Goal: Task Accomplishment & Management: Manage account settings

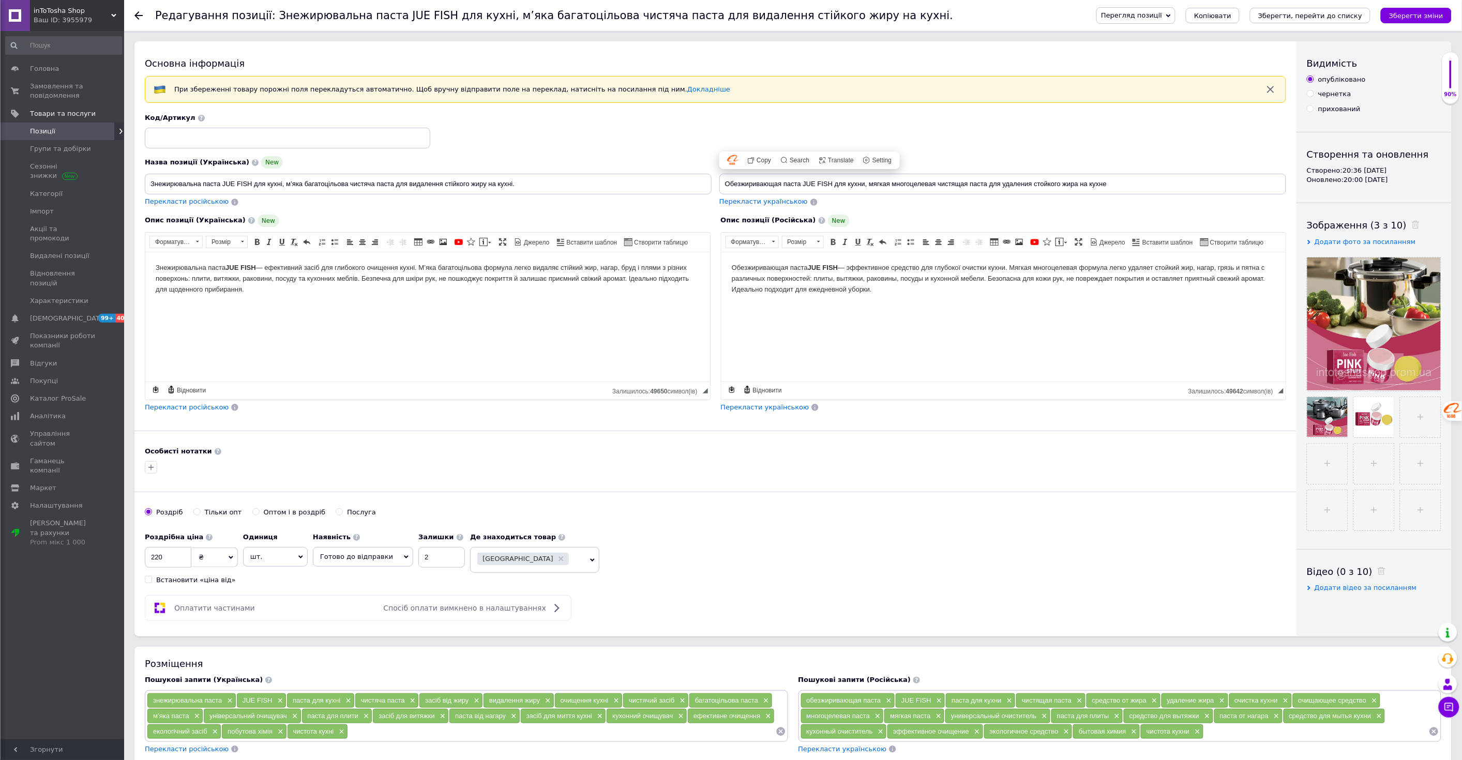
click at [1395, 21] on button "Зберегти зміни" at bounding box center [1416, 16] width 71 height 16
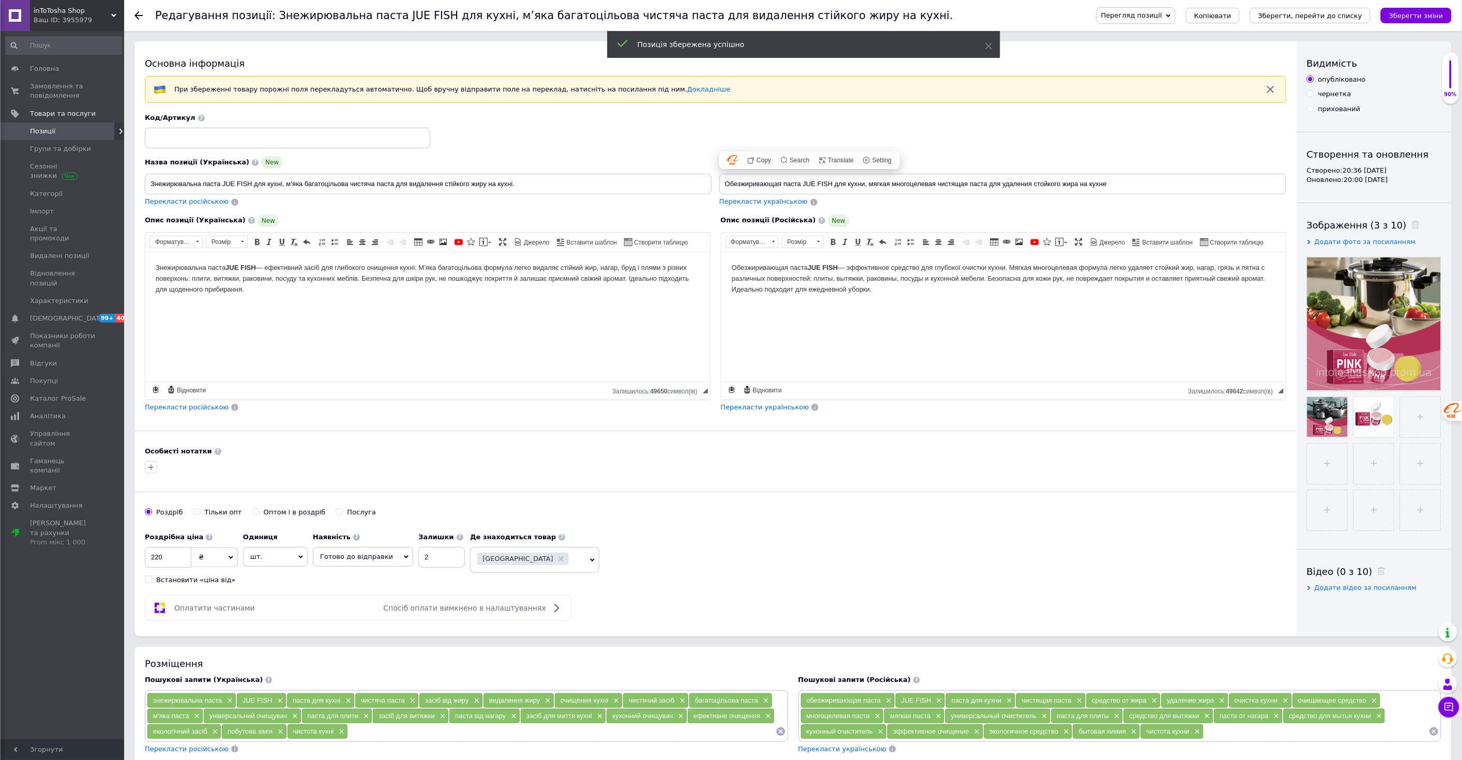
click at [963, 266] on body "Обезжиривающая паста JUE FISH — эффективное средство для глубокої очистки кухни…" at bounding box center [1003, 278] width 544 height 32
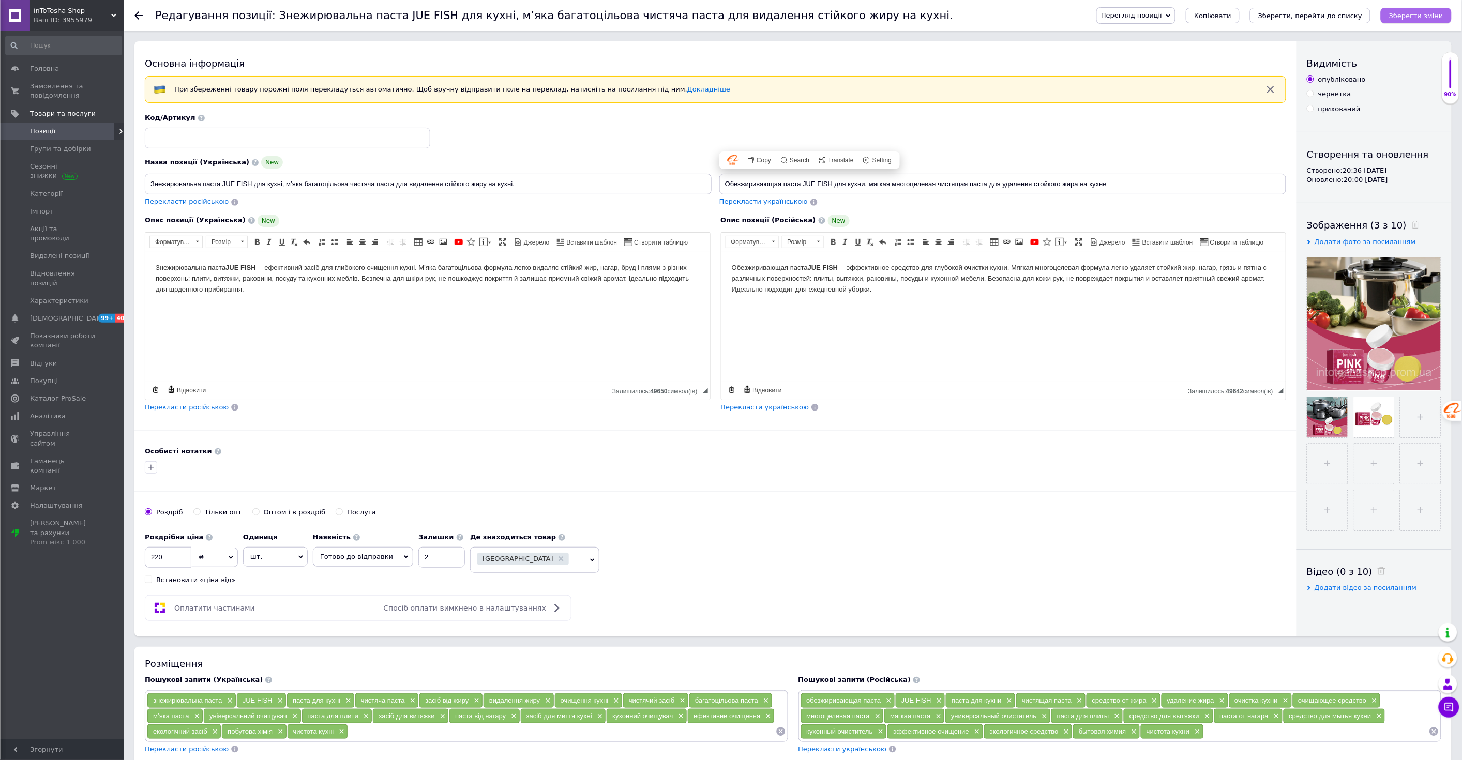
click at [1409, 16] on icon "Зберегти зміни" at bounding box center [1416, 16] width 54 height 8
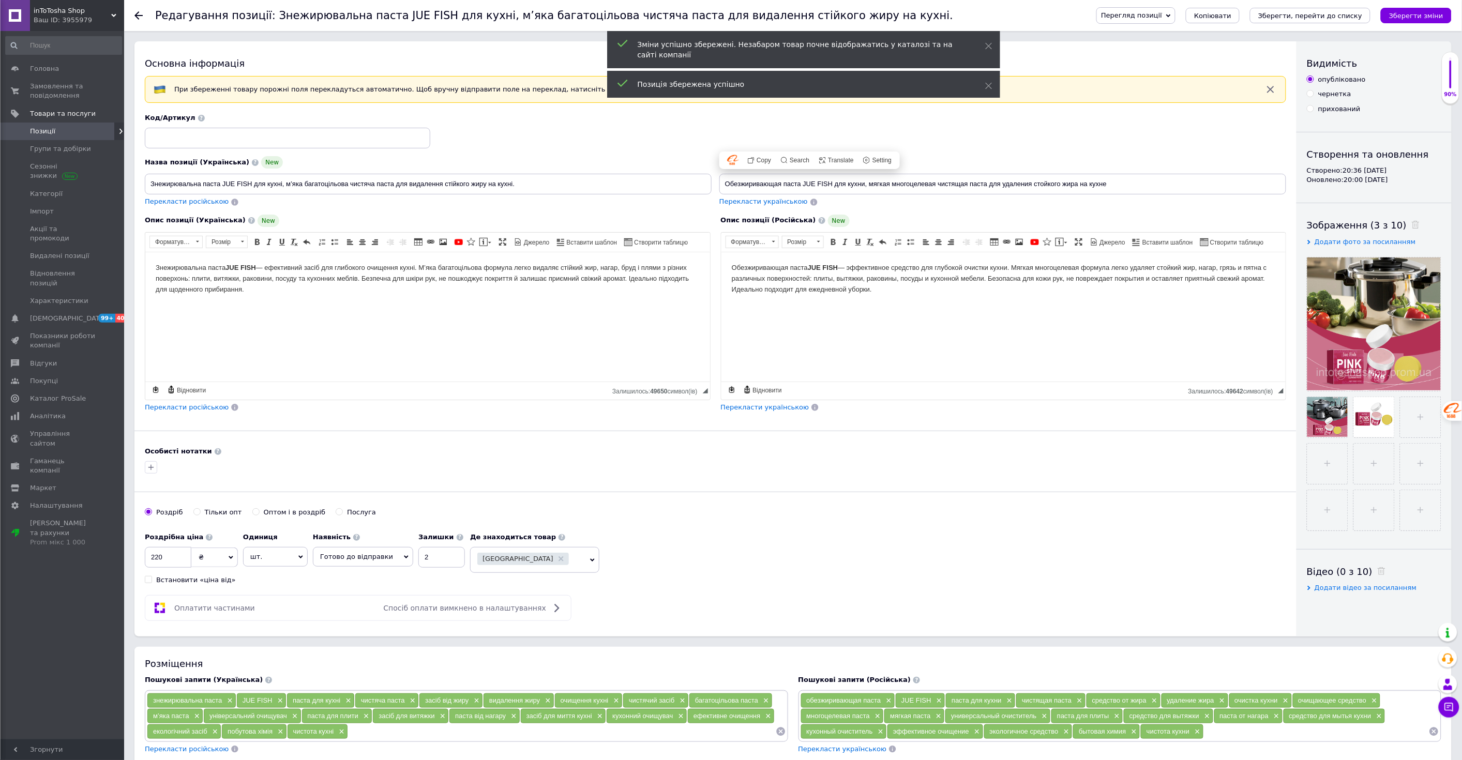
click at [38, 131] on span "Позиції" at bounding box center [42, 131] width 25 height 9
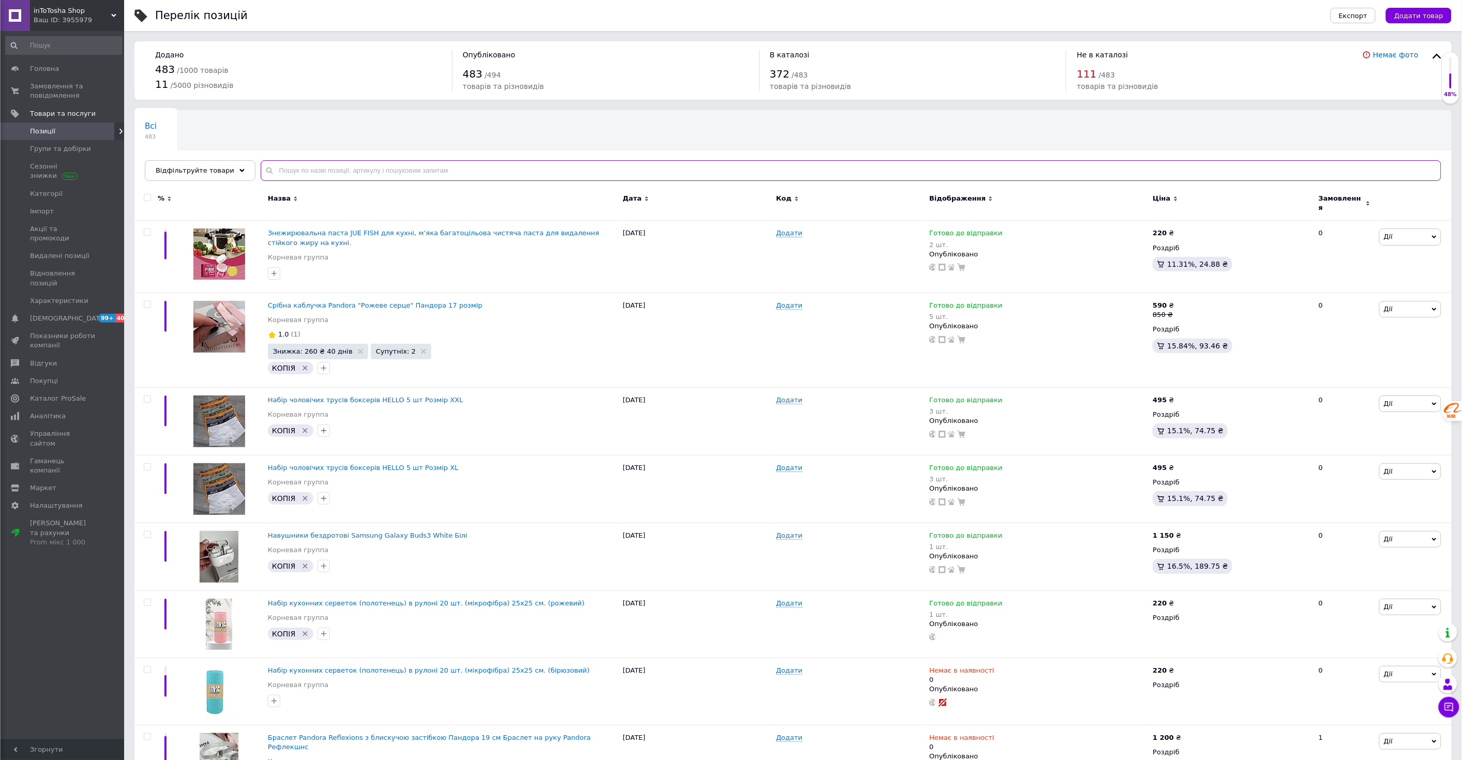
click at [351, 166] on input "text" at bounding box center [851, 170] width 1181 height 21
click at [1423, 13] on span "Додати товар" at bounding box center [1419, 16] width 49 height 8
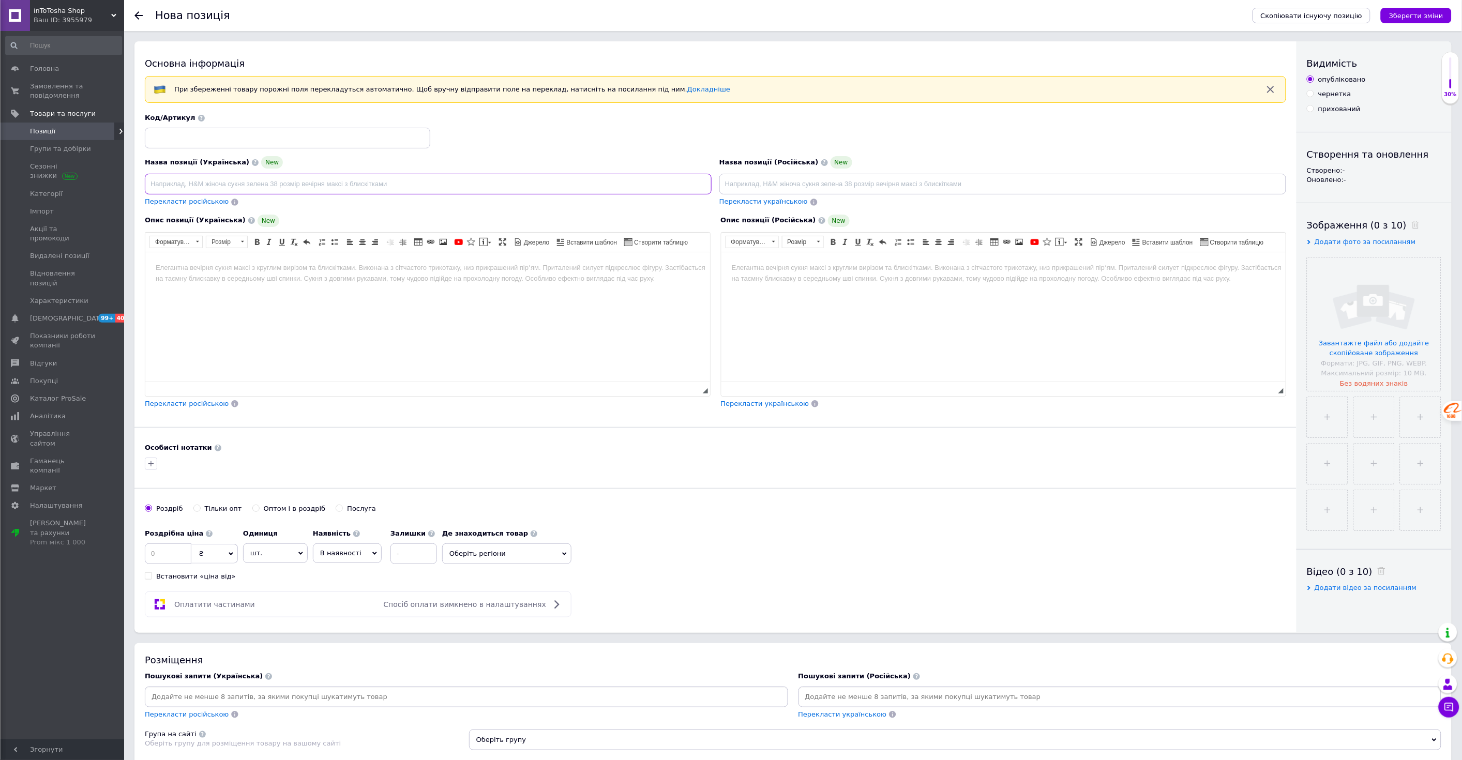
click at [352, 181] on input at bounding box center [428, 184] width 567 height 21
paste input "Набор женских трусиков-стрингов (5 штук) — сочетание комфорта, нежности и стиля…"
type input "Набор женских трусиков-стрингов (5 штук) — сочетание комфорта, нежности и стиля…"
click at [265, 188] on input at bounding box center [428, 184] width 567 height 21
paste input "Срібні сережки-пусети Pandora «Гранатові серця» Пандора"
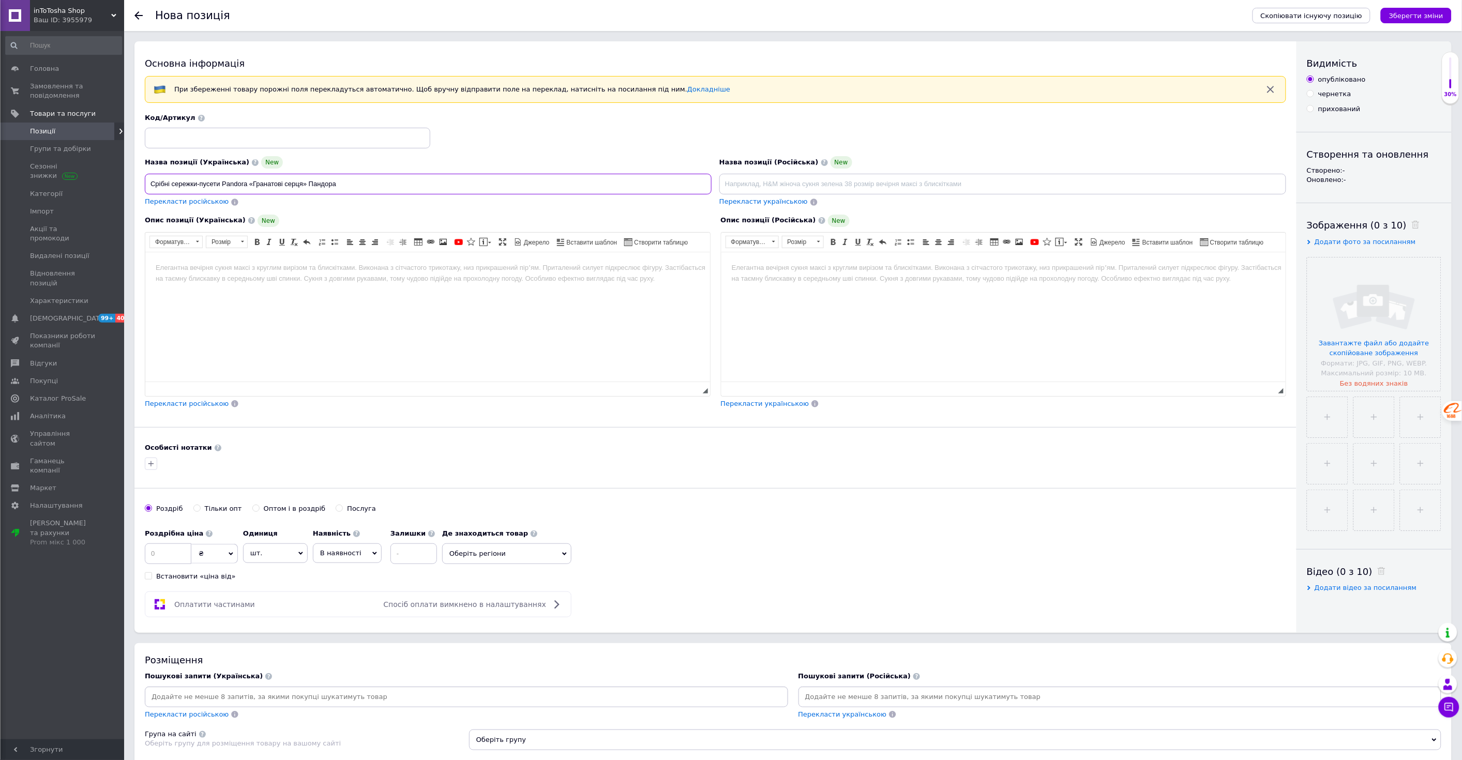
type input "Срібні сережки-пусети Pandora «Гранатові серця» Пандора"
click at [852, 181] on input at bounding box center [1003, 184] width 567 height 21
paste input "Серебряные серьги-пусеты Pandora "Гранатовые сердца" Пандора"
type input "Серебряные серьги-пусеты Pandora "Гранатовые сердца" Пандора"
click at [431, 283] on html at bounding box center [427, 268] width 565 height 32
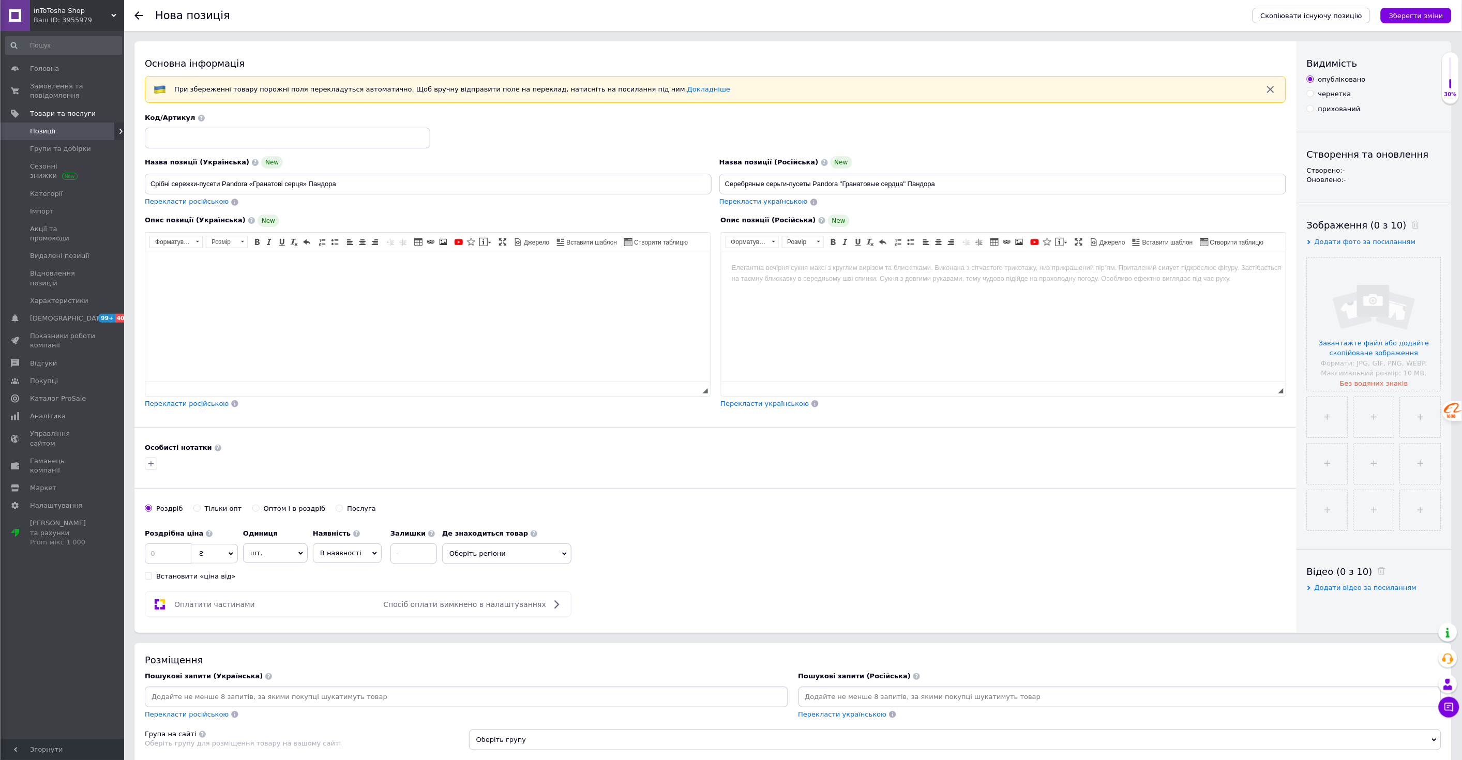
scroll to position [29, 0]
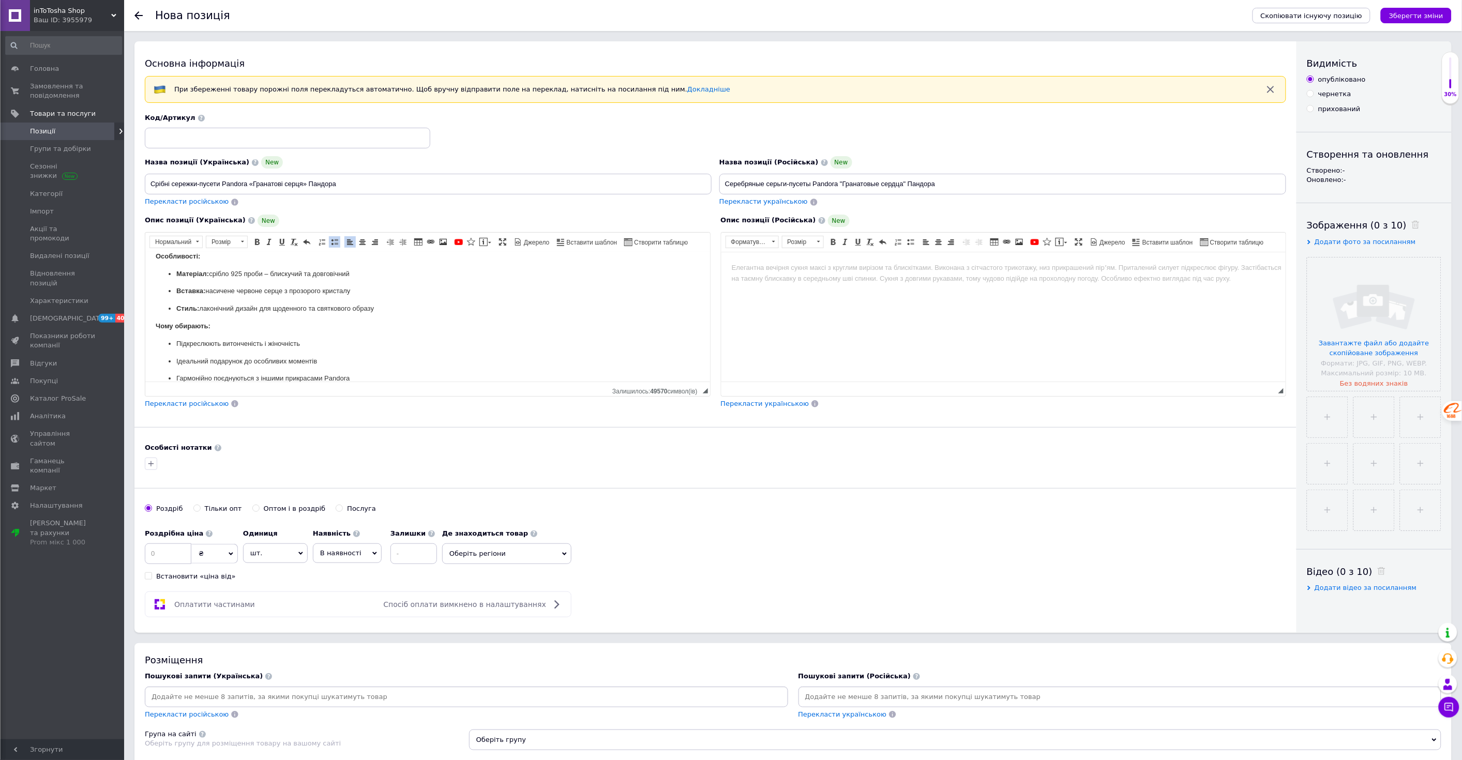
click at [774, 283] on html at bounding box center [1003, 268] width 565 height 32
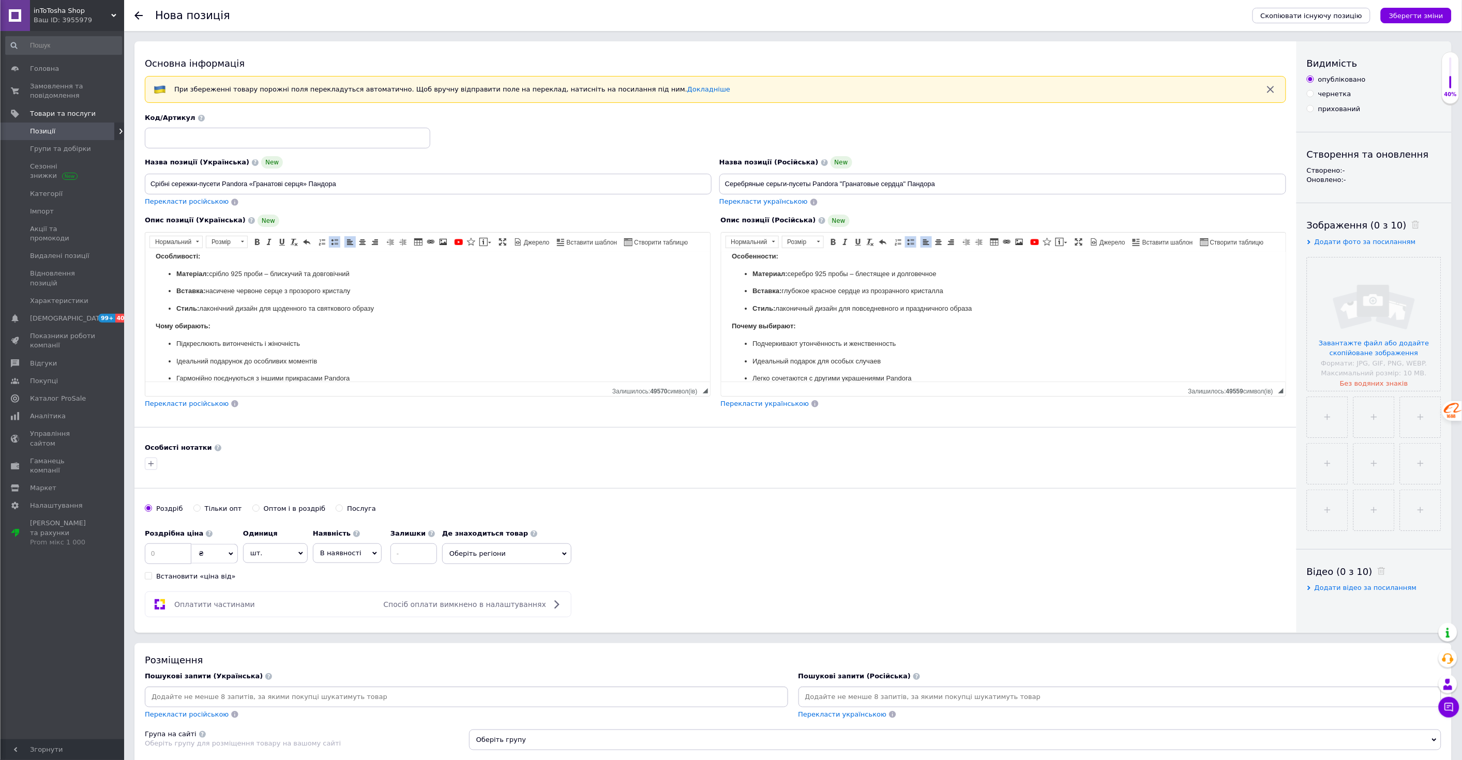
scroll to position [133, 0]
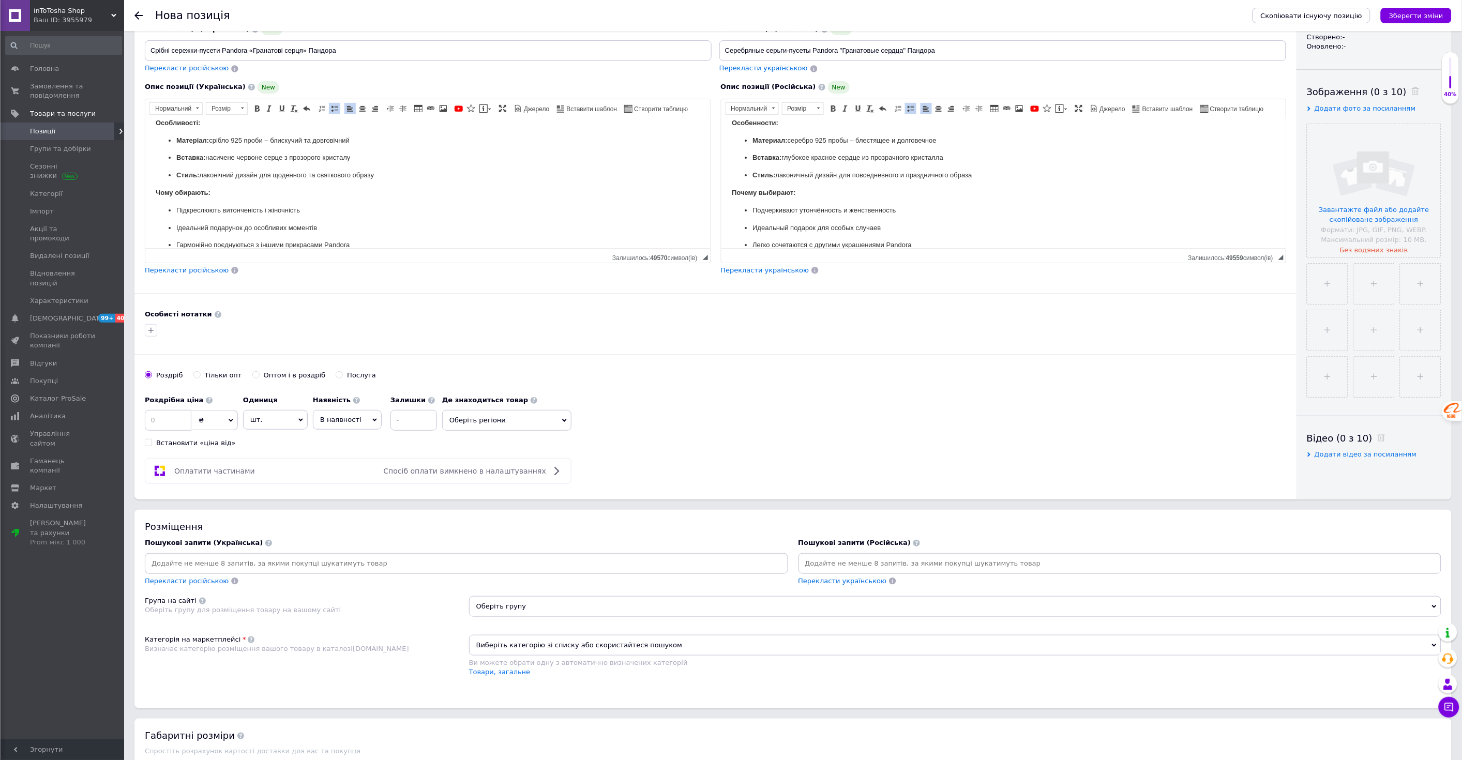
click at [161, 414] on input at bounding box center [168, 420] width 47 height 21
type input "575"
click at [275, 412] on span "шт." at bounding box center [275, 420] width 65 height 20
click at [362, 488] on div "Основна інформація При збереженні товару порожні поля перекладуться автоматично…" at bounding box center [715, 204] width 1162 height 592
click at [337, 421] on span "В наявності" at bounding box center [340, 420] width 41 height 8
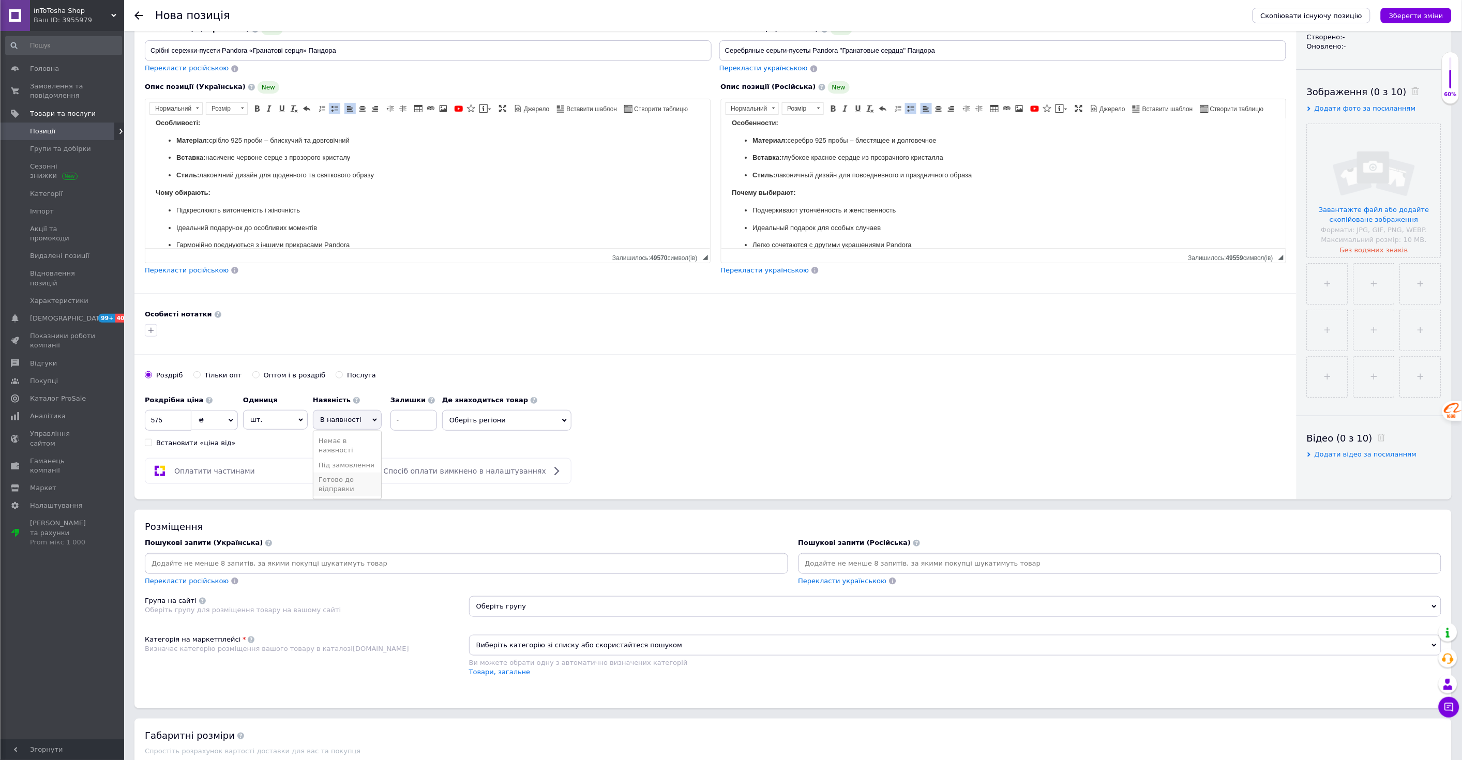
click at [335, 480] on li "Готово до відправки" at bounding box center [347, 485] width 68 height 24
click at [418, 426] on input at bounding box center [441, 420] width 47 height 21
type input "2"
click at [808, 464] on div "Оплатити частинами Спосіб оплати вимкнено в налаштуваннях" at bounding box center [716, 471] width 1142 height 26
click at [522, 412] on span "Оберіть регіони" at bounding box center [534, 420] width 129 height 21
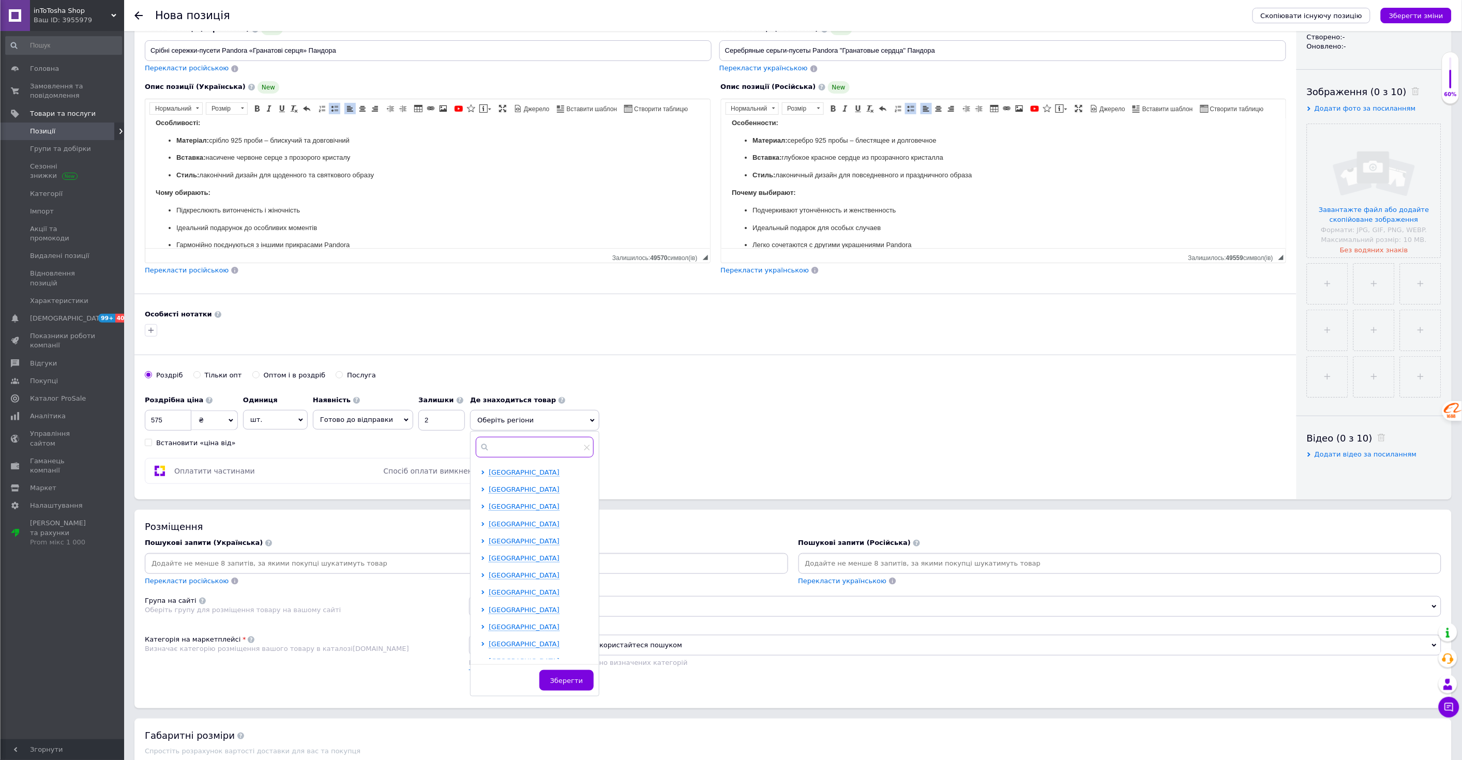
click at [540, 447] on input "text" at bounding box center [535, 447] width 118 height 21
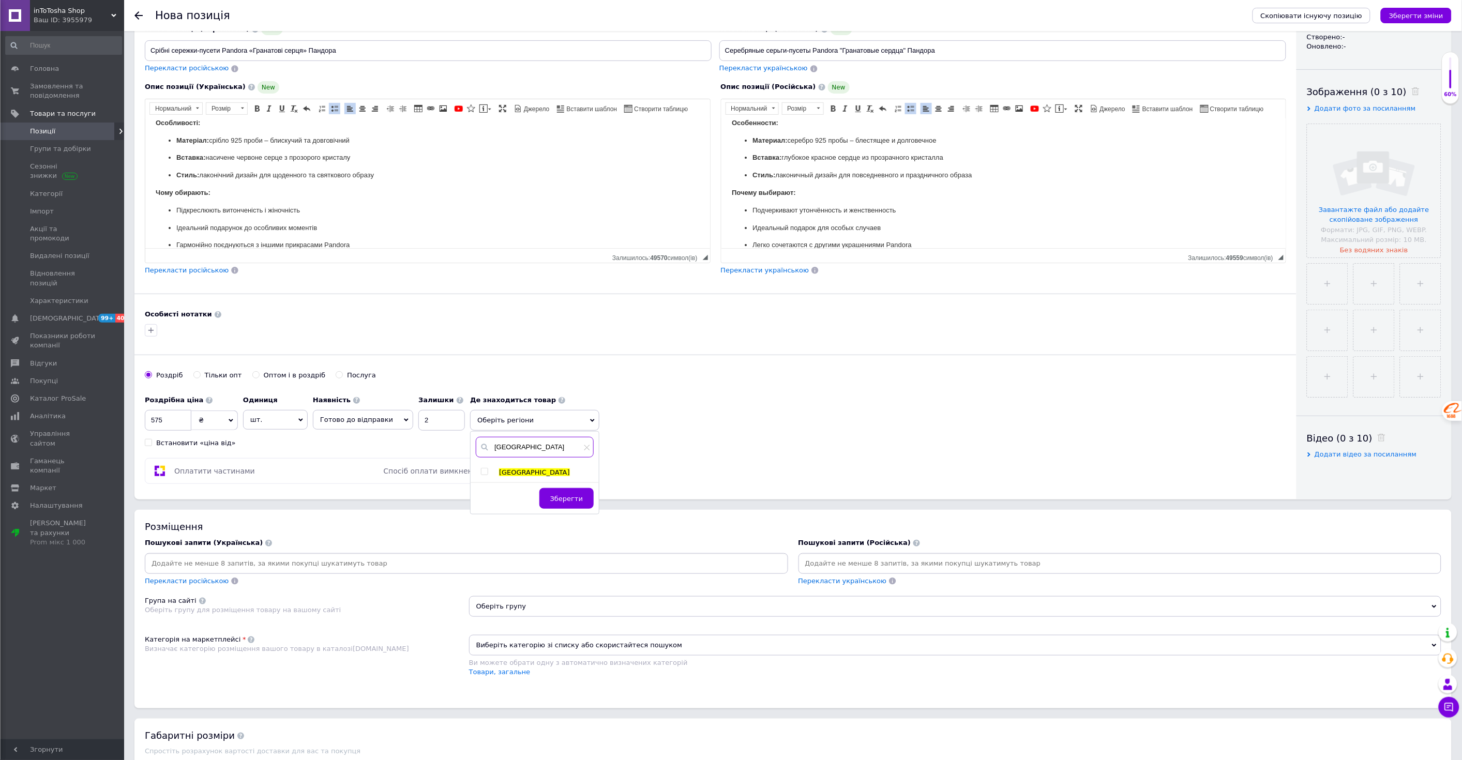
type input "[GEOGRAPHIC_DATA]"
click at [481, 470] on input "checkbox" at bounding box center [484, 472] width 7 height 7
checkbox input "true"
click at [559, 500] on span "Зберегти" at bounding box center [566, 504] width 33 height 8
click at [711, 482] on div "Оплатити частинами Спосіб оплати вимкнено в налаштуваннях" at bounding box center [716, 471] width 1142 height 26
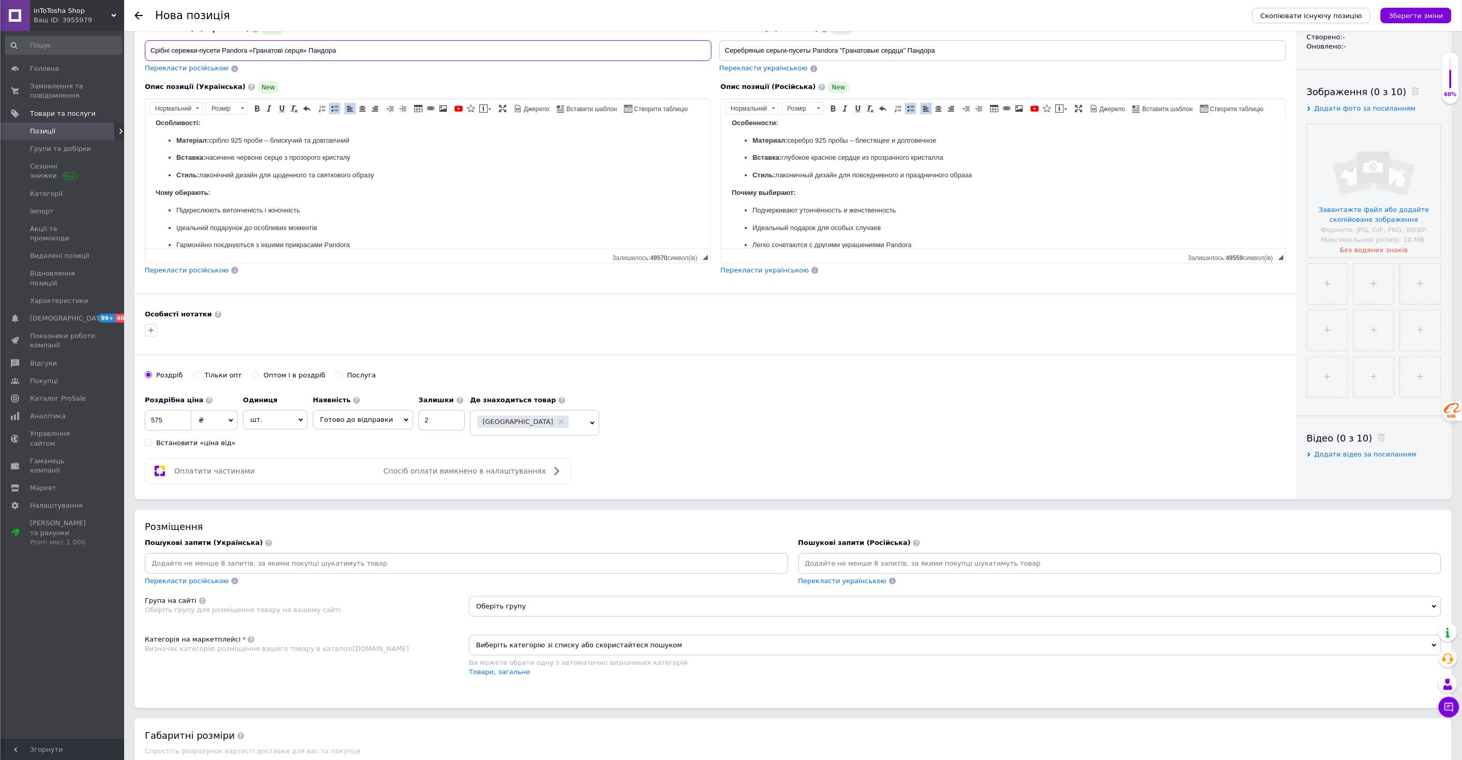
drag, startPoint x: 355, startPoint y: 51, endPoint x: 135, endPoint y: 50, distance: 219.9
click at [135, 50] on div "Основна інформація При збереженні товару порожні поля перекладуться автоматично…" at bounding box center [715, 204] width 1162 height 592
click at [282, 572] on input at bounding box center [466, 564] width 639 height 16
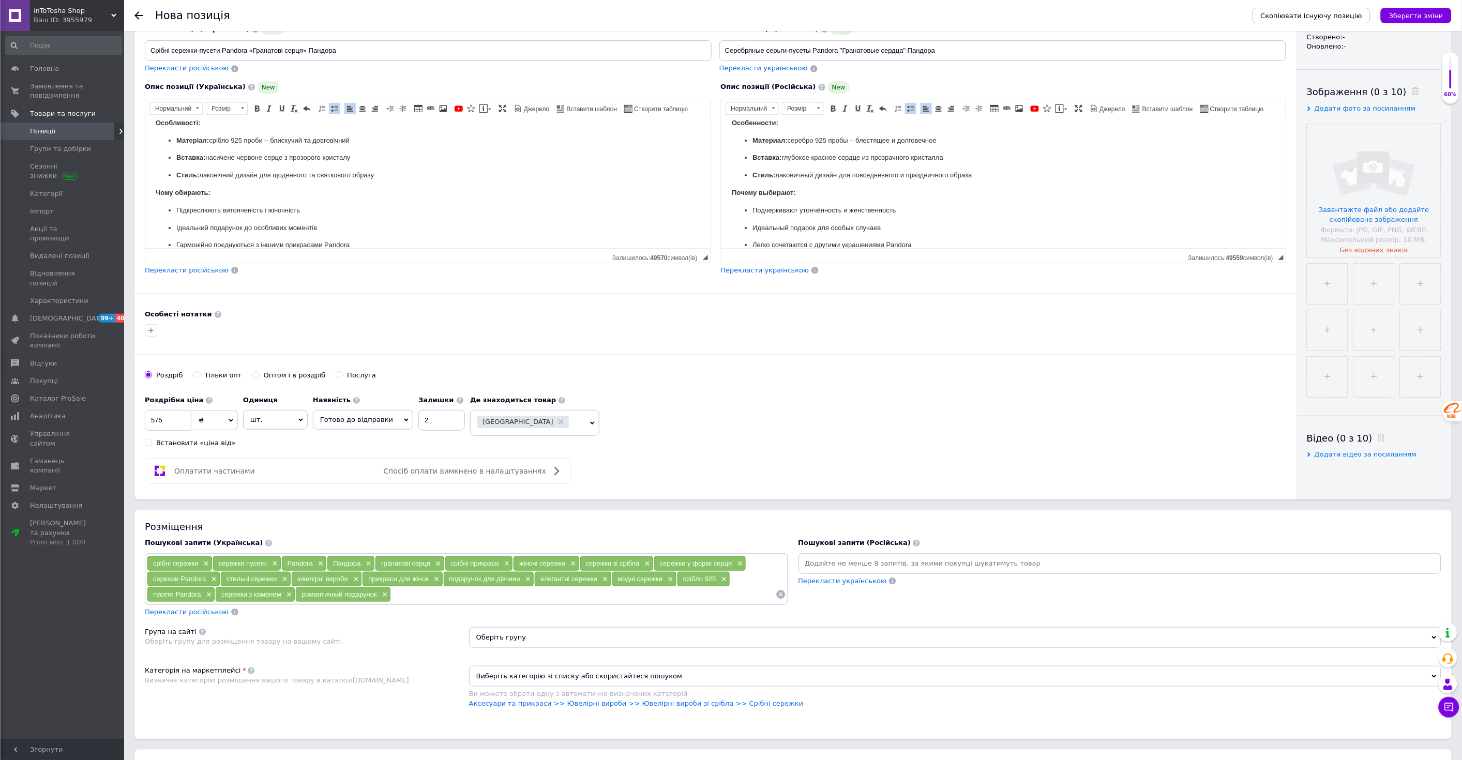
click at [837, 585] on span "Перекласти українською" at bounding box center [843, 581] width 88 height 8
click at [832, 622] on div "Пошукові запити (Російська) Перекласти українською" at bounding box center [1121, 577] width 654 height 89
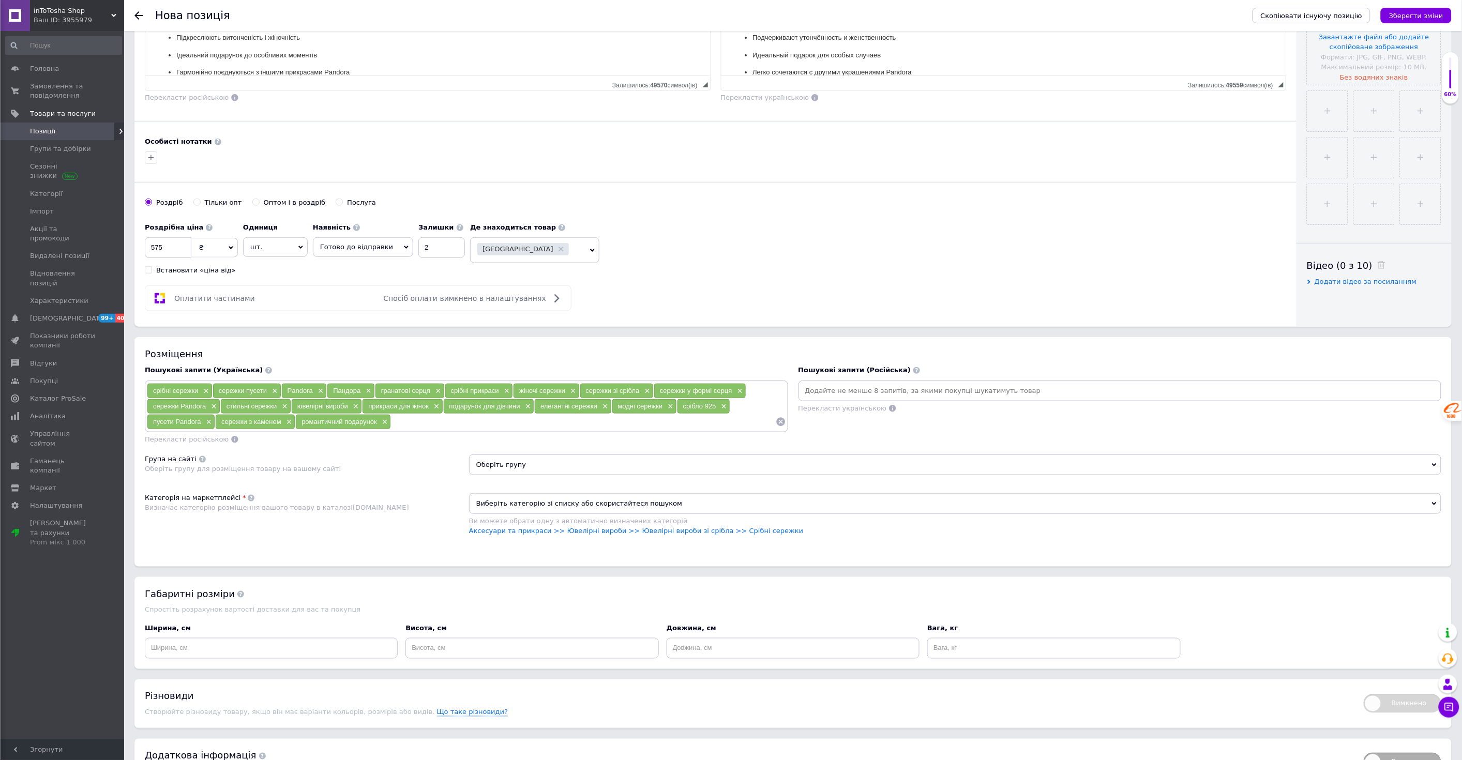
click at [717, 430] on input at bounding box center [583, 422] width 384 height 16
click at [768, 430] on div "срібні сережки × сережки пусети × Pandora × Пандора × гранатові серця × срібні …" at bounding box center [466, 406] width 639 height 47
click at [1431, 13] on icon "Зберегти зміни" at bounding box center [1416, 16] width 54 height 8
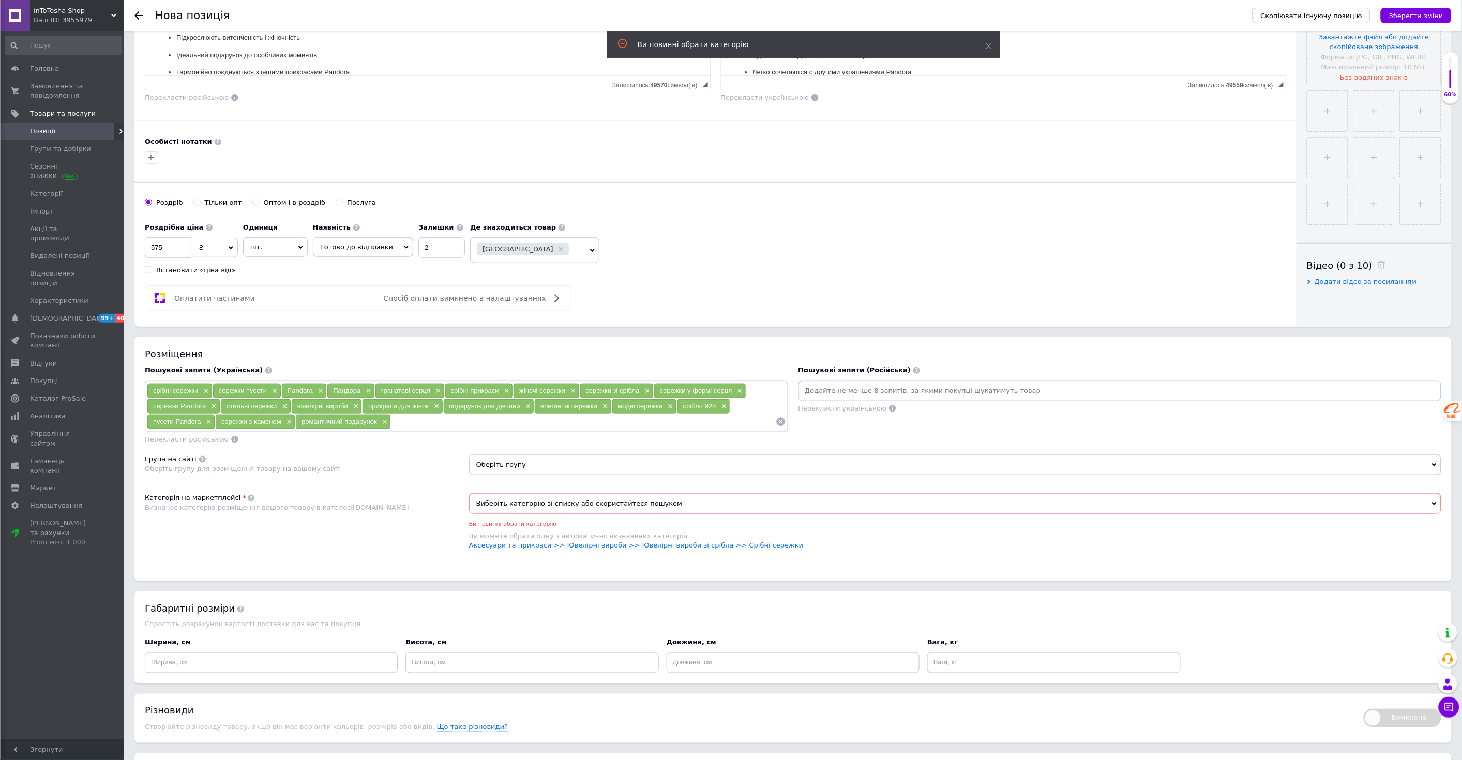
scroll to position [471, 0]
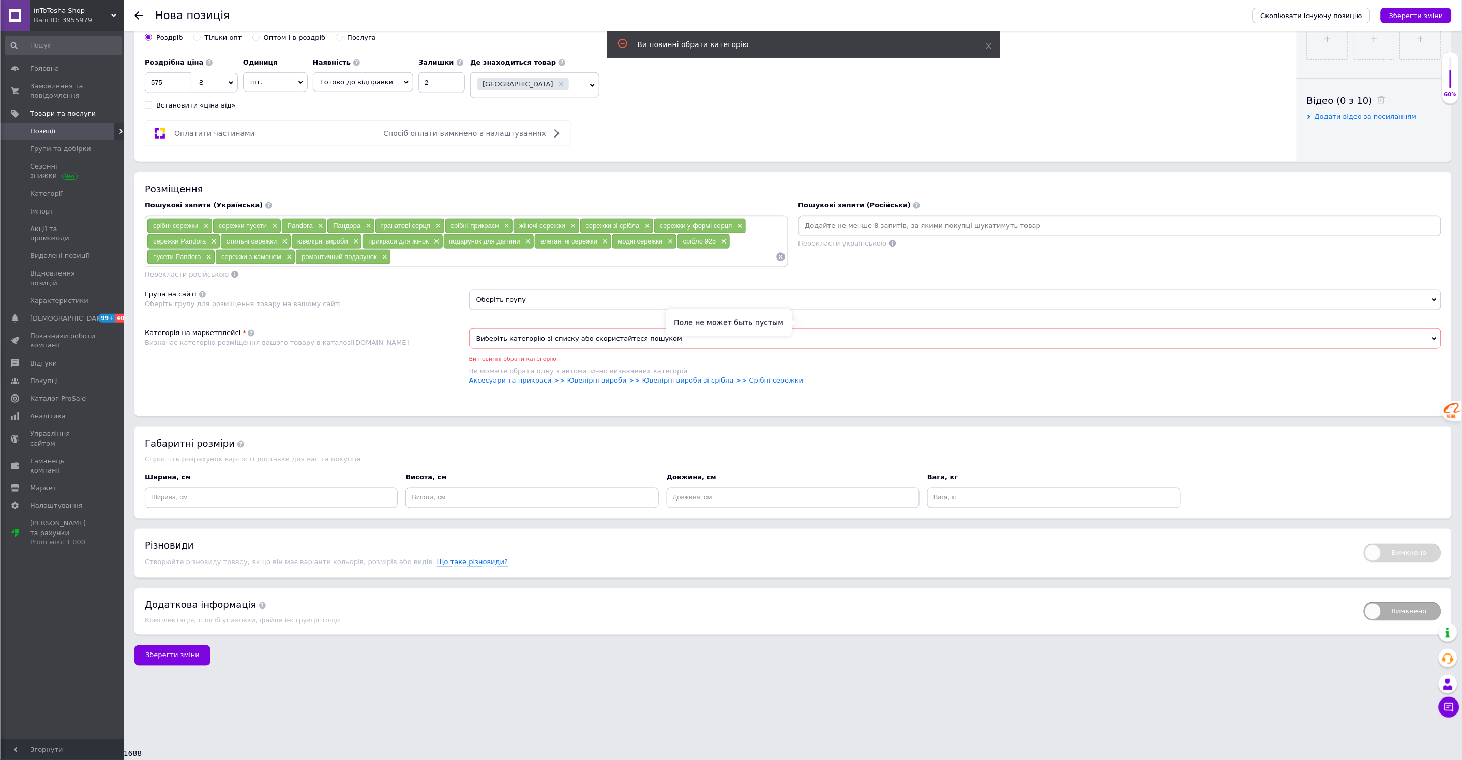
click at [836, 234] on input at bounding box center [1120, 226] width 639 height 16
click at [596, 376] on div "Ви можете обрати одну з автоматично визначених категорій" at bounding box center [955, 371] width 973 height 9
click at [621, 384] on link "Аксесуари та прикраси >> Ювелірні вироби >> Ювелірні вироби зі срібла >> Срібні…" at bounding box center [636, 381] width 335 height 8
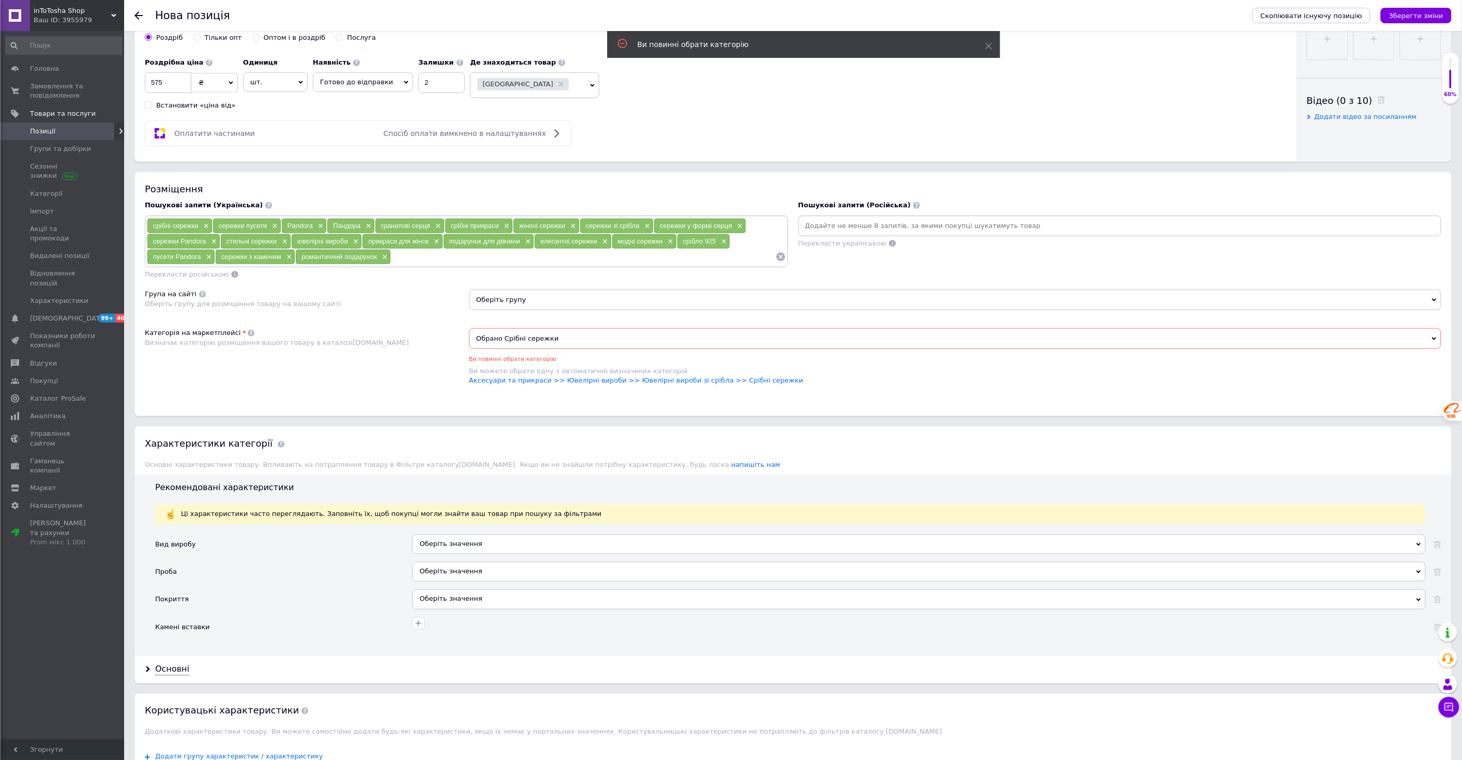
click at [861, 396] on div "Обрано Срібні сережки Ви повинні обрати категорію Ви можете обрати одну з автом…" at bounding box center [955, 361] width 973 height 67
click at [854, 234] on input at bounding box center [1120, 226] width 639 height 16
click at [722, 265] on input at bounding box center [583, 257] width 384 height 16
click at [828, 234] on input at bounding box center [1120, 226] width 639 height 16
click at [667, 265] on input at bounding box center [583, 257] width 384 height 16
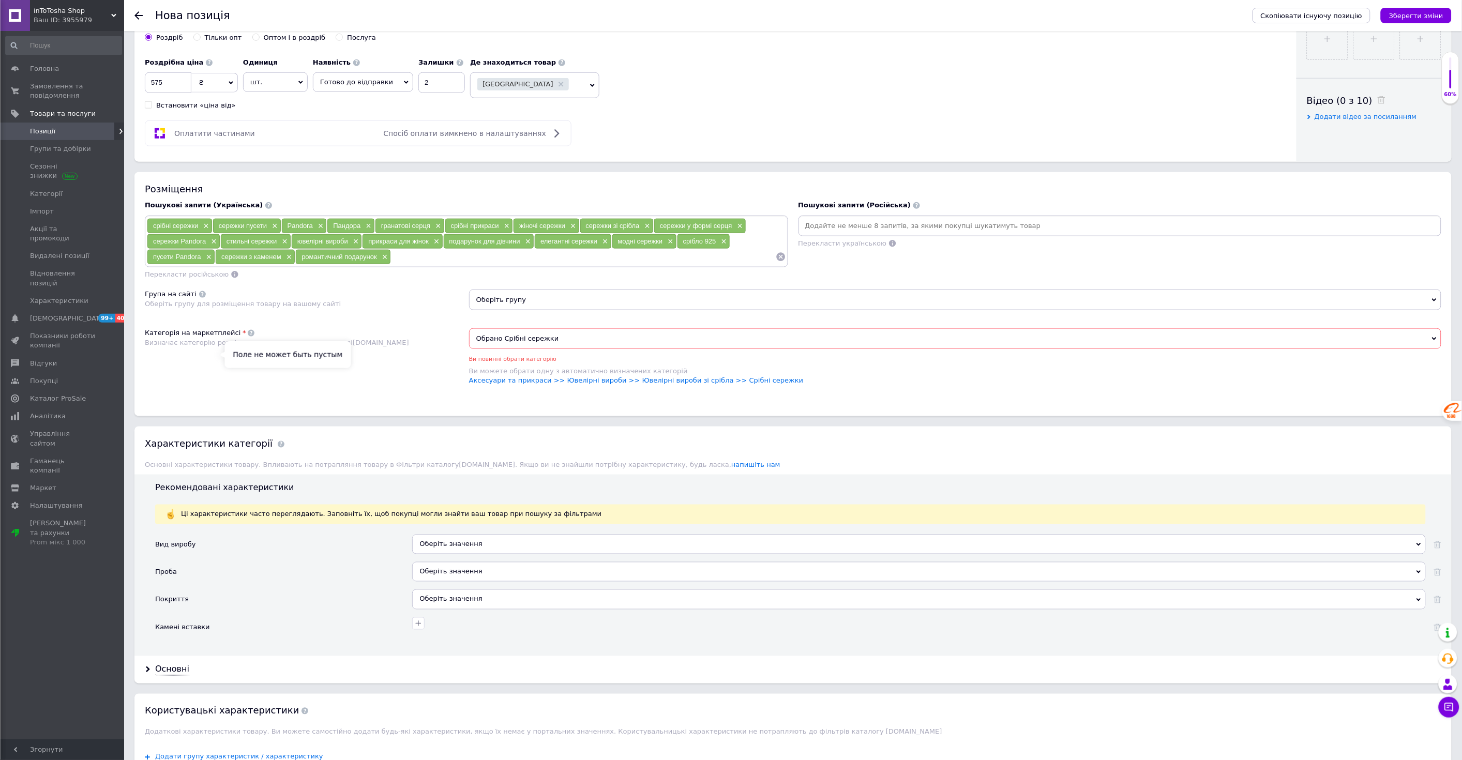
click at [182, 278] on span "Перекласти російською" at bounding box center [187, 275] width 84 height 8
drag, startPoint x: 427, startPoint y: 344, endPoint x: 496, endPoint y: 340, distance: 68.4
click at [428, 265] on input at bounding box center [583, 257] width 384 height 16
click at [826, 247] on span "Перекласти українською" at bounding box center [843, 244] width 88 height 8
click at [859, 234] on input at bounding box center [1120, 226] width 639 height 16
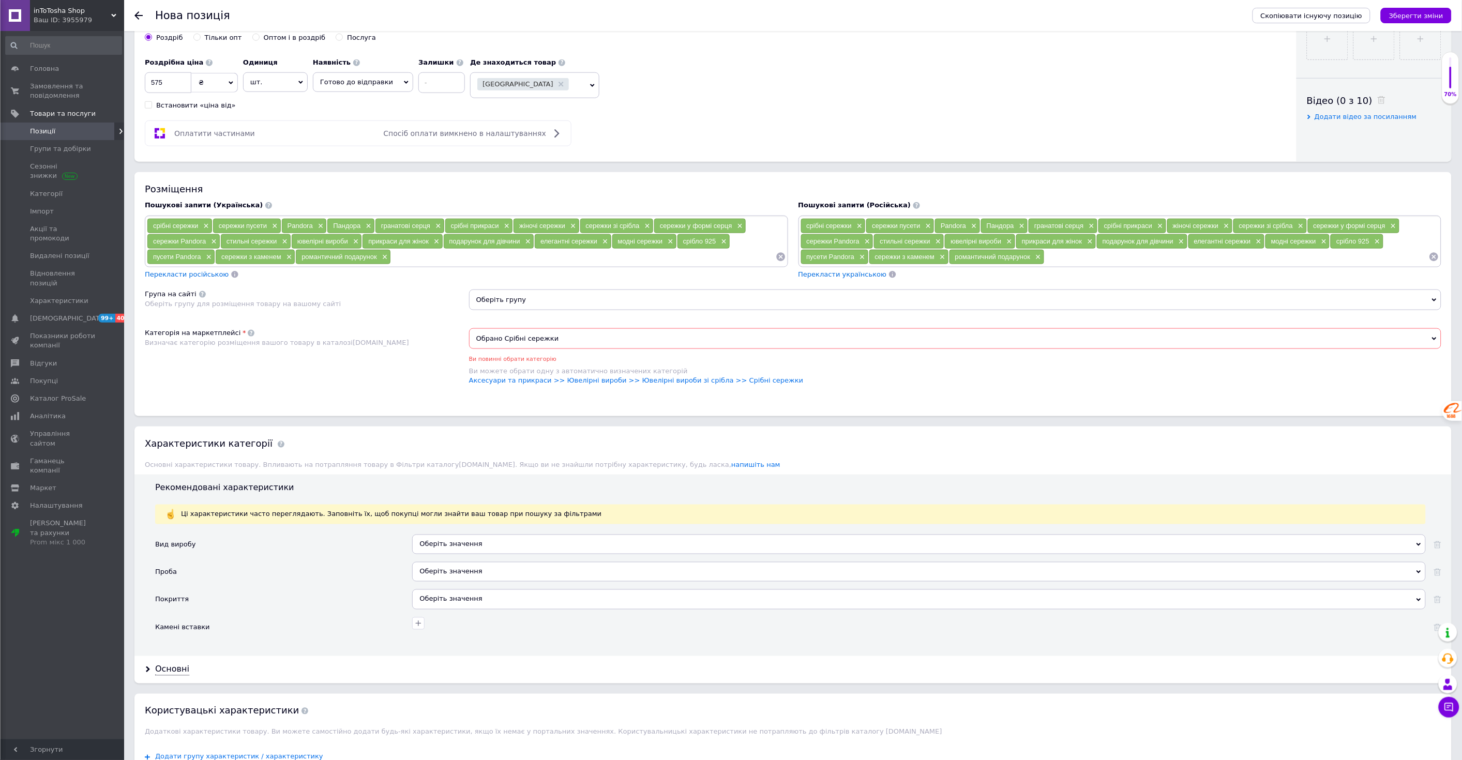
click at [823, 278] on span "Перекласти українською" at bounding box center [843, 275] width 88 height 8
drag, startPoint x: 632, startPoint y: 458, endPoint x: 664, endPoint y: 459, distance: 32.1
click at [633, 384] on link "Аксесуари та прикраси >> Ювелірні вироби >> Ювелірні вироби зі срібла >> Срібні…" at bounding box center [636, 381] width 335 height 8
click at [737, 384] on link "Аксесуари та прикраси >> Ювелірні вироби >> Ювелірні вироби зі срібла >> Срібні…" at bounding box center [636, 381] width 335 height 8
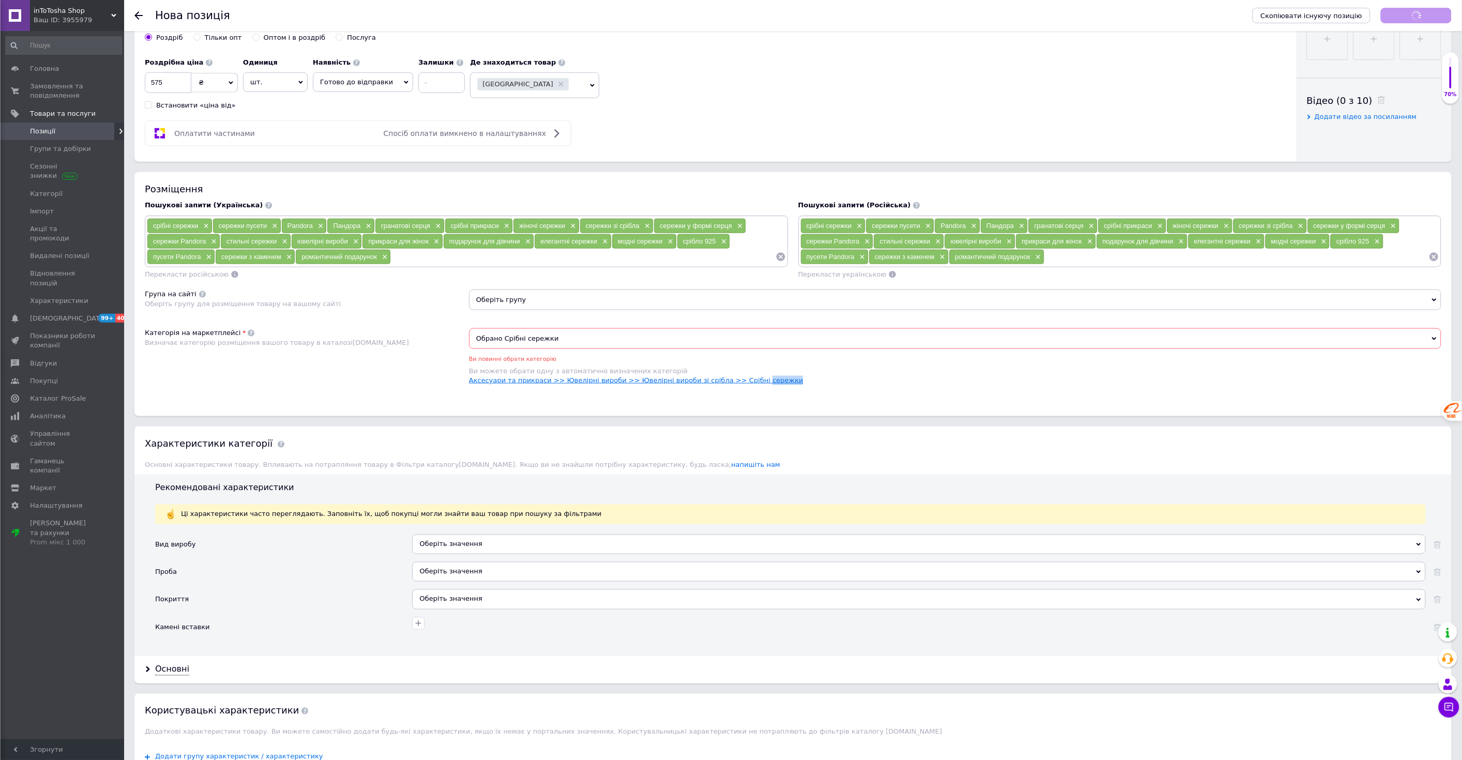
click at [737, 384] on link "Аксесуари та прикраси >> Ювелірні вироби >> Ювелірні вироби зі срібла >> Срібні…" at bounding box center [636, 381] width 335 height 8
click at [431, 396] on div "Категорія на маркетплейсі Визначає категорію розміщення вашого товару в каталоз…" at bounding box center [307, 361] width 324 height 67
click at [511, 349] on span "Обрано Срібні сережки" at bounding box center [955, 338] width 973 height 21
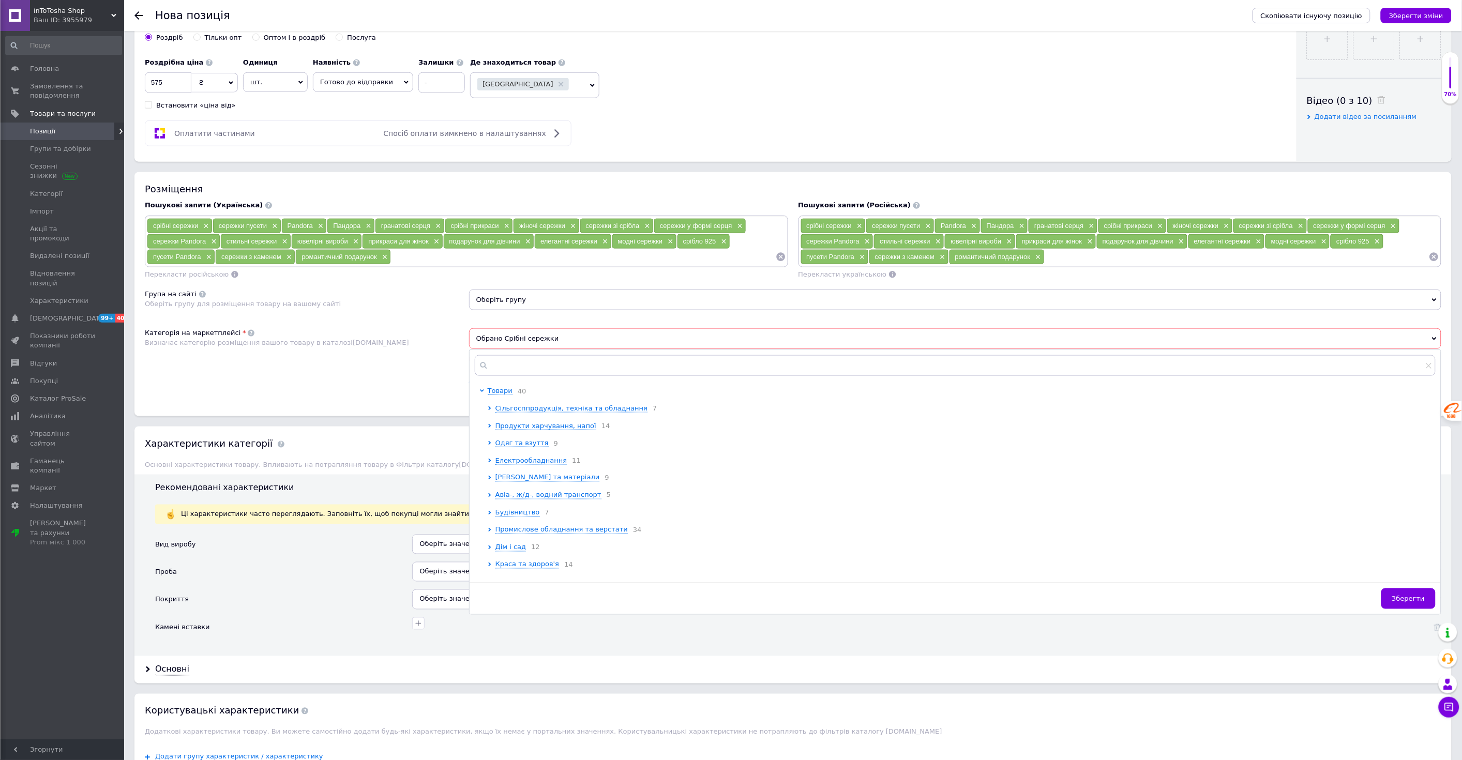
click at [417, 348] on div "Визначає категорію розміщення вашого товару в каталозі [DOMAIN_NAME]" at bounding box center [304, 342] width 319 height 9
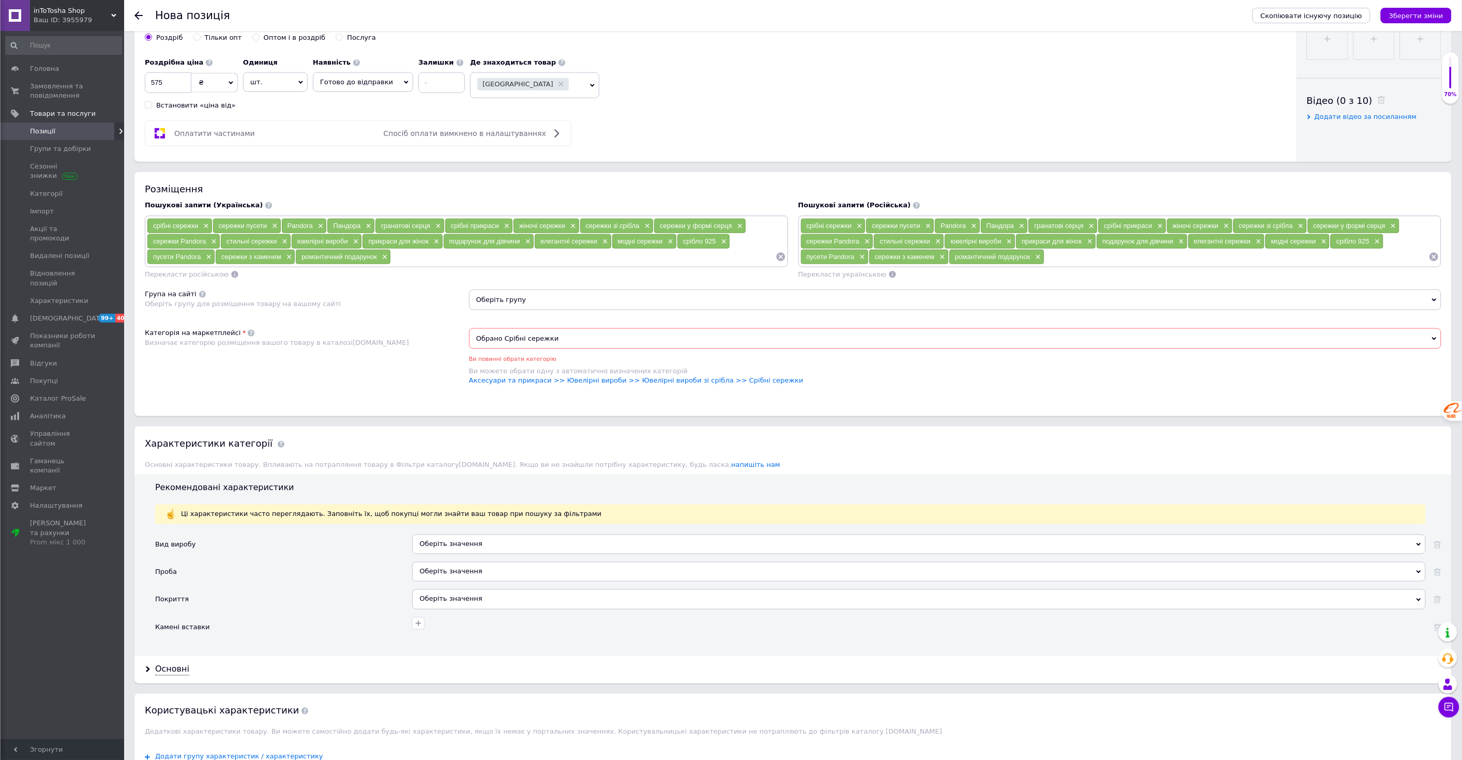
click at [537, 376] on div "Ви можете обрати одну з автоматично визначених категорій" at bounding box center [955, 371] width 973 height 9
click at [540, 384] on link "Аксесуари та прикраси >> Ювелірні вироби >> Ювелірні вироби зі срібла >> Срібні…" at bounding box center [636, 381] width 335 height 8
click at [1431, 261] on icon at bounding box center [1434, 256] width 9 height 9
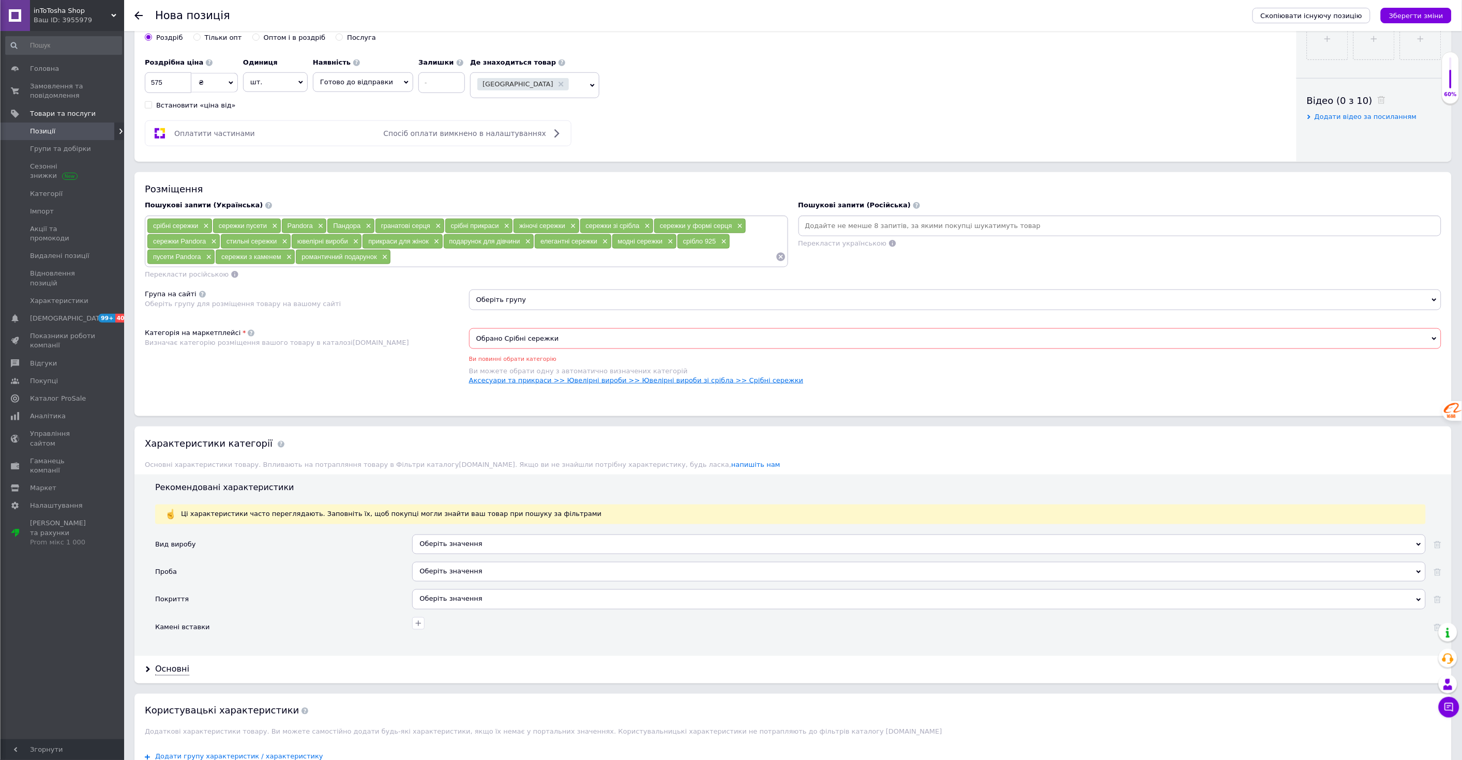
click at [711, 384] on link "Аксесуари та прикраси >> Ювелірні вироби >> Ювелірні вироби зі срібла >> Срібні…" at bounding box center [636, 381] width 335 height 8
click at [1430, 1] on div "Скопіювати існуючу позицію Зберегти зміни" at bounding box center [1348, 15] width 210 height 31
click at [1421, 12] on icon "Зберегти зміни" at bounding box center [1416, 16] width 54 height 8
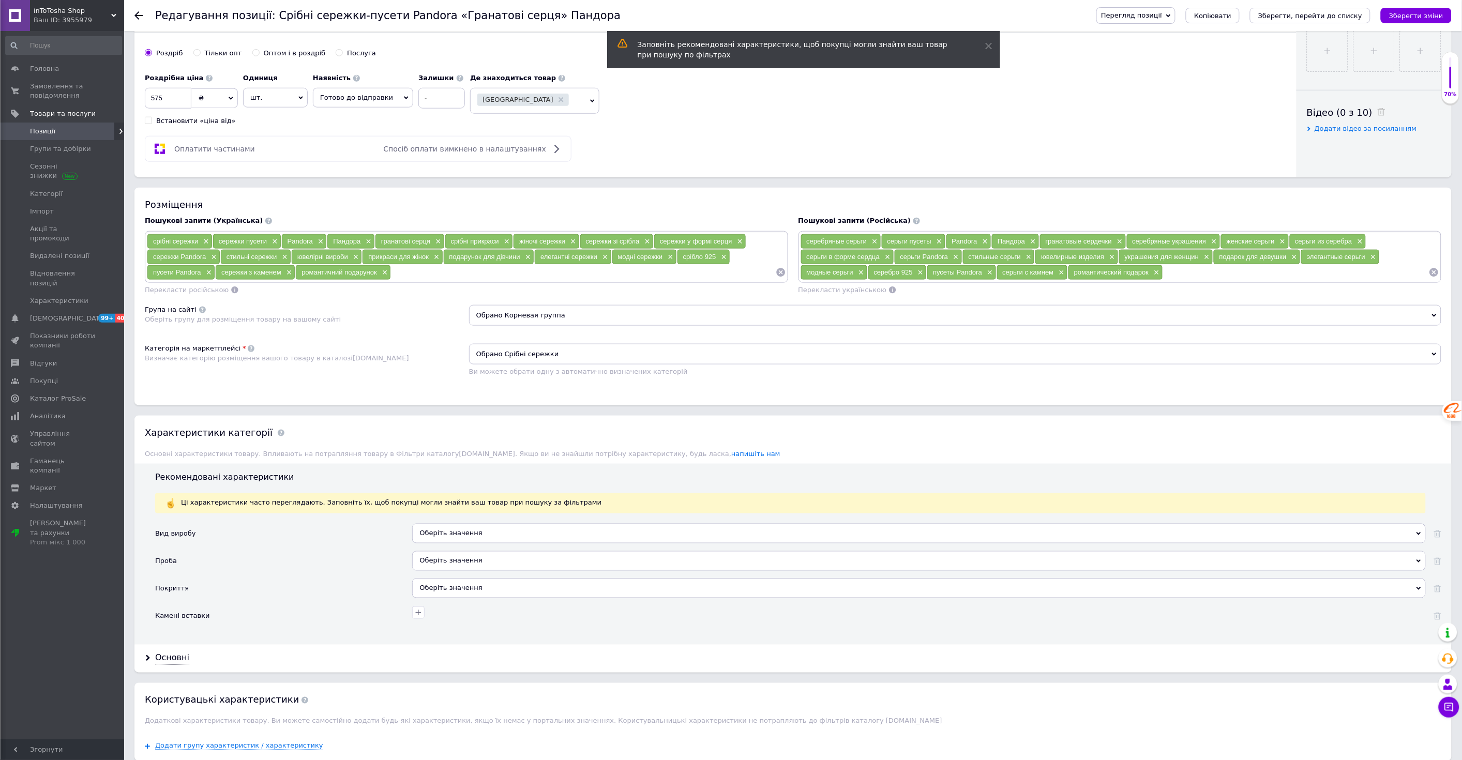
scroll to position [593, 0]
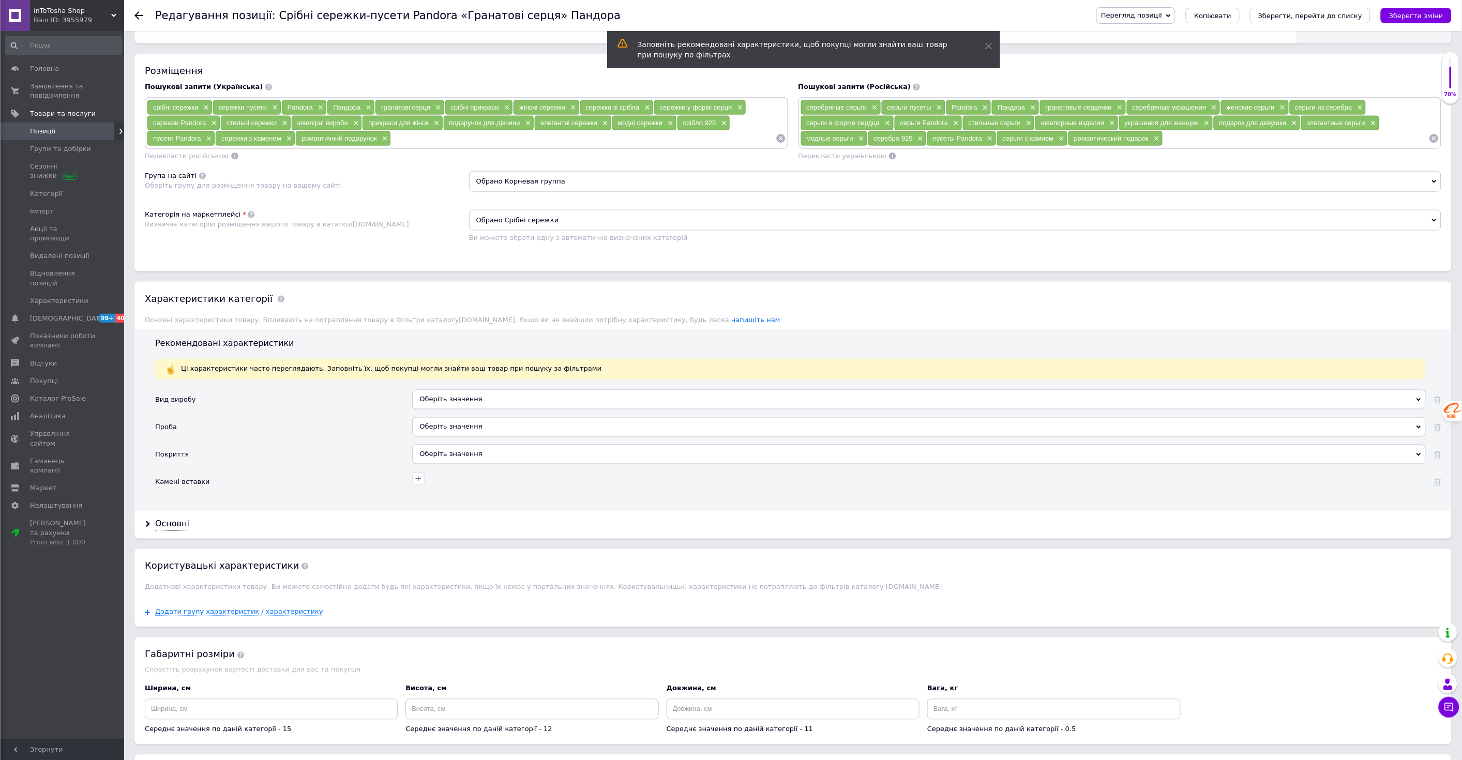
click at [427, 410] on div "Оберіть значення" at bounding box center [919, 400] width 1014 height 20
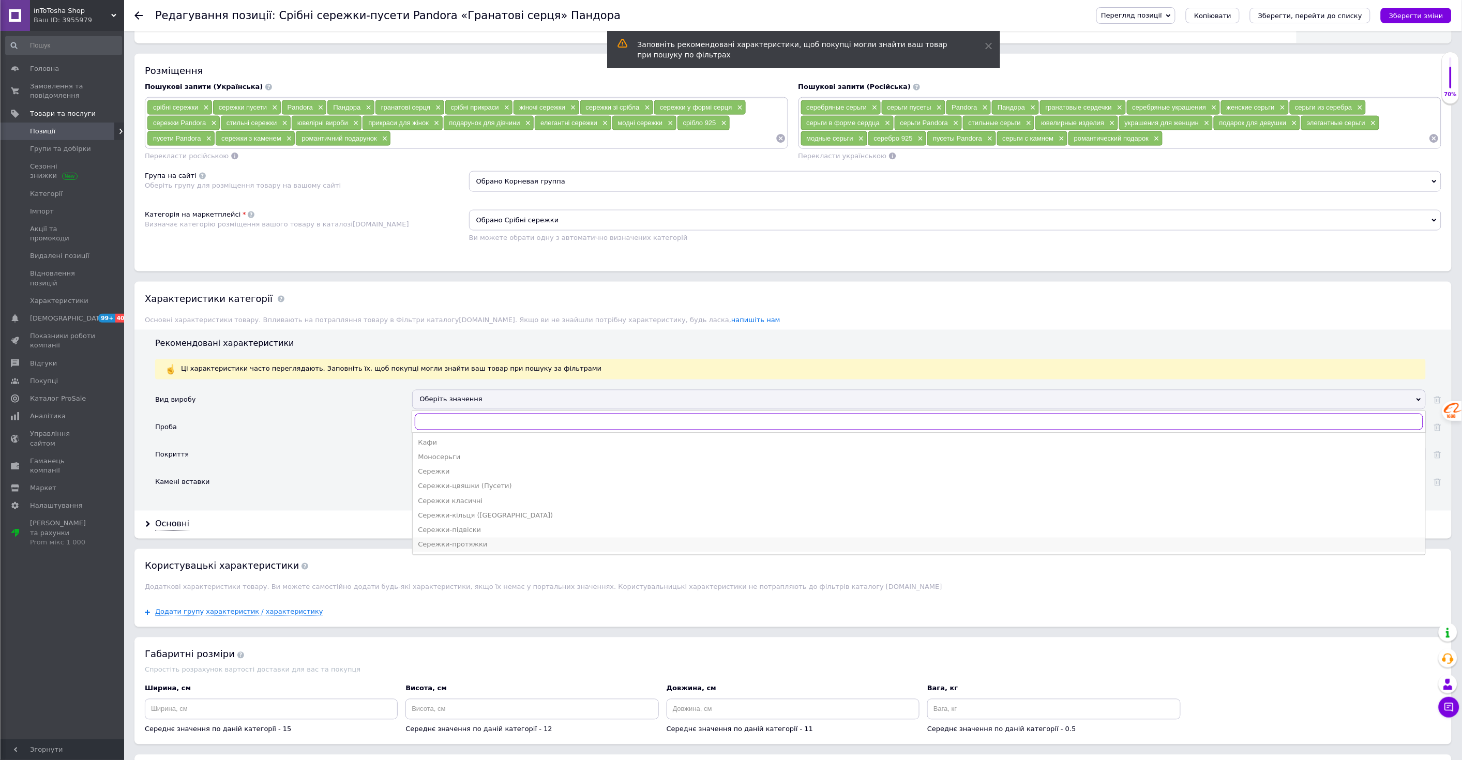
scroll to position [613, 0]
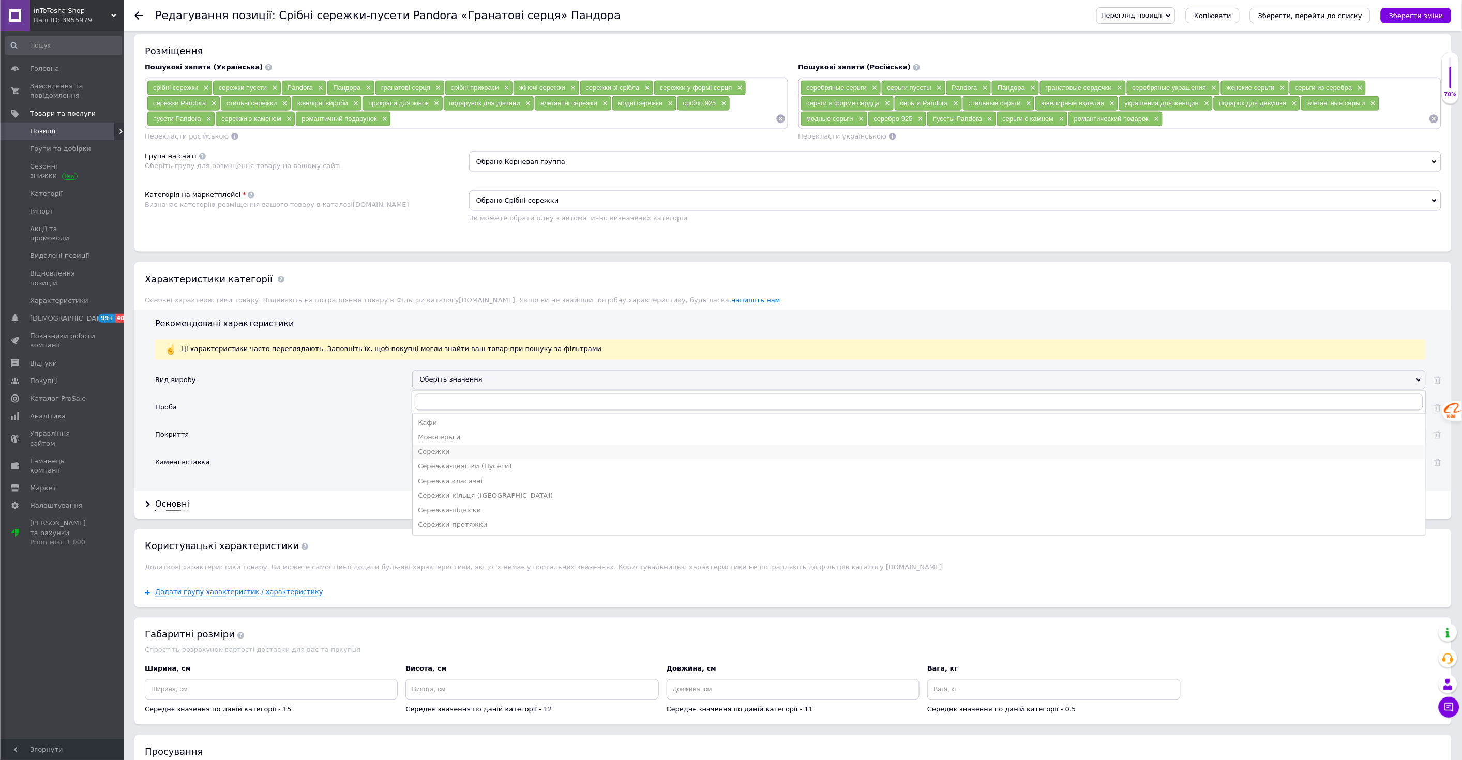
click at [435, 457] on div "Сережки" at bounding box center [919, 452] width 1003 height 9
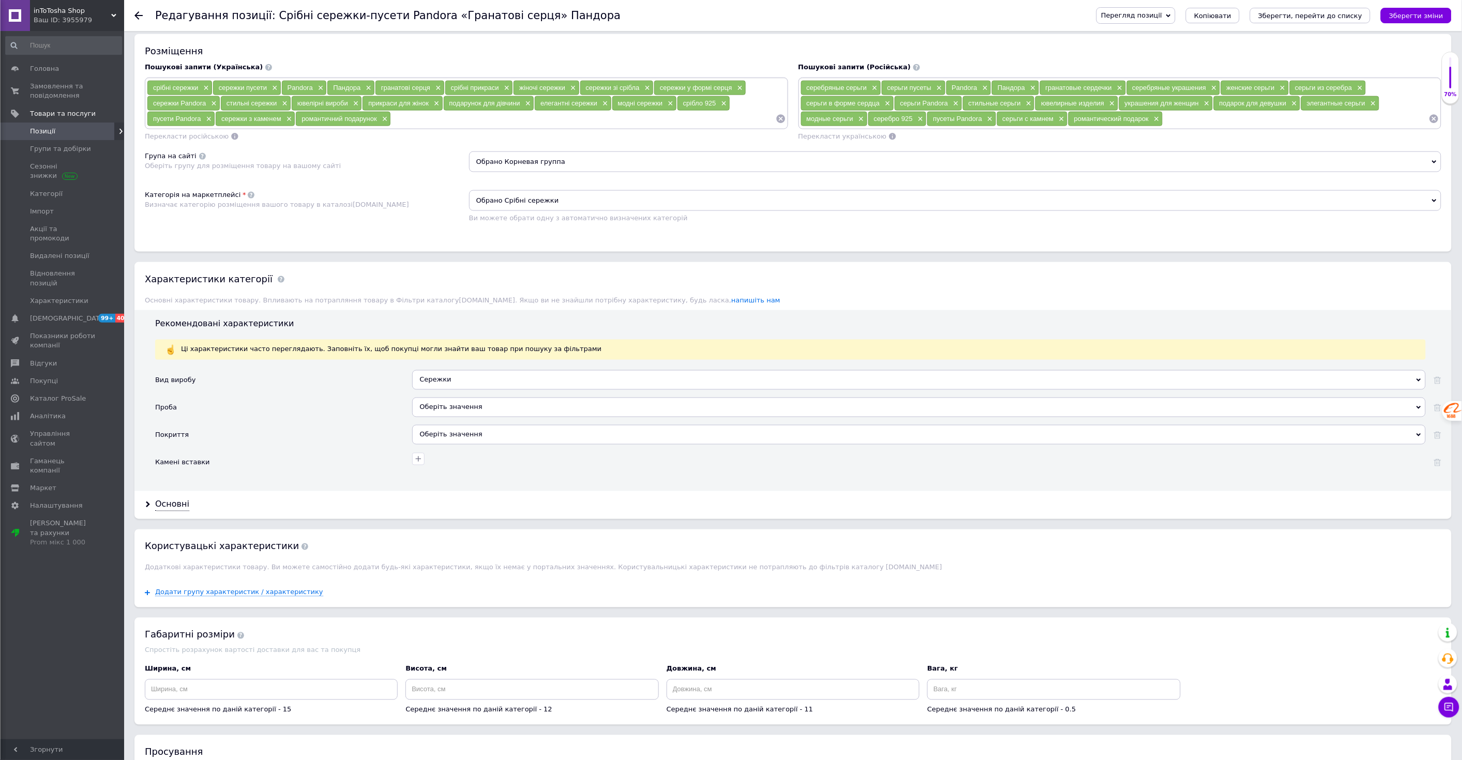
click at [438, 417] on div "Оберіть значення" at bounding box center [919, 408] width 1014 height 20
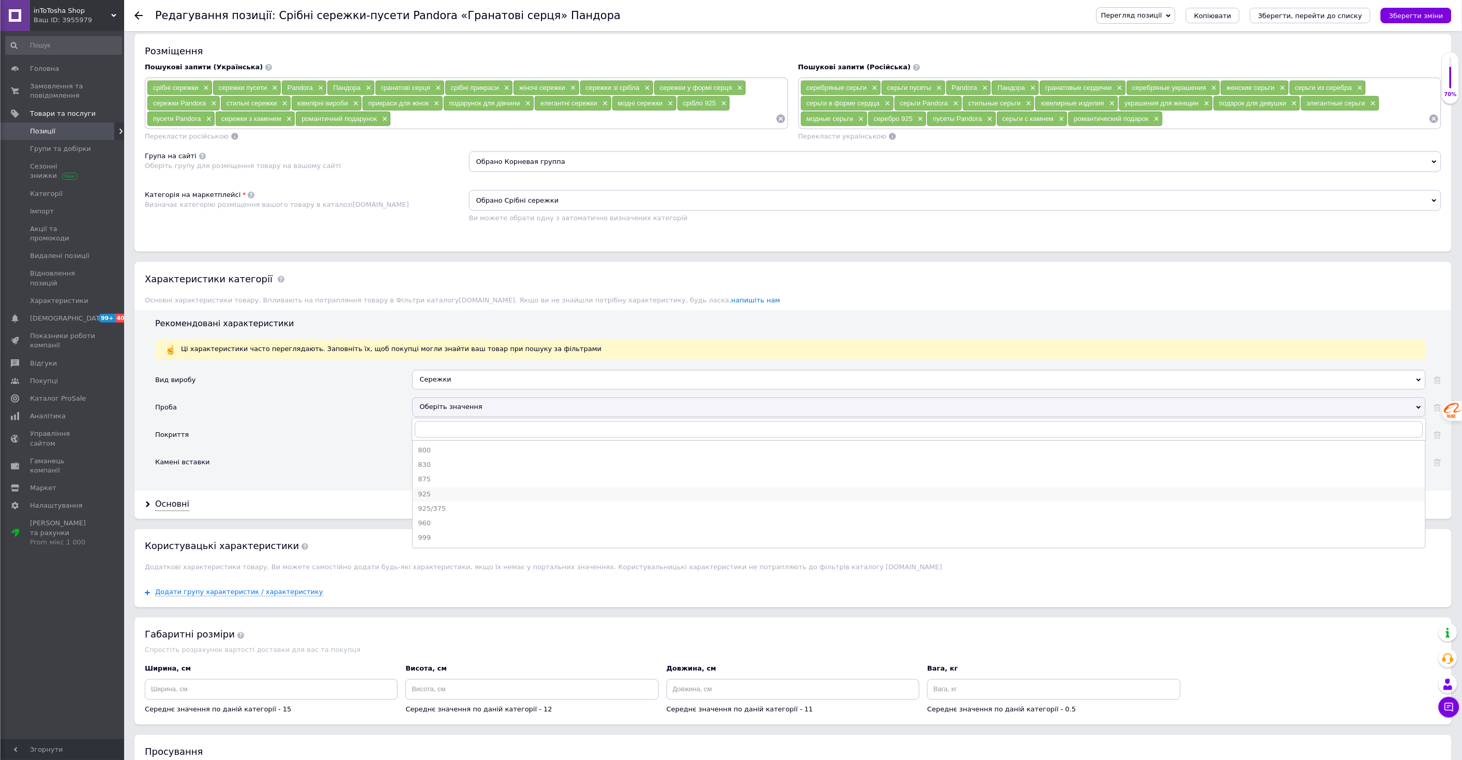
click at [428, 500] on div "925" at bounding box center [919, 494] width 1003 height 9
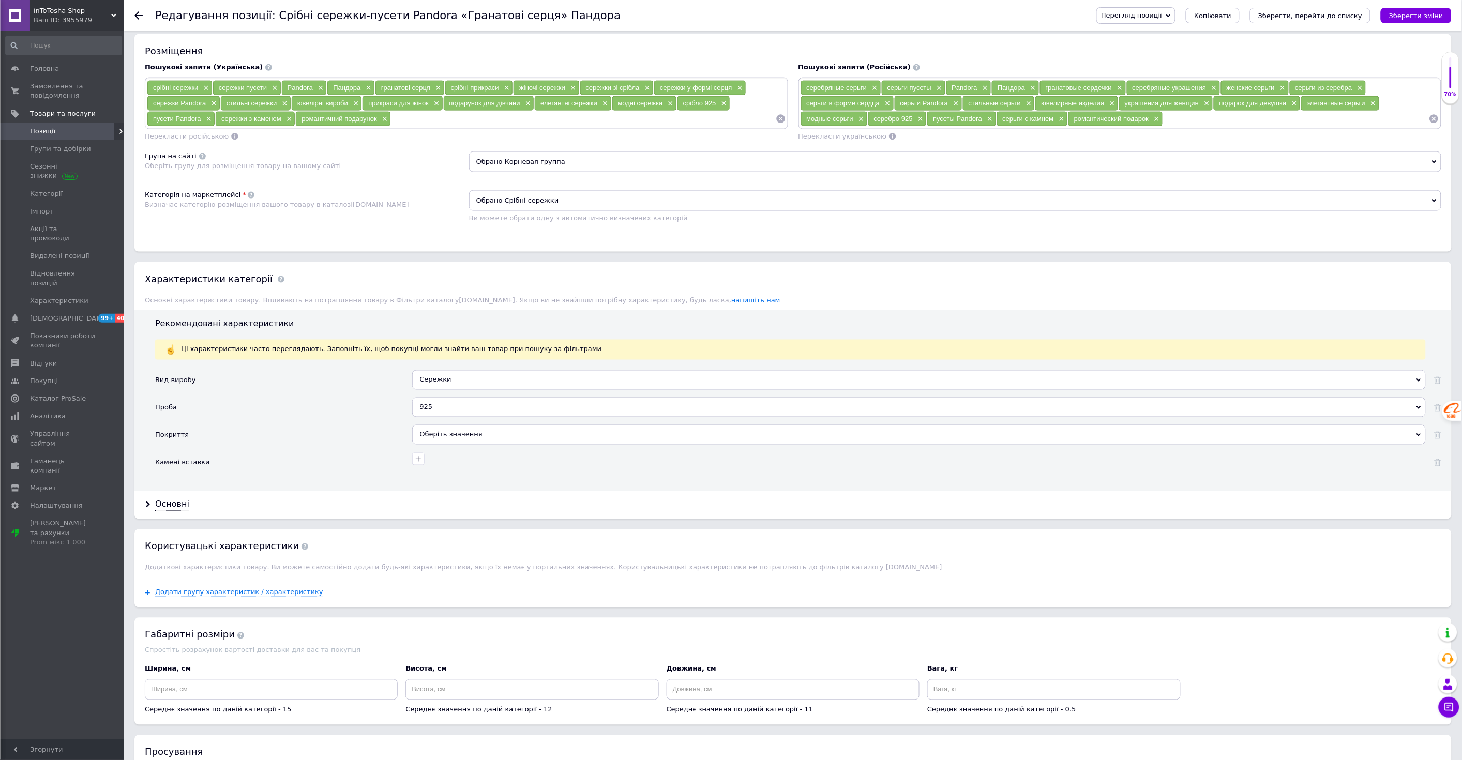
click at [361, 473] on div "Камені вставки" at bounding box center [283, 463] width 257 height 21
click at [449, 445] on div "Оберіть значення" at bounding box center [919, 435] width 1014 height 20
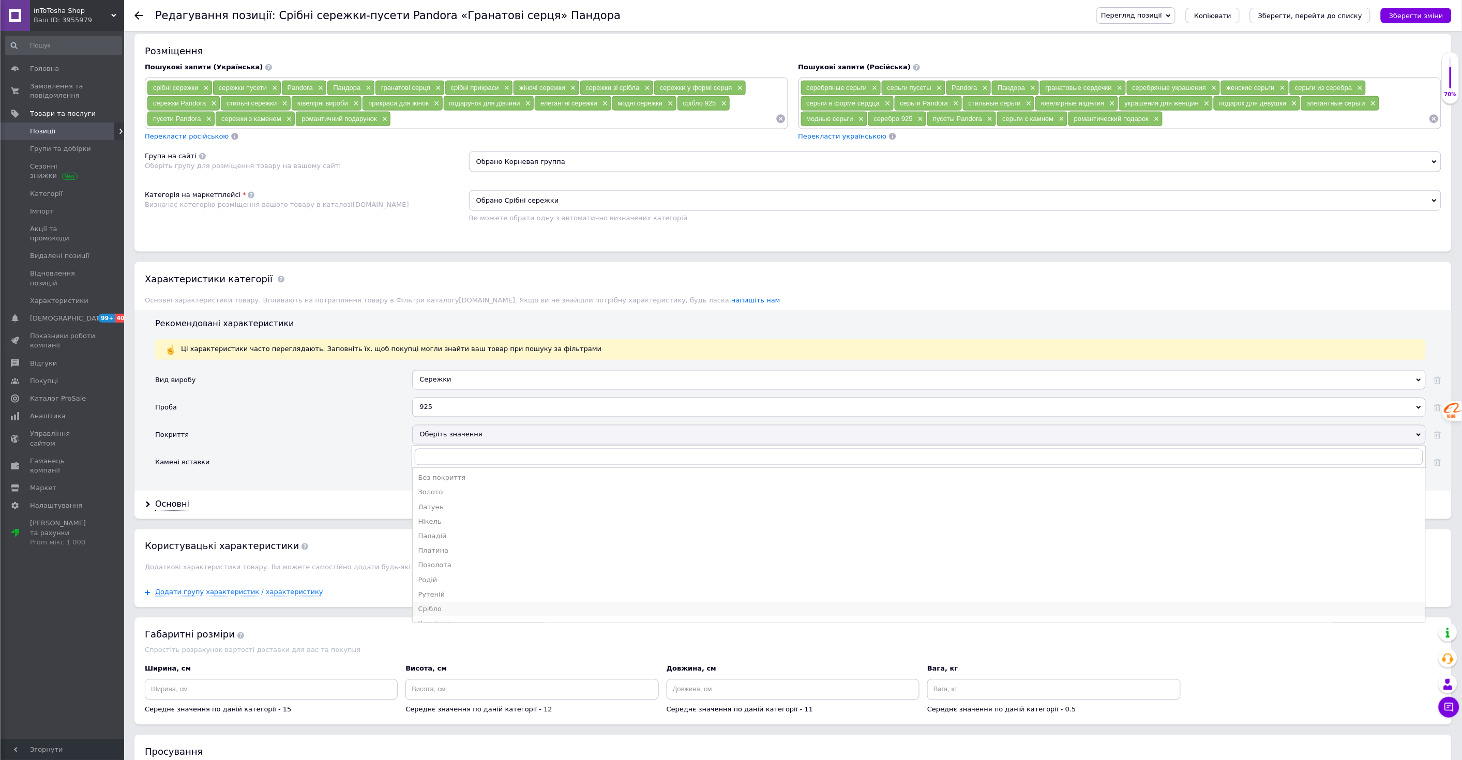
click at [425, 615] on div "Срібло" at bounding box center [919, 609] width 1003 height 9
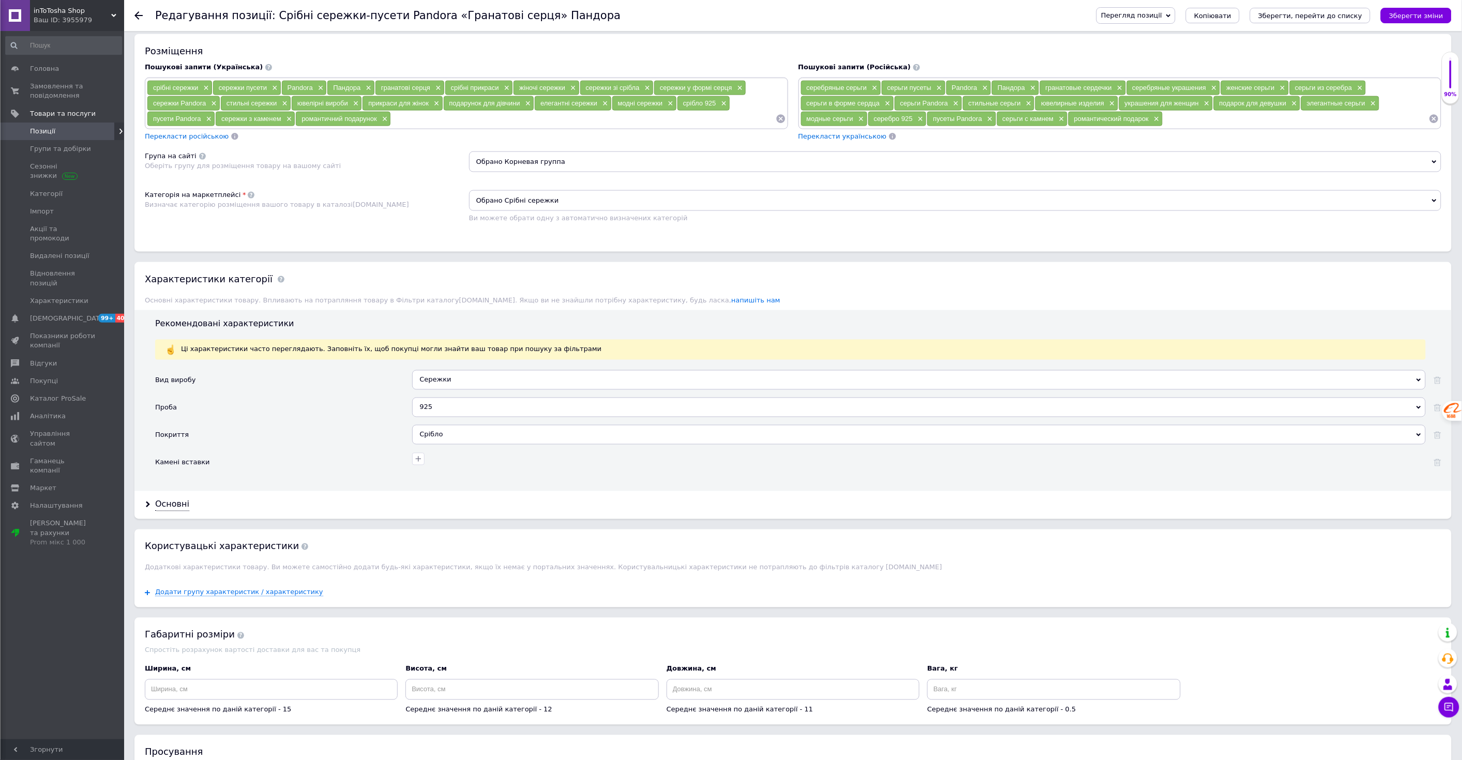
click at [354, 519] on div "Основні" at bounding box center [793, 504] width 1318 height 27
click at [417, 464] on icon "button" at bounding box center [418, 459] width 8 height 8
click at [303, 527] on input "Агат" at bounding box center [306, 523] width 7 height 7
checkbox input "true"
click at [521, 519] on div "Основні" at bounding box center [793, 504] width 1318 height 27
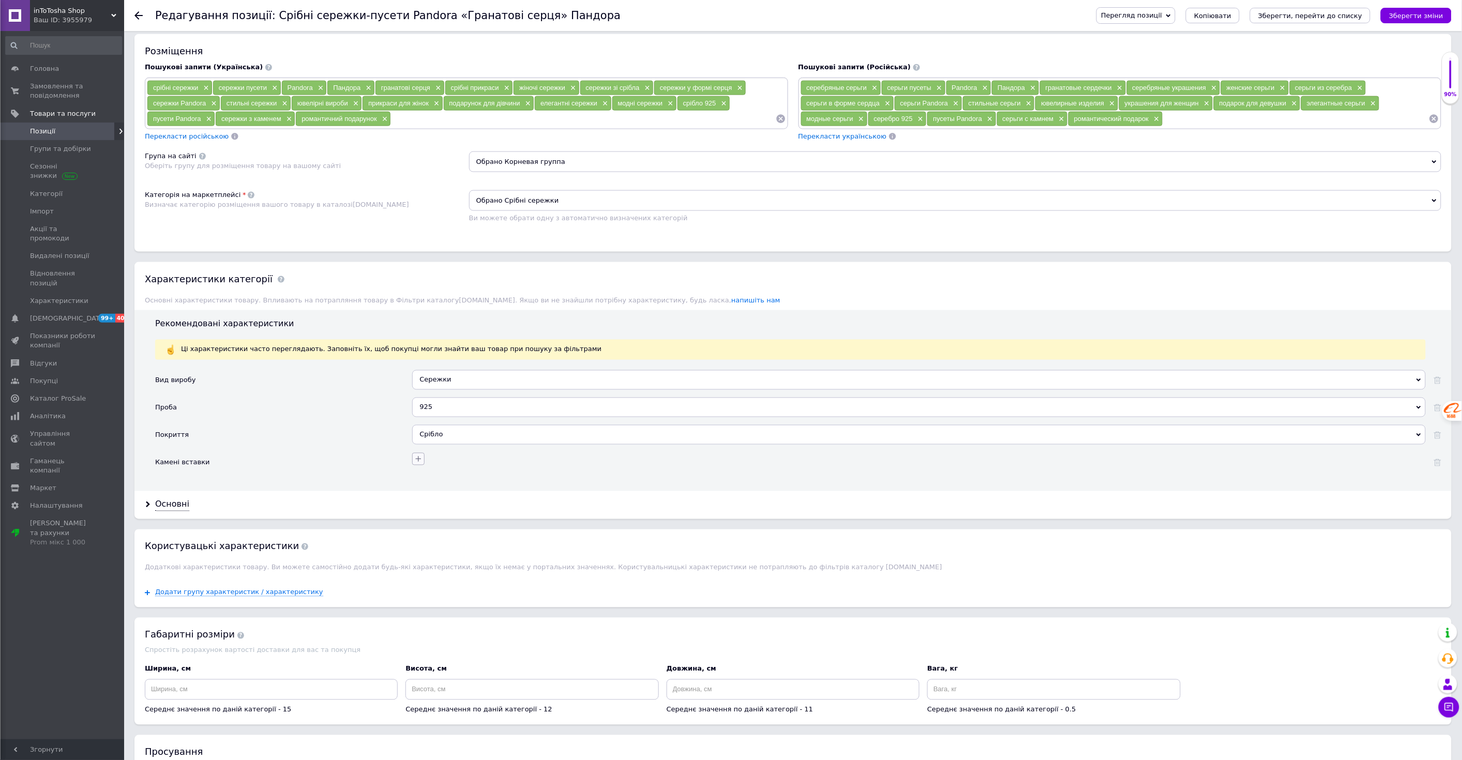
click at [419, 464] on icon "button" at bounding box center [418, 459] width 8 height 8
click at [303, 527] on input "Агат" at bounding box center [306, 523] width 7 height 7
checkbox input "true"
click at [354, 686] on button "Зберегти" at bounding box center [361, 676] width 116 height 20
click at [520, 521] on div "Основні" at bounding box center [793, 507] width 1318 height 27
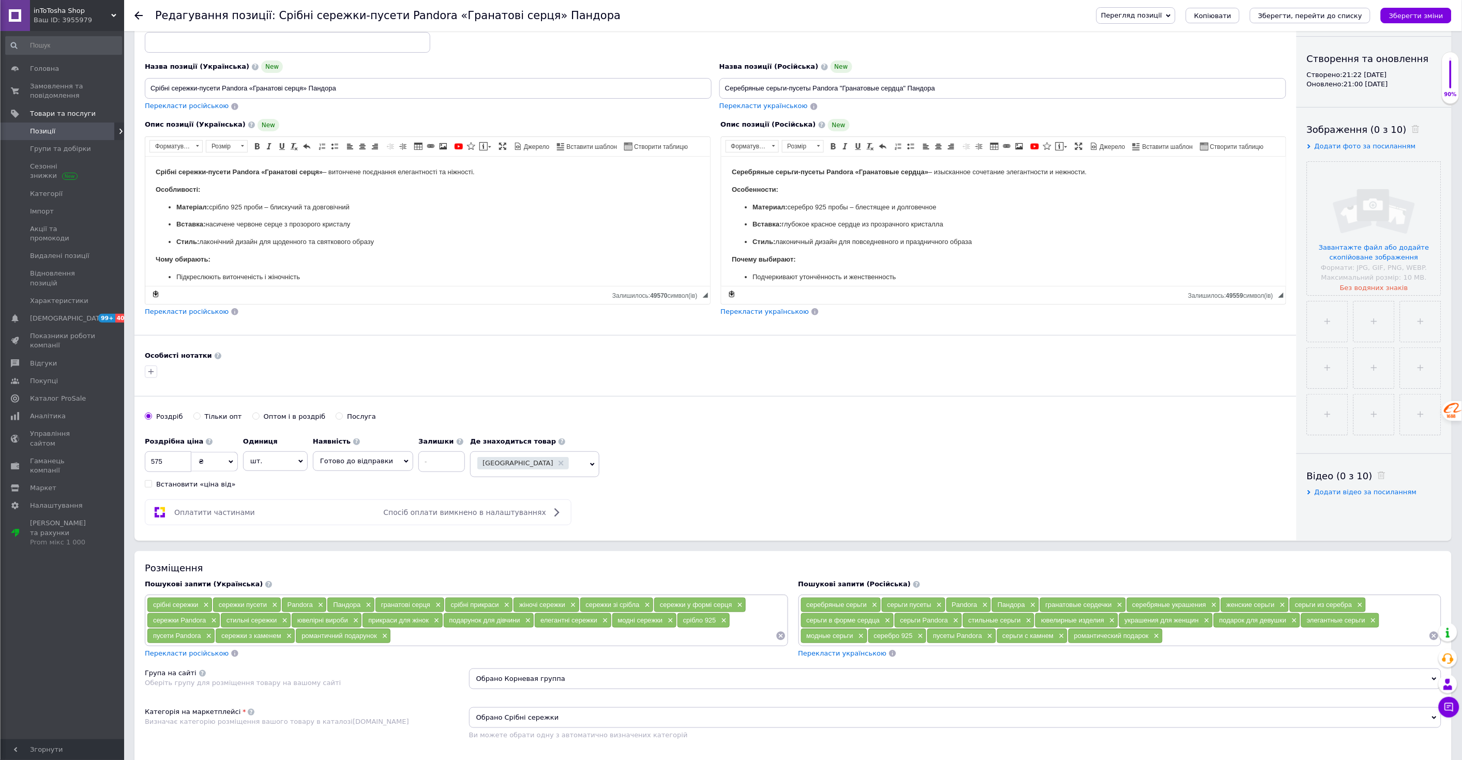
scroll to position [76, 0]
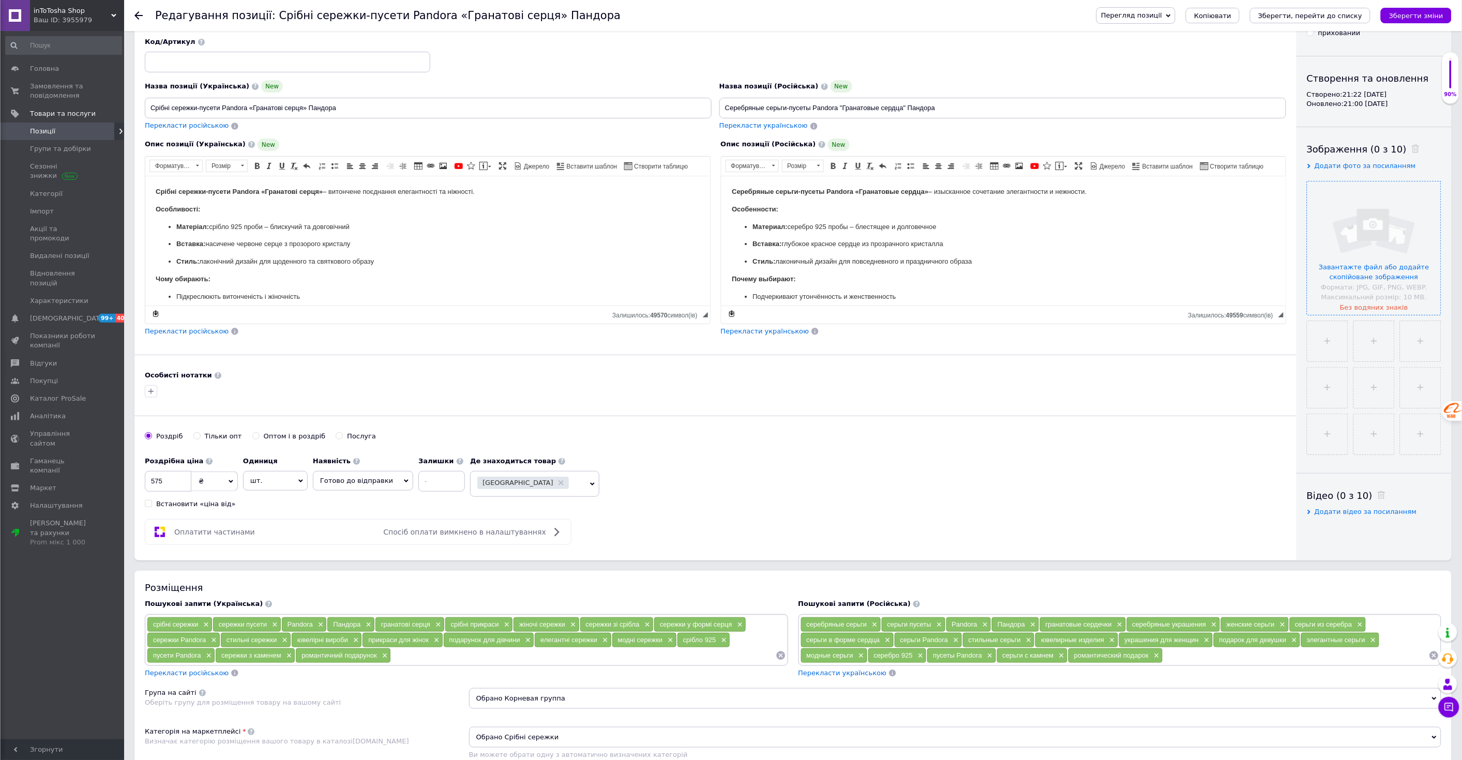
click at [1359, 247] on input "file" at bounding box center [1374, 248] width 133 height 133
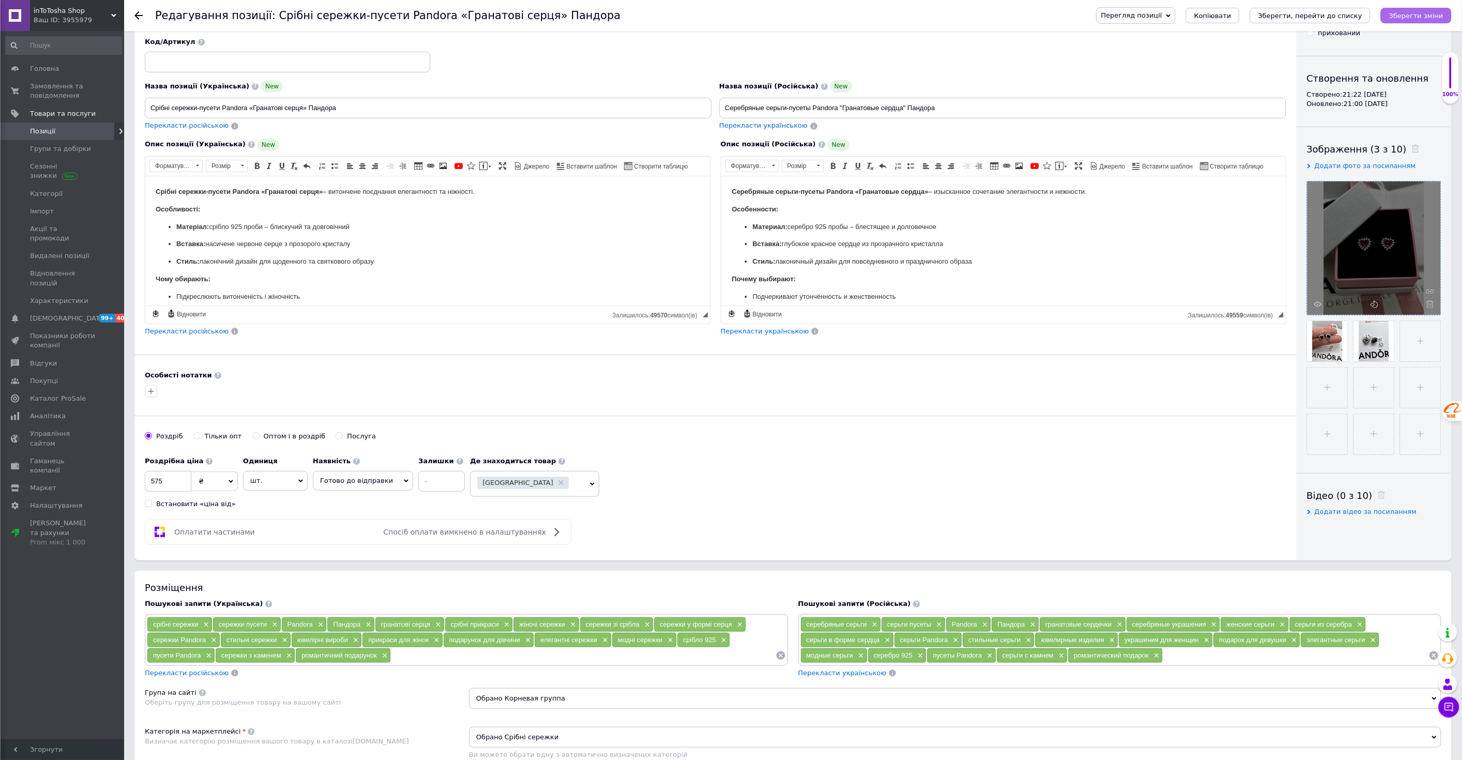
click at [1418, 12] on icon "Зберегти зміни" at bounding box center [1416, 16] width 54 height 8
click at [1232, 17] on span "Копіювати" at bounding box center [1212, 16] width 37 height 8
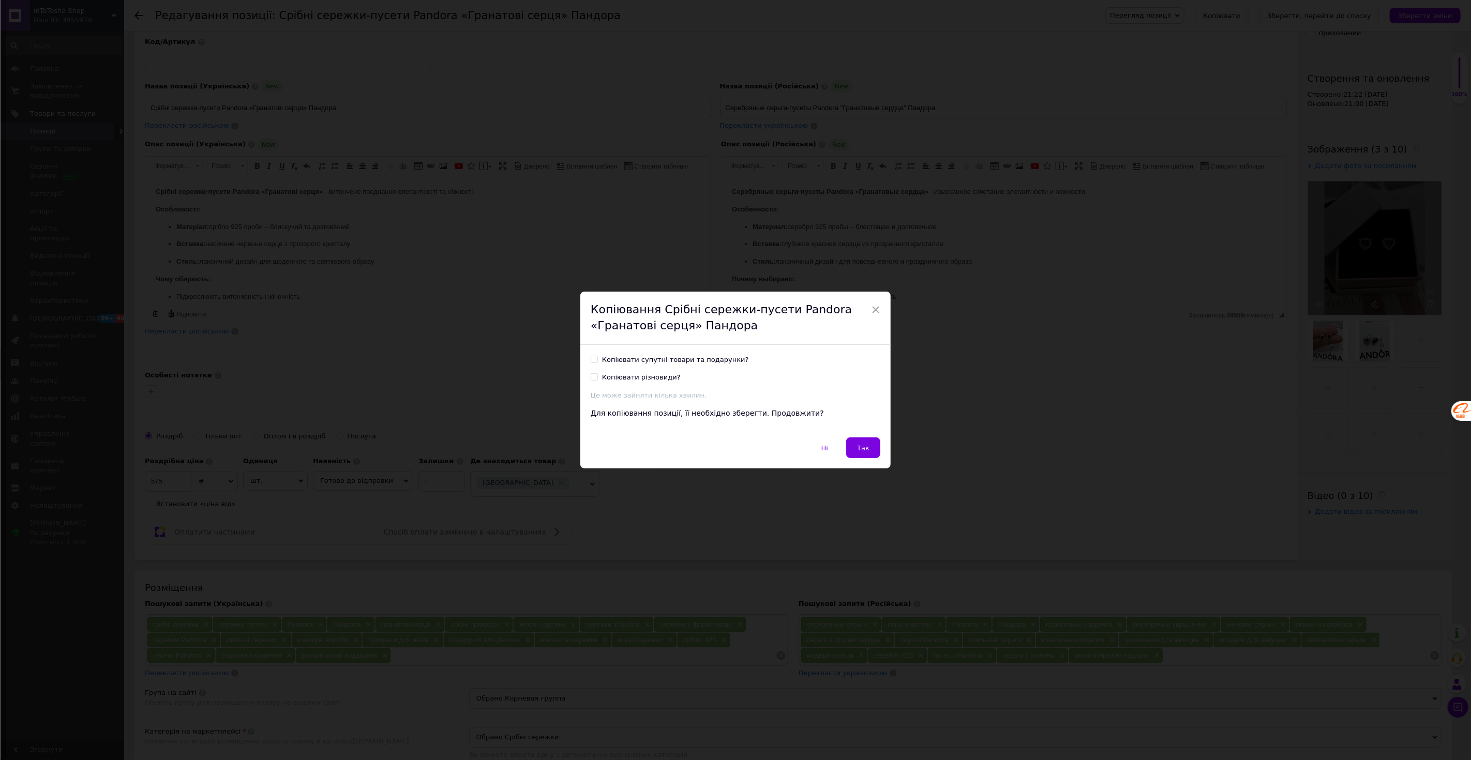
click at [591, 359] on input "Копіювати супутні товари та подарунки?" at bounding box center [594, 359] width 7 height 7
checkbox input "true"
click at [592, 378] on input "Копіювати різновиди?" at bounding box center [594, 376] width 7 height 7
checkbox input "true"
click at [856, 446] on button "Так" at bounding box center [863, 448] width 34 height 21
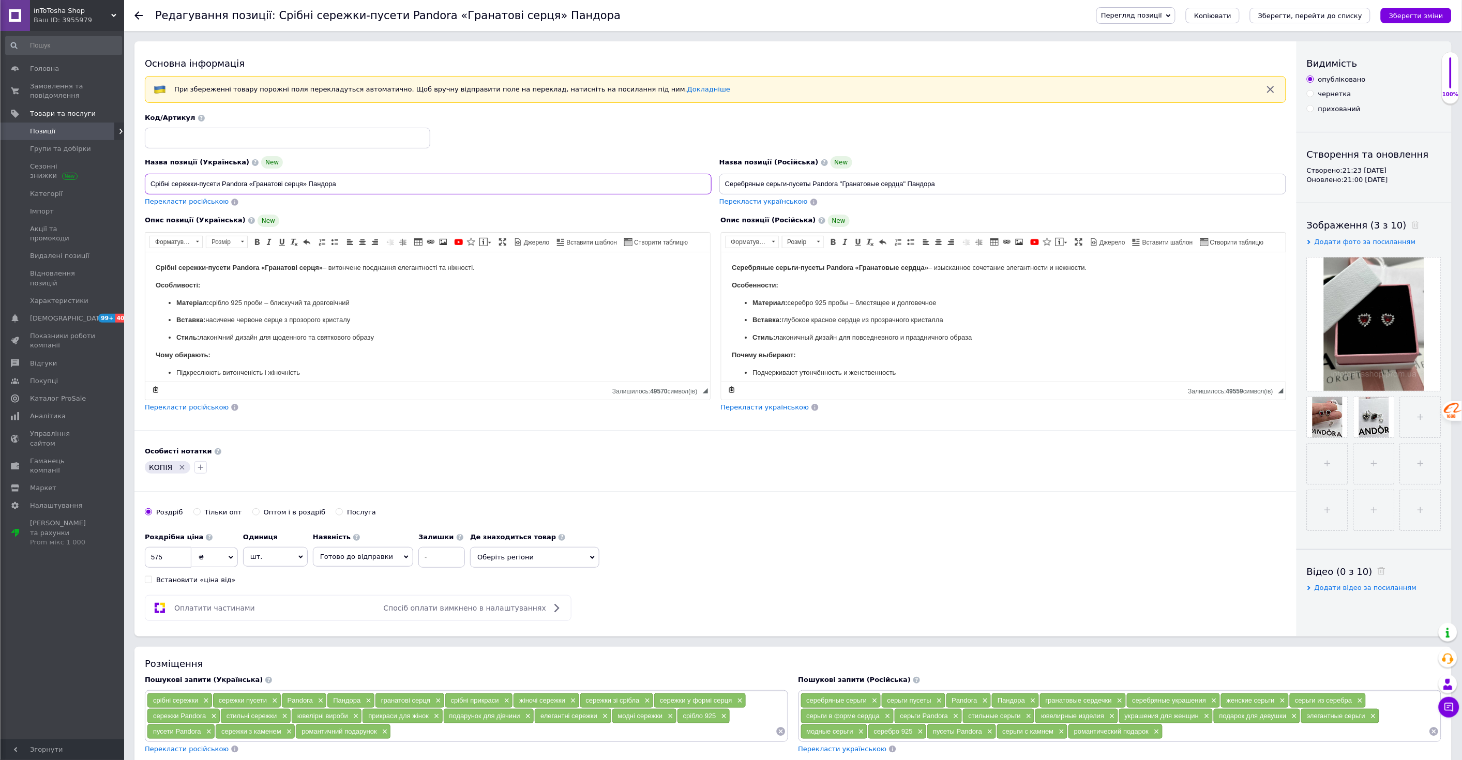
drag, startPoint x: 364, startPoint y: 182, endPoint x: 151, endPoint y: 181, distance: 213.6
click at [151, 181] on input "Срібні сережки-пусети Pandora «Гранатові серця» Пандора" at bounding box center [428, 184] width 567 height 21
paste input "іле серце"
type input "Срібні сережки-пусети Pandora «Біле серце» Пандора"
drag, startPoint x: 963, startPoint y: 187, endPoint x: 722, endPoint y: 188, distance: 240.6
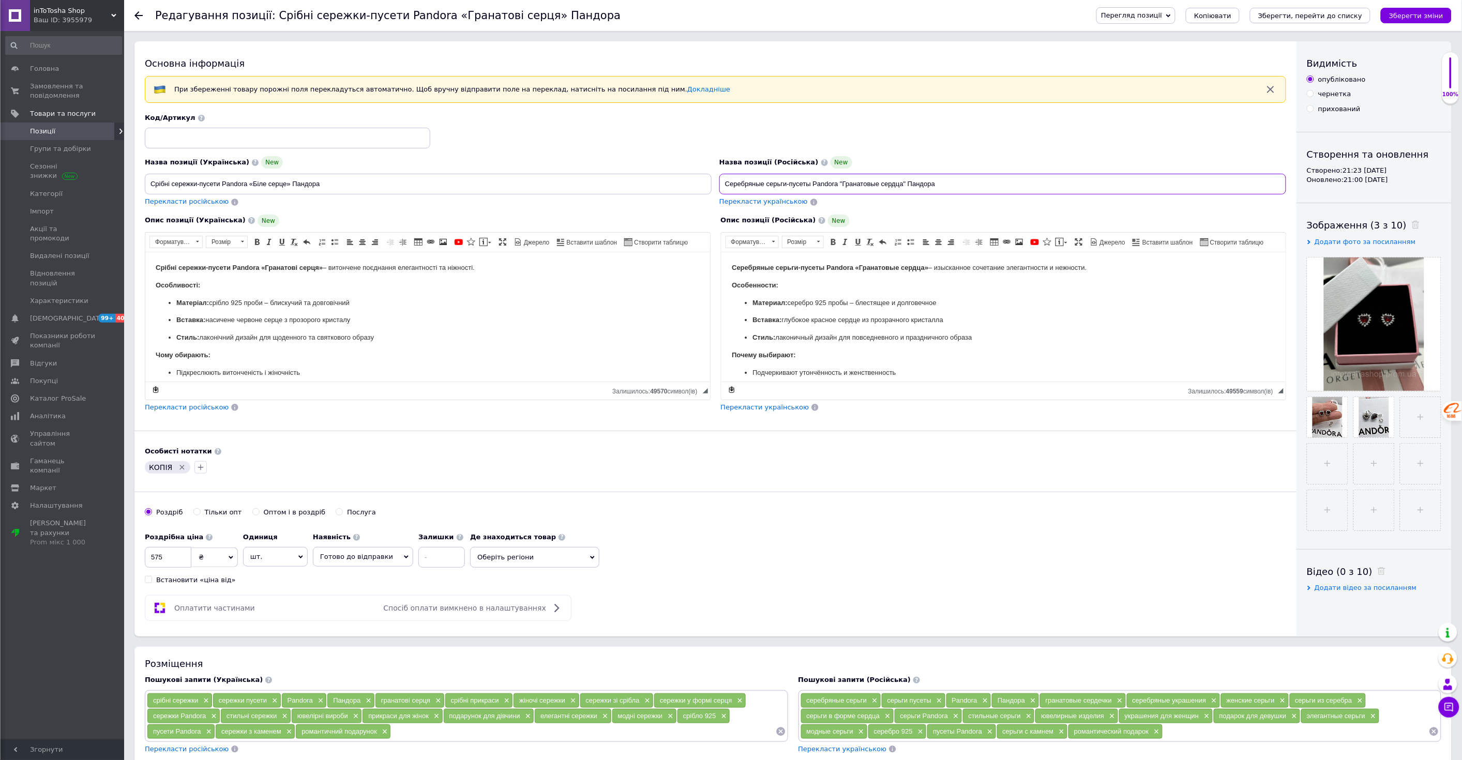
click at [722, 188] on input "Серебряные серьги-пусеты Pandora "Гранатовые сердца" Пандора" at bounding box center [1003, 184] width 567 height 21
paste input "елое сердце"
type input "Серебряные серьги-пусеты Pandora "Белое сердце" Пандора"
click at [268, 332] on p "Стиль: лаконічний дизайн для щоденного та святкового образу" at bounding box center [427, 337] width 503 height 11
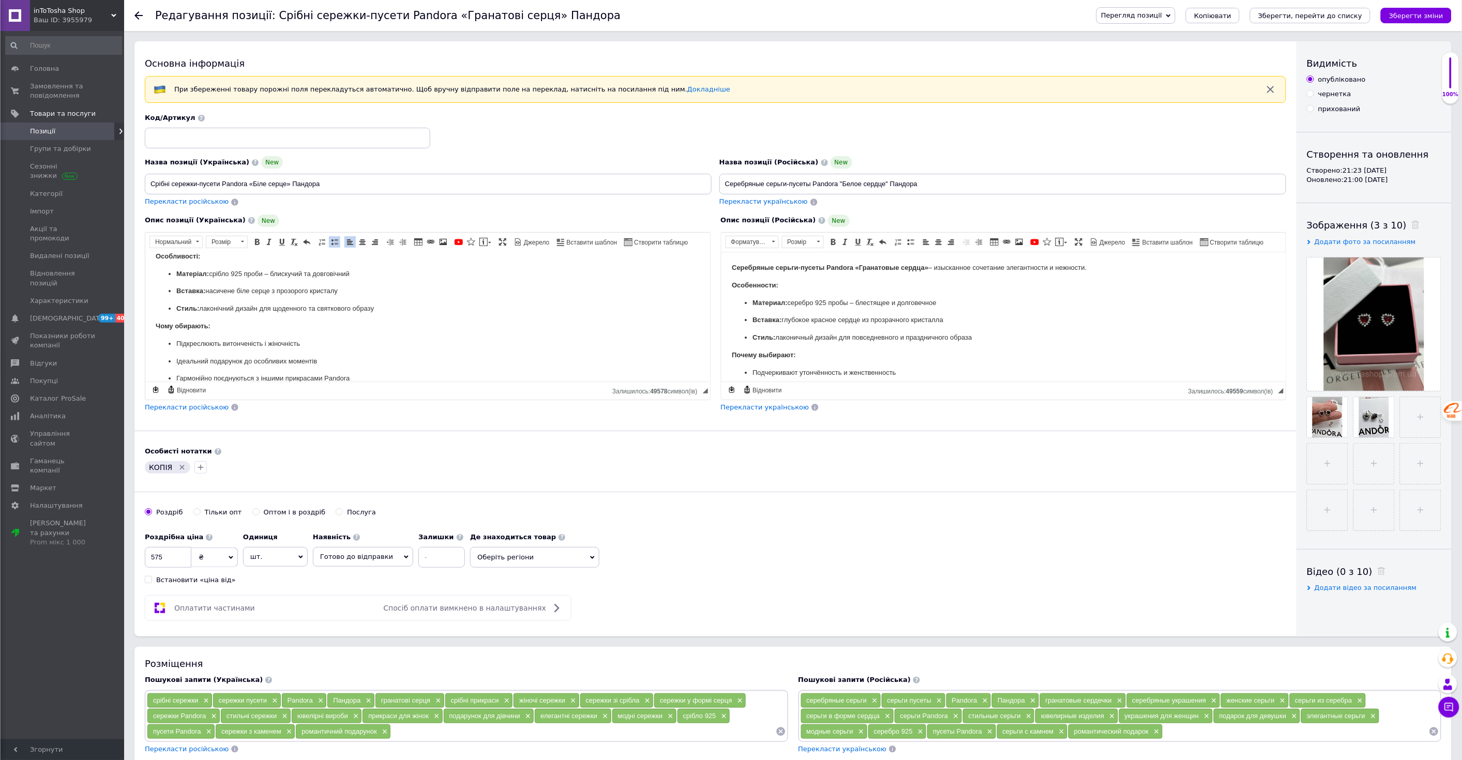
click at [823, 334] on p "Стиль: лаконичный дизайн для повседневного и праздничного образа" at bounding box center [1003, 337] width 503 height 11
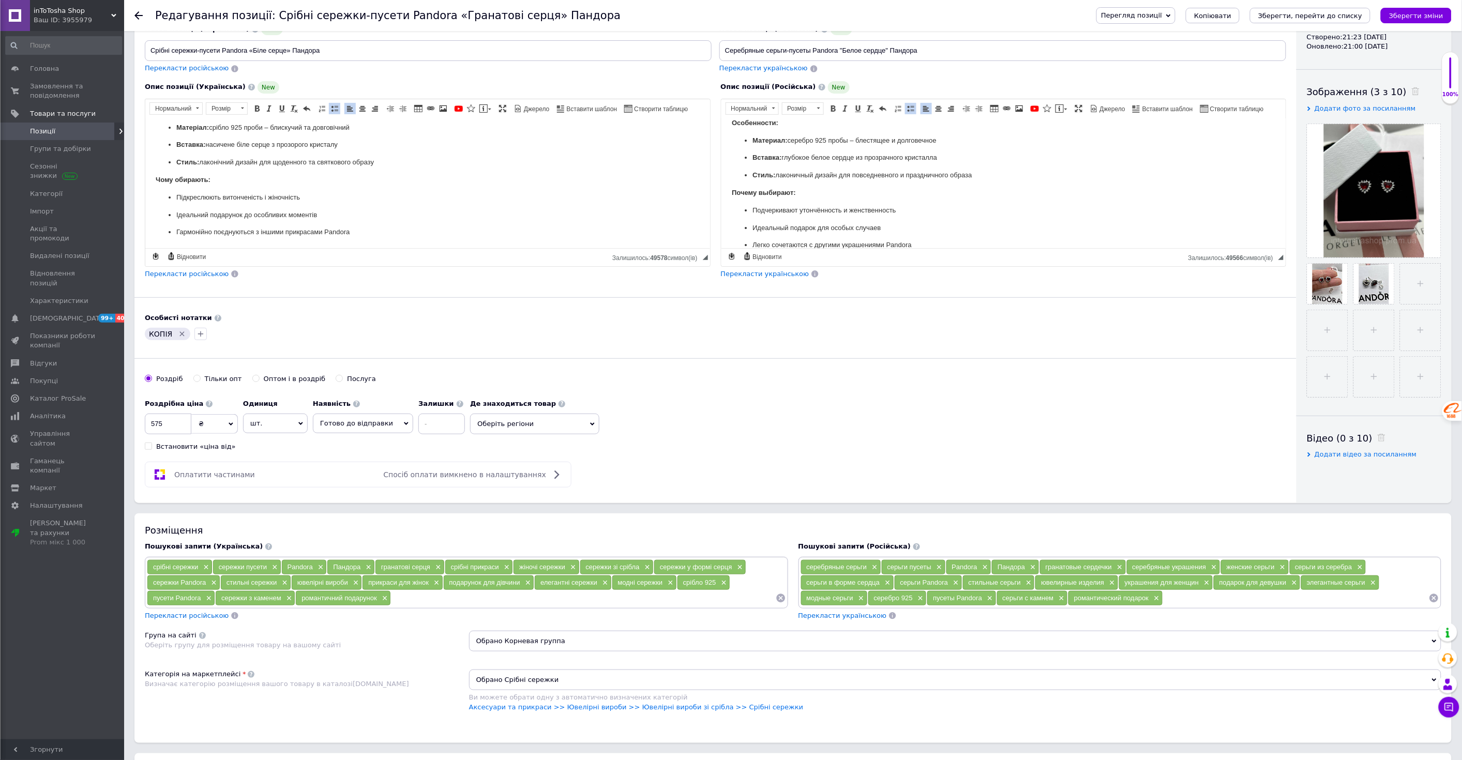
scroll to position [153, 0]
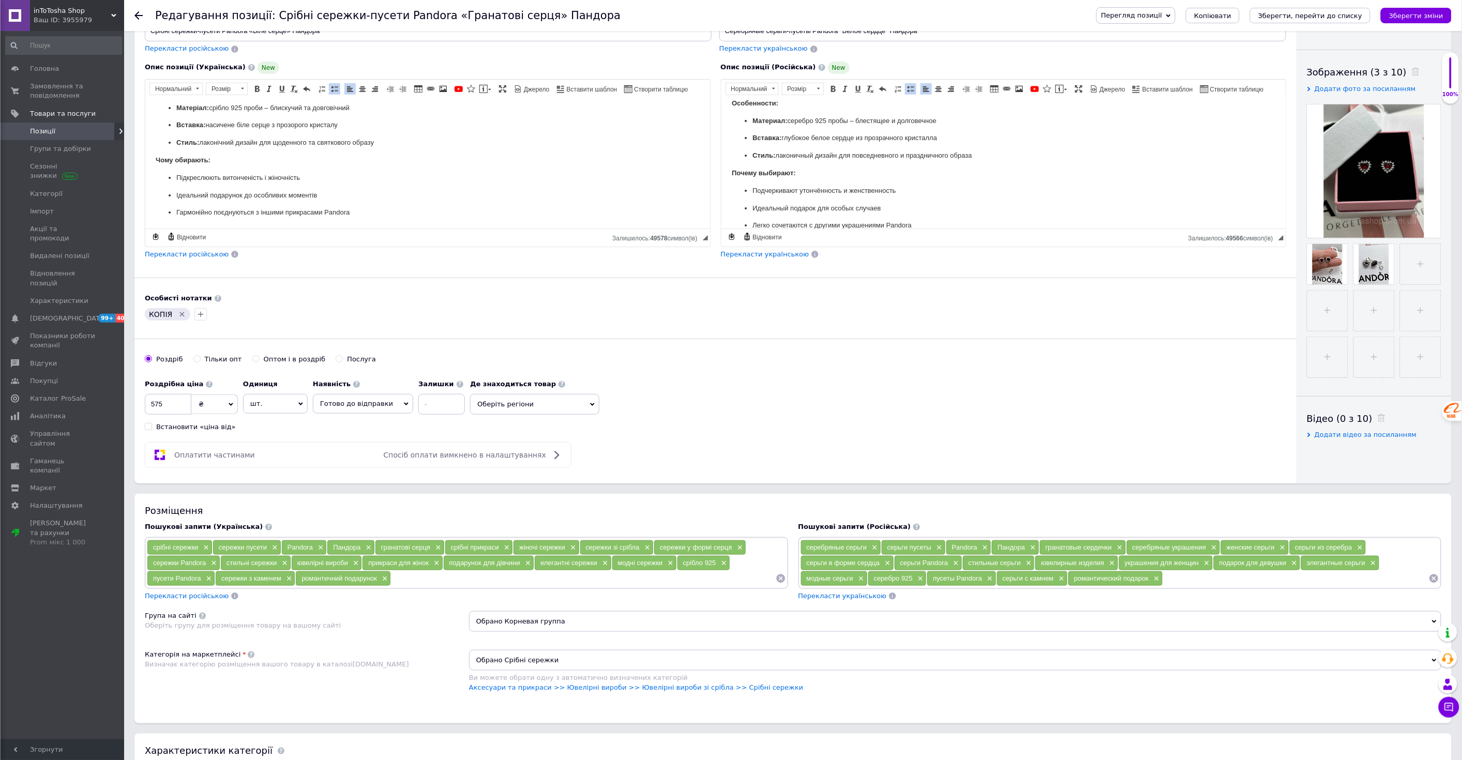
click at [420, 407] on input at bounding box center [441, 404] width 47 height 21
type input "2"
click at [761, 435] on div "Основна інформація При збереженні товару порожні поля перекладуться автоматично…" at bounding box center [715, 185] width 1162 height 595
click at [1343, 274] on use at bounding box center [1342, 276] width 8 height 8
click at [0, 0] on use at bounding box center [0, 0] width 0 height 0
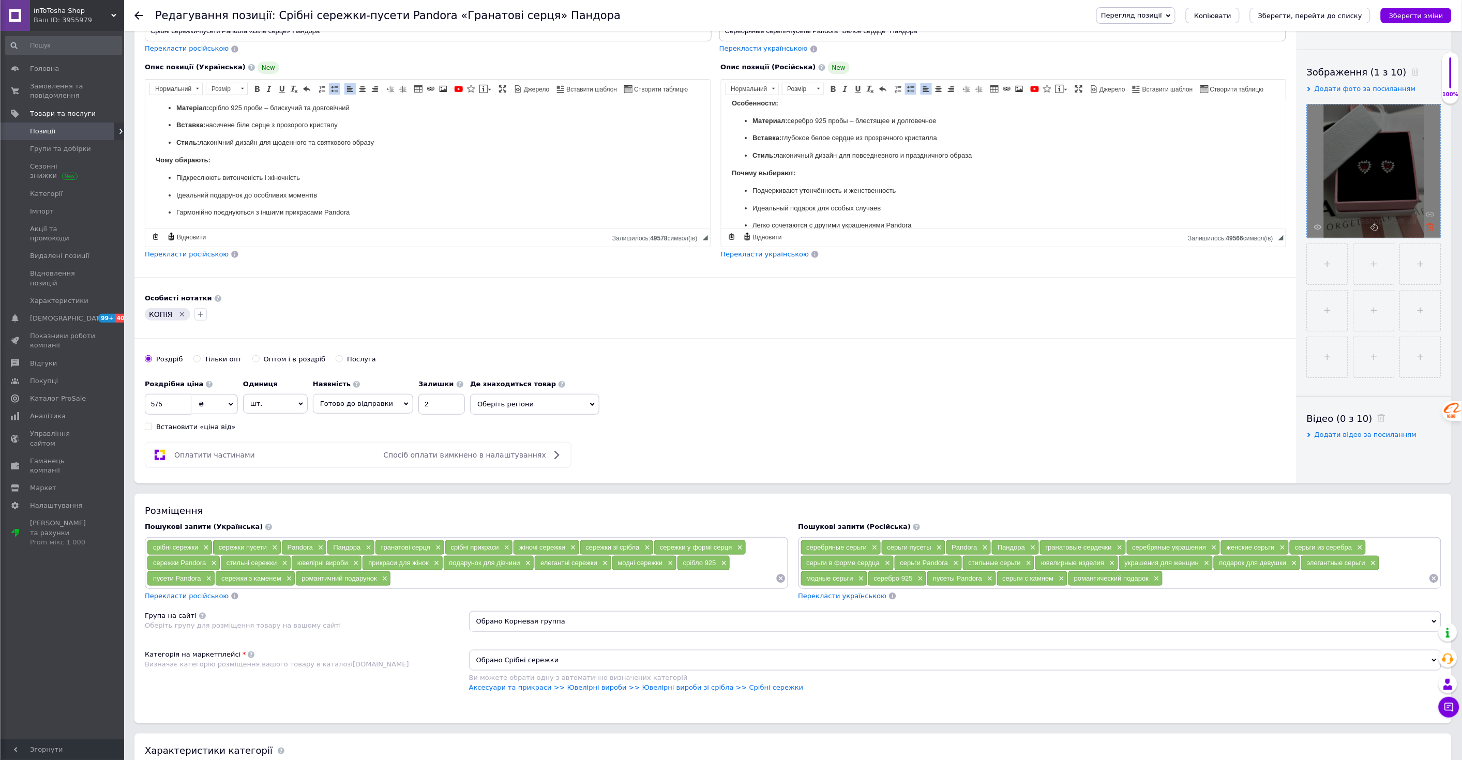
click at [1432, 227] on icon at bounding box center [1431, 227] width 8 height 8
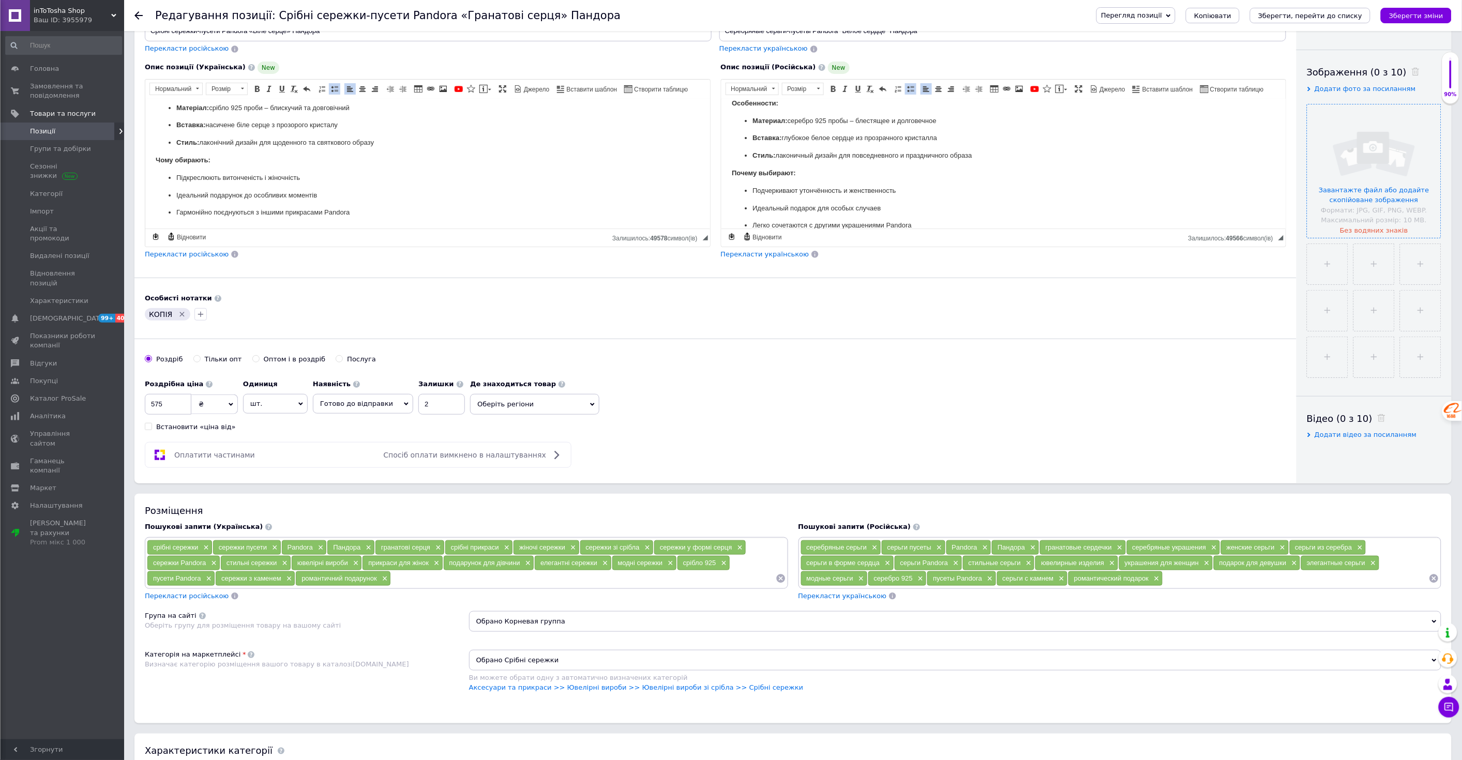
click at [1372, 189] on input "file" at bounding box center [1374, 170] width 133 height 133
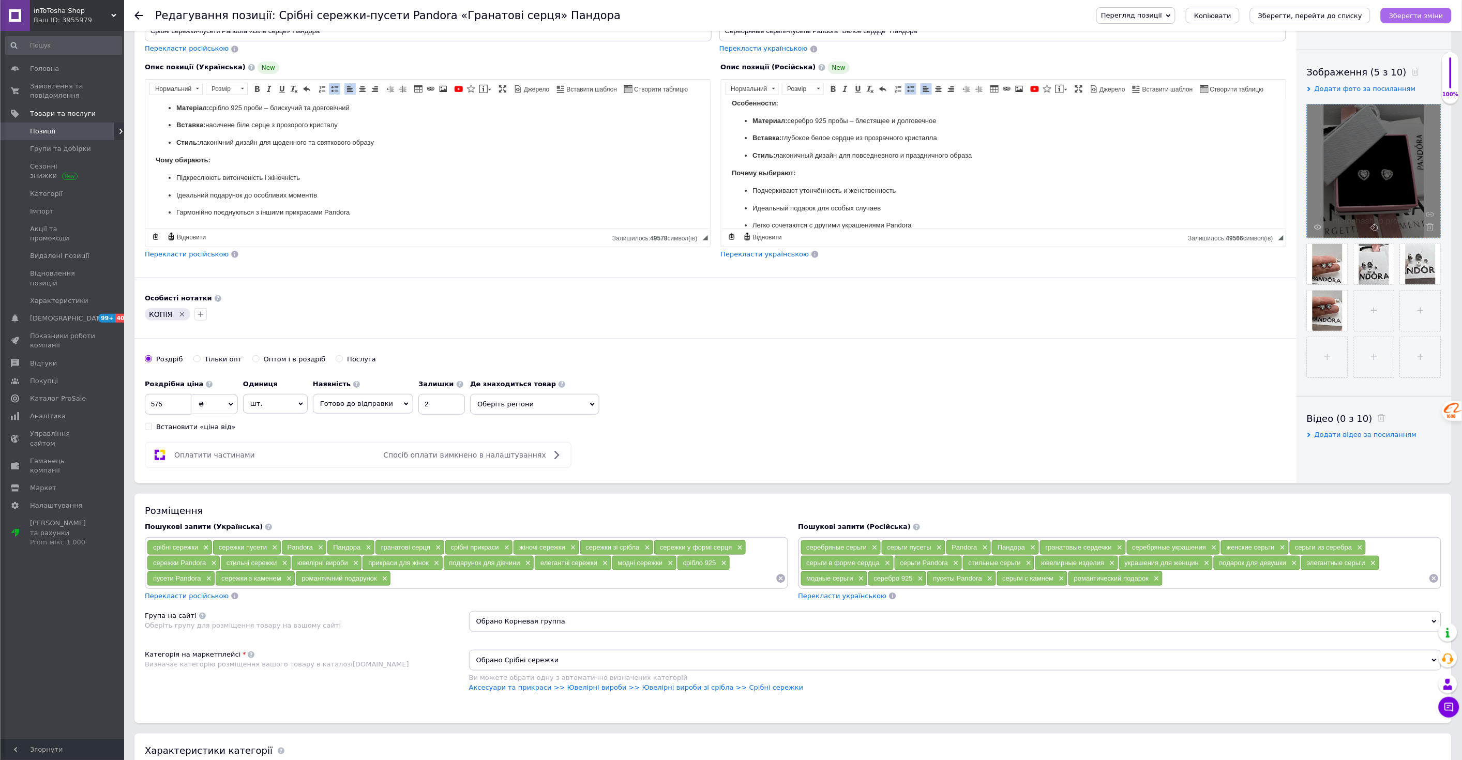
click at [1411, 12] on icon "Зберегти зміни" at bounding box center [1416, 16] width 54 height 8
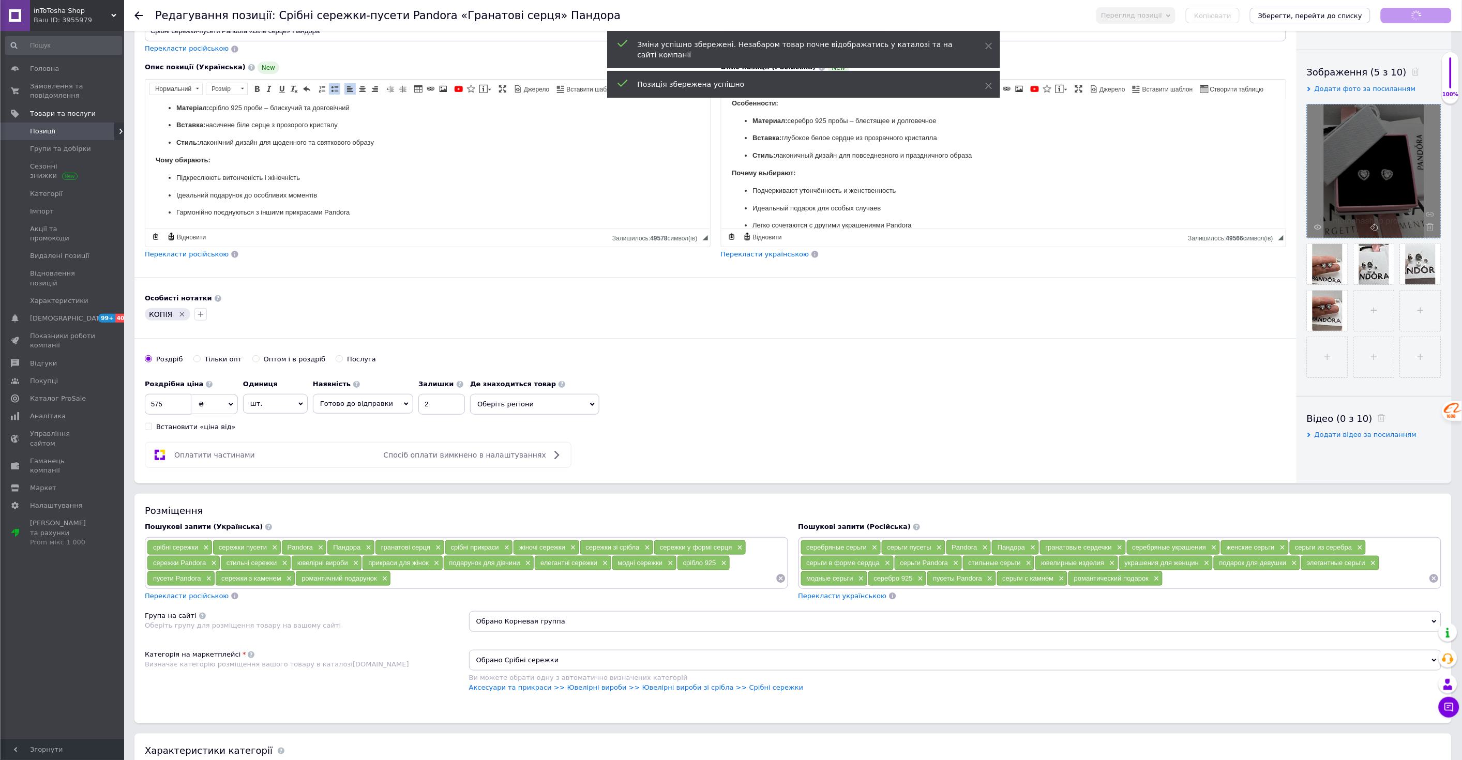
scroll to position [3, 0]
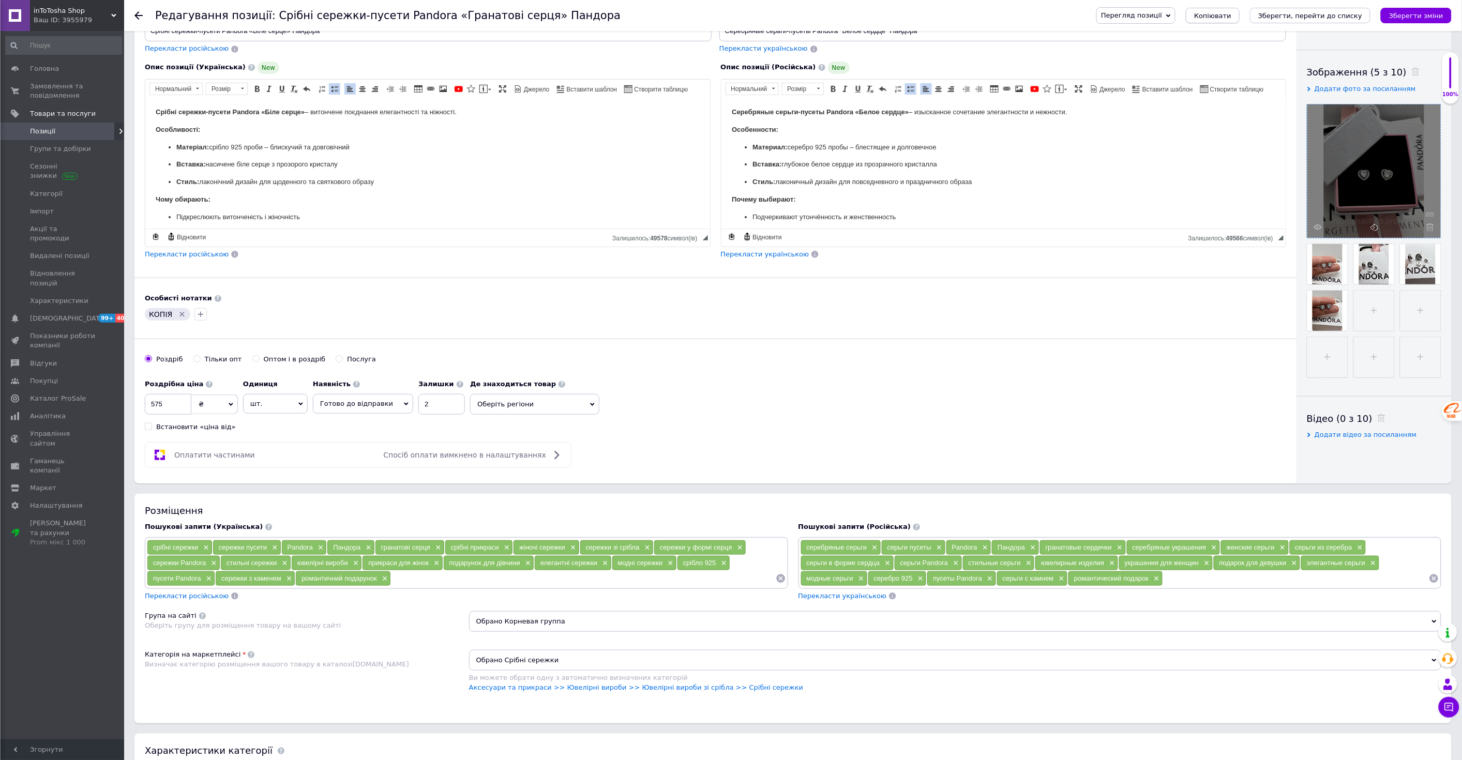
click at [1232, 18] on span "Копіювати" at bounding box center [1212, 16] width 37 height 8
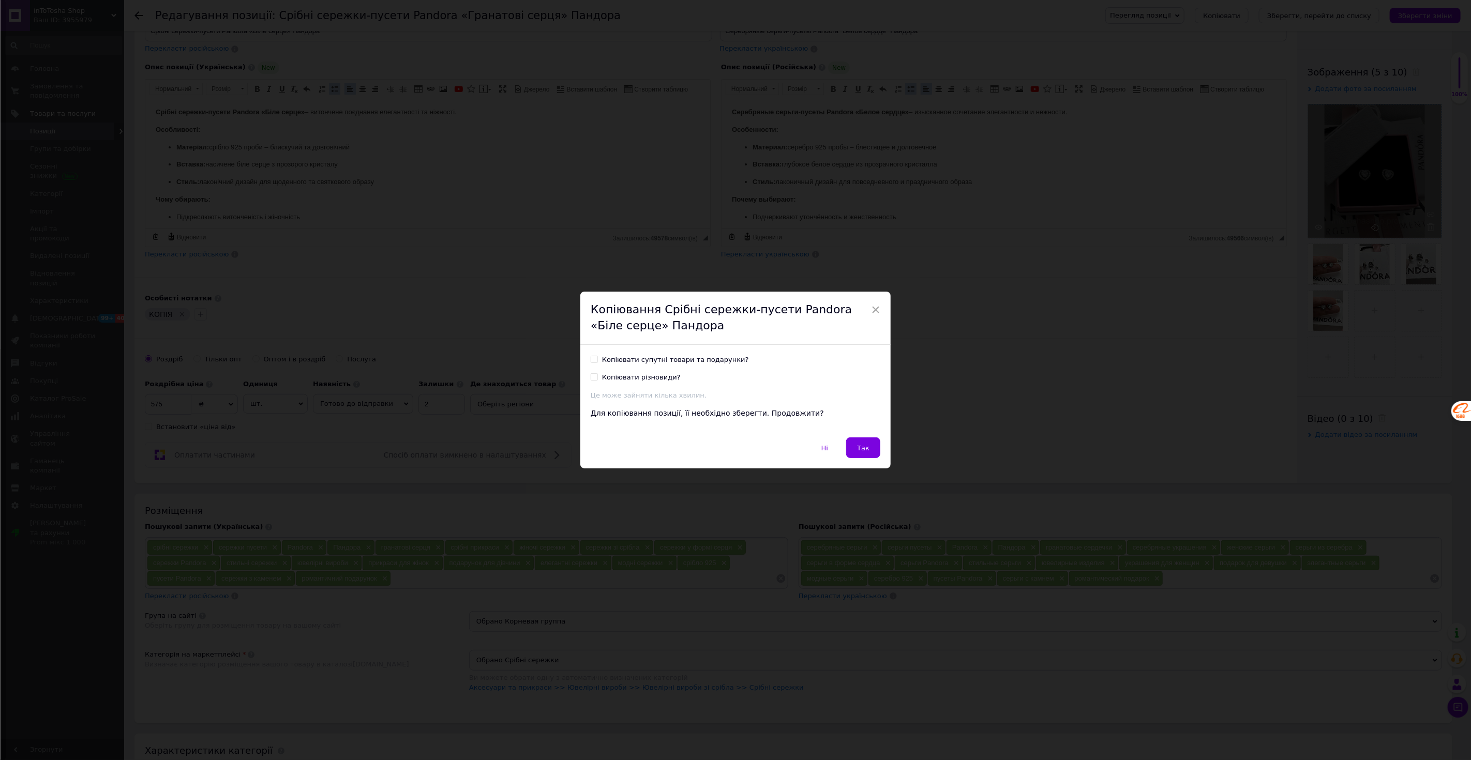
click at [595, 361] on input "Копіювати супутні товари та подарунки?" at bounding box center [594, 359] width 7 height 7
checkbox input "true"
click at [592, 378] on input "Копіювати різновиди?" at bounding box center [594, 376] width 7 height 7
checkbox input "true"
click at [851, 446] on button "Так" at bounding box center [863, 448] width 34 height 21
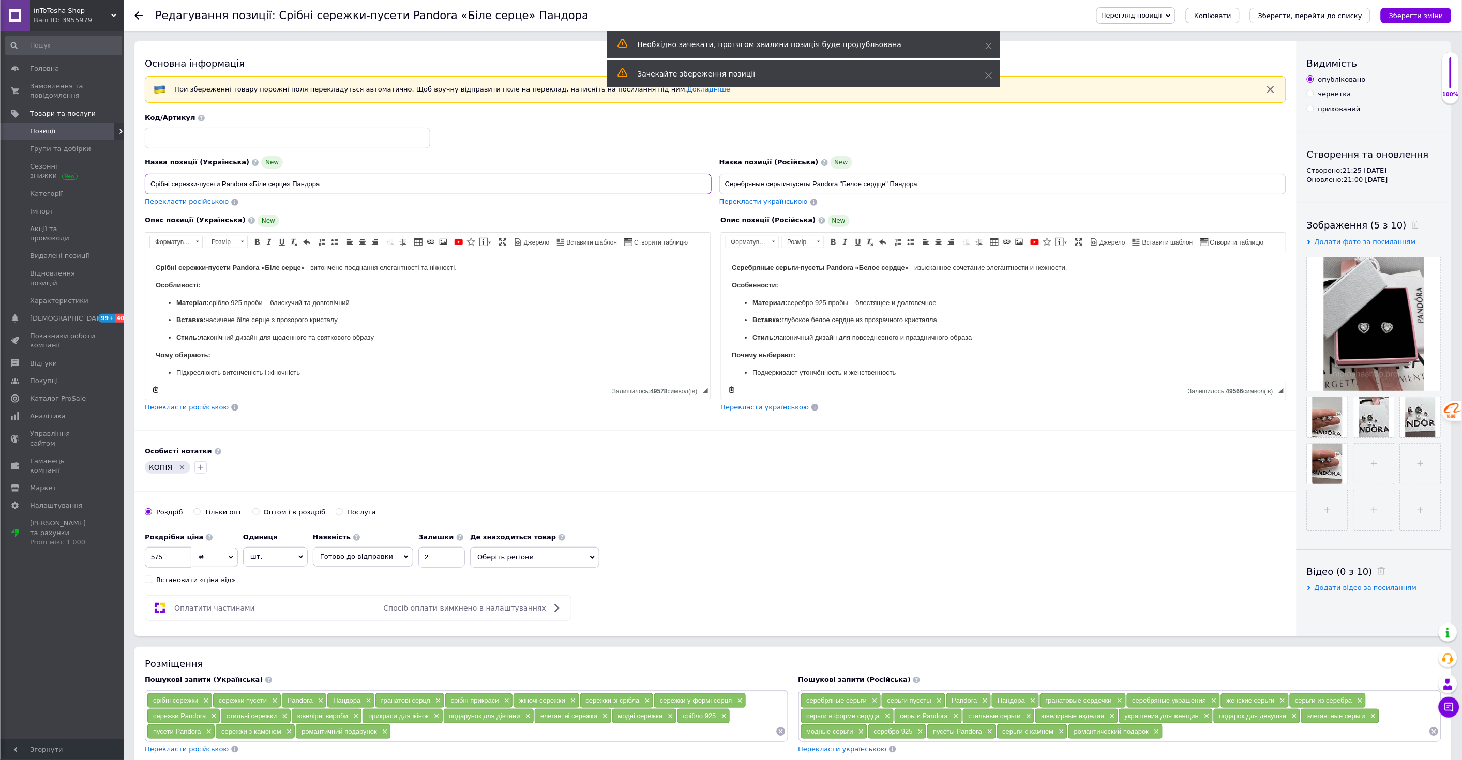
drag, startPoint x: 265, startPoint y: 184, endPoint x: 252, endPoint y: 184, distance: 12.9
click at [252, 184] on input "Срібні сережки-пусети Pandora «Біле серце» Пандора" at bounding box center [428, 184] width 567 height 21
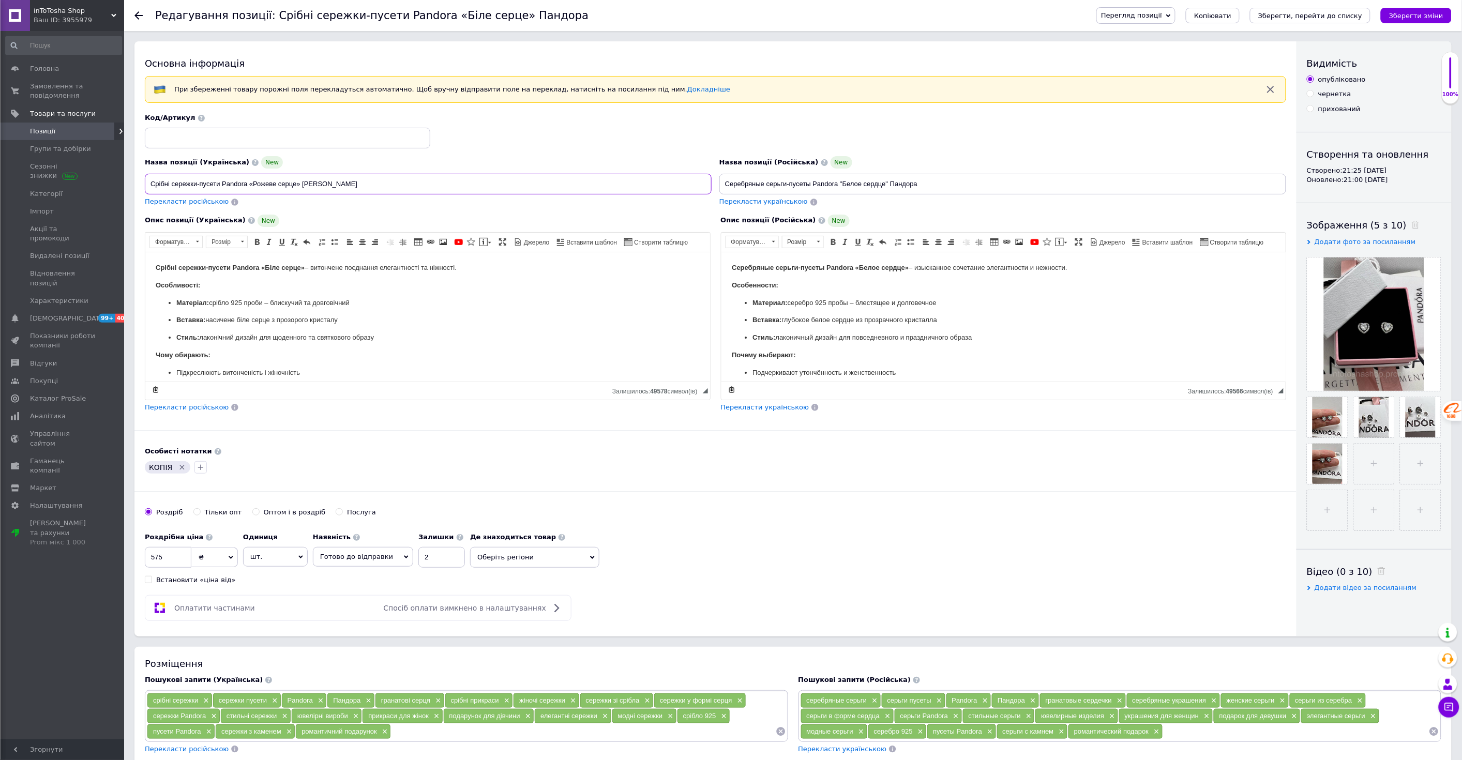
type input "Срібні сережки-пусети Pandora «Рожеве серце» [PERSON_NAME]"
drag, startPoint x: 860, startPoint y: 184, endPoint x: 844, endPoint y: 183, distance: 16.1
click at [844, 183] on input "Серебряные серьги-пусеты Pandora "Белое сердце" Пандора" at bounding box center [1003, 184] width 567 height 21
type input "Серебряные серьги-пусеты Pandora "Розовое сердце" Пандора"
drag, startPoint x: 277, startPoint y: 266, endPoint x: 266, endPoint y: 265, distance: 11.4
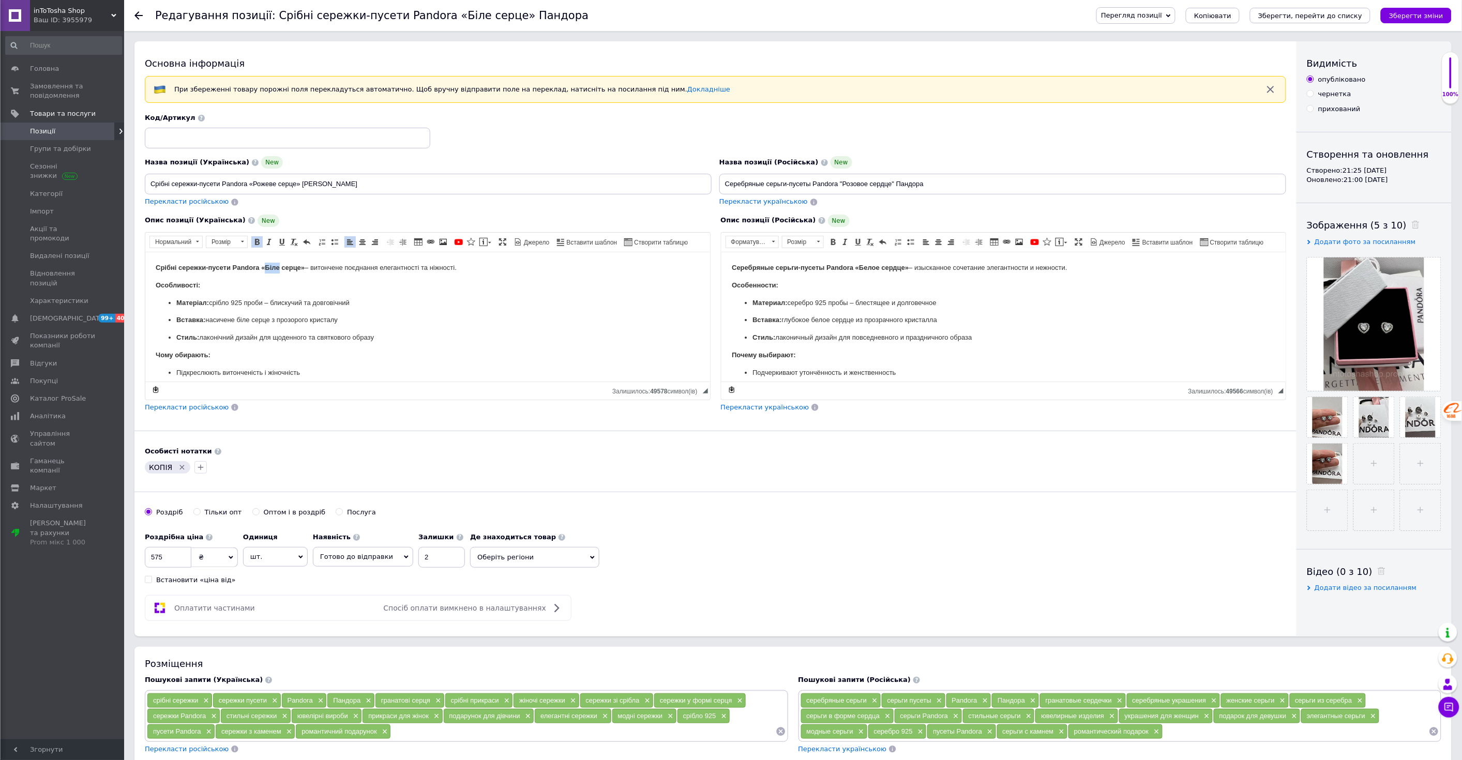
click at [266, 265] on strong "Срібні сережки-пусети Pandora «Біле серце»" at bounding box center [229, 267] width 149 height 8
drag, startPoint x: 878, startPoint y: 266, endPoint x: 859, endPoint y: 265, distance: 19.2
click at [859, 265] on strong "Серебряные серьги-пусеты Pandora «Белое сердце»" at bounding box center [819, 267] width 177 height 8
drag, startPoint x: 831, startPoint y: 278, endPoint x: 814, endPoint y: 277, distance: 17.1
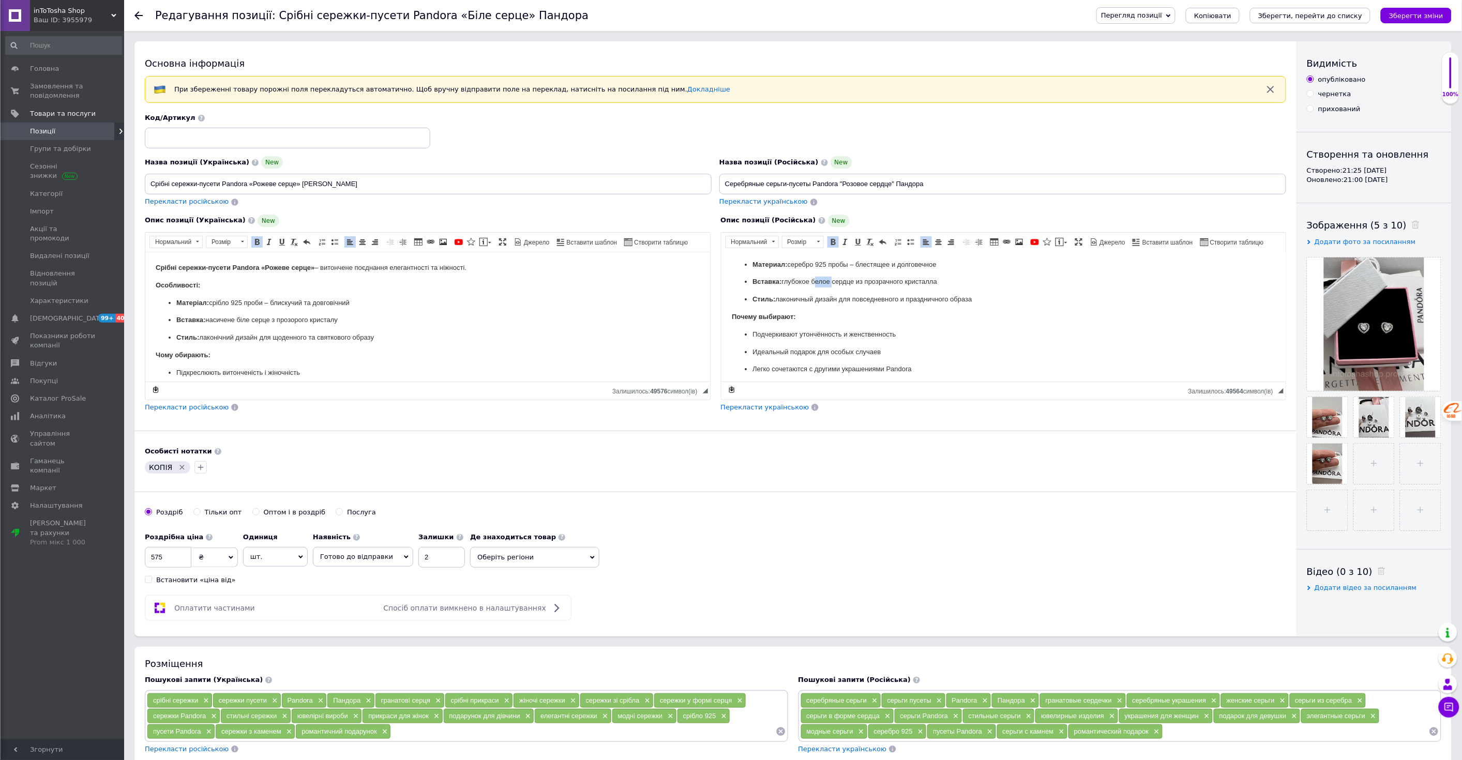
click at [814, 277] on p "Вставка: глубокое белое сердце из прозрачного кристалла" at bounding box center [1003, 281] width 503 height 11
drag, startPoint x: 249, startPoint y: 318, endPoint x: 240, endPoint y: 319, distance: 9.8
click at [240, 319] on p "Вставка: насичене біле серце з прозорого кристалу" at bounding box center [427, 320] width 503 height 11
click at [826, 564] on div "Роздрібна ціна 575 ₴ $ EUR CHF GBP ¥ PLN ₸ MDL HUF KGS CNY TRY KRW lei Встанови…" at bounding box center [716, 556] width 1142 height 57
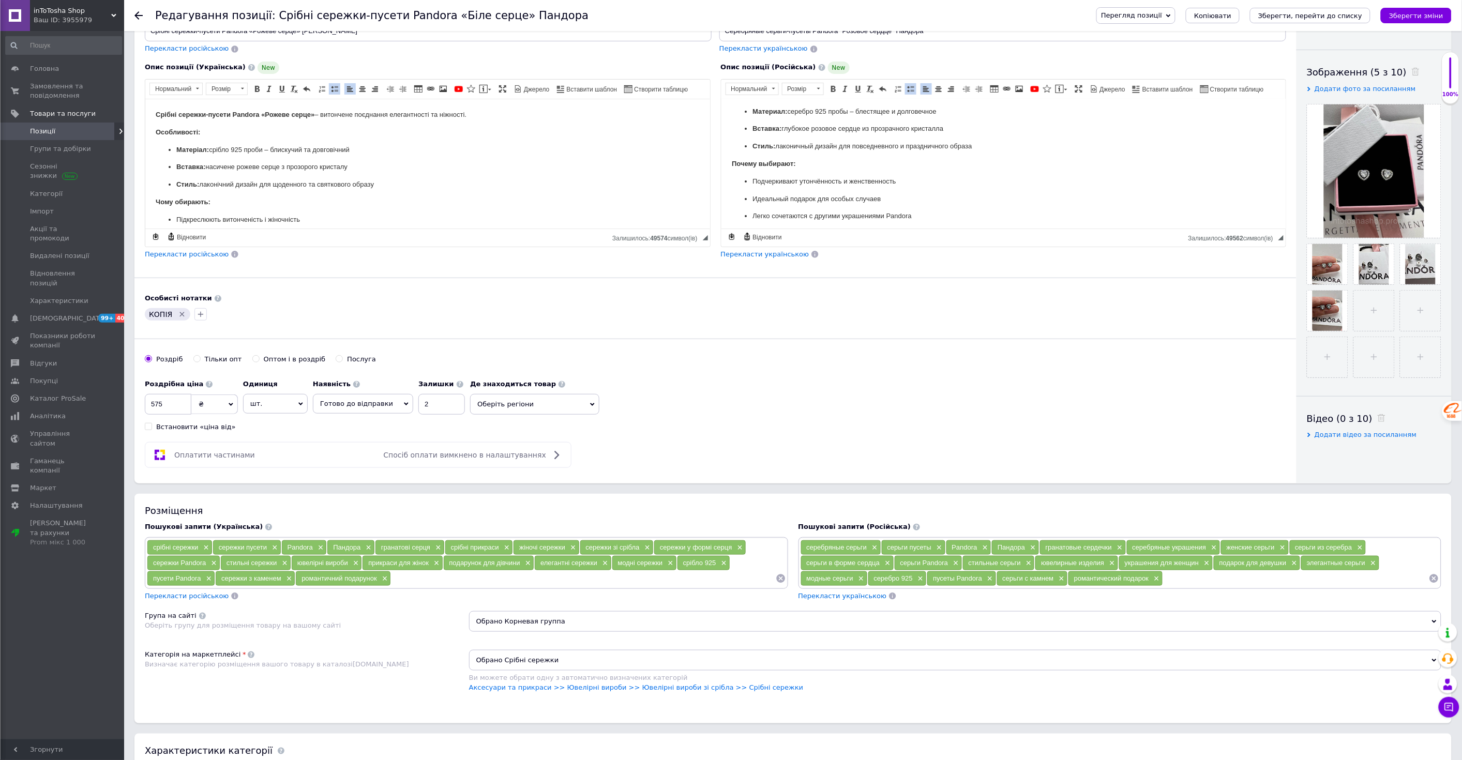
scroll to position [172, 0]
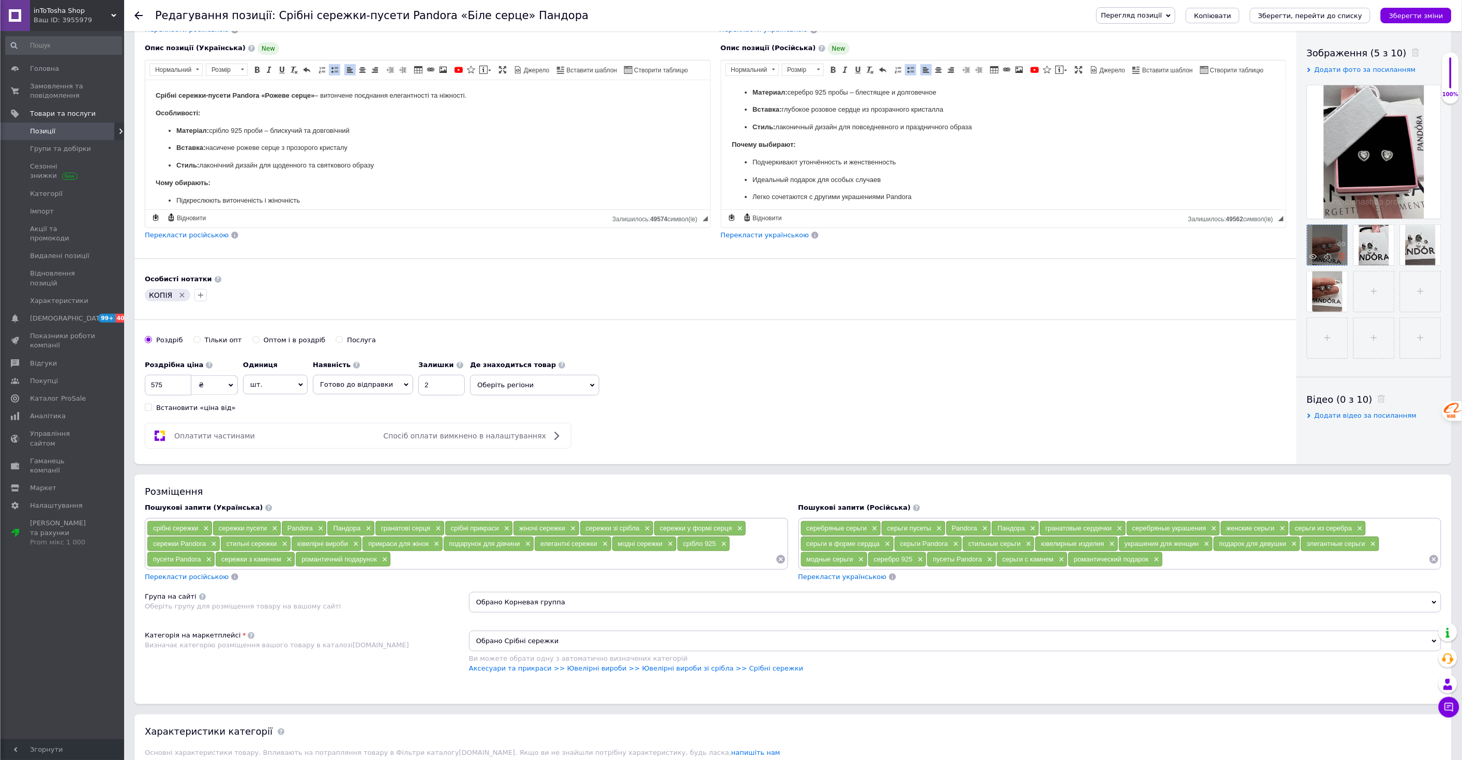
click at [1342, 259] on icon at bounding box center [1342, 257] width 8 height 8
click at [0, 0] on icon at bounding box center [0, 0] width 0 height 0
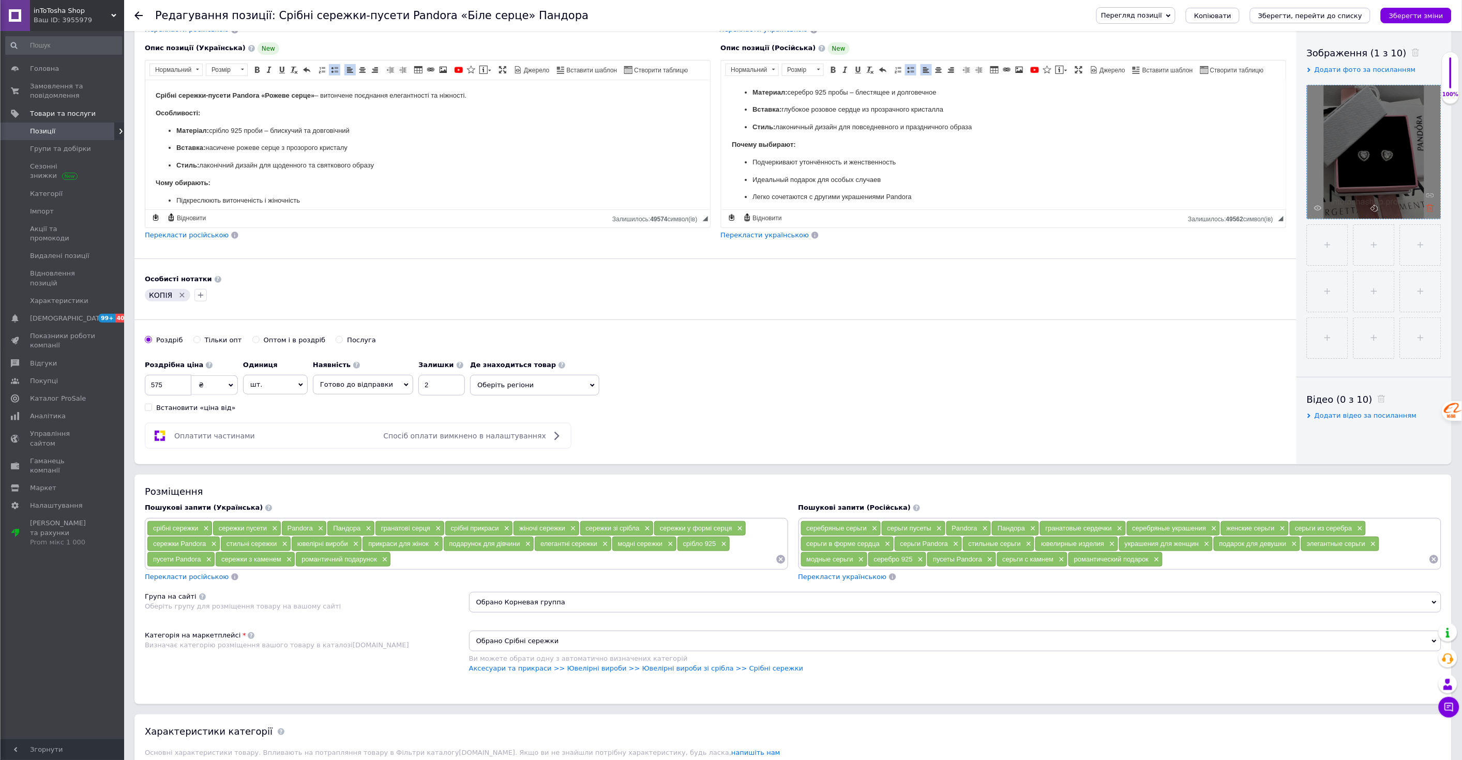
click at [1432, 205] on use at bounding box center [1431, 208] width 8 height 8
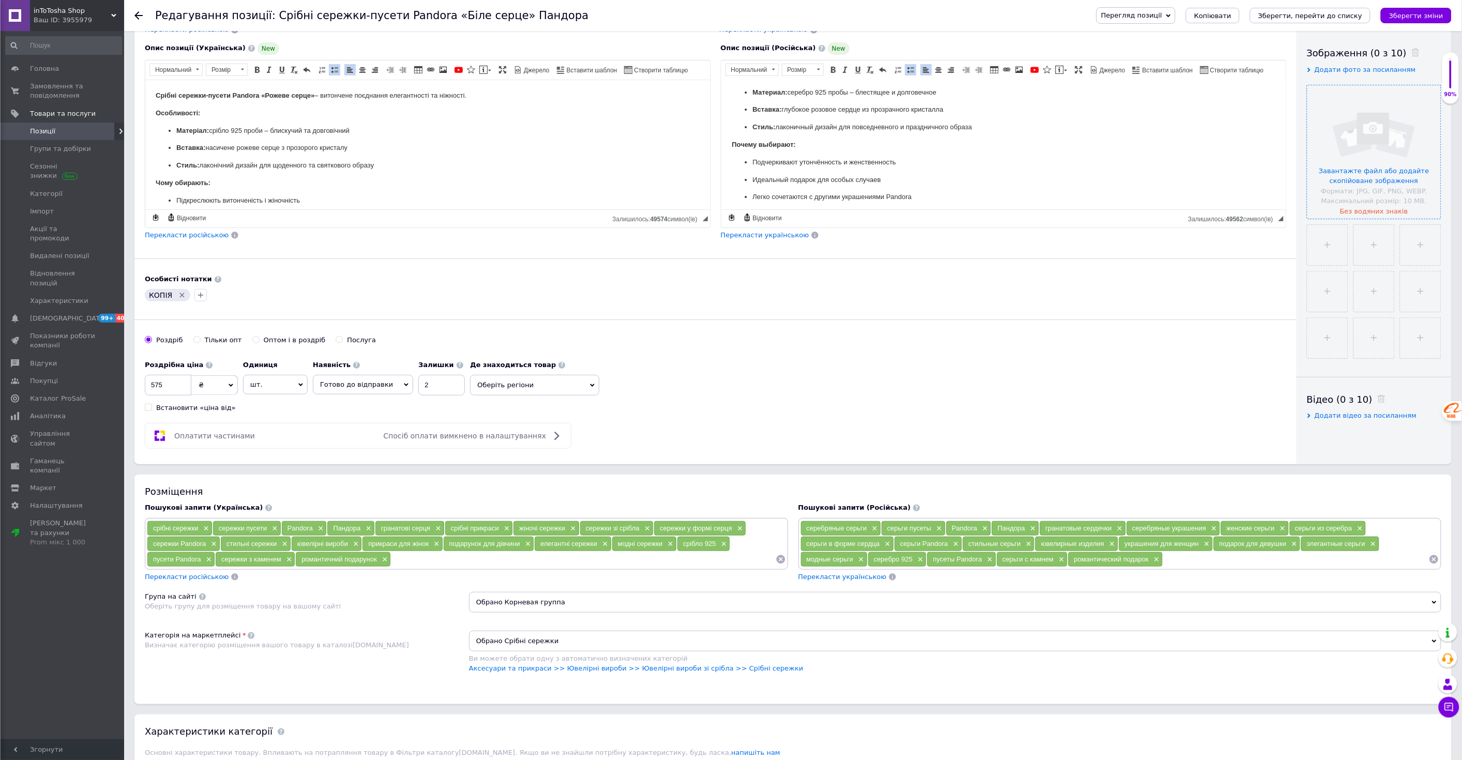
click at [1363, 158] on input "file" at bounding box center [1374, 151] width 133 height 133
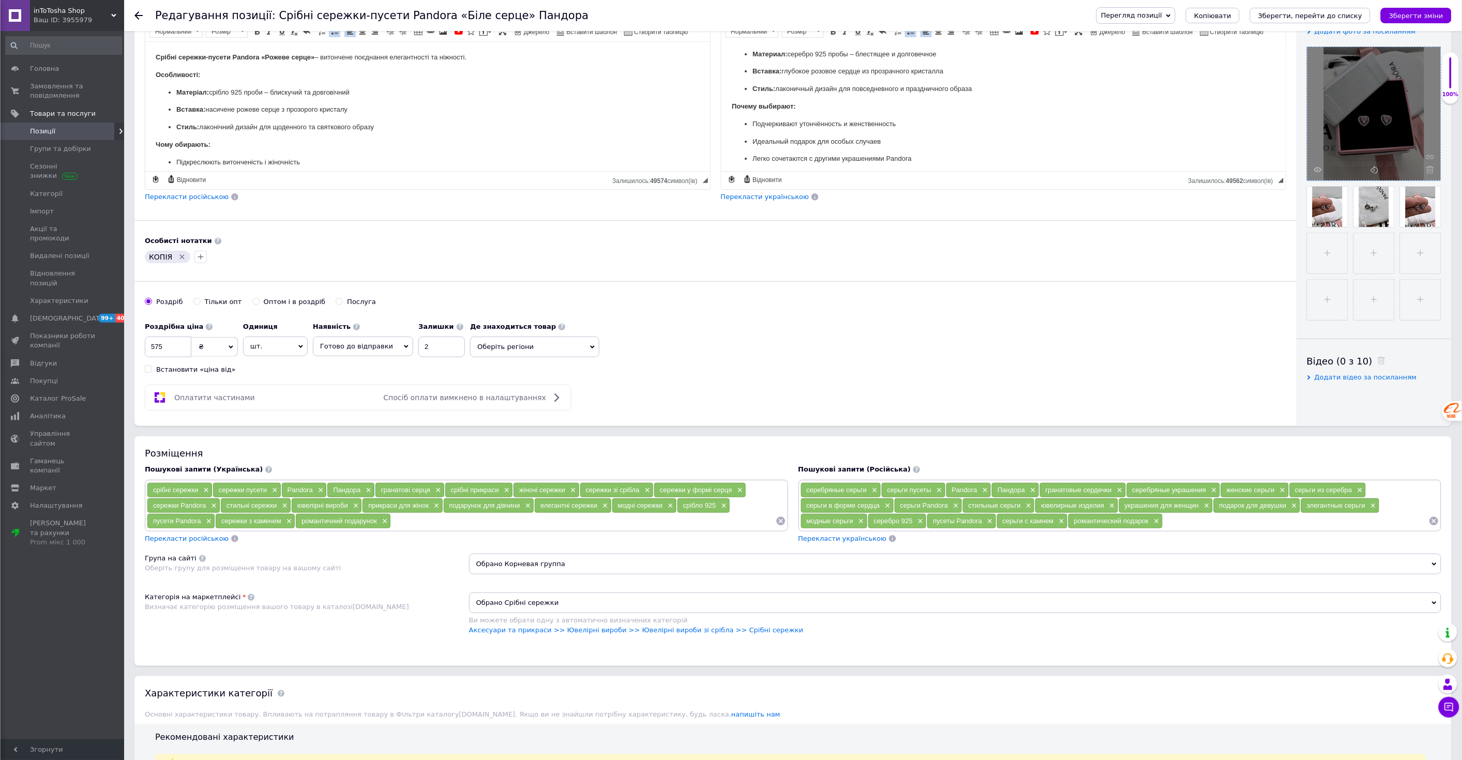
scroll to position [230, 0]
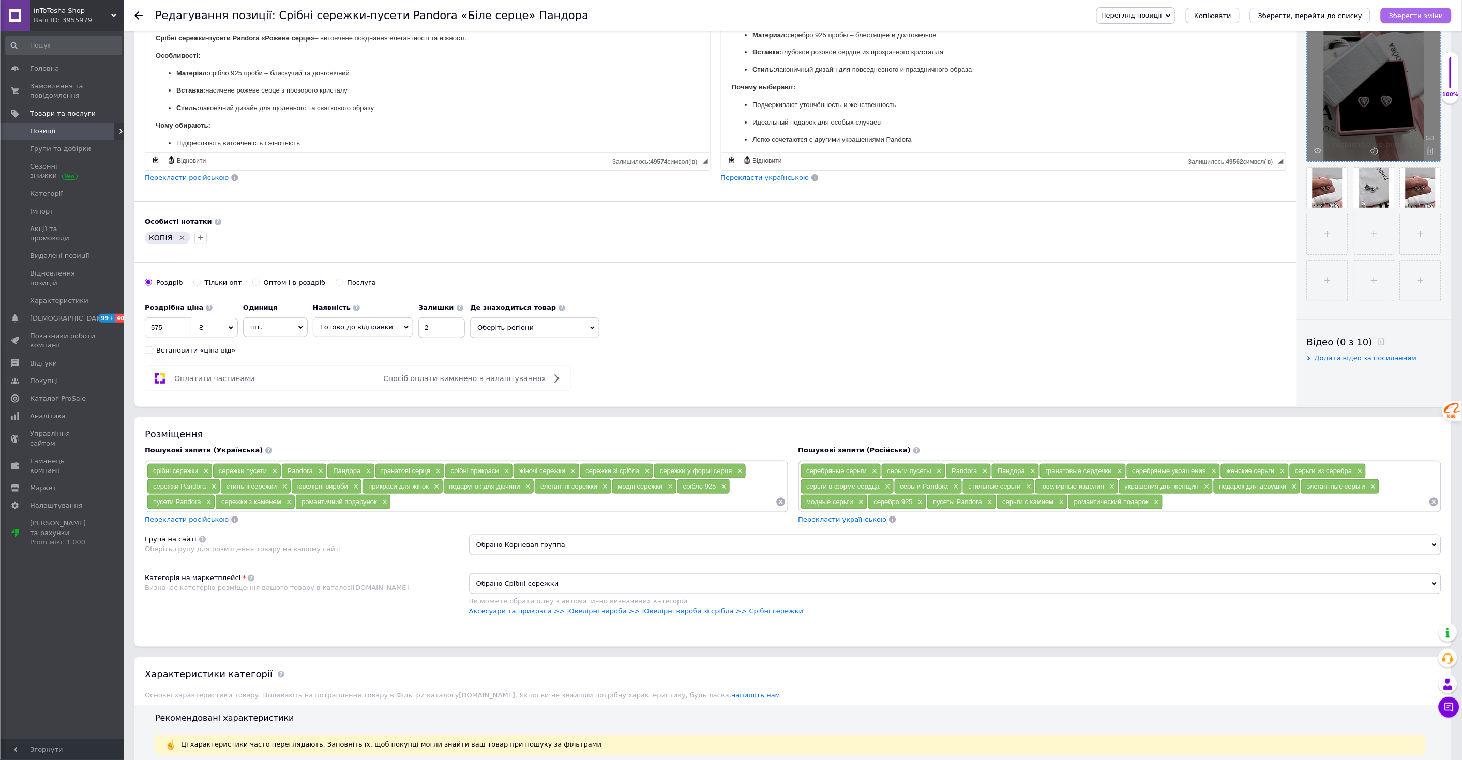
click at [1403, 17] on icon "Зберегти зміни" at bounding box center [1416, 16] width 54 height 8
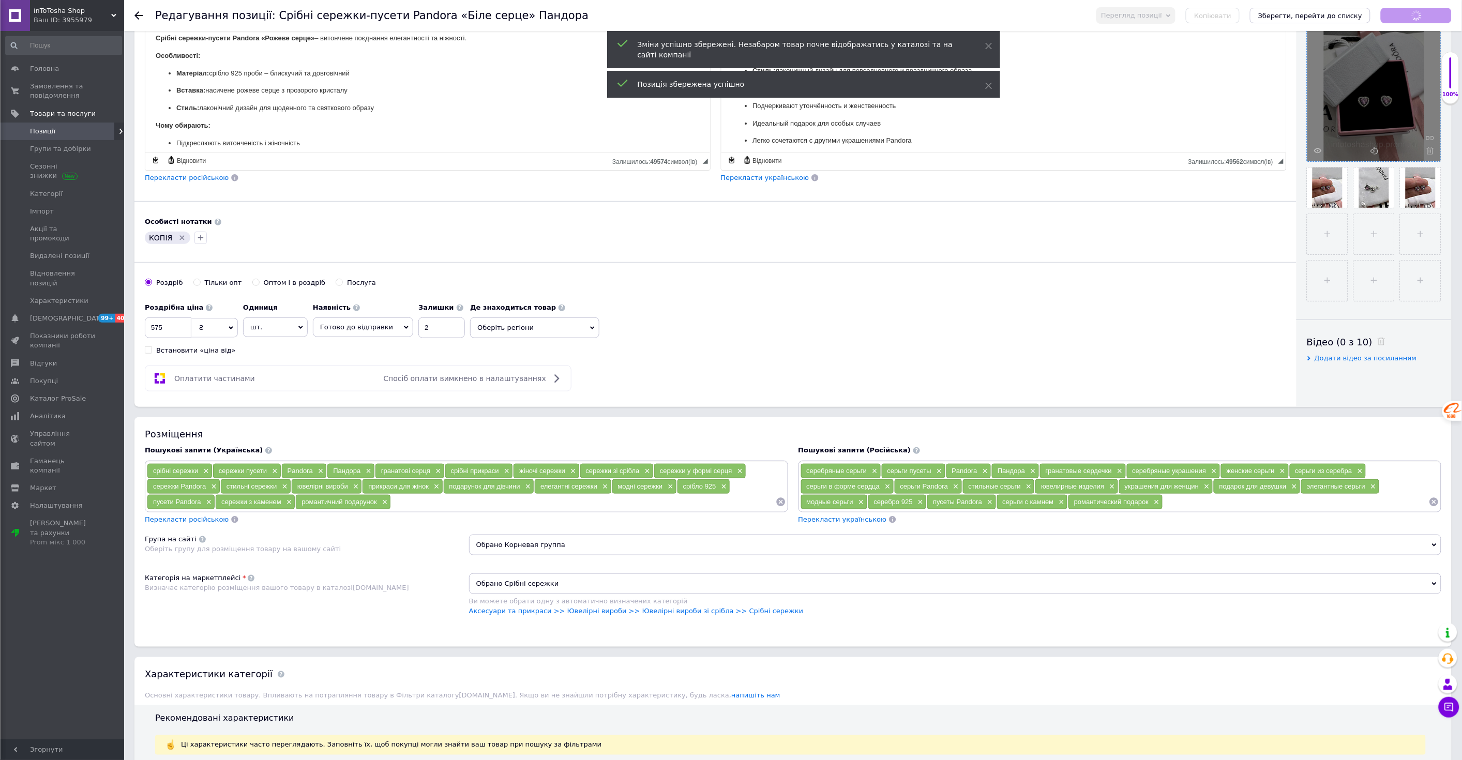
scroll to position [3, 0]
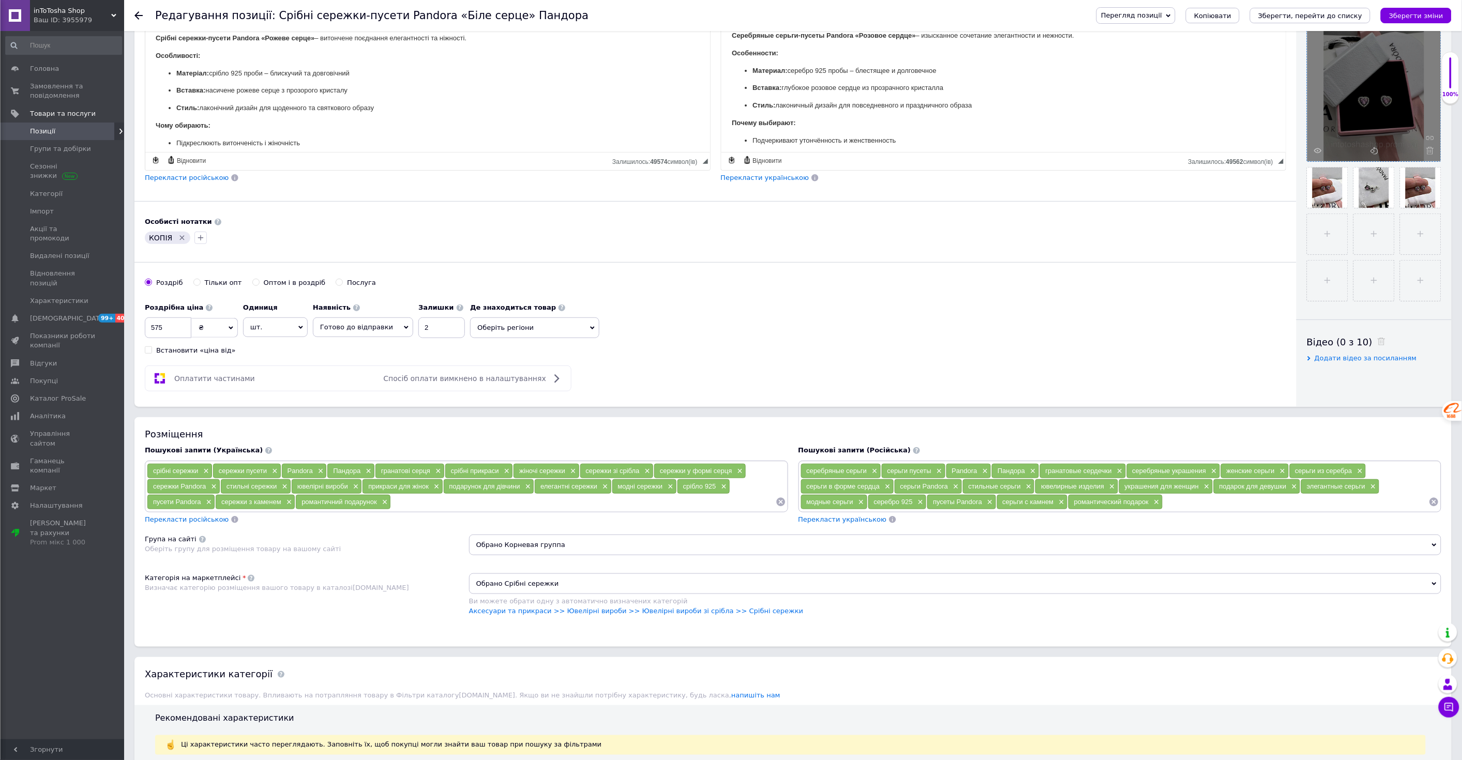
click at [30, 127] on span "Позиції" at bounding box center [42, 131] width 25 height 9
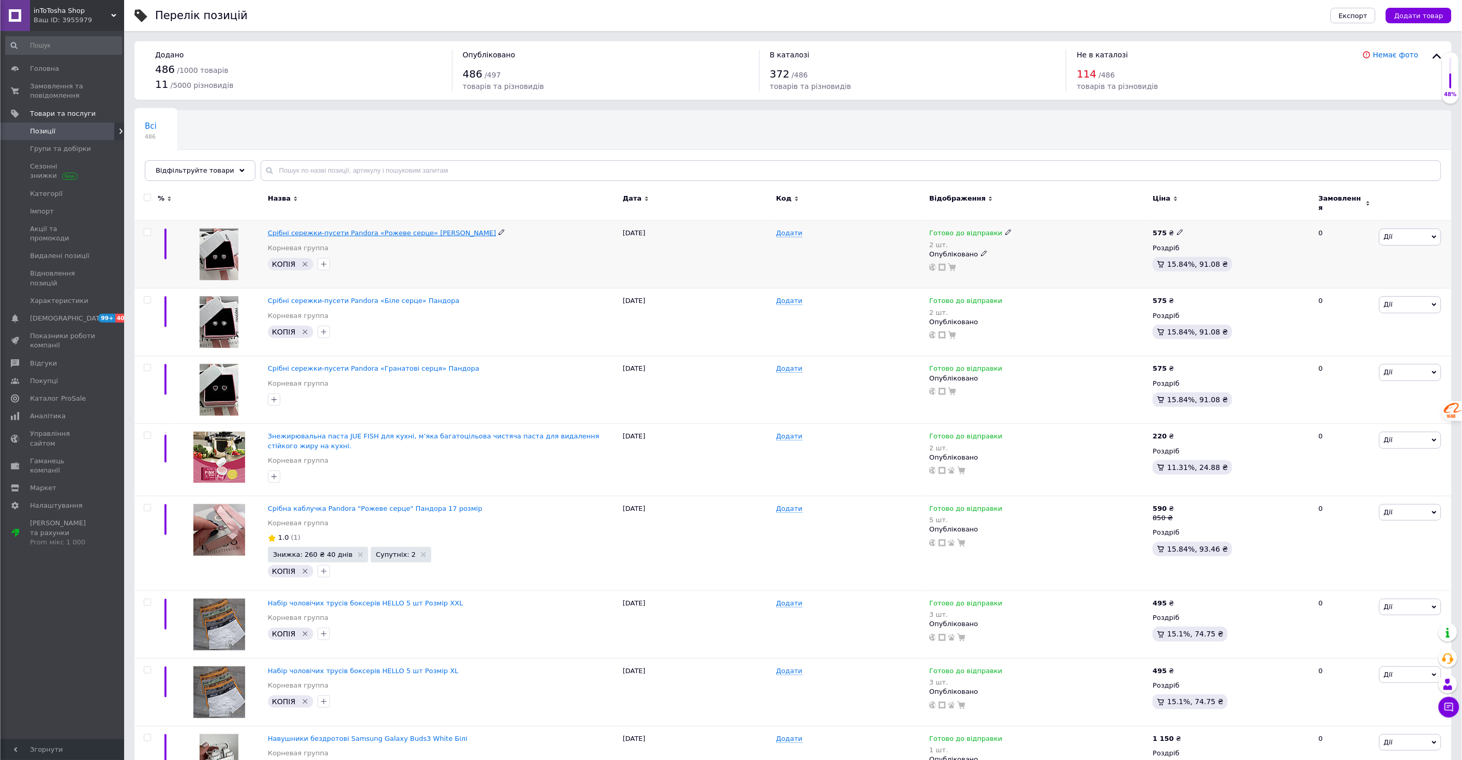
click at [368, 229] on span "Срібні сережки-пусети Pandora «Рожеве серце» [PERSON_NAME]" at bounding box center [382, 233] width 228 height 8
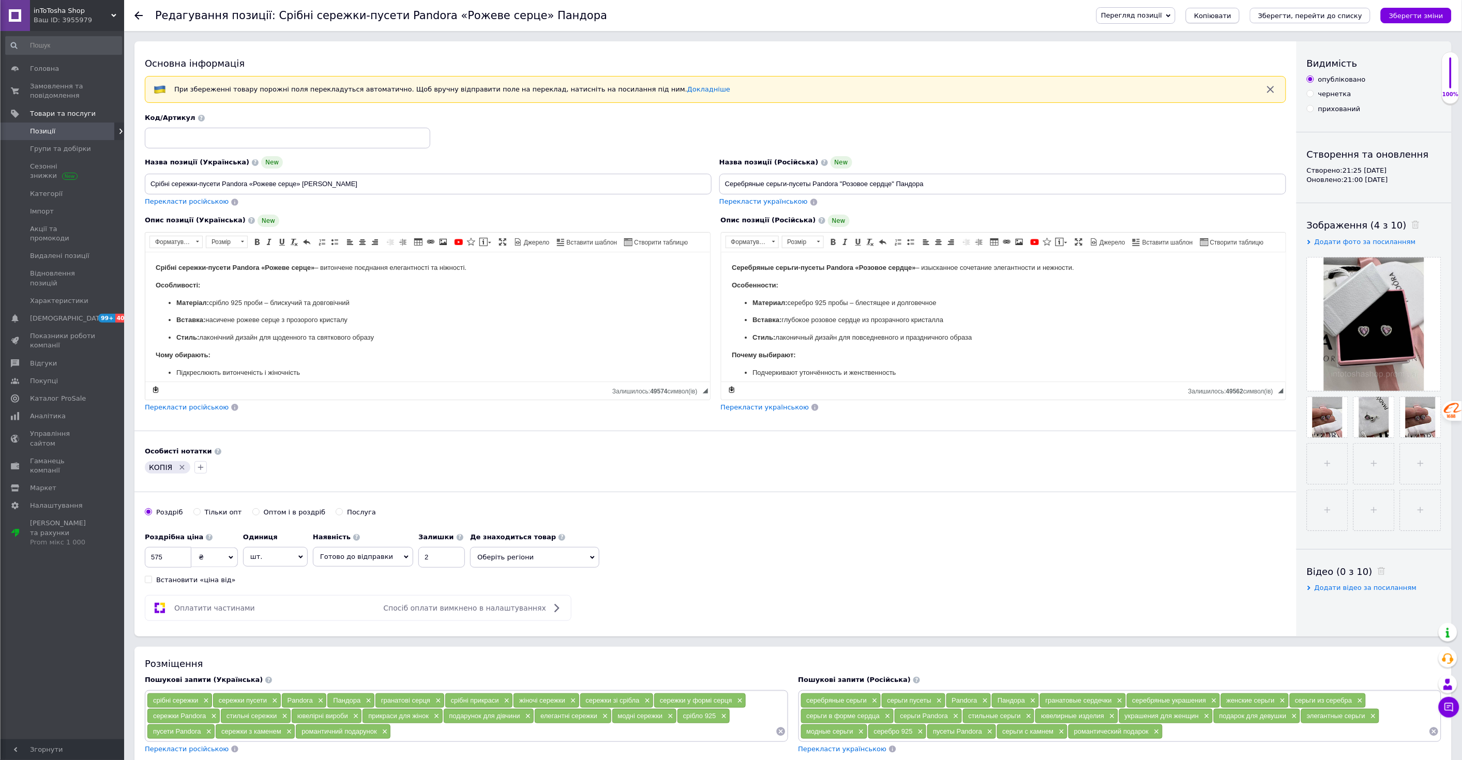
click at [1232, 14] on span "Копіювати" at bounding box center [1212, 16] width 37 height 8
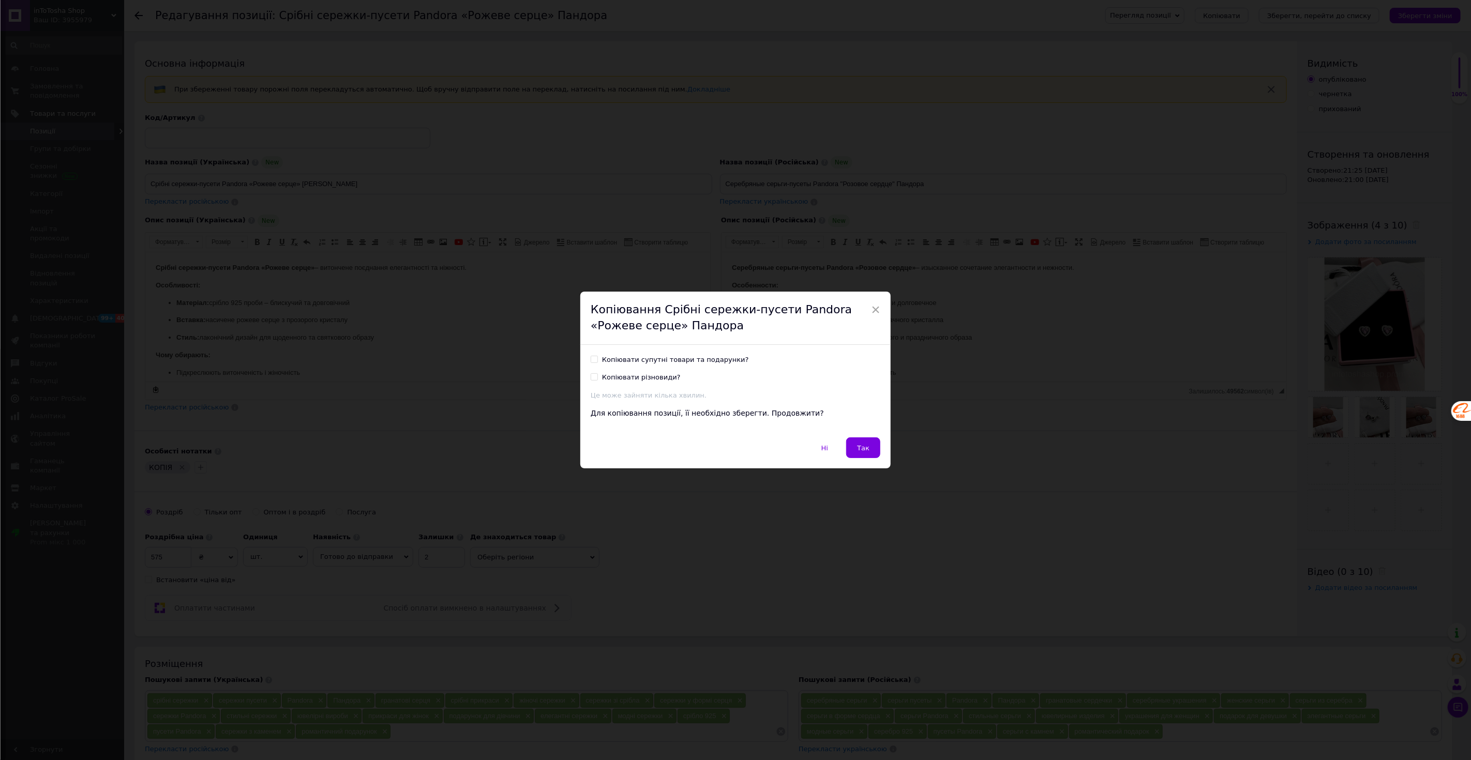
click at [597, 361] on label "Копіювати супутні товари та подарунки?" at bounding box center [670, 359] width 158 height 9
click at [597, 361] on input "Копіювати супутні товари та подарунки?" at bounding box center [594, 359] width 7 height 7
checkbox input "true"
click at [593, 379] on input "Копіювати різновиди?" at bounding box center [594, 376] width 7 height 7
checkbox input "true"
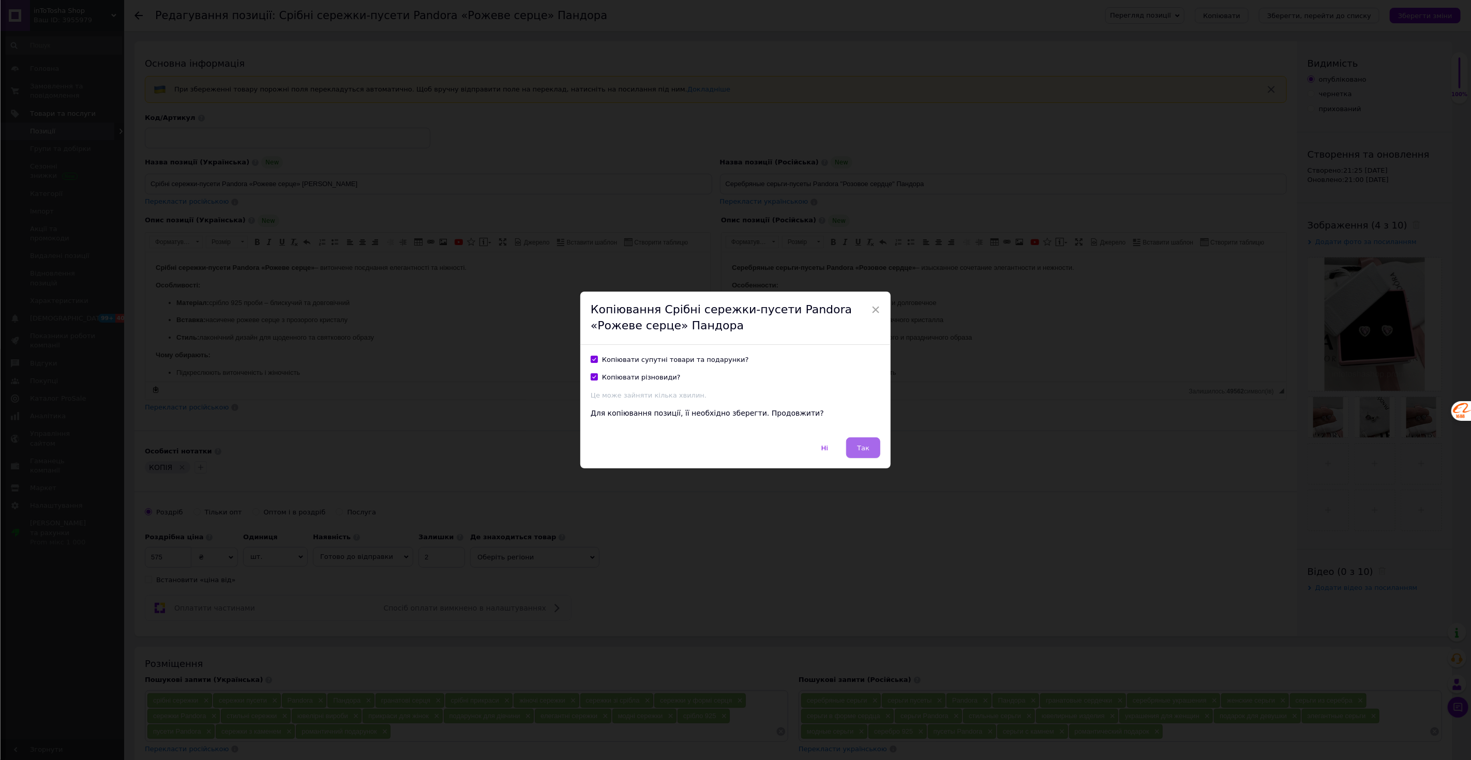
click at [865, 448] on span "Так" at bounding box center [863, 448] width 12 height 8
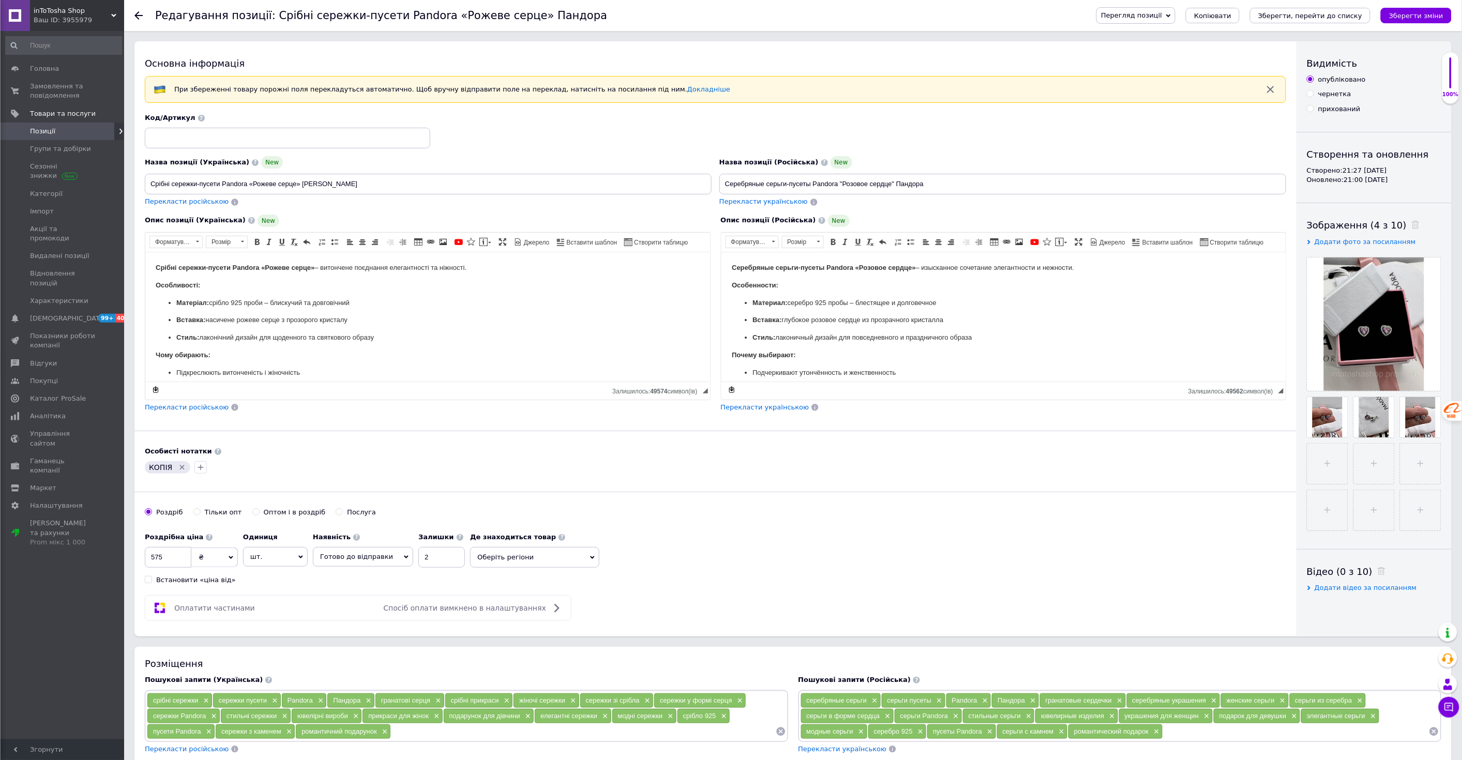
click at [137, 13] on use at bounding box center [138, 15] width 8 height 8
click at [40, 130] on span "Позиції" at bounding box center [42, 131] width 25 height 9
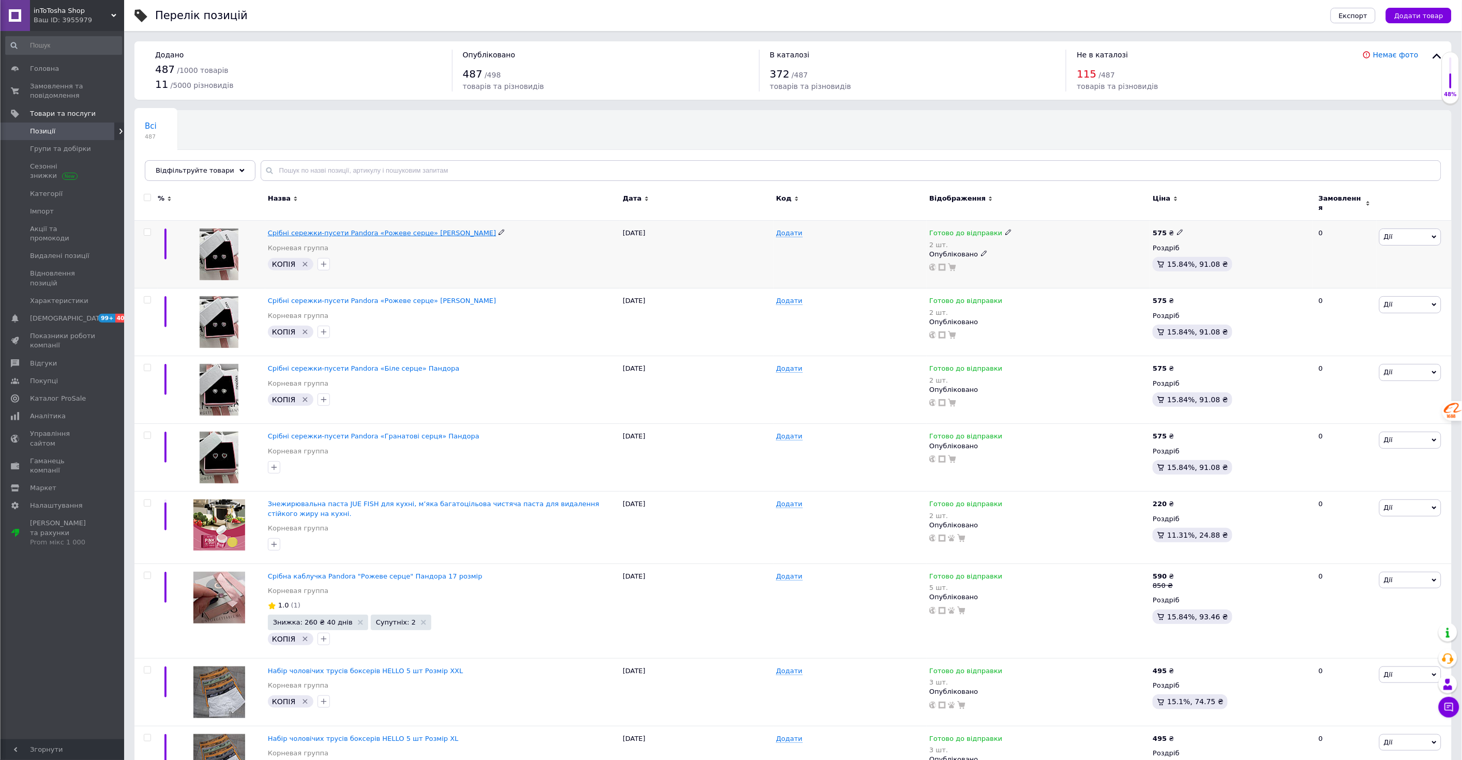
click at [367, 230] on span "Срібні сережки-пусети Pandora «Рожеве серце» [PERSON_NAME]" at bounding box center [382, 233] width 228 height 8
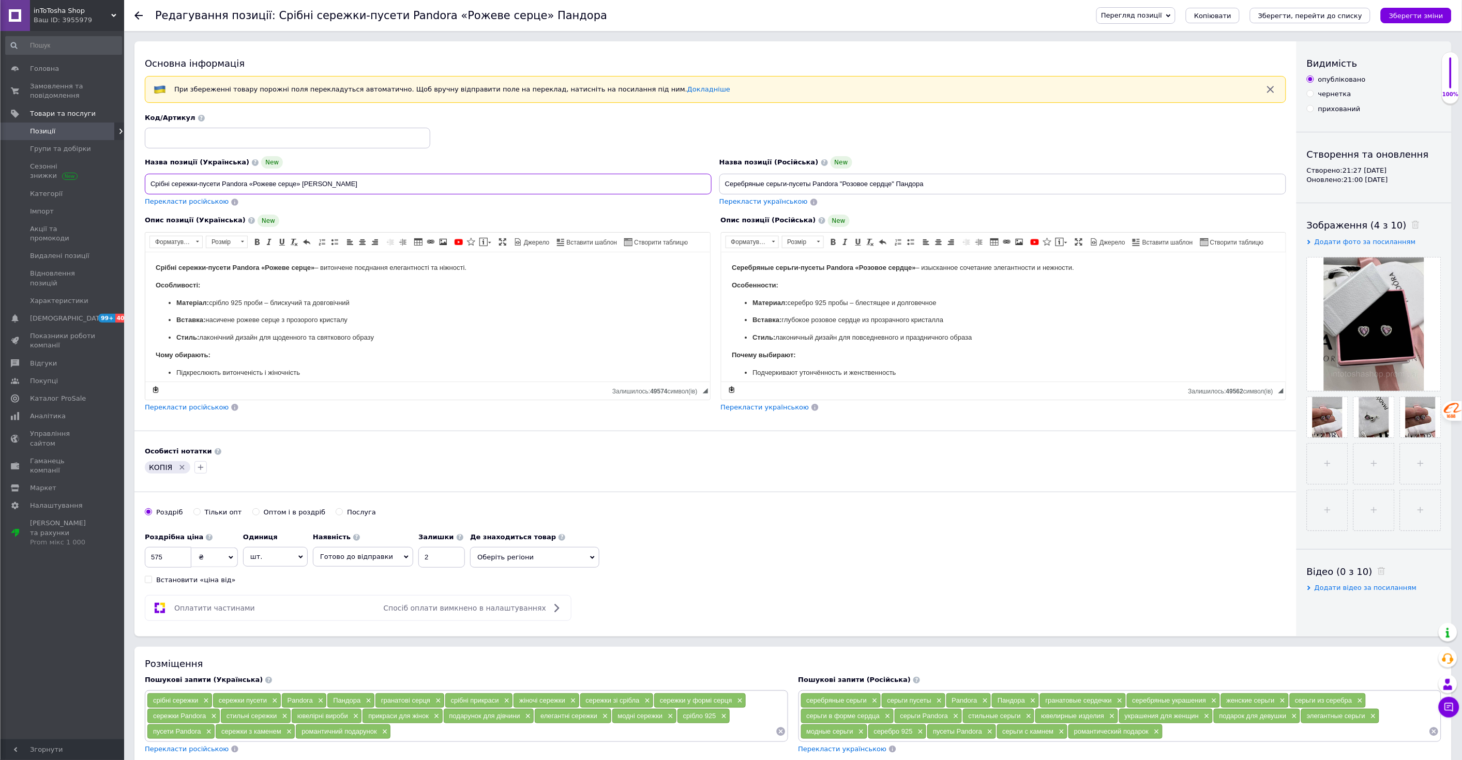
drag, startPoint x: 276, startPoint y: 184, endPoint x: 255, endPoint y: 181, distance: 21.4
click at [255, 181] on input "Срібні сережки-пусети Pandora «Рожеве серце» [PERSON_NAME]" at bounding box center [428, 184] width 567 height 21
type input "Срібні сережки-пусети Pandora «Червоне серце» Пандора"
drag, startPoint x: 867, startPoint y: 183, endPoint x: 844, endPoint y: 182, distance: 23.3
click at [844, 182] on input "Серебряные серьги-пусеты Pandora "Розовое сердце" Пандора" at bounding box center [1003, 184] width 567 height 21
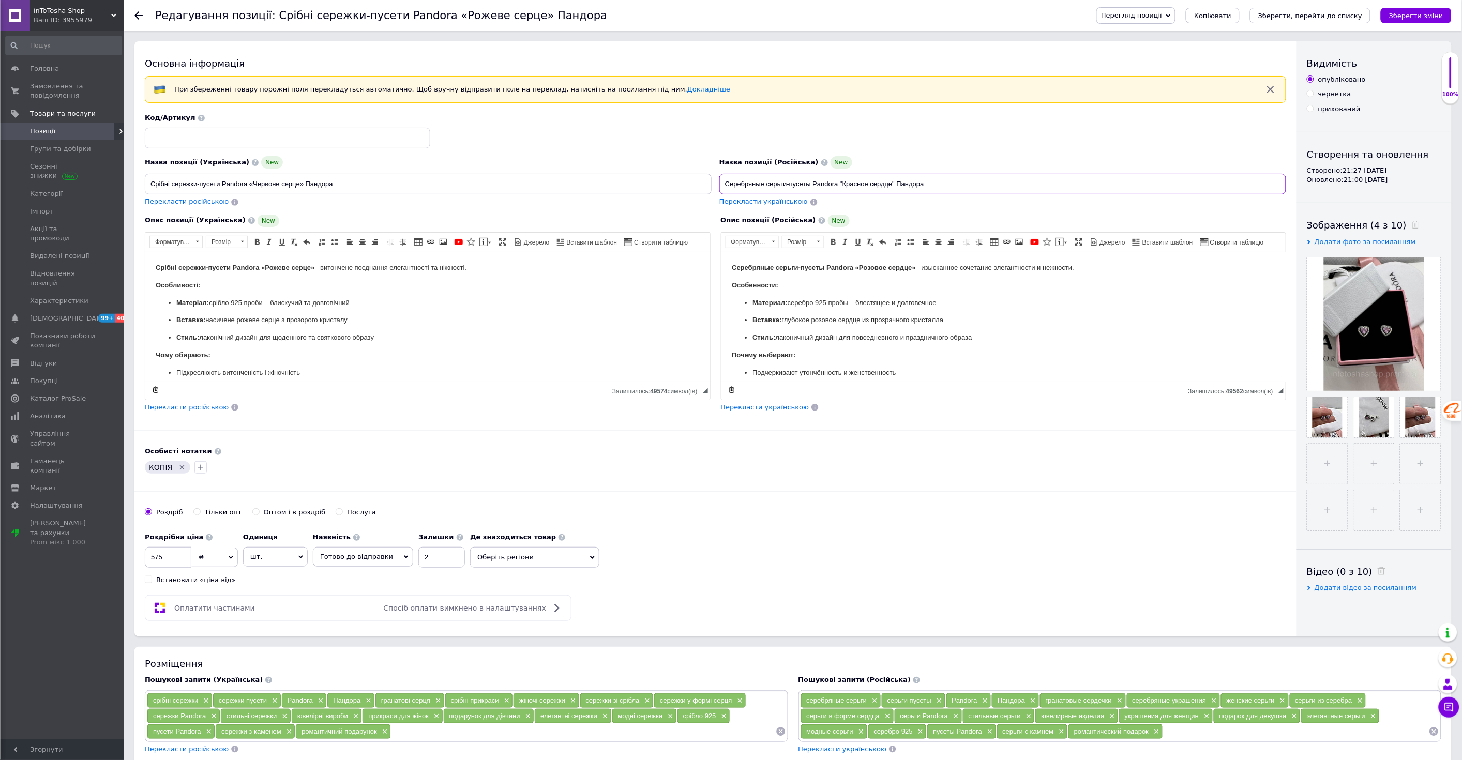
type input "Серебряные серьги-пусеты Pandora "Красное сердце" Пандора"
drag, startPoint x: 885, startPoint y: 264, endPoint x: 860, endPoint y: 264, distance: 24.8
click at [860, 264] on strong "Серебряные серьги-пусеты Pandora «Розовое сердце»" at bounding box center [823, 267] width 184 height 8
drag, startPoint x: 289, startPoint y: 262, endPoint x: 266, endPoint y: 263, distance: 22.8
click at [266, 263] on p "Срібні сережки-пусети Pandora «Рожеве серце» – витончене поєднання елегантності…" at bounding box center [427, 267] width 544 height 11
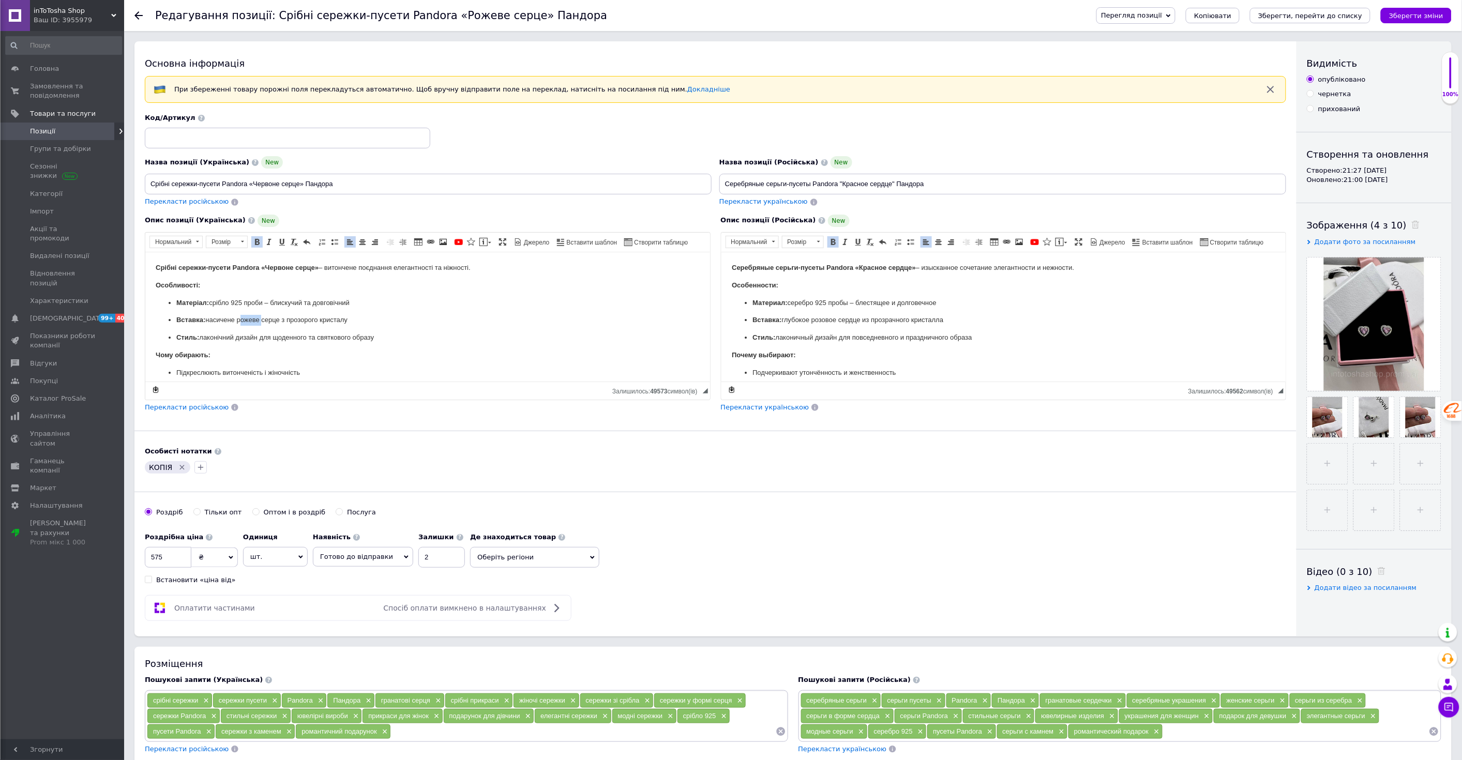
drag, startPoint x: 261, startPoint y: 320, endPoint x: 238, endPoint y: 318, distance: 22.8
click at [238, 318] on p "Вставка: насичене рожеве серце з прозорого кристалу" at bounding box center [427, 320] width 503 height 11
drag, startPoint x: 836, startPoint y: 318, endPoint x: 814, endPoint y: 316, distance: 21.8
click at [814, 316] on p "Вставка: глубокое розовое сердце из прозрачного кристалла" at bounding box center [1003, 320] width 503 height 11
click at [819, 545] on div "Роздрібна ціна 575 ₴ $ EUR CHF GBP ¥ PLN ₸ MDL HUF KGS CNY TRY KRW lei Встанови…" at bounding box center [716, 556] width 1142 height 57
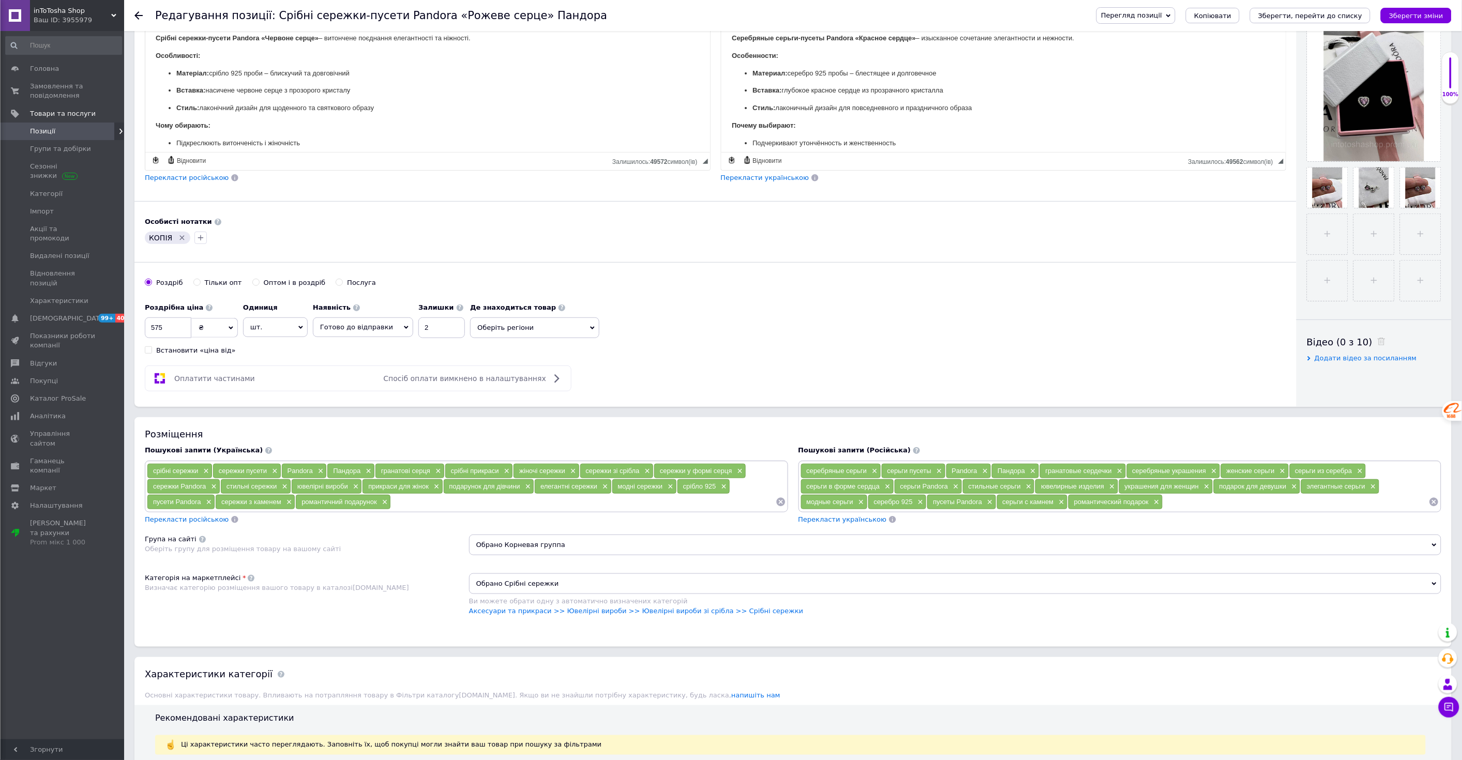
scroll to position [96, 0]
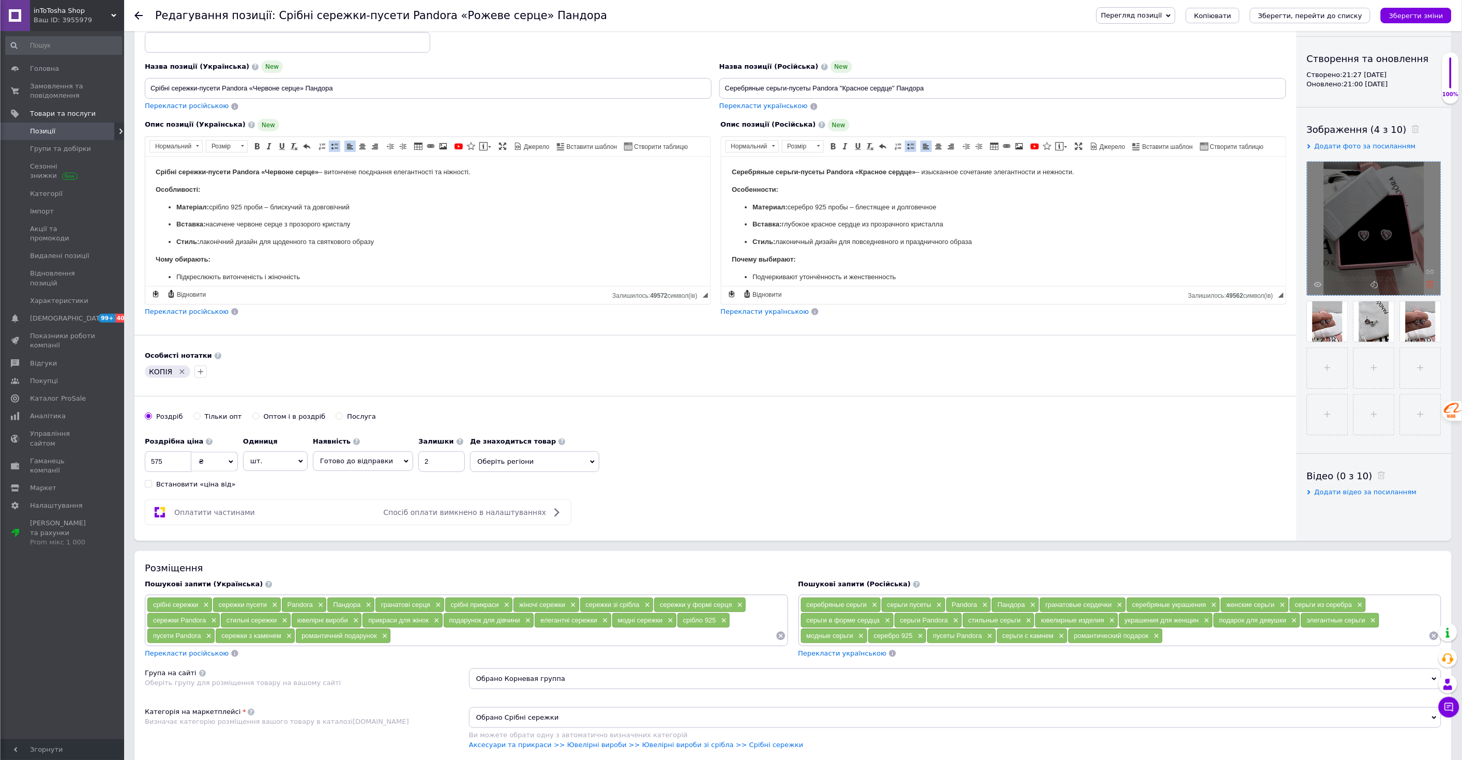
click at [1427, 281] on icon at bounding box center [1431, 285] width 8 height 8
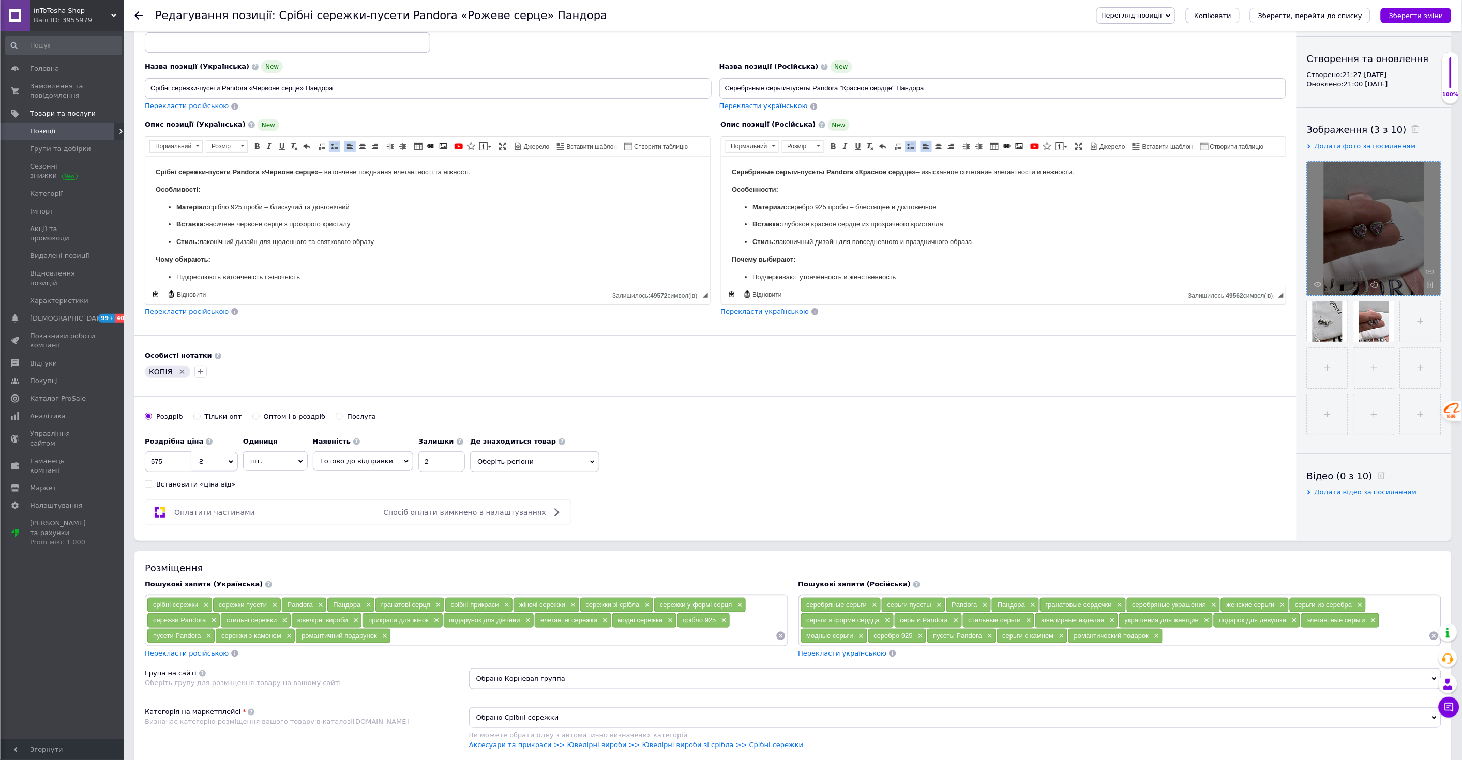
click at [1427, 281] on icon at bounding box center [1431, 285] width 8 height 8
click at [1427, 281] on div at bounding box center [1374, 228] width 133 height 133
click at [1427, 281] on icon at bounding box center [1431, 285] width 8 height 8
click at [1427, 281] on div at bounding box center [1374, 228] width 133 height 133
click at [1427, 281] on icon at bounding box center [1431, 285] width 8 height 8
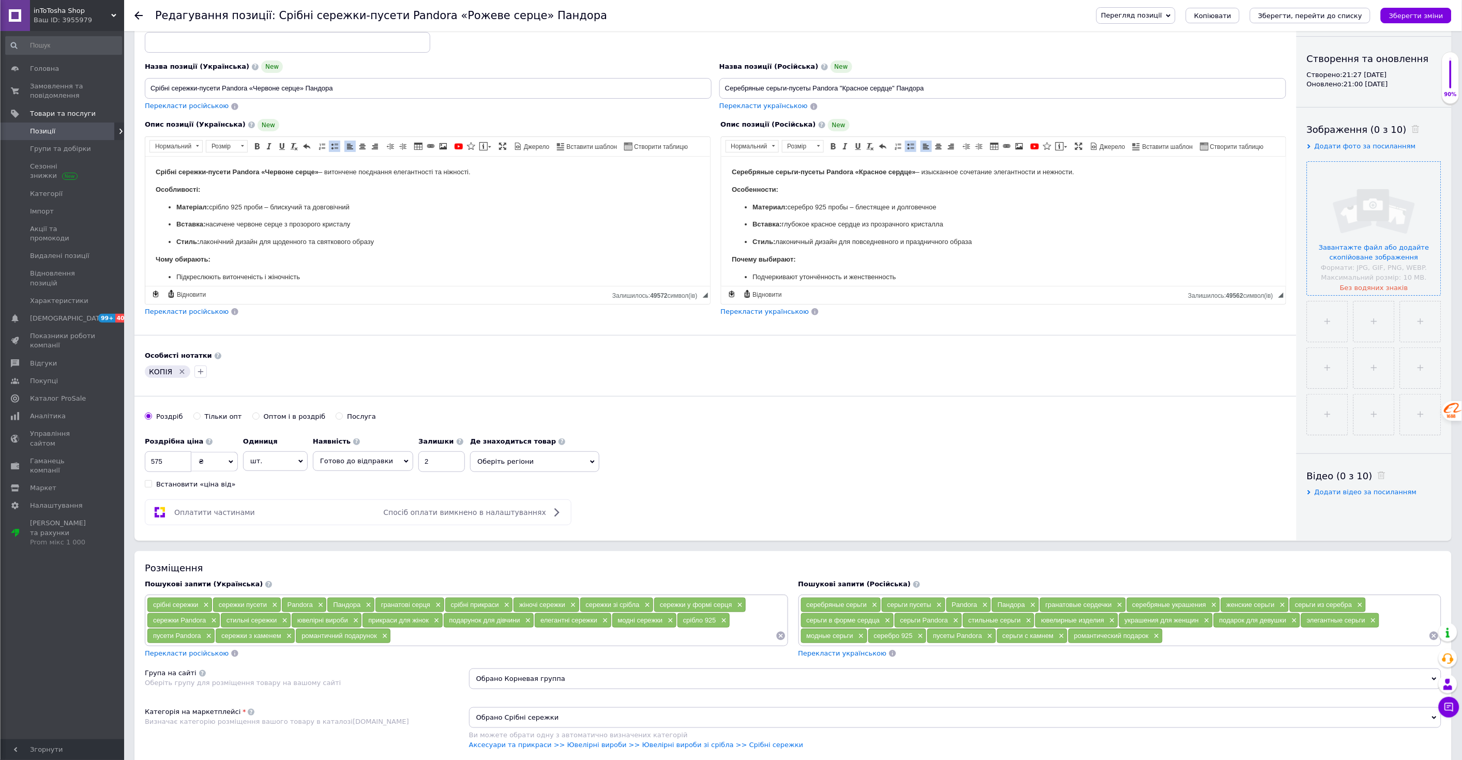
click at [1383, 228] on input "file" at bounding box center [1374, 228] width 133 height 133
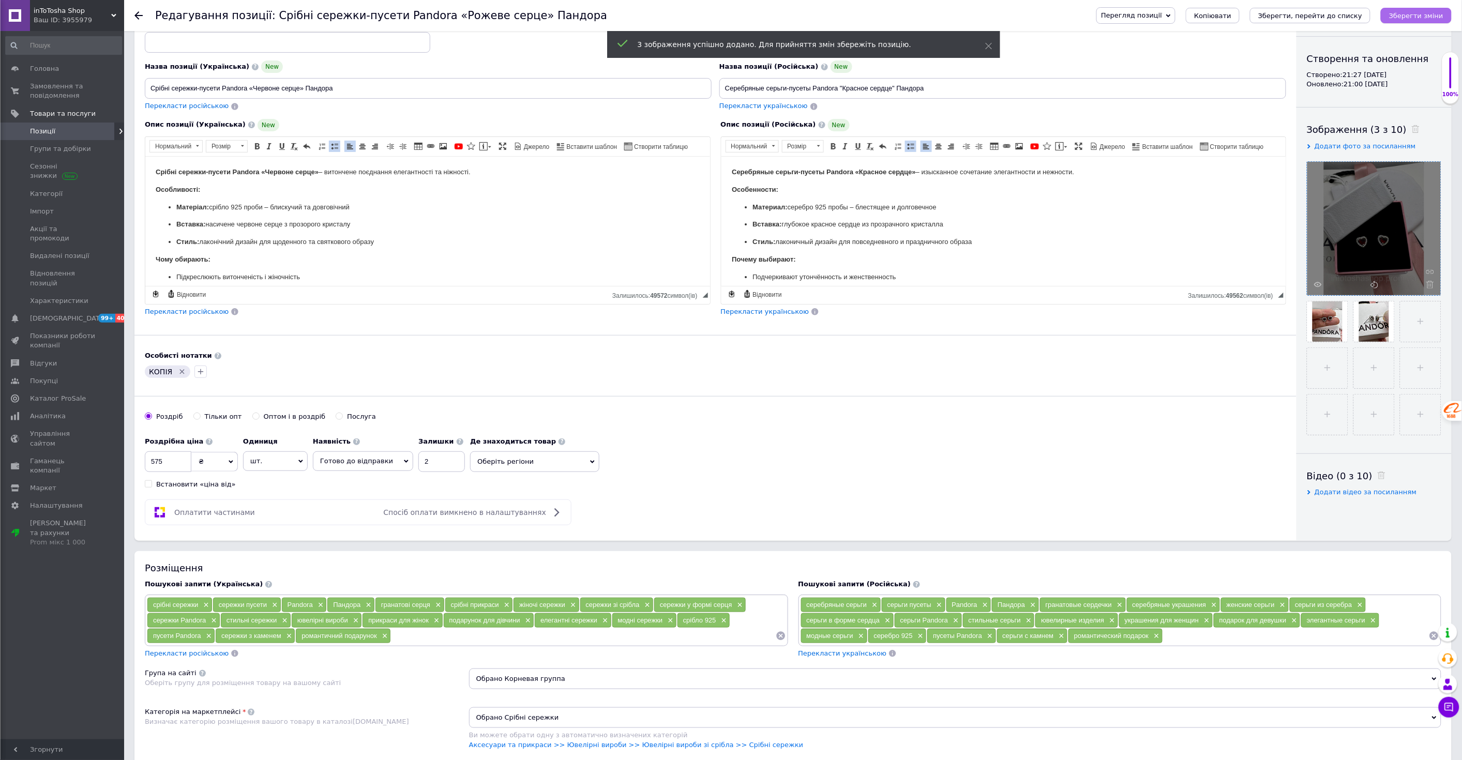
click at [1400, 17] on icon "Зберегти зміни" at bounding box center [1416, 16] width 54 height 8
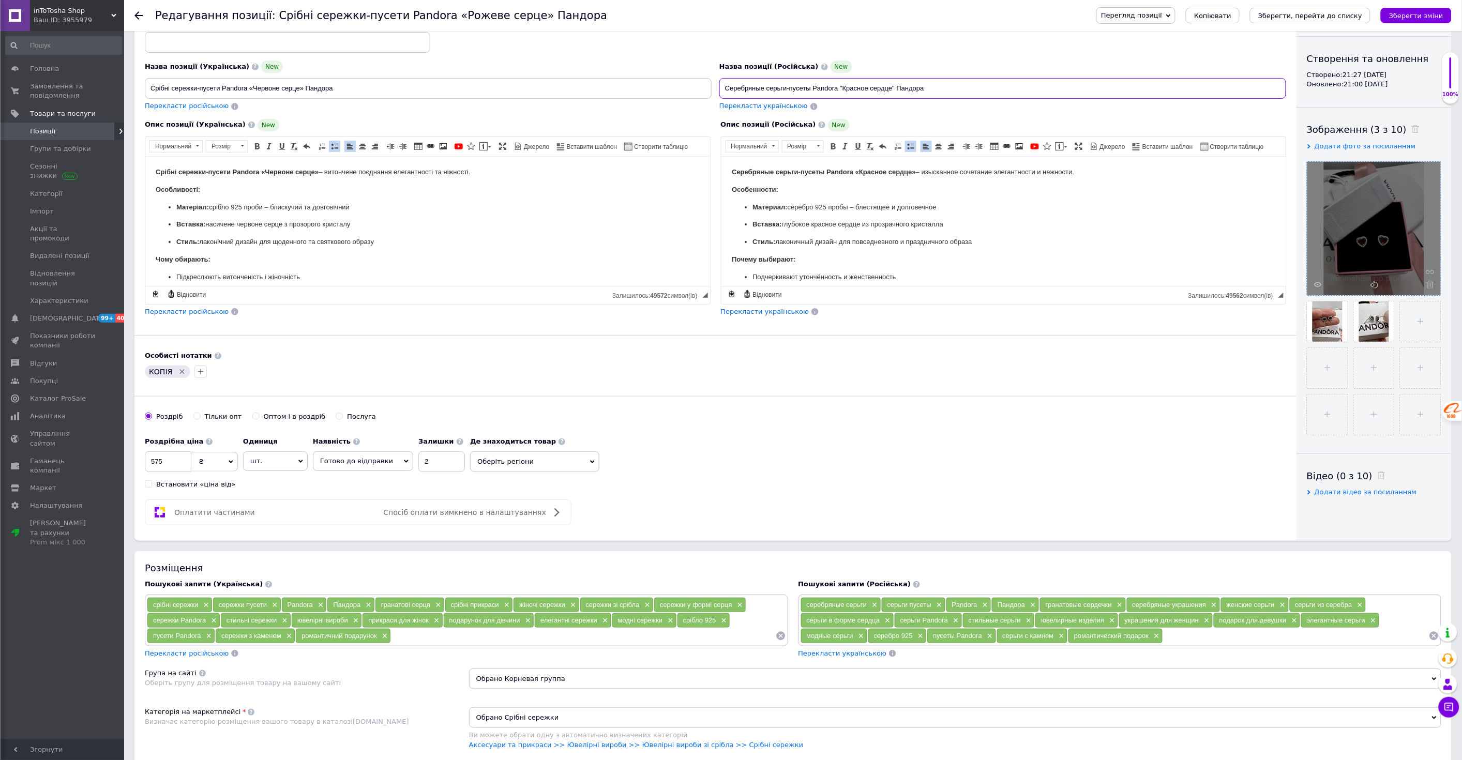
drag, startPoint x: 946, startPoint y: 92, endPoint x: 701, endPoint y: 95, distance: 244.2
click at [701, 95] on div "Назва позиції (Українська) New Срібні сережки-пусети Pandora «Червоне серце» Па…" at bounding box center [715, 64] width 1149 height 101
click at [235, 230] on ul "Матеріал: срібло 925 проби – блискучий та довговічний Вставка: насичене червоне…" at bounding box center [427, 225] width 544 height 46
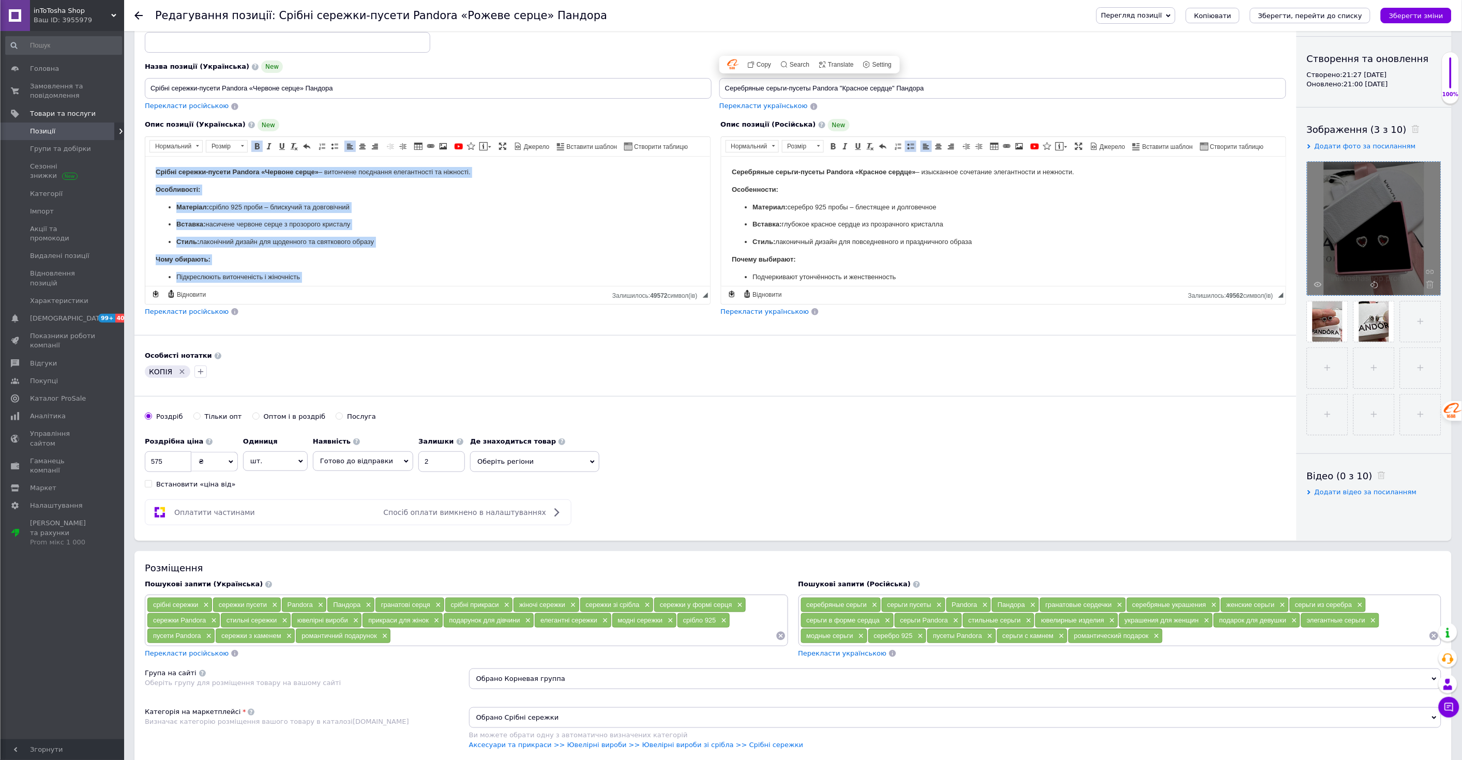
copy body "Срібні сережки-пусети Pandora «Червоне серце» – витончене поєднання елегантност…"
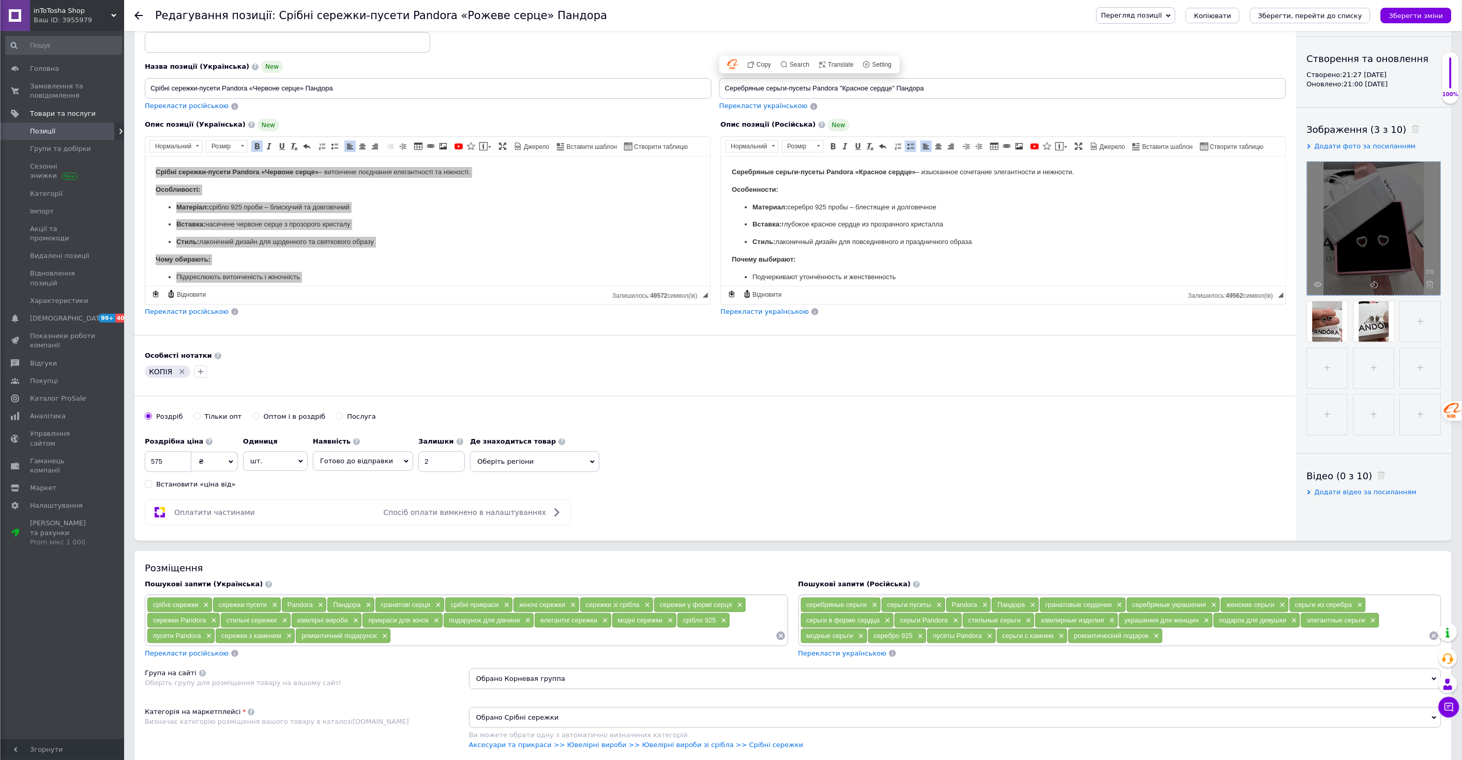
click at [784, 235] on ul "Материал: серебро 925 пробы – блестящее и долговечное Вставка: глубокое красное…" at bounding box center [1003, 225] width 544 height 46
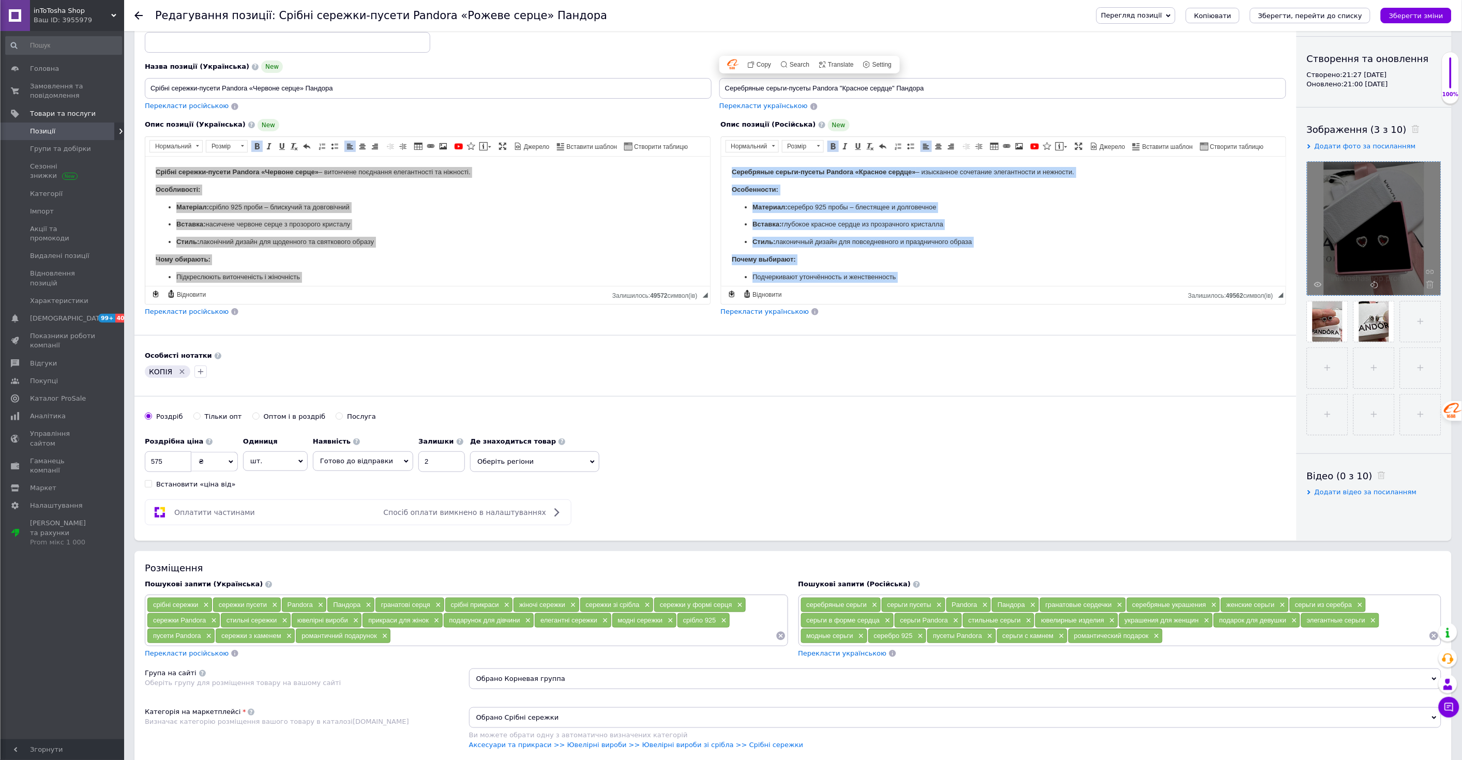
copy body "Серебряные серьги-пусеты Pandora «Красное сердце» – изысканное сочетание элеган…"
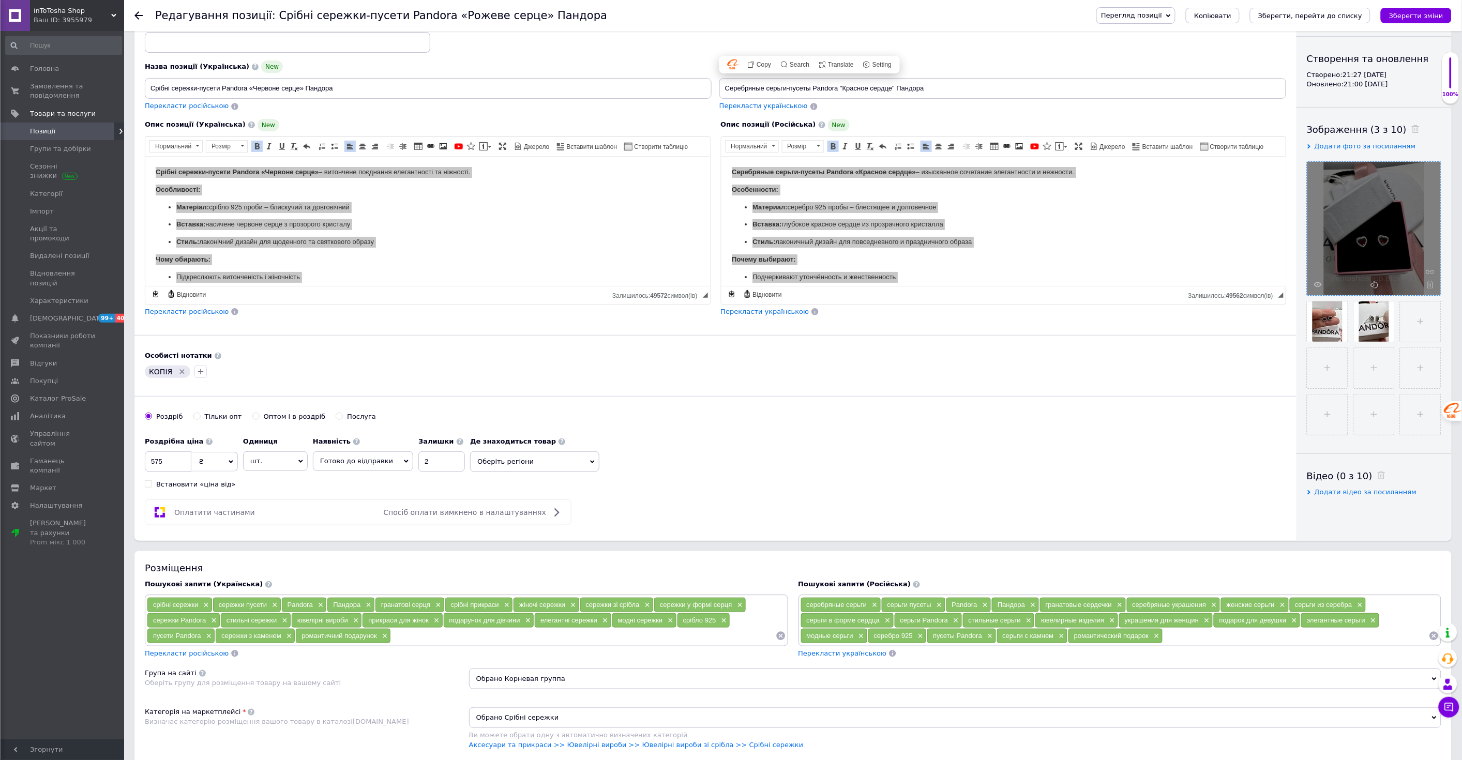
click at [511, 323] on div "Основна інформація При збереженні товару порожні поля перекладуться автоматично…" at bounding box center [715, 243] width 1162 height 595
click at [65, 131] on span "Позиції" at bounding box center [63, 131] width 66 height 9
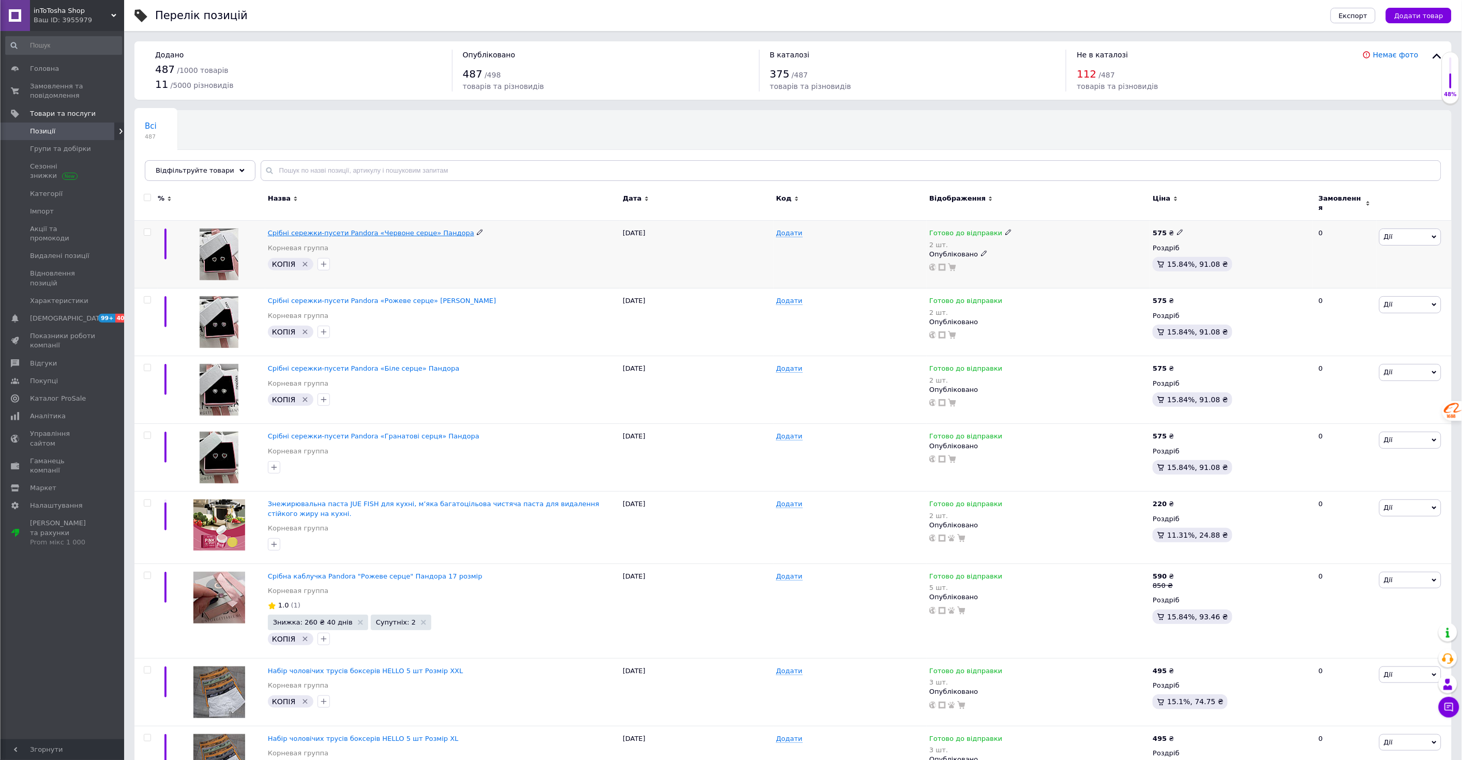
click at [422, 229] on span "Срібні сережки-пусети Pandora «Червоне серце» Пандора" at bounding box center [371, 233] width 206 height 8
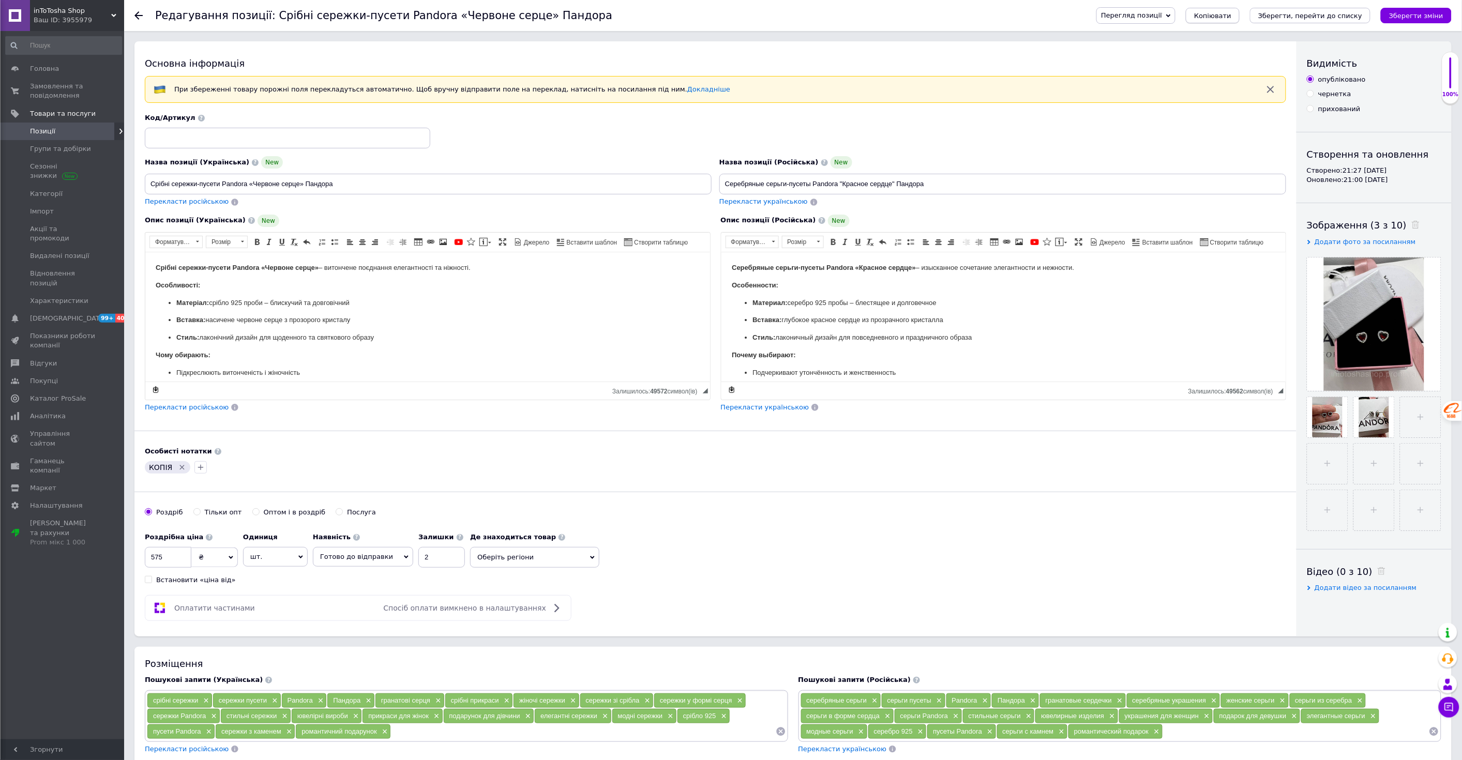
click at [1232, 13] on span "Копіювати" at bounding box center [1212, 16] width 37 height 8
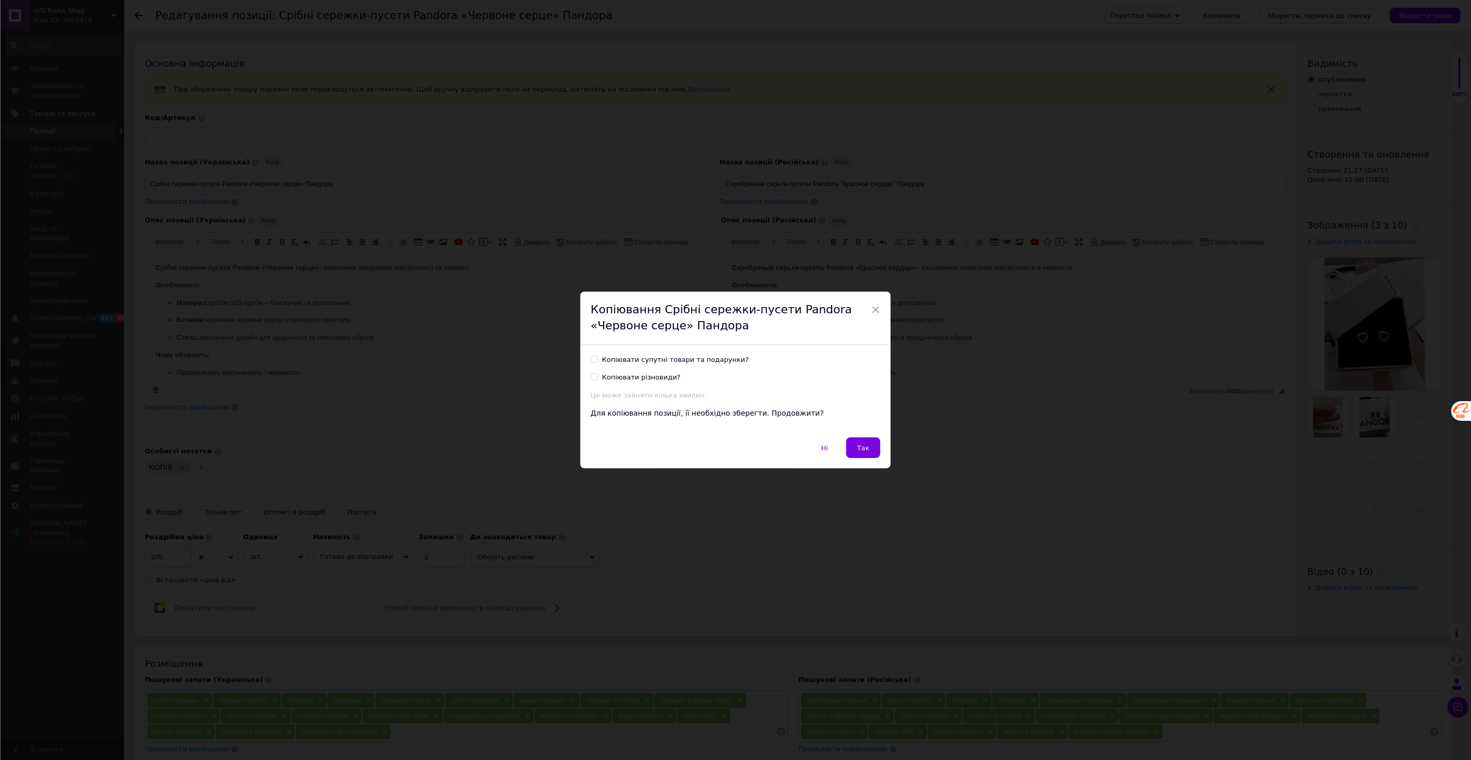
click at [593, 359] on input "Копіювати супутні товари та подарунки?" at bounding box center [594, 359] width 7 height 7
checkbox input "true"
click at [592, 378] on input "Копіювати різновиди?" at bounding box center [594, 376] width 7 height 7
checkbox input "true"
click at [866, 450] on span "Так" at bounding box center [863, 448] width 12 height 8
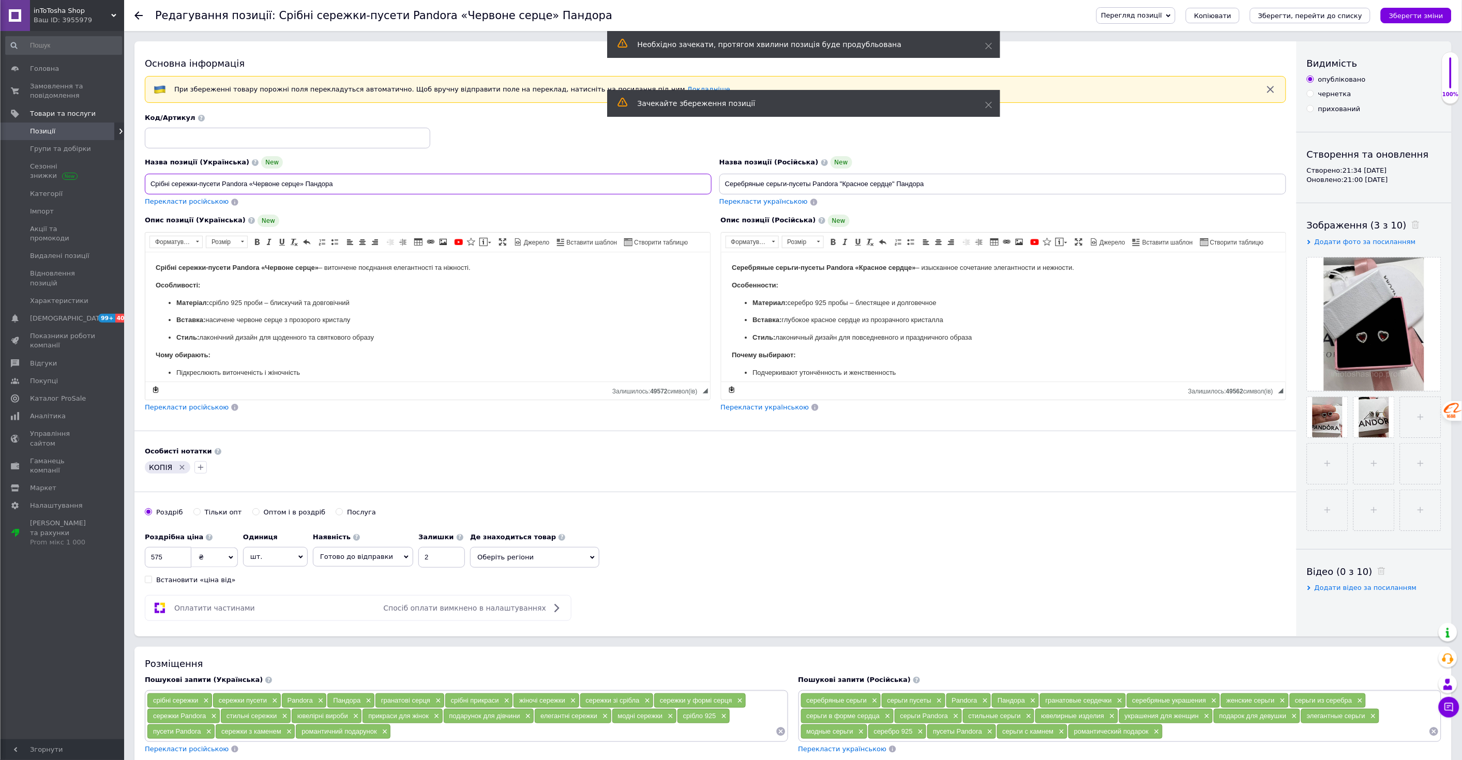
drag, startPoint x: 337, startPoint y: 185, endPoint x: 133, endPoint y: 187, distance: 203.8
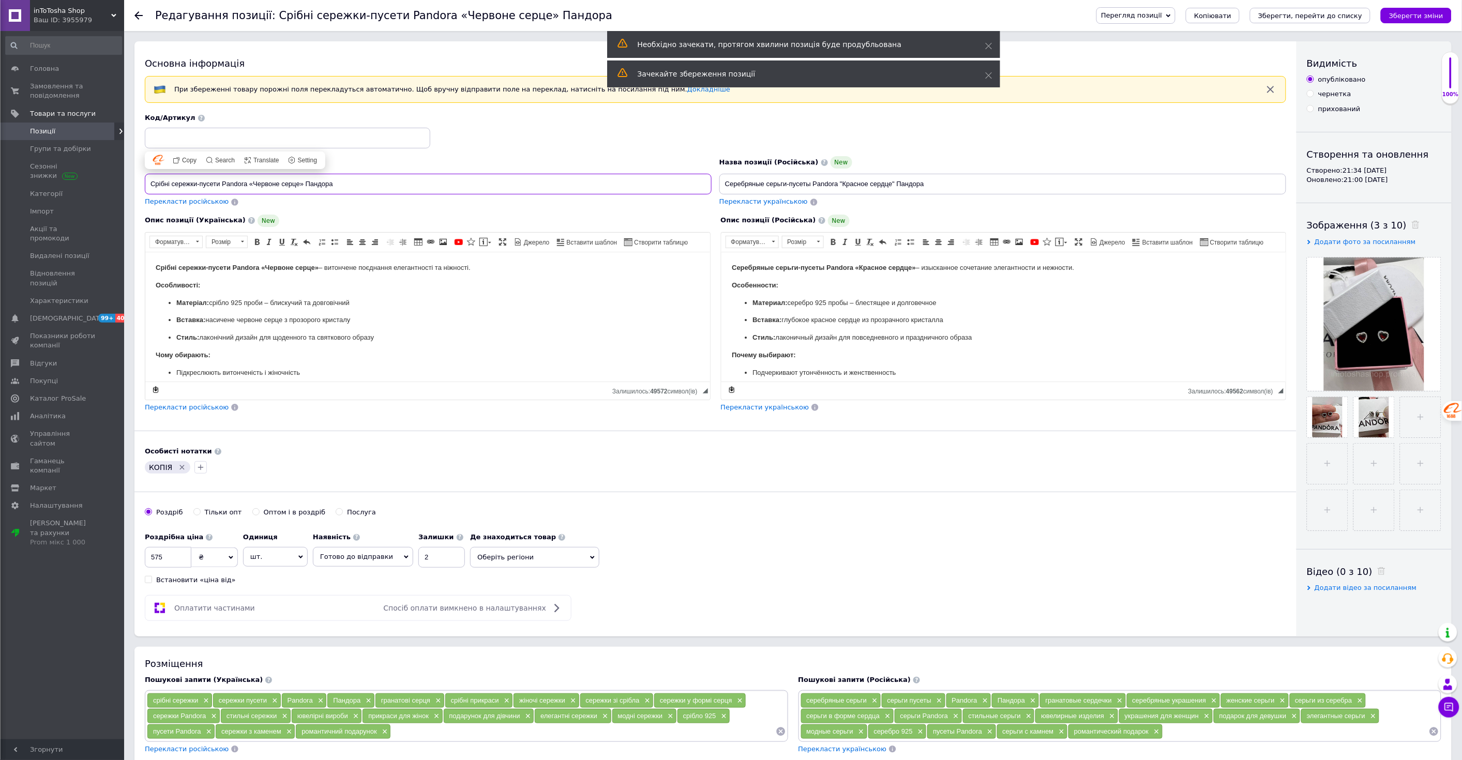
click at [183, 185] on input "Срібні сережки-пусети Pandora «Червоне серце» Пандора" at bounding box center [428, 184] width 567 height 21
click at [345, 185] on input "Срібні сережки-пусети Pandora «Червоне серце» Пандора" at bounding box center [428, 184] width 567 height 21
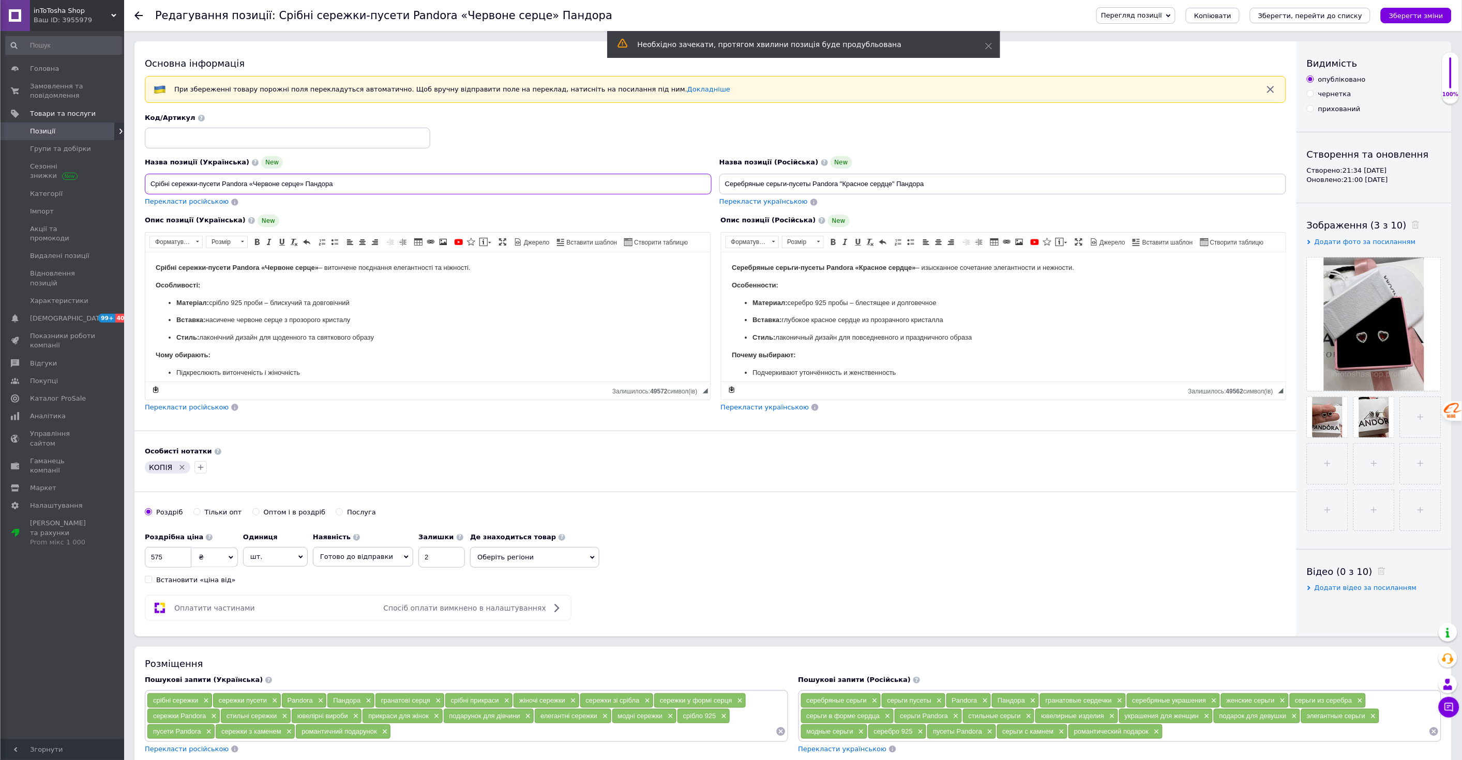
paste input "Срібні сережки "Червоне серце" 292549C01"
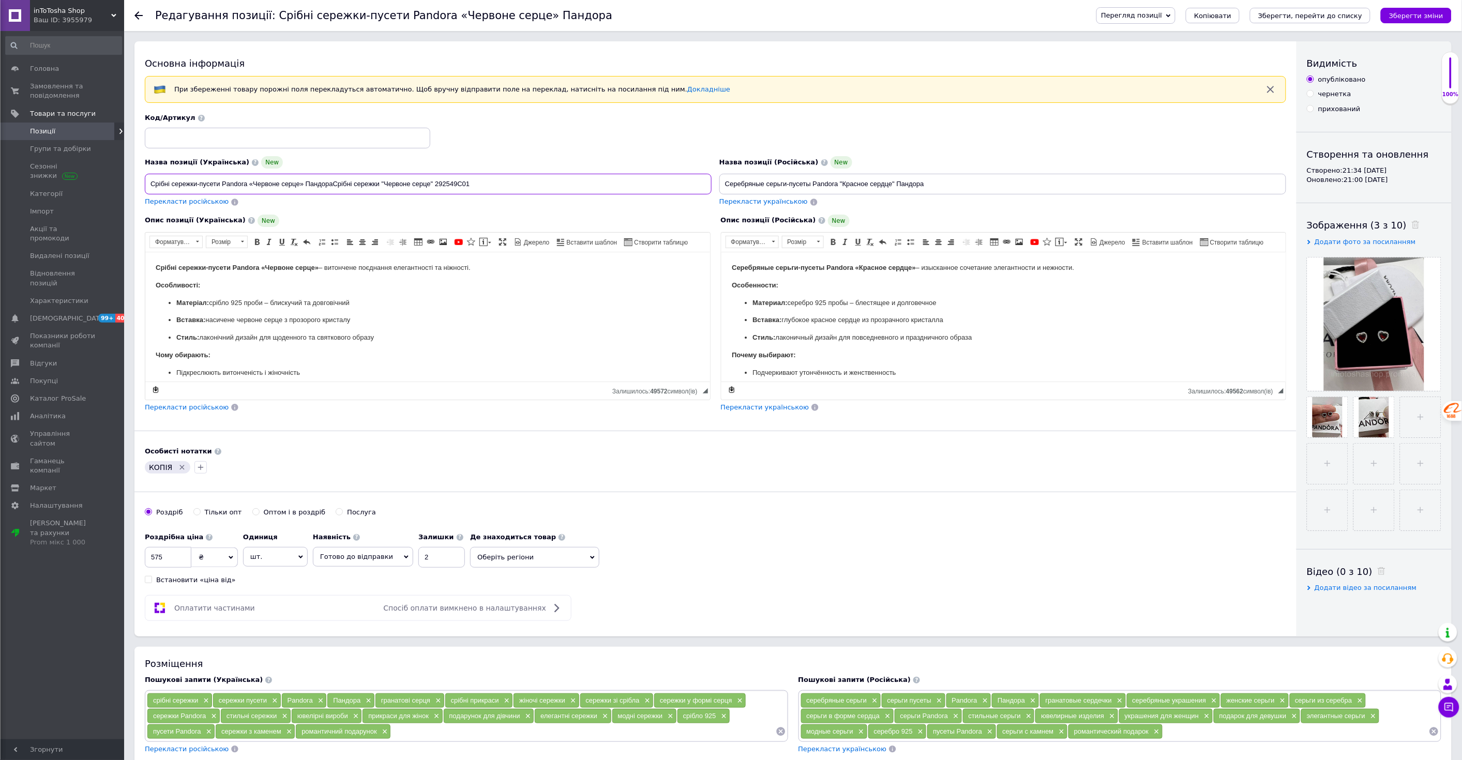
drag, startPoint x: 435, startPoint y: 183, endPoint x: 335, endPoint y: 182, distance: 100.4
click at [335, 182] on input "Срібні сережки-пусети Pandora «Червоне серце» ПандораСрібні сережки "Червоне се…" at bounding box center [428, 184] width 567 height 21
drag, startPoint x: 369, startPoint y: 188, endPoint x: 335, endPoint y: 185, distance: 34.3
click at [335, 185] on input "Срібні сережки-пусети Pandora «Червоне серце» Пандора 292549C01" at bounding box center [428, 184] width 567 height 21
type input "Срібні сережки-пусети Pandora «Червоне серце» Пандора 292549C01"
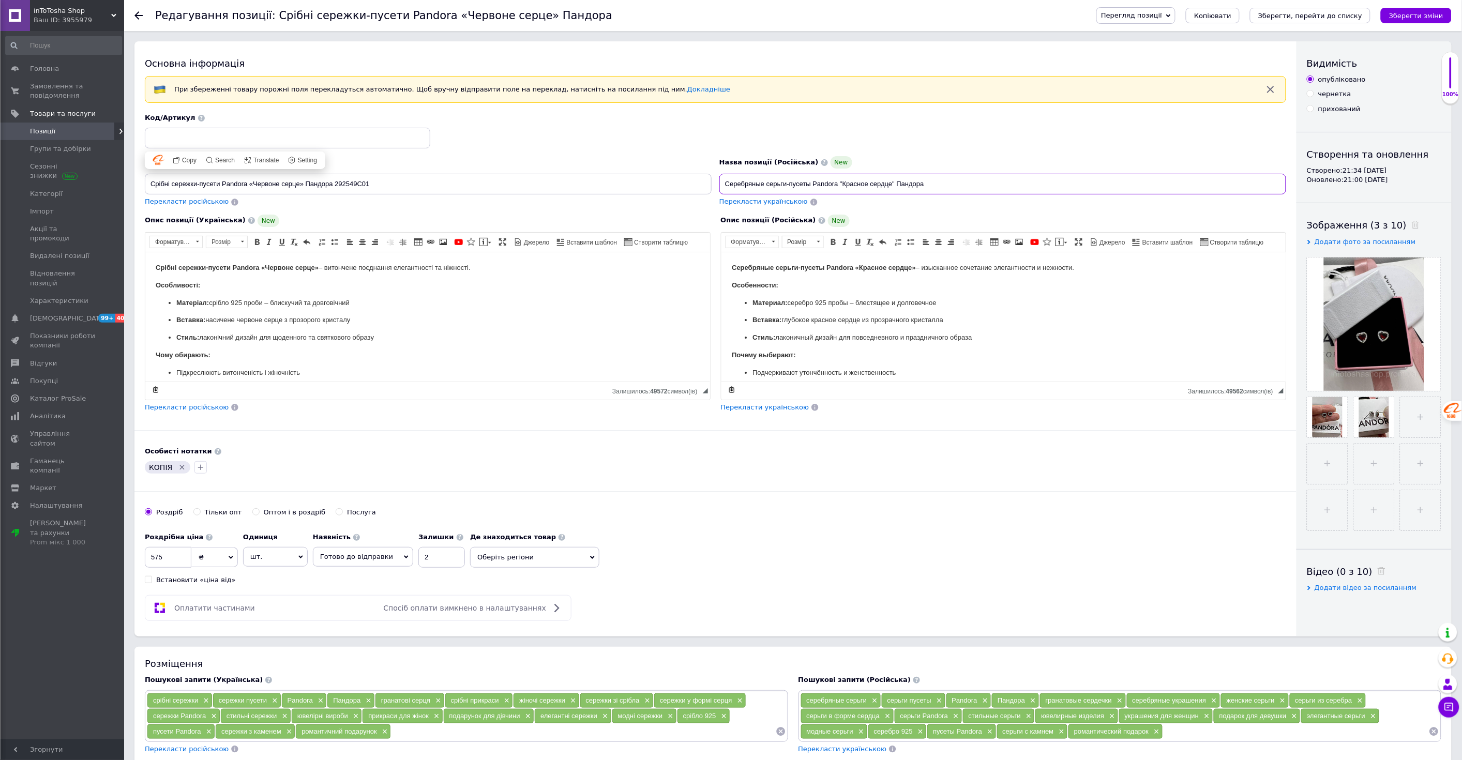
click at [931, 180] on input "Серебряные серьги-пусеты Pandora "Красное сердце" Пандора" at bounding box center [1003, 184] width 567 height 21
paste input "292549C01"
type input "Серебряные серьги-пусеты Pandora "Красное сердце" Пандора 292549C01"
click at [1341, 433] on use at bounding box center [1342, 429] width 8 height 8
click at [1345, 431] on use at bounding box center [1342, 429] width 8 height 8
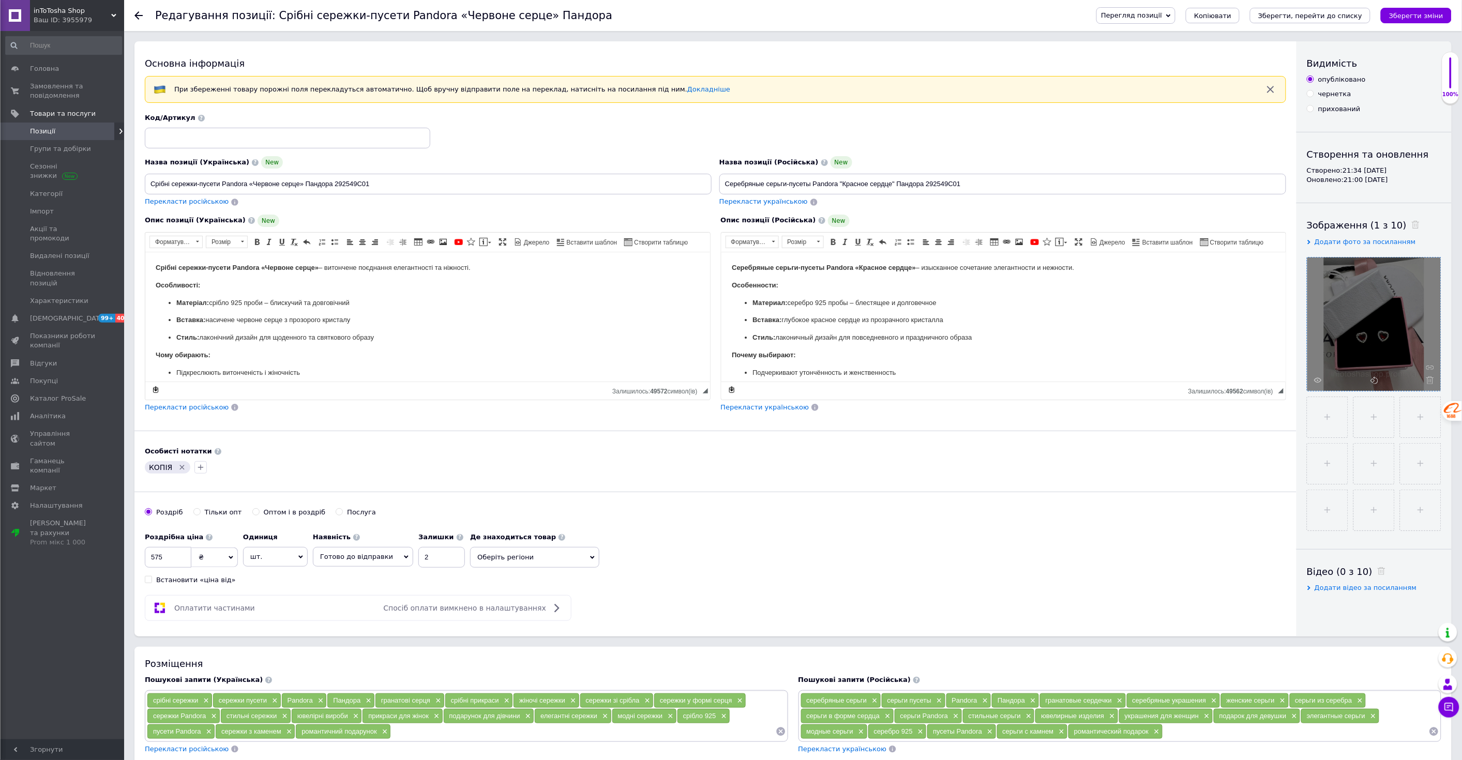
click at [1428, 380] on icon at bounding box center [1431, 381] width 8 height 8
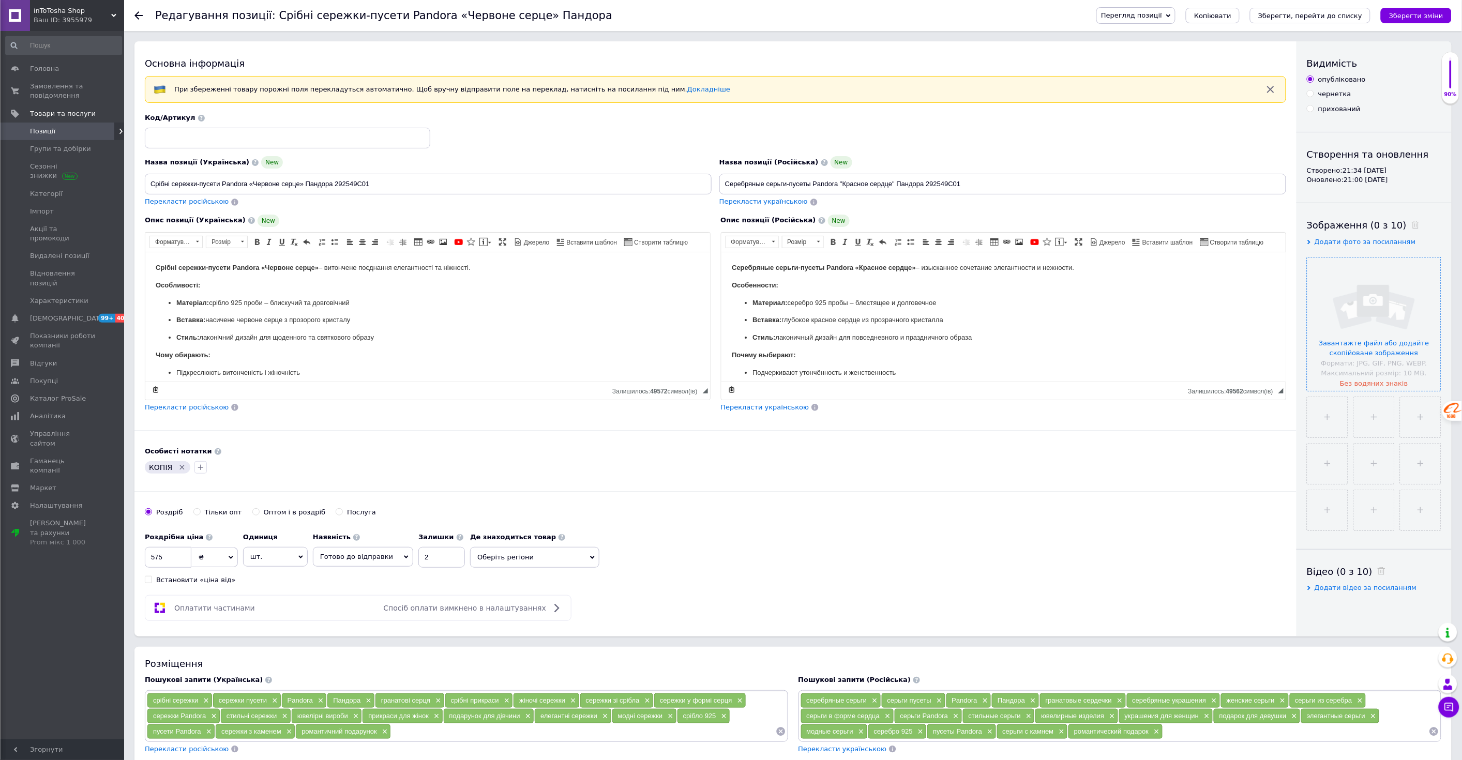
click at [1370, 338] on input "file" at bounding box center [1374, 324] width 133 height 133
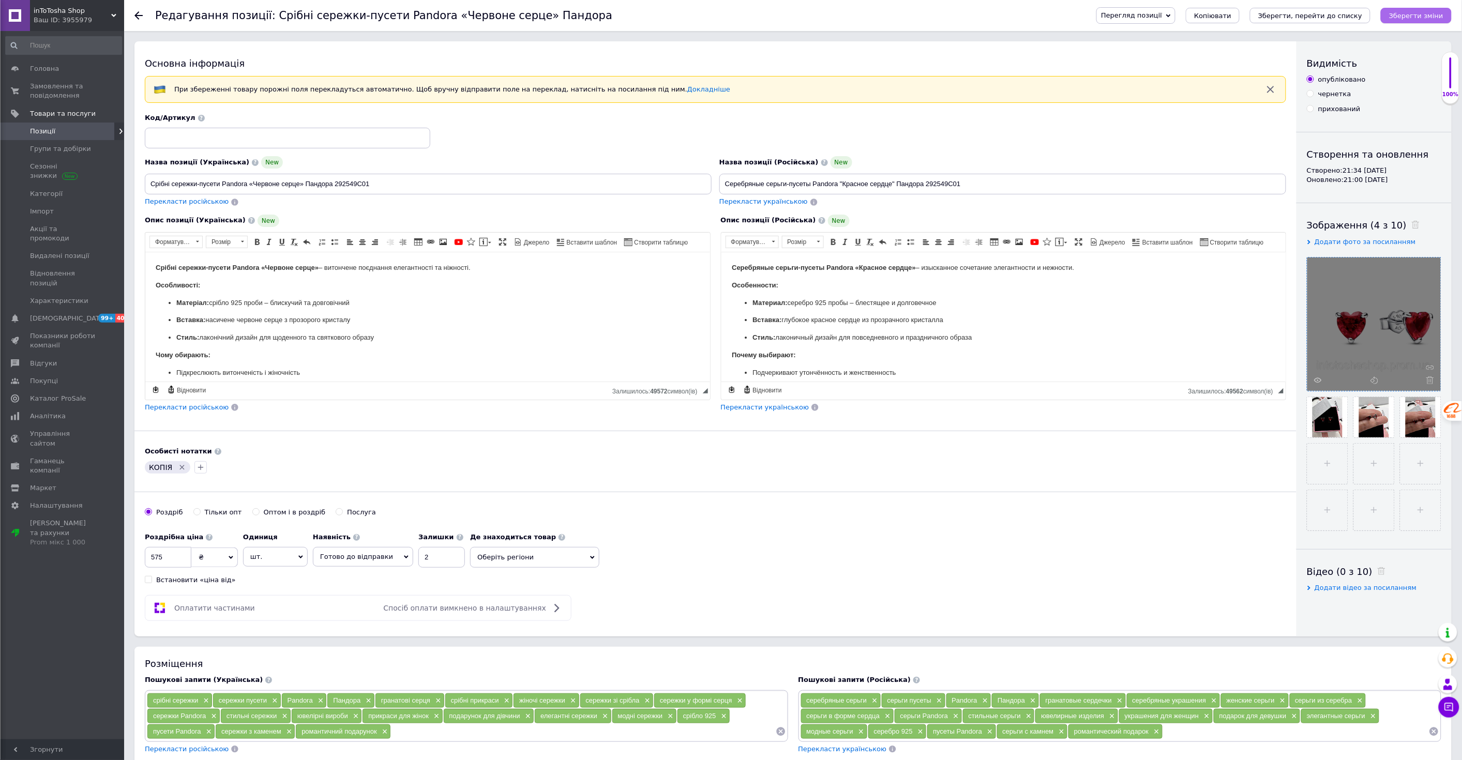
click at [1416, 12] on icon "Зберегти зміни" at bounding box center [1416, 16] width 54 height 8
click at [528, 554] on span "Оберіть регіони" at bounding box center [534, 557] width 129 height 21
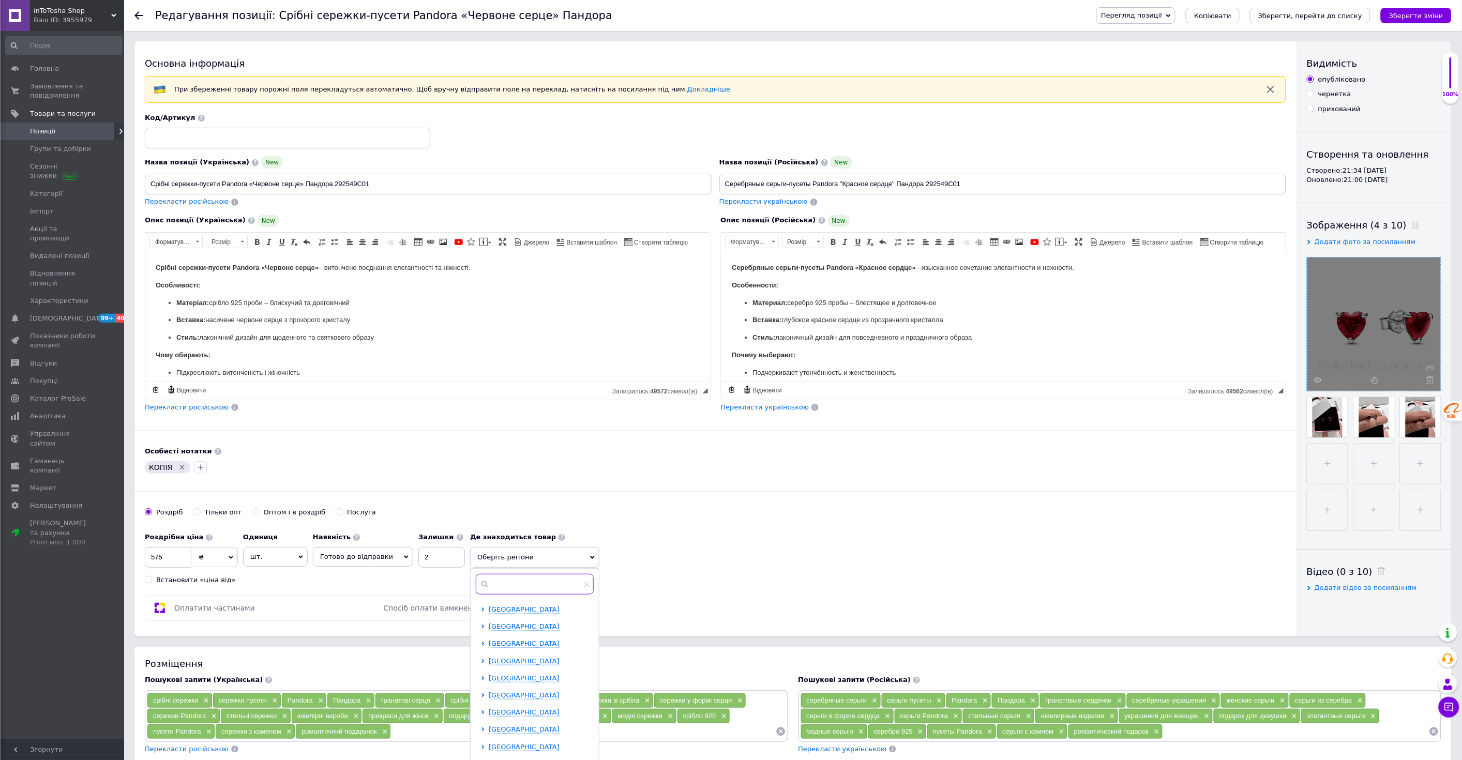
click at [530, 589] on input "text" at bounding box center [535, 584] width 118 height 21
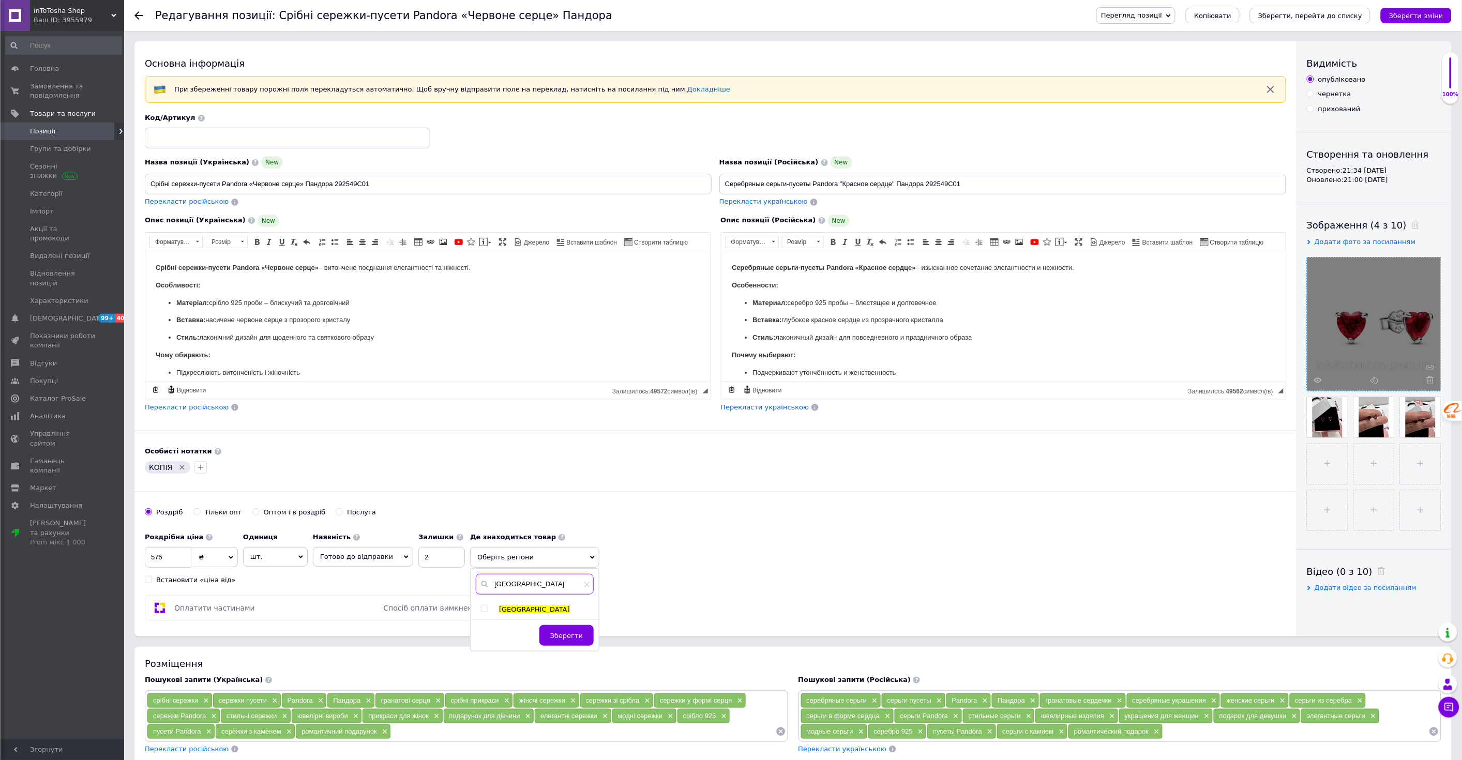
type input "[GEOGRAPHIC_DATA]"
click at [481, 609] on input "checkbox" at bounding box center [484, 609] width 7 height 7
checkbox input "true"
click at [550, 638] on span "Зберегти" at bounding box center [566, 641] width 33 height 8
drag, startPoint x: 721, startPoint y: 628, endPoint x: 758, endPoint y: 606, distance: 43.1
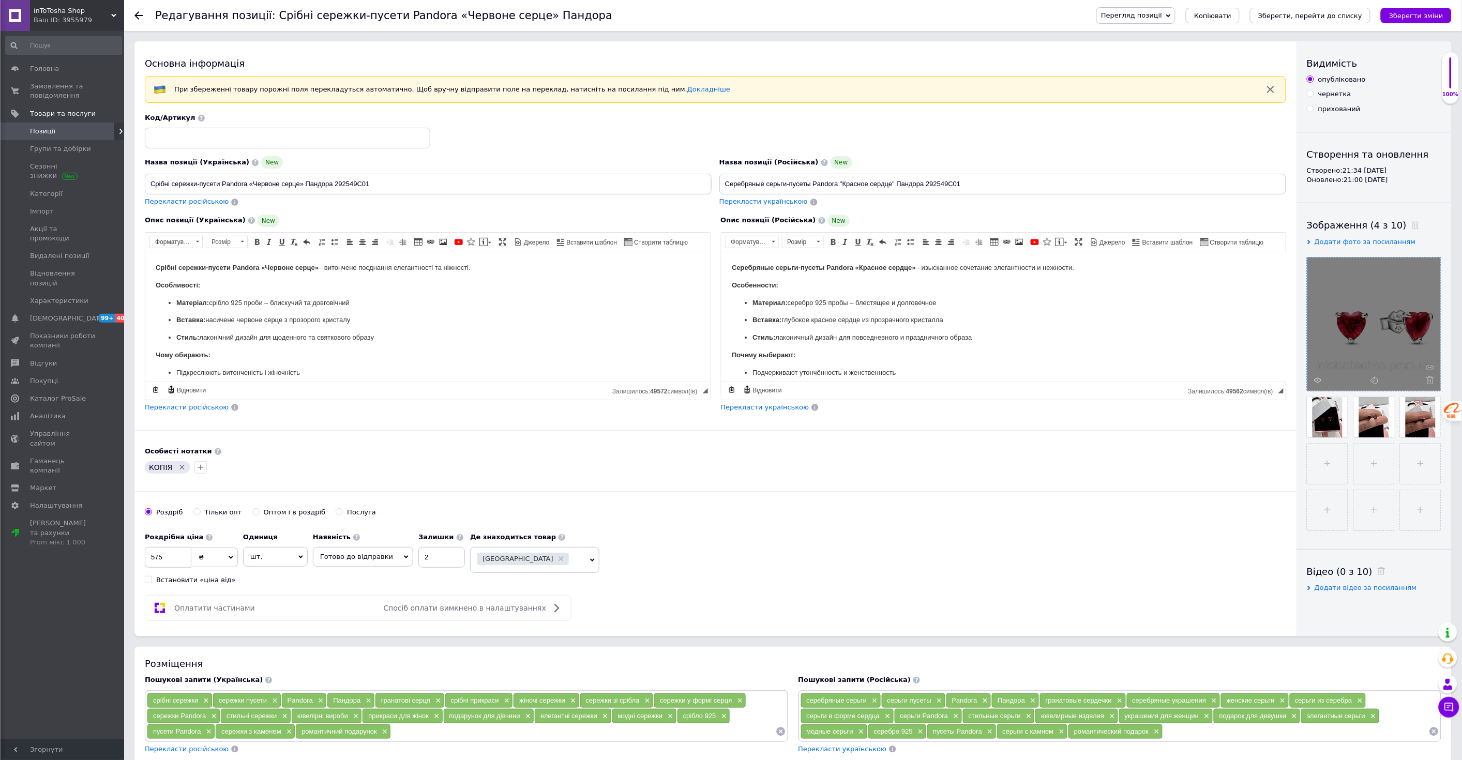
click at [724, 626] on div "Основна інформація При збереженні товару порожні поля перекладуться автоматично…" at bounding box center [715, 338] width 1162 height 595
click at [1419, 9] on button "Зберегти зміни" at bounding box center [1416, 16] width 71 height 16
click at [1232, 17] on span "Копіювати" at bounding box center [1212, 16] width 37 height 8
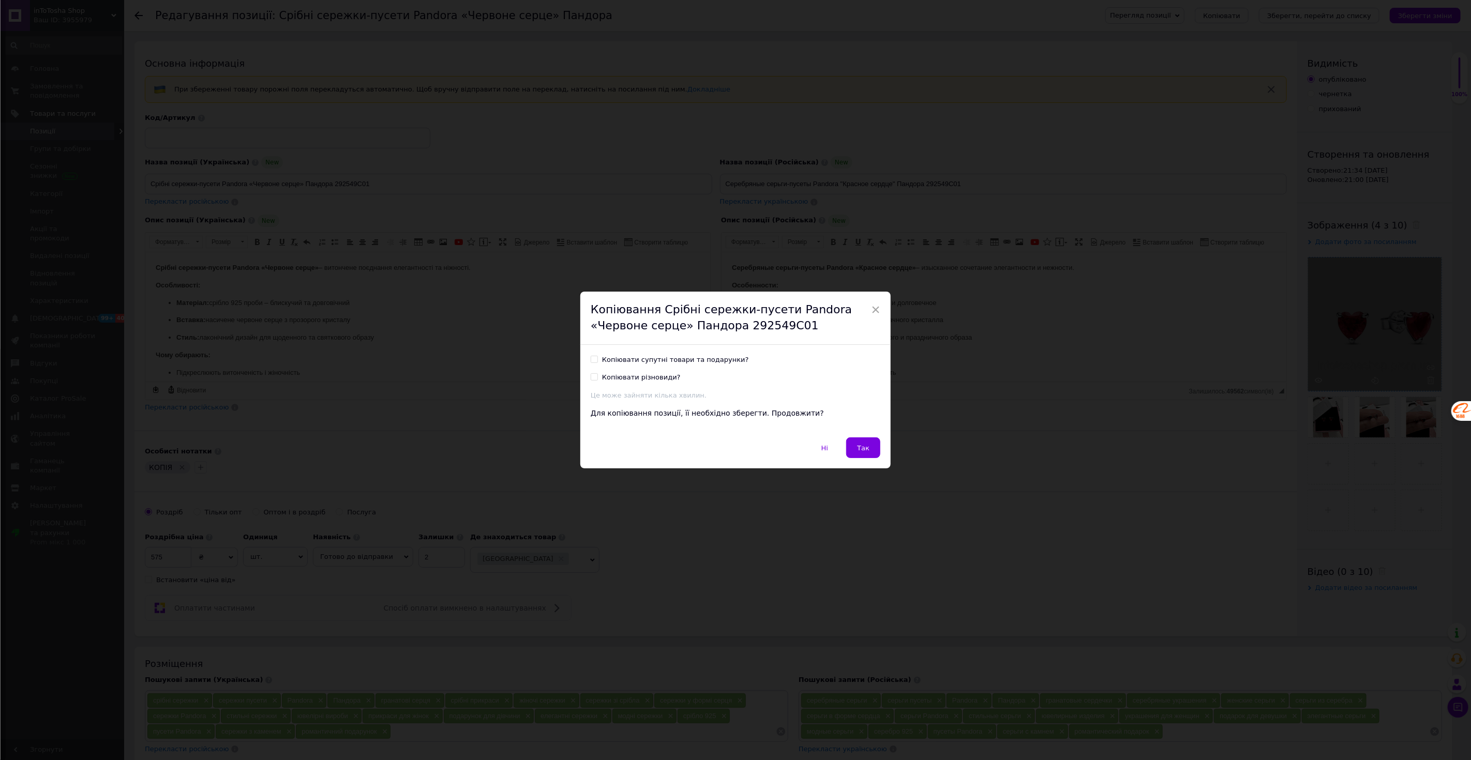
click at [596, 357] on span at bounding box center [594, 359] width 7 height 7
click at [596, 357] on input "Копіювати супутні товари та подарунки?" at bounding box center [594, 359] width 7 height 7
checkbox input "true"
click at [593, 379] on input "Копіювати різновиди?" at bounding box center [594, 376] width 7 height 7
checkbox input "true"
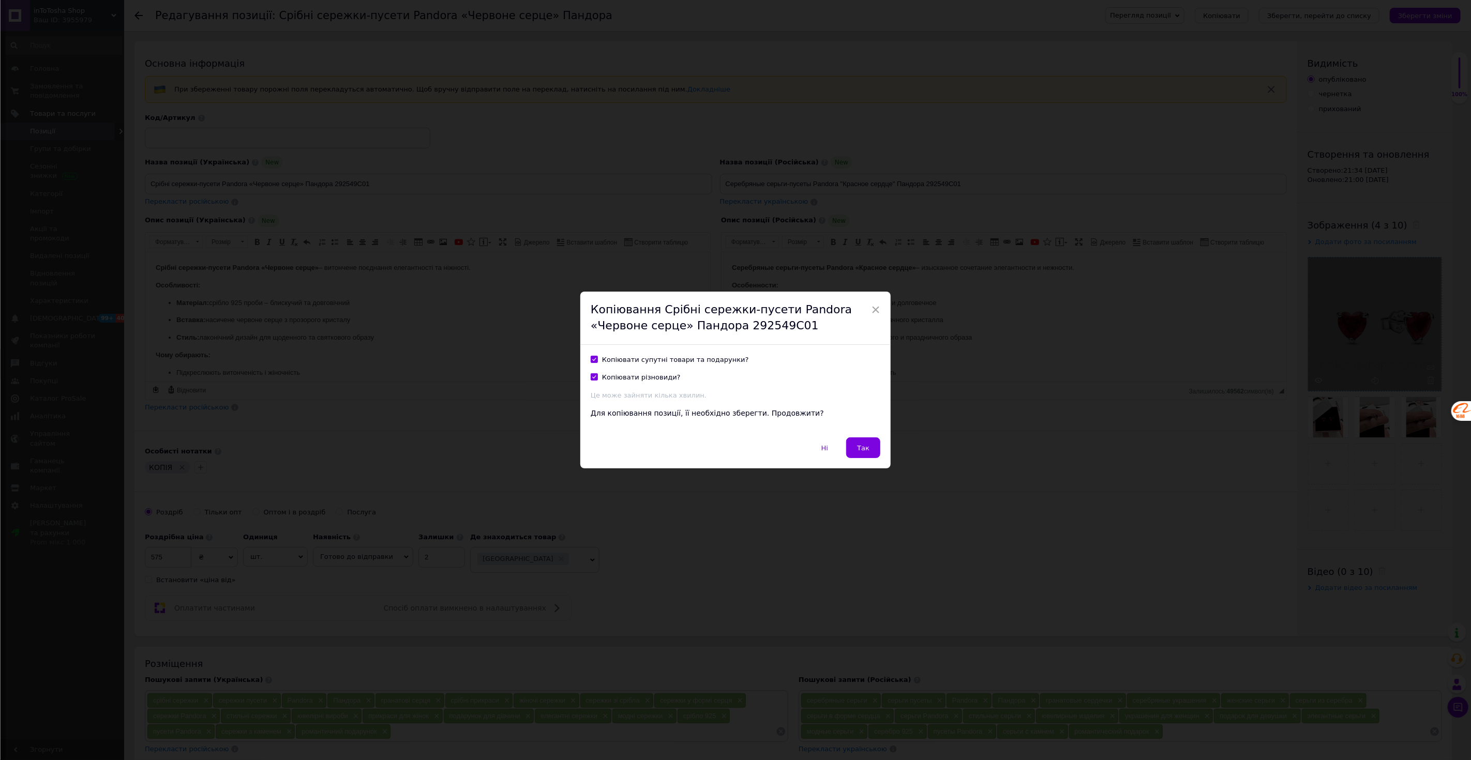
click at [859, 439] on button "Так" at bounding box center [863, 448] width 34 height 21
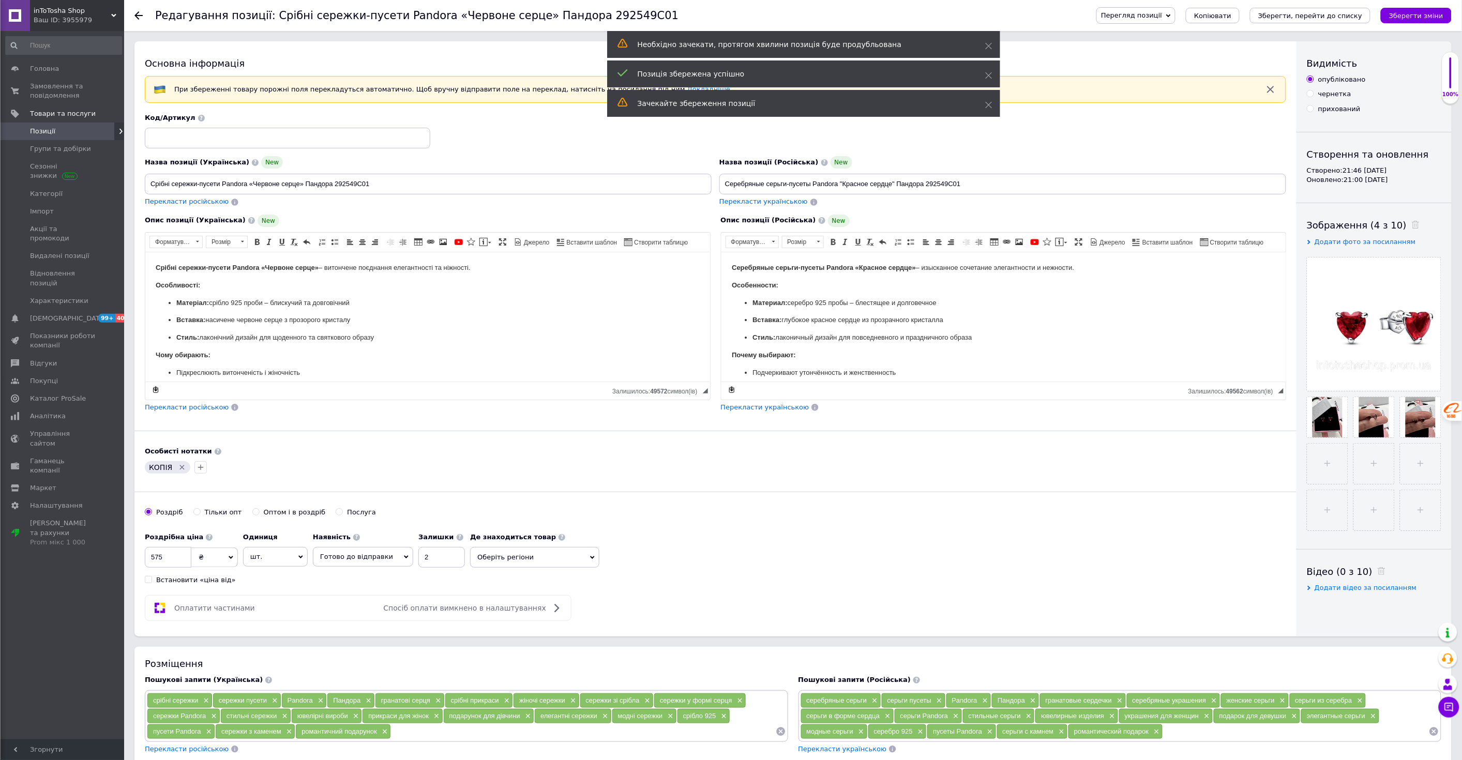
click at [210, 406] on span "Перекласти російською" at bounding box center [187, 407] width 84 height 8
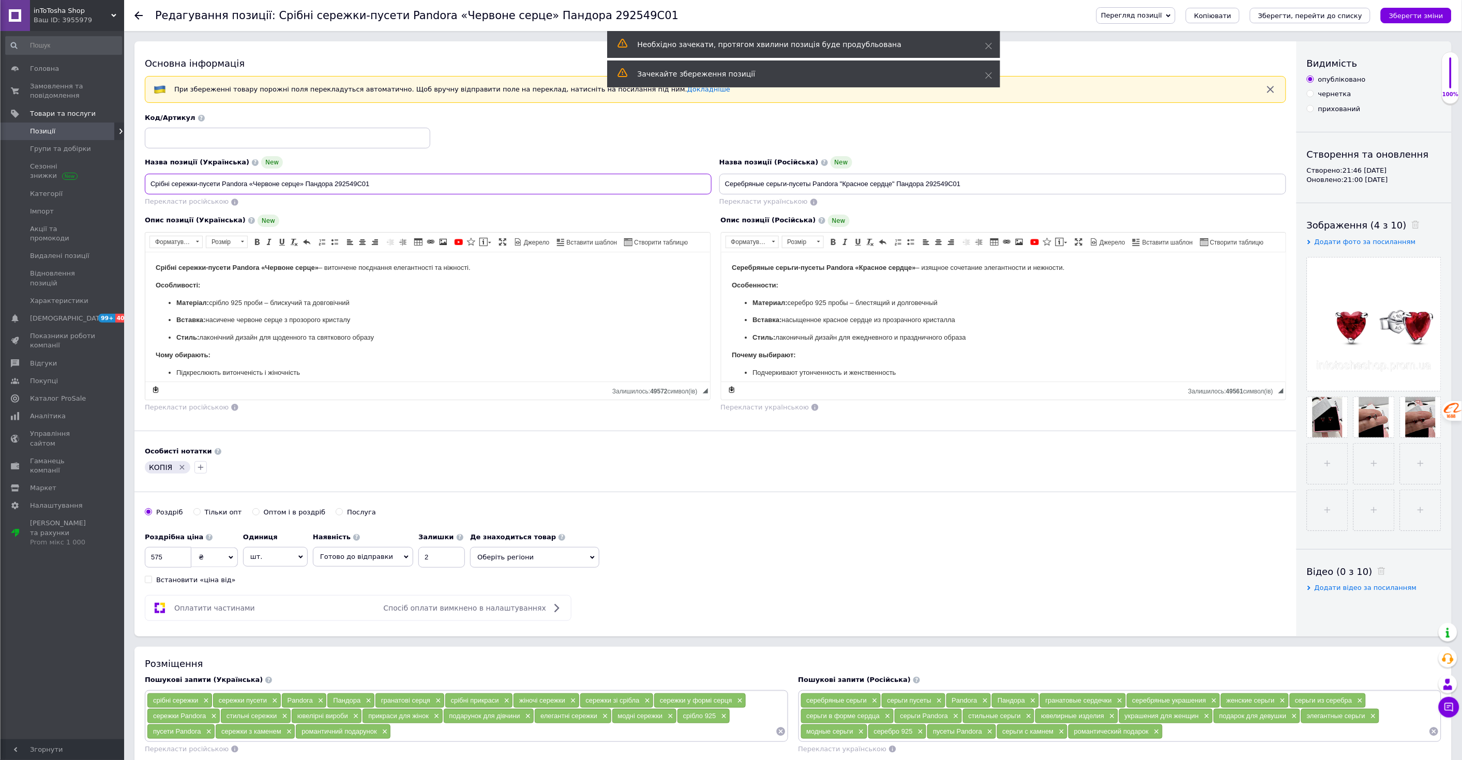
drag, startPoint x: 349, startPoint y: 187, endPoint x: 149, endPoint y: 195, distance: 199.8
click at [149, 195] on input "Срібні сережки-пусети Pandora «Червоне серце» Пандора 292549C01" at bounding box center [428, 184] width 567 height 21
paste input "в стилі PANDORA "Червоне серце" 925 проба кульчики ПАНДОРА Детальніше: [URL][DO…"
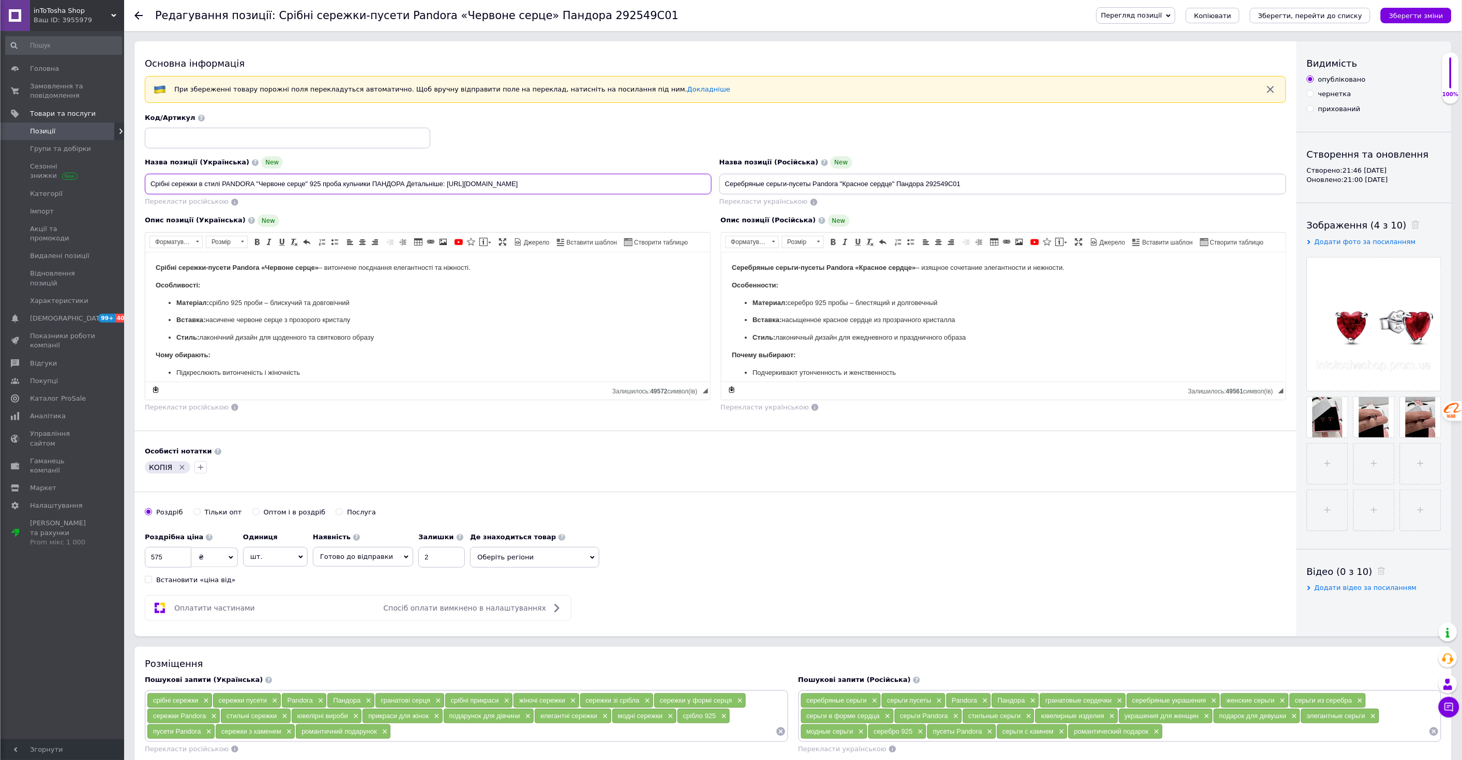
drag, startPoint x: 404, startPoint y: 186, endPoint x: 649, endPoint y: 184, distance: 245.2
click at [649, 184] on input "Срібні сережки в стилі PANDORA "Червоне серце" 925 проба кульчики ПАНДОРА Детал…" at bounding box center [428, 184] width 567 height 21
click at [339, 183] on input "Срібні сережки в стилі Pandora "Червоне серце" 925 проба кульчики" at bounding box center [428, 184] width 567 height 21
click at [375, 184] on input "Срібні сережки в стилі Pandora "Червоне серце" 925 проба кульчики" at bounding box center [428, 184] width 567 height 21
type input "Срібні сережки в стилі Pandora "Червоне серце" 925 проба кульчики Пандора"
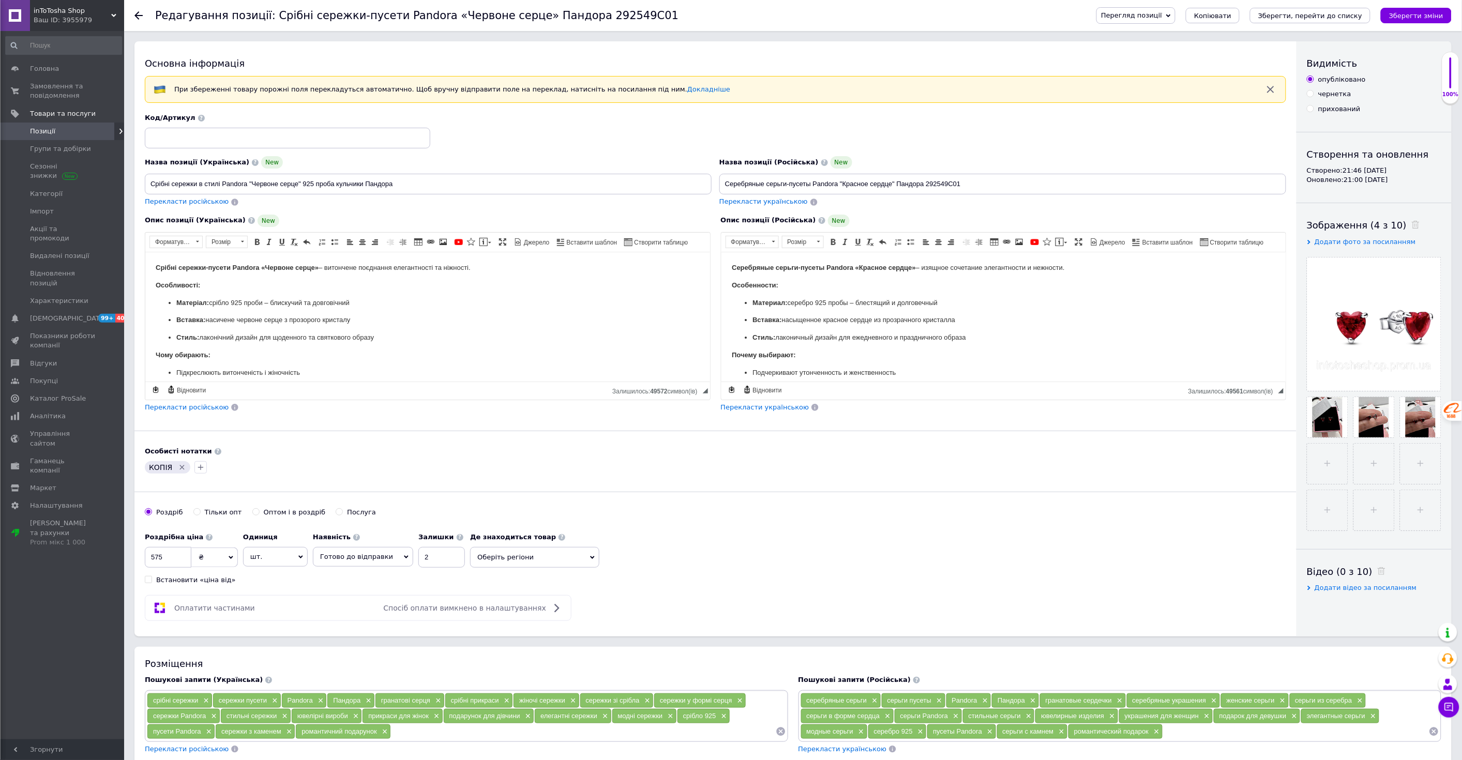
click at [198, 200] on span "Перекласти російською" at bounding box center [187, 202] width 84 height 8
type input "Серебряные серьги в стиле Pandora "Красное сердце" 925 пробой шарики Пандора"
drag, startPoint x: 401, startPoint y: 184, endPoint x: 149, endPoint y: 183, distance: 252.4
click at [149, 183] on input "Срібні сережки в стилі Pandora "Червоне серце" 925 проба кульчики Пандора" at bounding box center [428, 184] width 567 height 21
click at [231, 333] on p "Стиль: лаконічний дизайн для щоденного та святкового образу" at bounding box center [427, 337] width 503 height 11
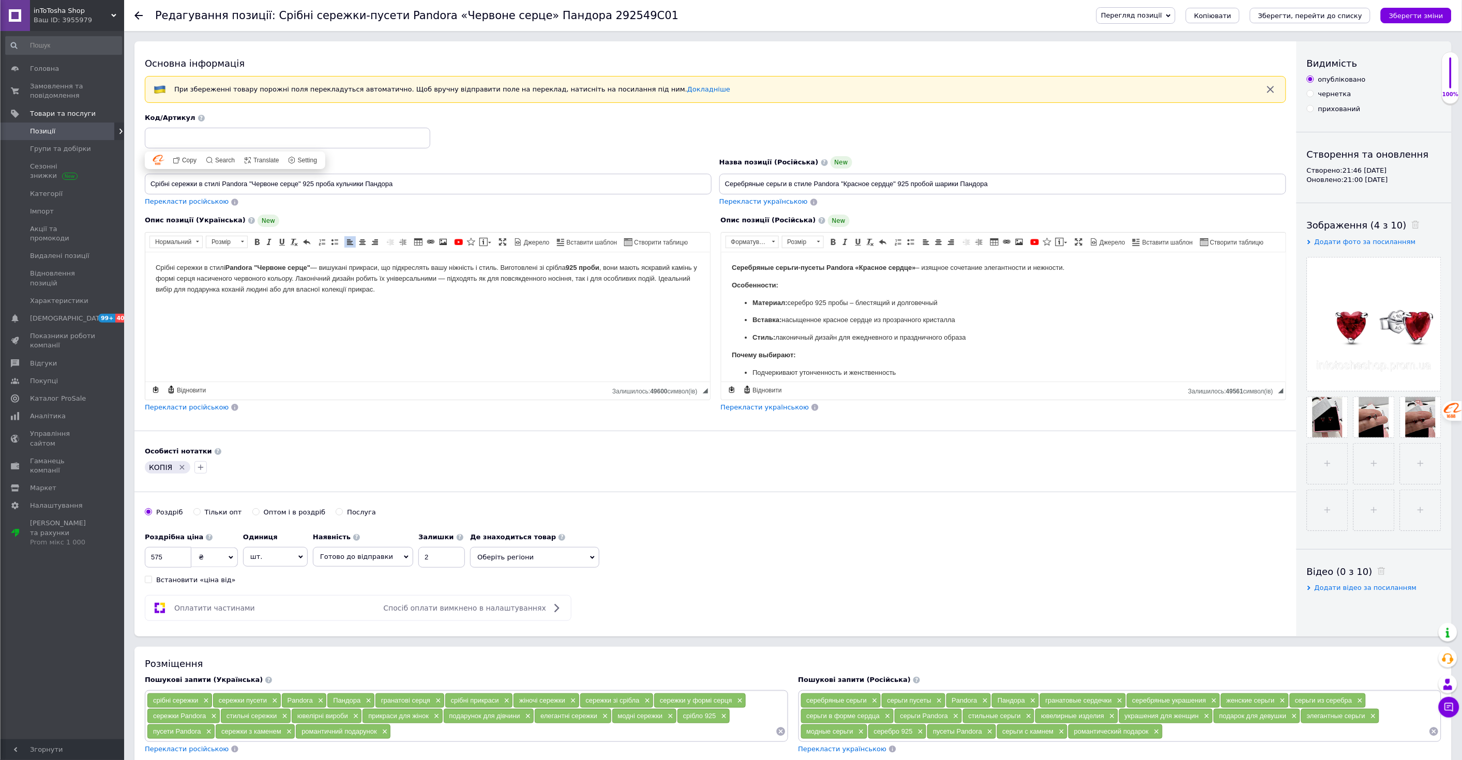
click at [826, 327] on ul "Материал: серебро 925 пробы – блестящий и долговечный Вставка: насыщенное красн…" at bounding box center [1003, 320] width 544 height 46
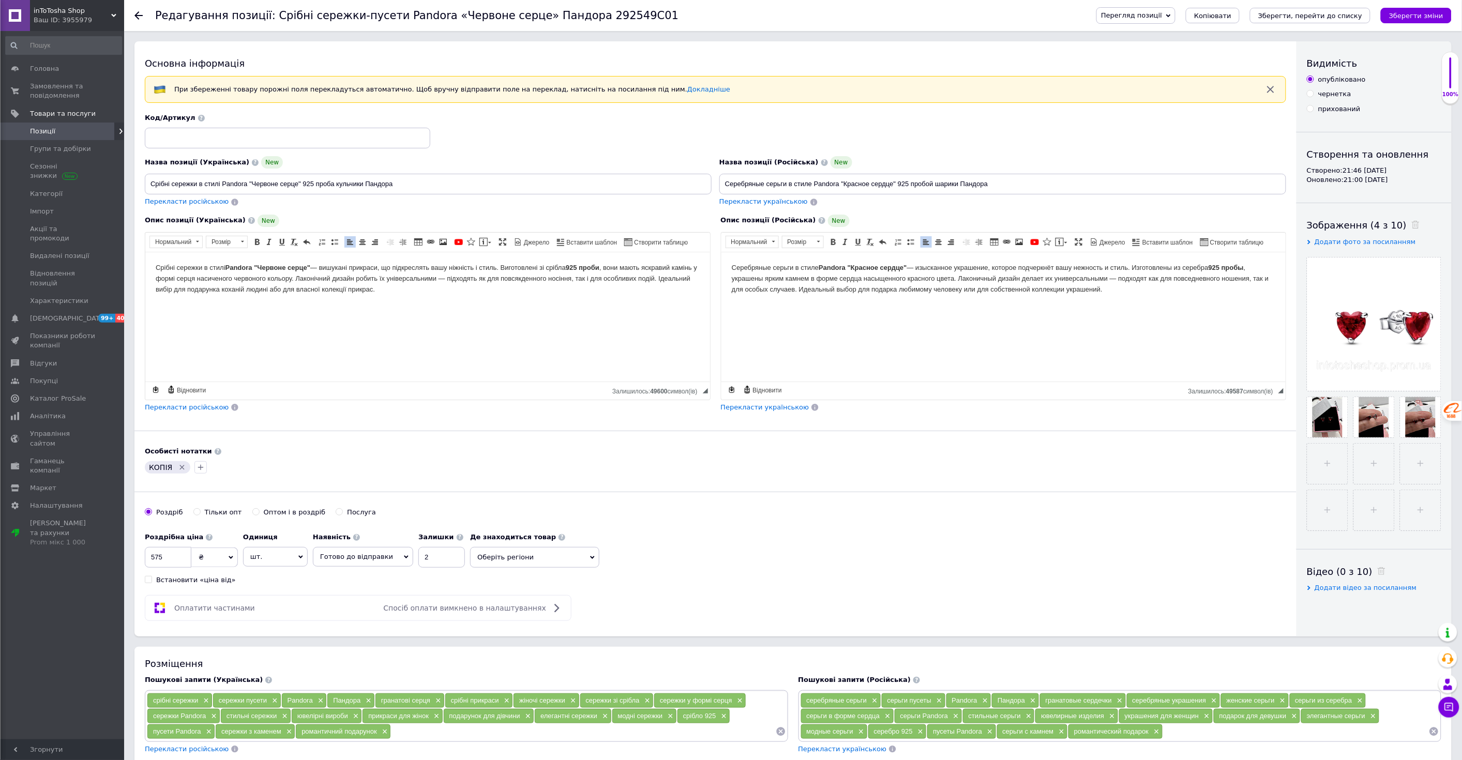
click at [724, 555] on div "Роздрібна ціна 575 ₴ $ EUR CHF GBP ¥ PLN ₸ MDL HUF KGS CNY TRY KRW lei Встанови…" at bounding box center [716, 556] width 1142 height 57
drag, startPoint x: 172, startPoint y: 555, endPoint x: 147, endPoint y: 557, distance: 24.9
click at [151, 556] on input "575" at bounding box center [168, 557] width 47 height 21
type input "799"
click at [700, 585] on div "Роздрібна ціна 799 ₴ $ EUR CHF GBP ¥ PLN ₸ MDL HUF KGS CNY TRY KRW lei Встанови…" at bounding box center [716, 556] width 1142 height 57
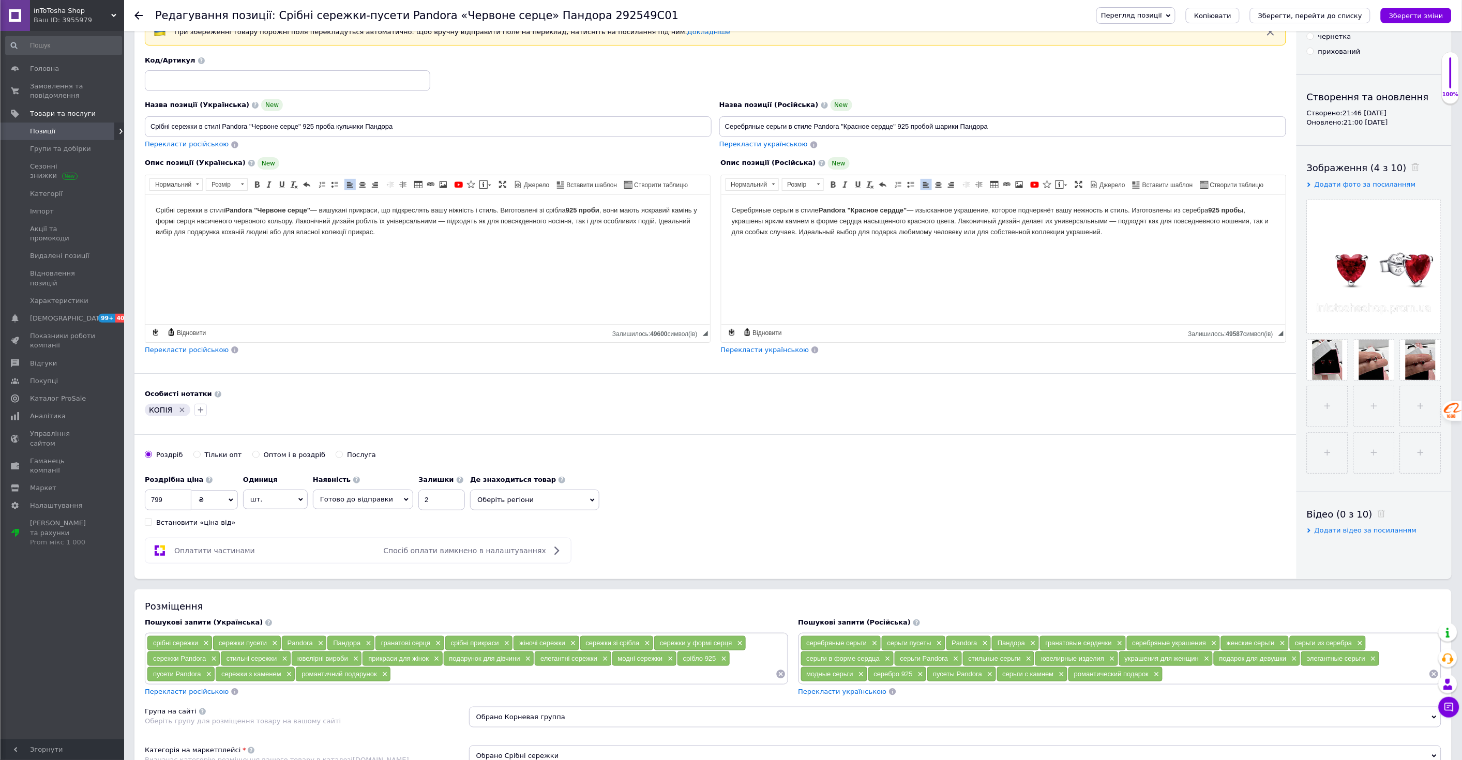
scroll to position [76, 0]
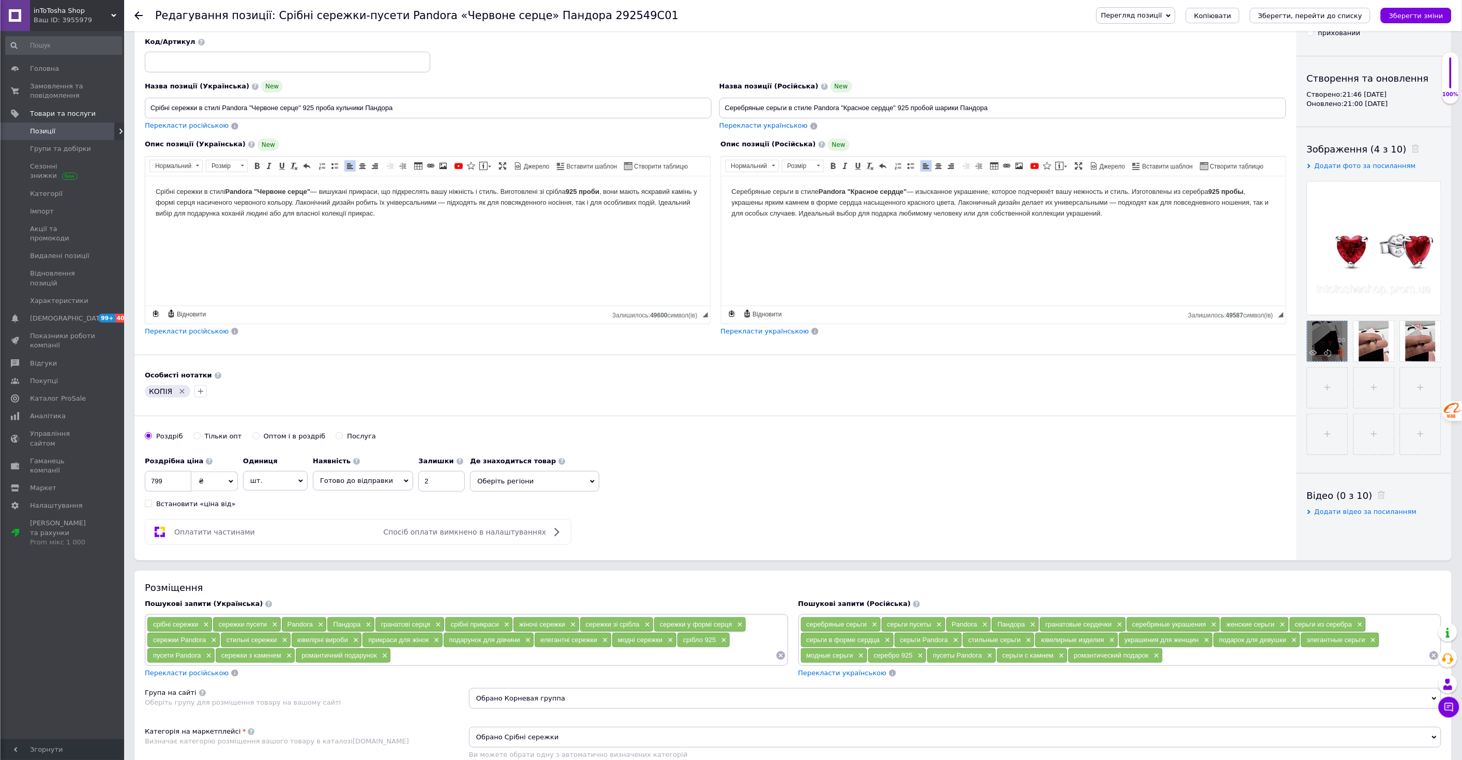
click at [1341, 355] on icon at bounding box center [1342, 353] width 8 height 8
click at [0, 0] on use at bounding box center [0, 0] width 0 height 0
click at [1343, 354] on input "file" at bounding box center [1328, 341] width 40 height 40
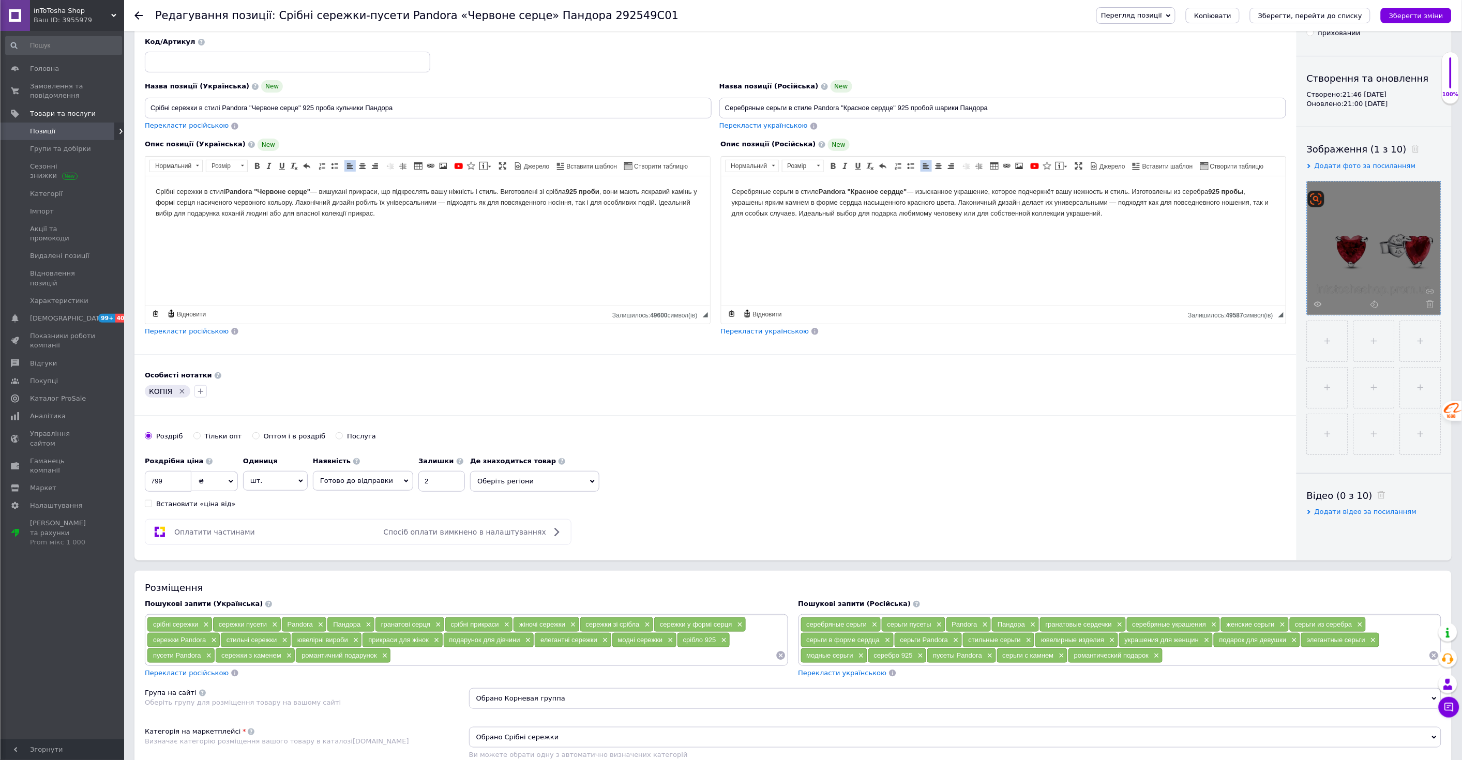
click at [1430, 302] on use at bounding box center [1431, 305] width 8 height 8
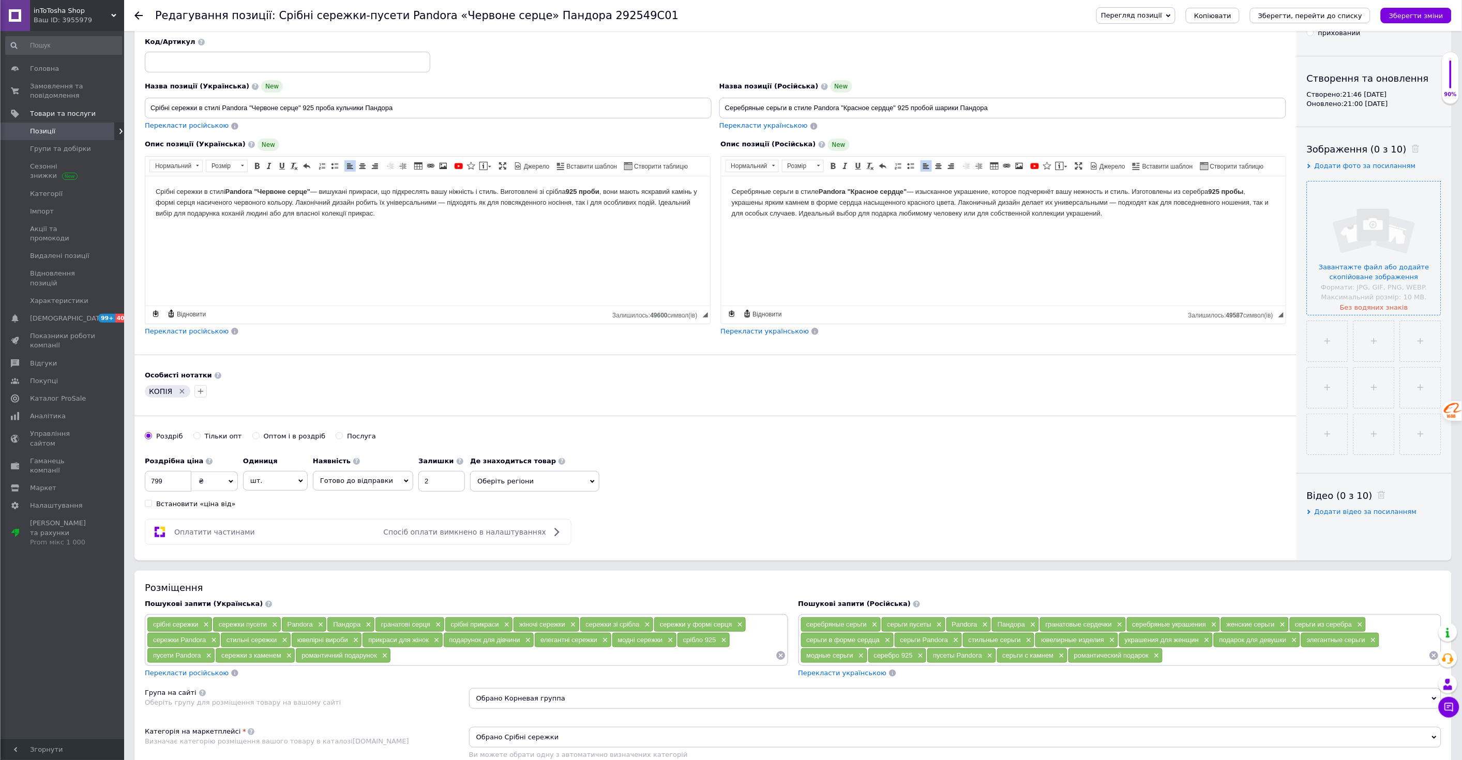
click at [1369, 255] on input "file" at bounding box center [1374, 248] width 133 height 133
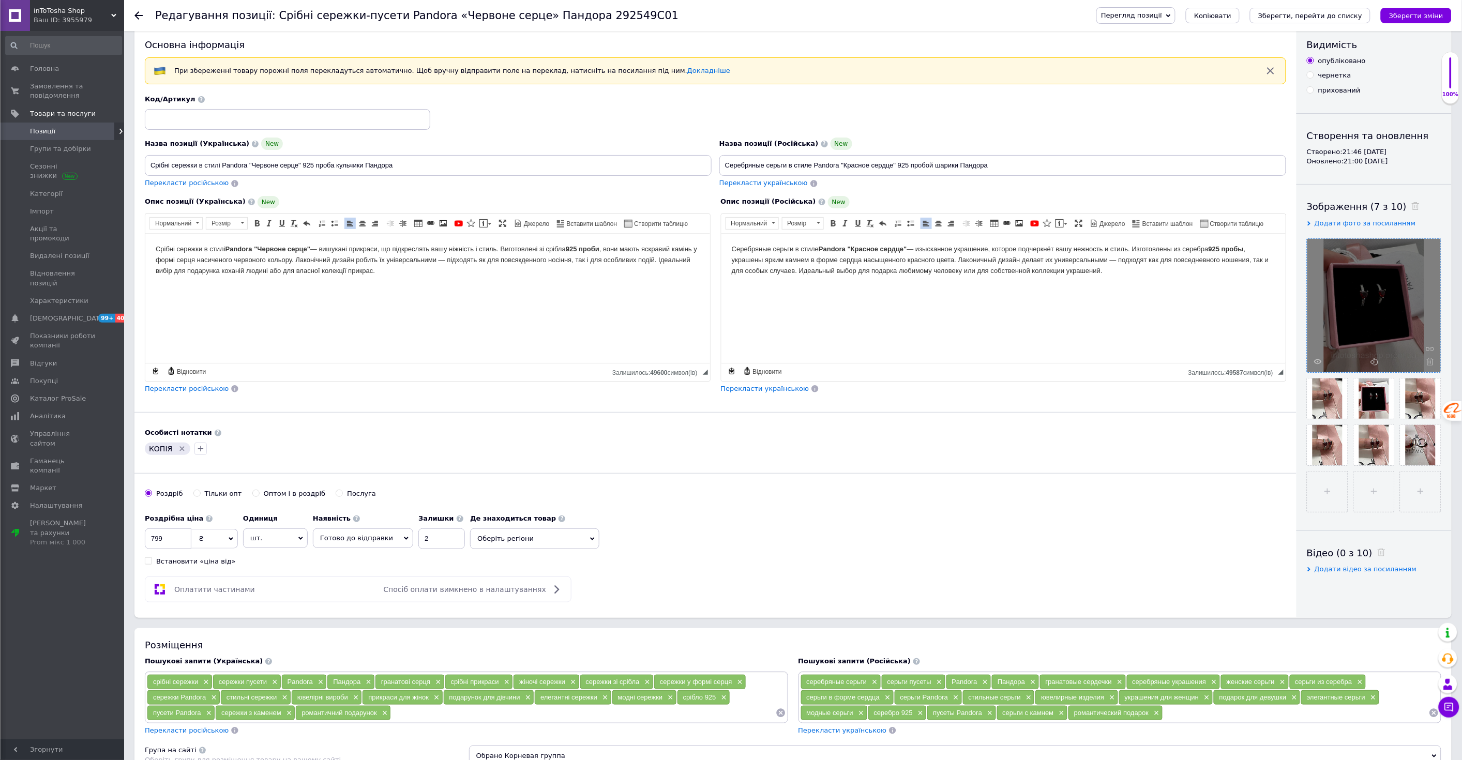
scroll to position [0, 0]
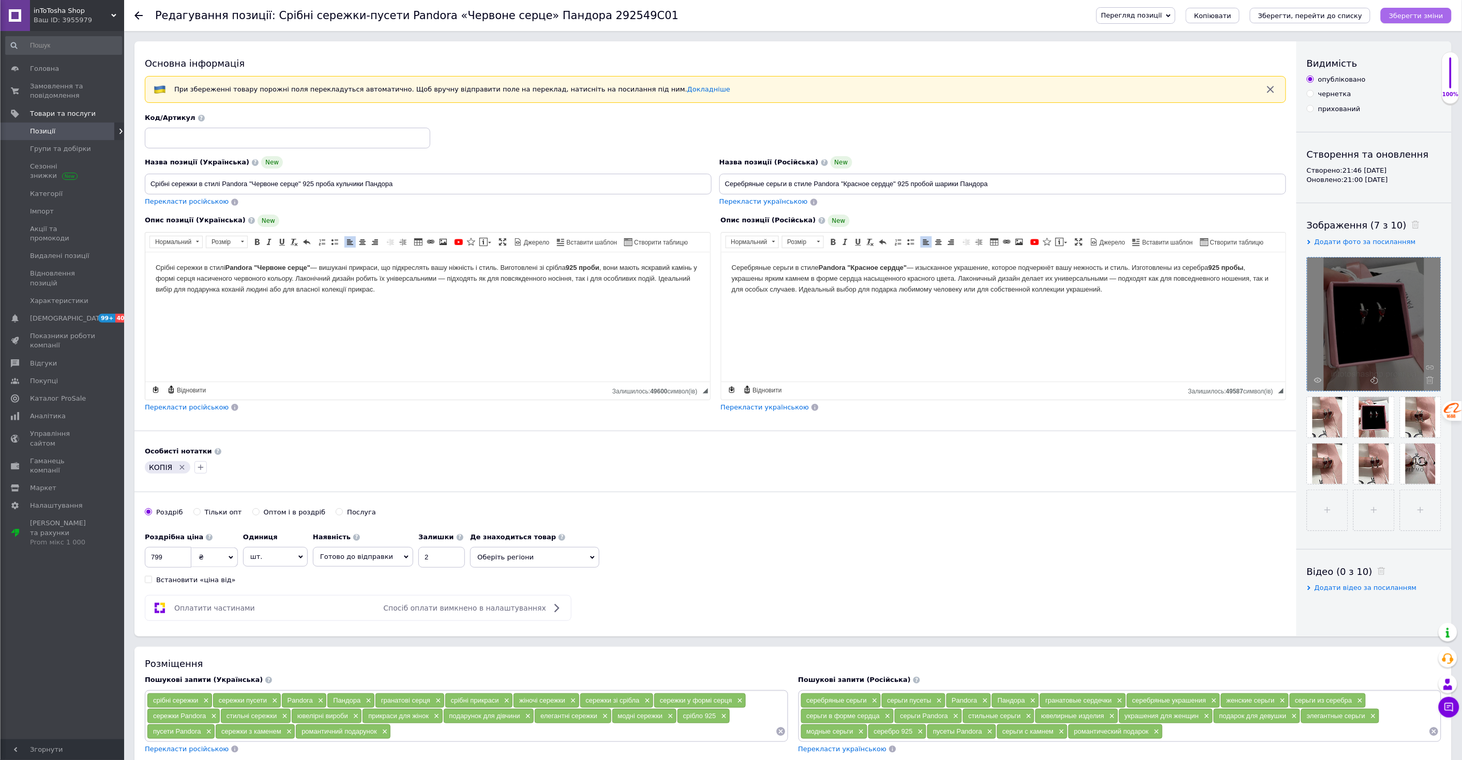
click at [1402, 17] on icon "Зберегти зміни" at bounding box center [1416, 16] width 54 height 8
click at [39, 130] on span "Позиції" at bounding box center [42, 131] width 25 height 9
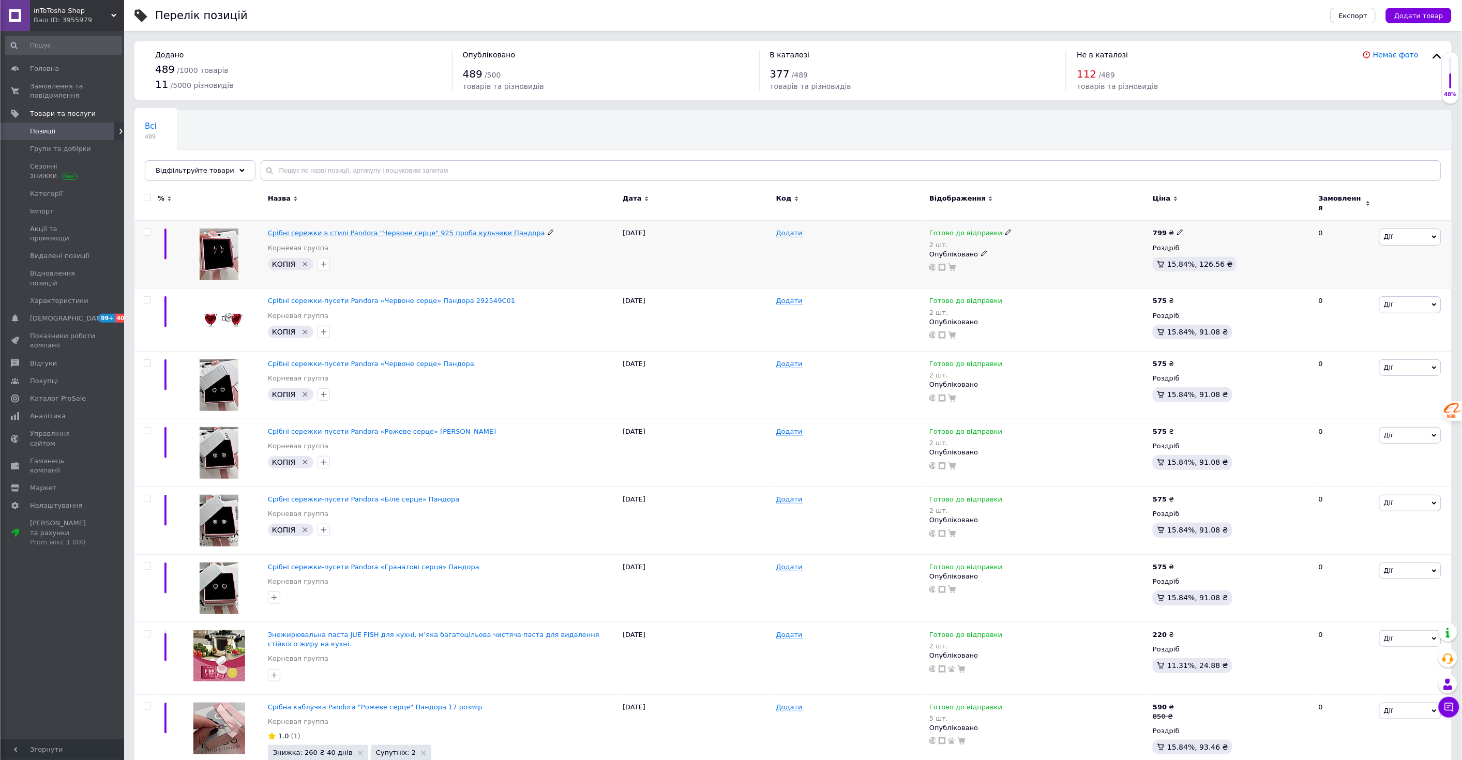
click at [364, 229] on span "Срібні сережки в стилі Pandora "Червоне серце" 925 проба кульчики Пандора" at bounding box center [406, 233] width 277 height 8
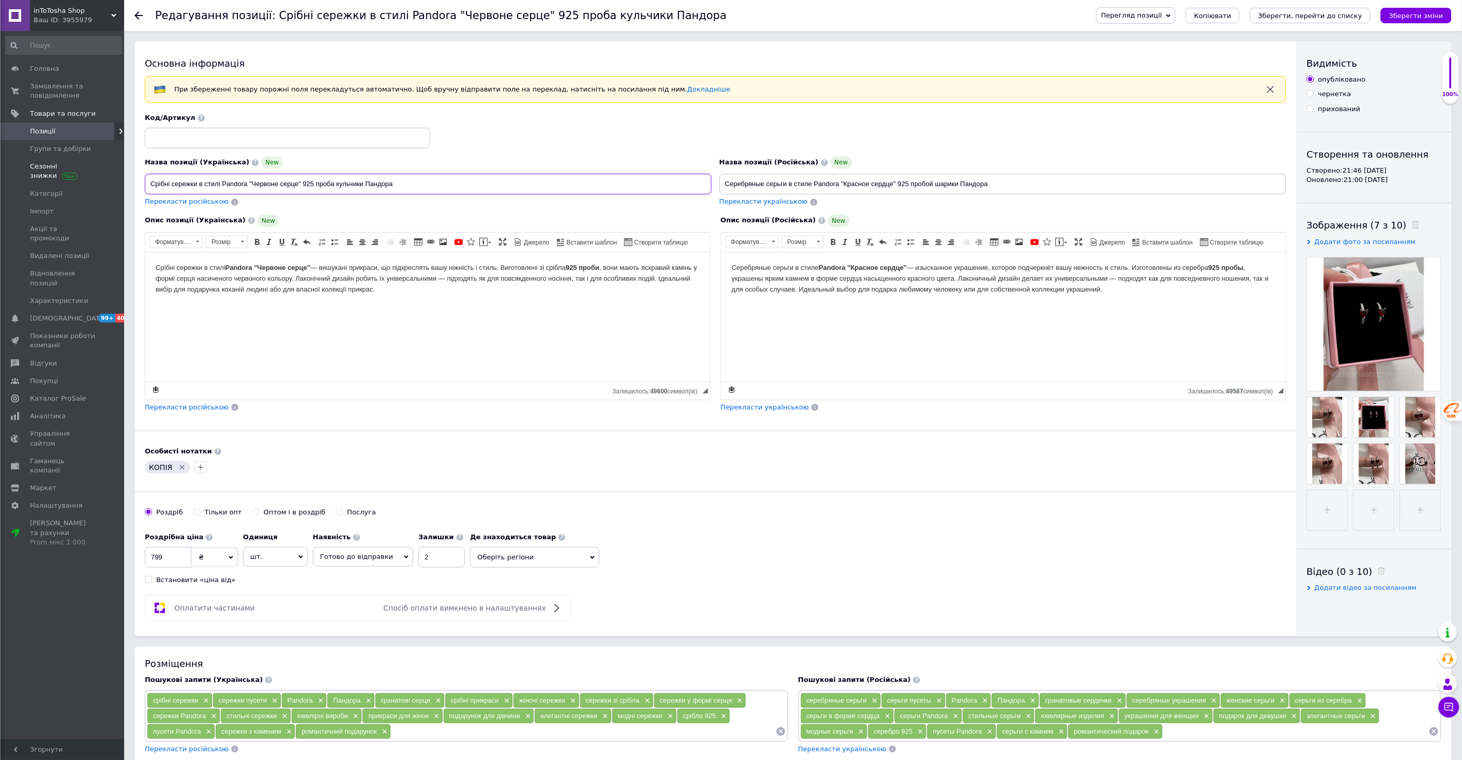
drag, startPoint x: 370, startPoint y: 180, endPoint x: 109, endPoint y: 171, distance: 261.4
drag, startPoint x: 1014, startPoint y: 185, endPoint x: 704, endPoint y: 182, distance: 310.4
click at [704, 182] on div "Назва позиції (Українська) New Срібні сережки в стилі Pandora "Червоне серце" 9…" at bounding box center [715, 160] width 1149 height 101
click at [328, 277] on p "Срібні сережки в стилі Pandora "Червоне серце" — вишукані прикраси, що підкресл…" at bounding box center [427, 278] width 544 height 32
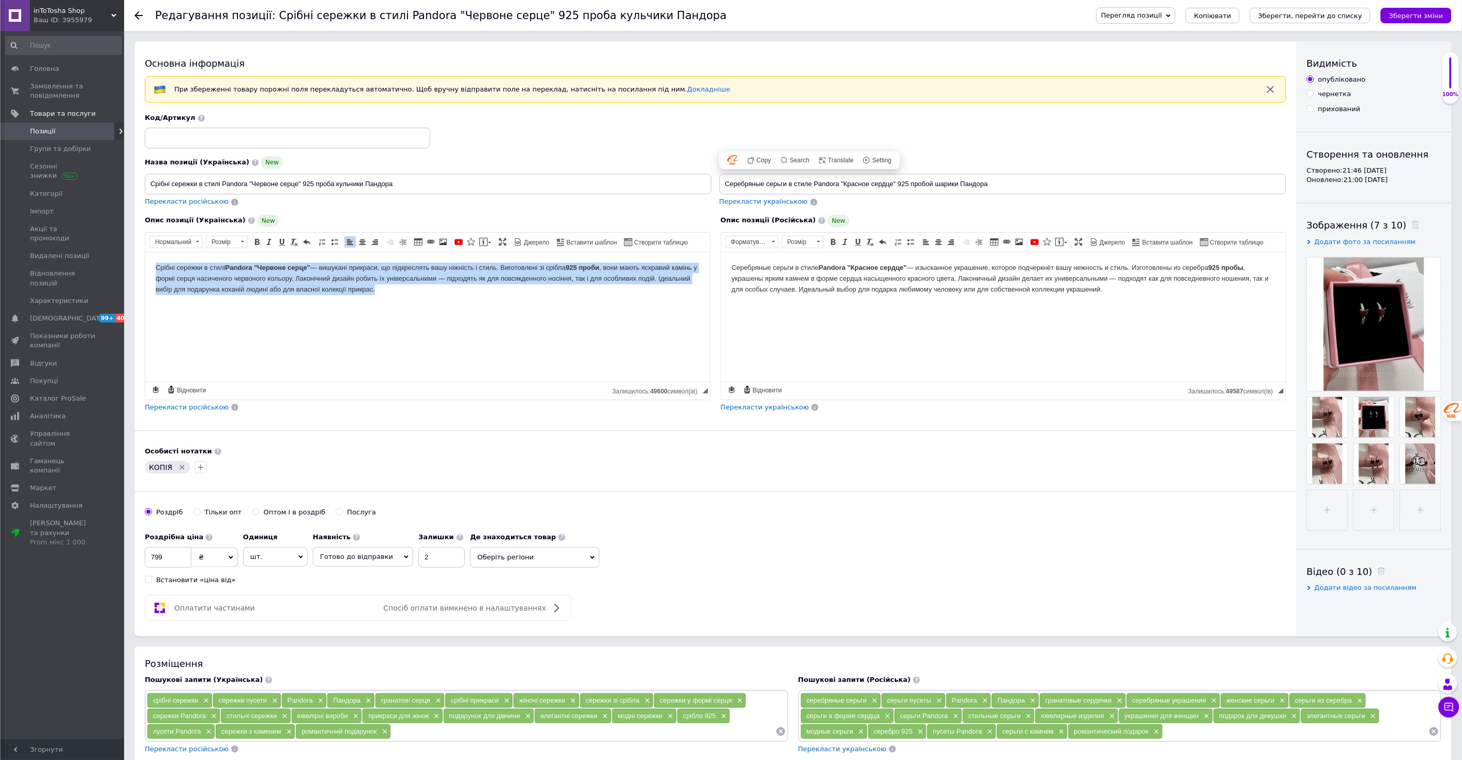
copy p "Срібні сережки в стилі Pandora "Червоне серце" — вишукані прикраси, що підкресл…"
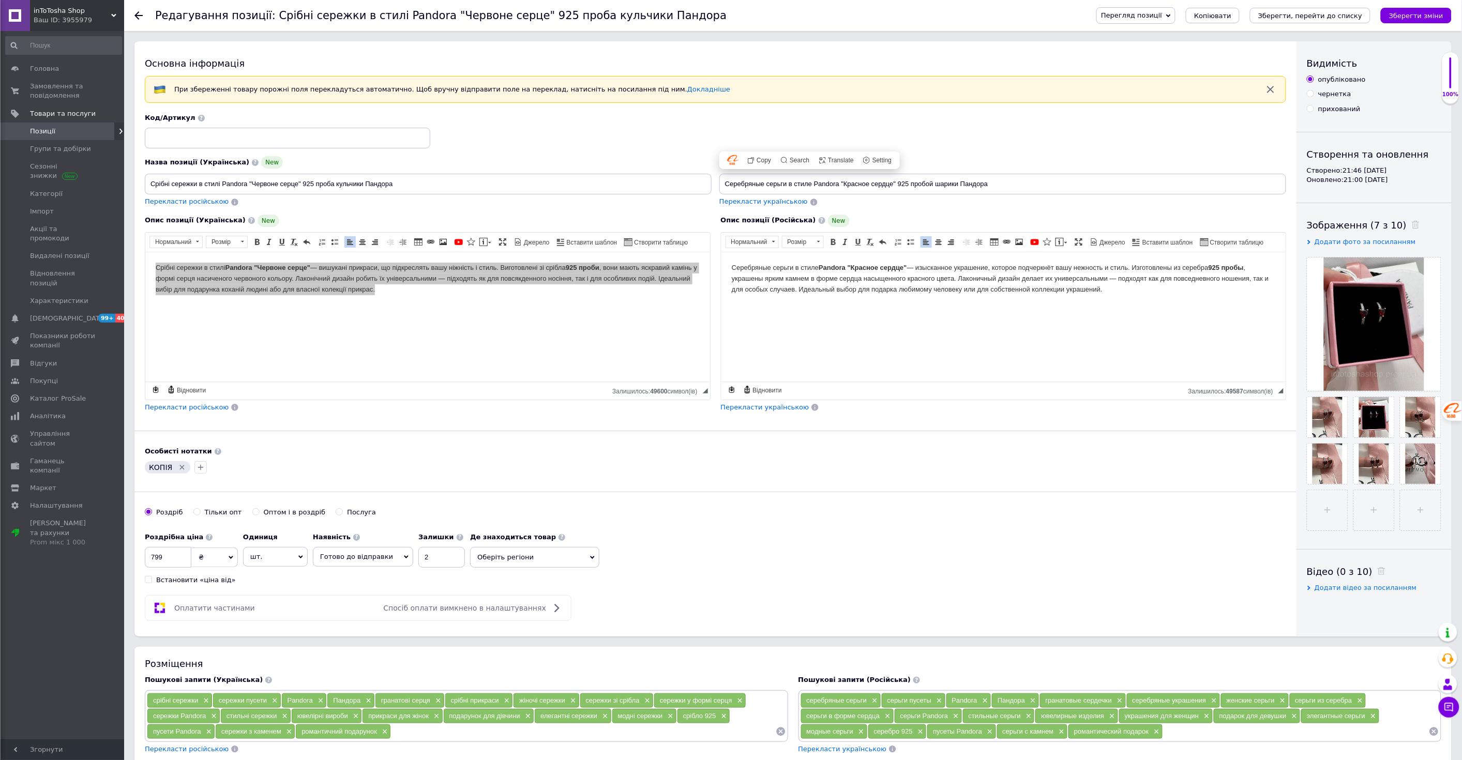
click at [781, 265] on p "Серебряные серьги в стиле Pandora "Красное сердце" — изысканное украшение, кото…" at bounding box center [1003, 278] width 544 height 32
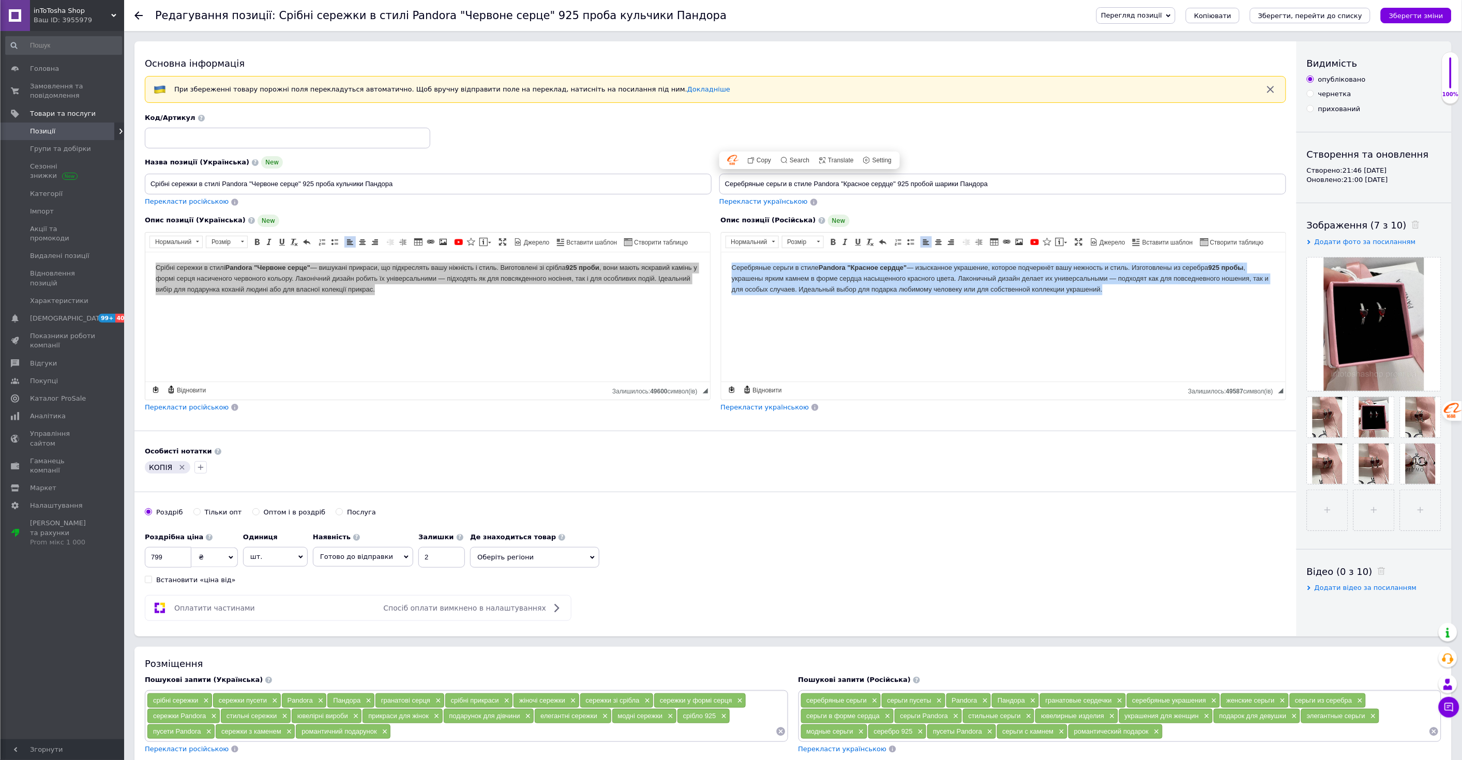
copy p "Серебряные серьги в стиле Pandora "Красное сердце" — изысканное украшение, кото…"
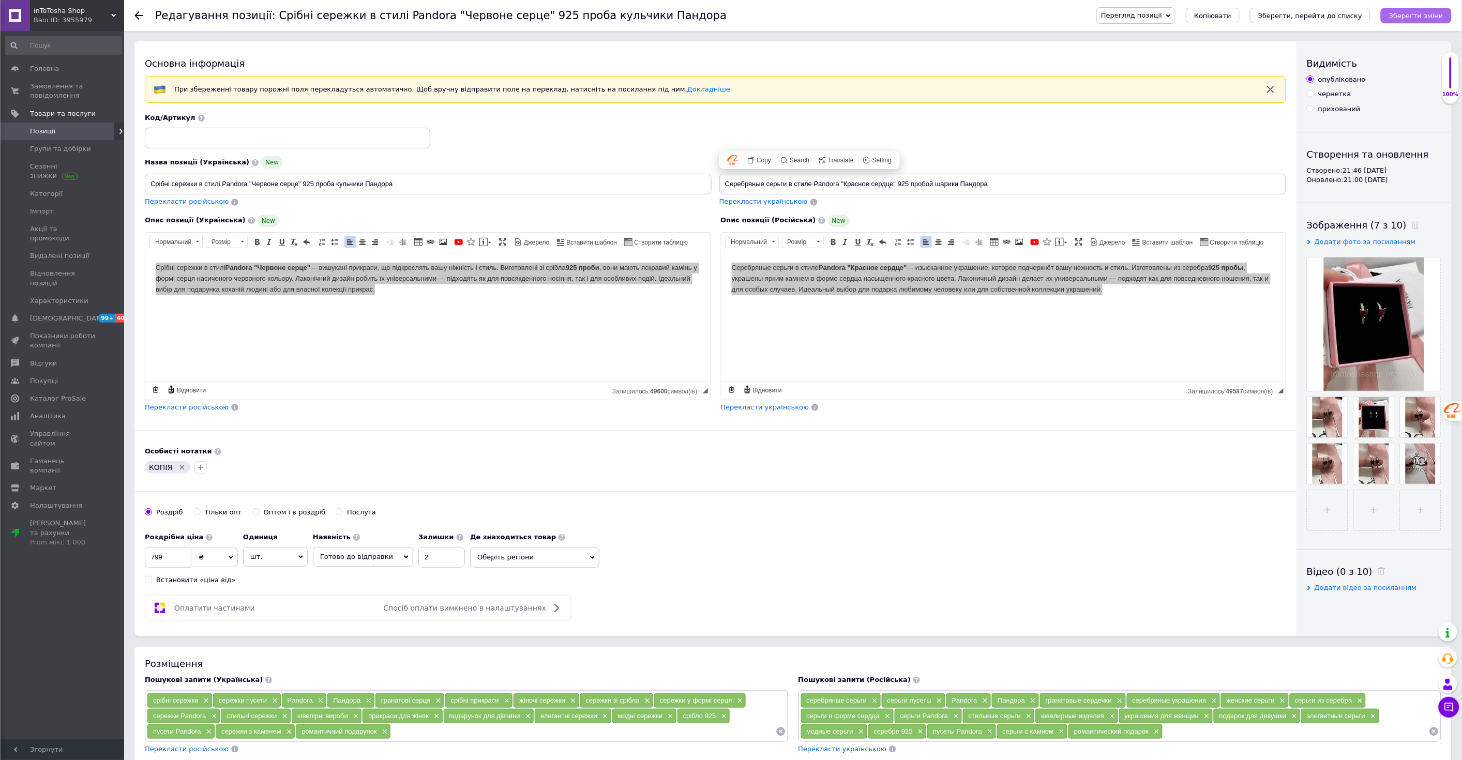
click at [1410, 9] on button "Зберегти зміни" at bounding box center [1416, 16] width 71 height 16
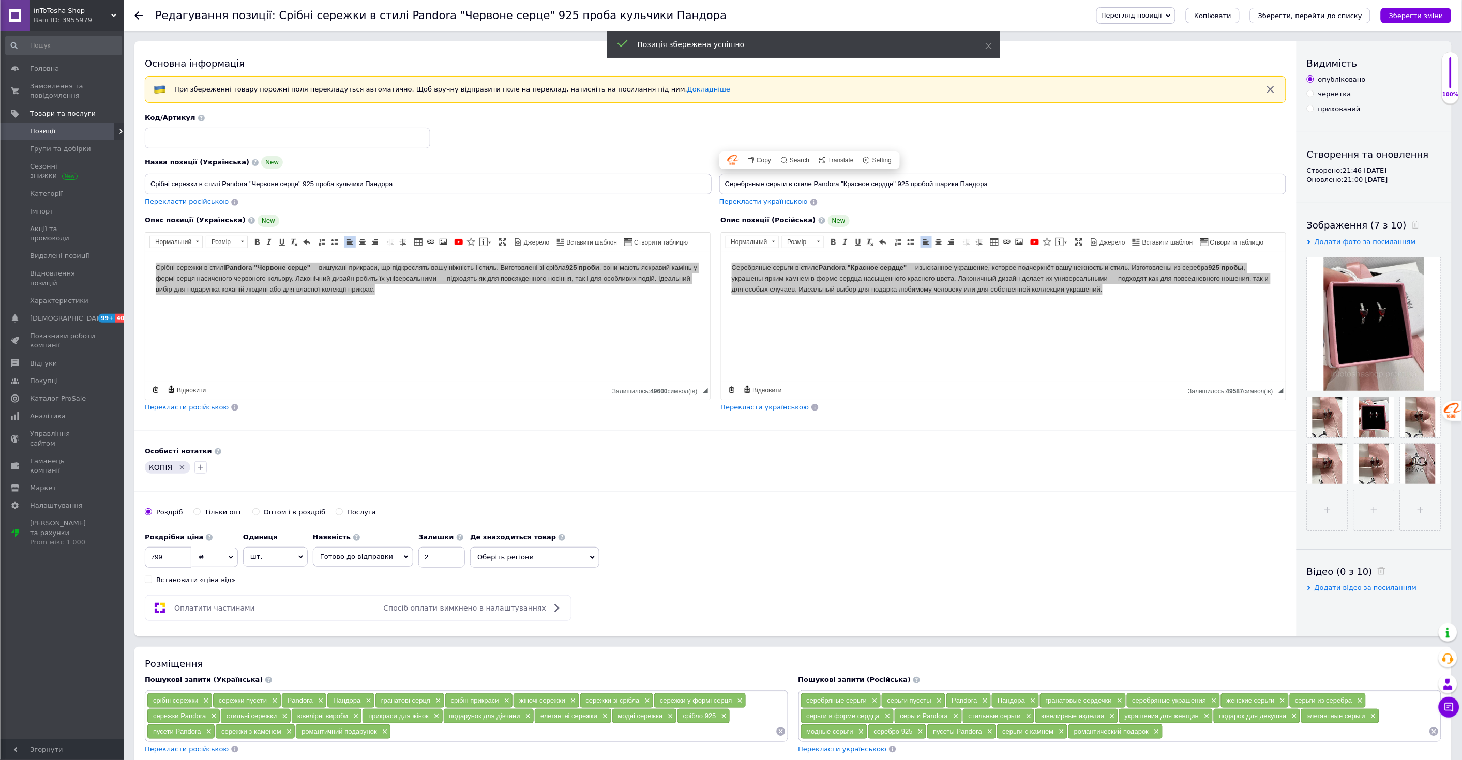
click at [61, 130] on span "Позиції" at bounding box center [63, 131] width 66 height 9
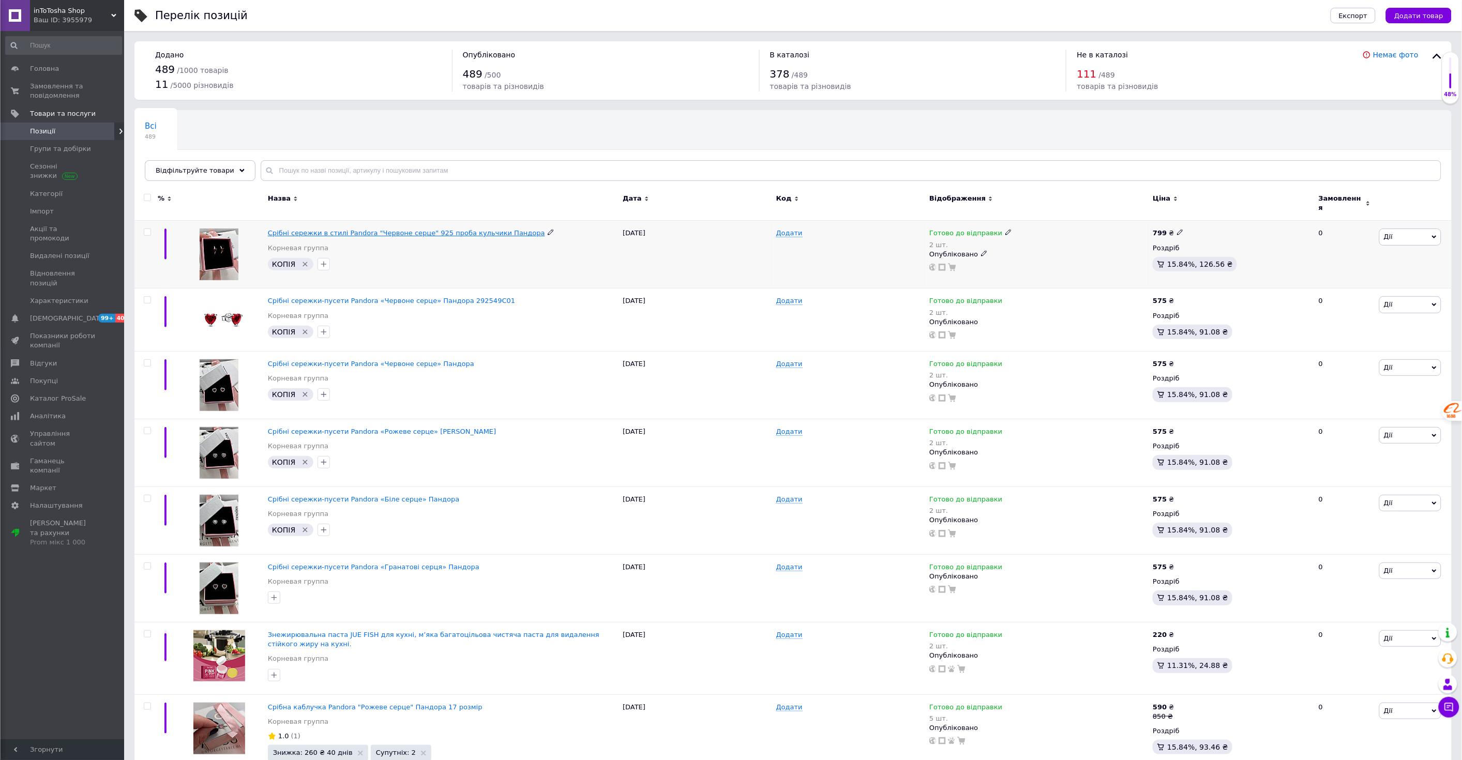
click at [328, 229] on span "Срібні сережки в стилі Pandora "Червоне серце" 925 проба кульчики Пандора" at bounding box center [406, 233] width 277 height 8
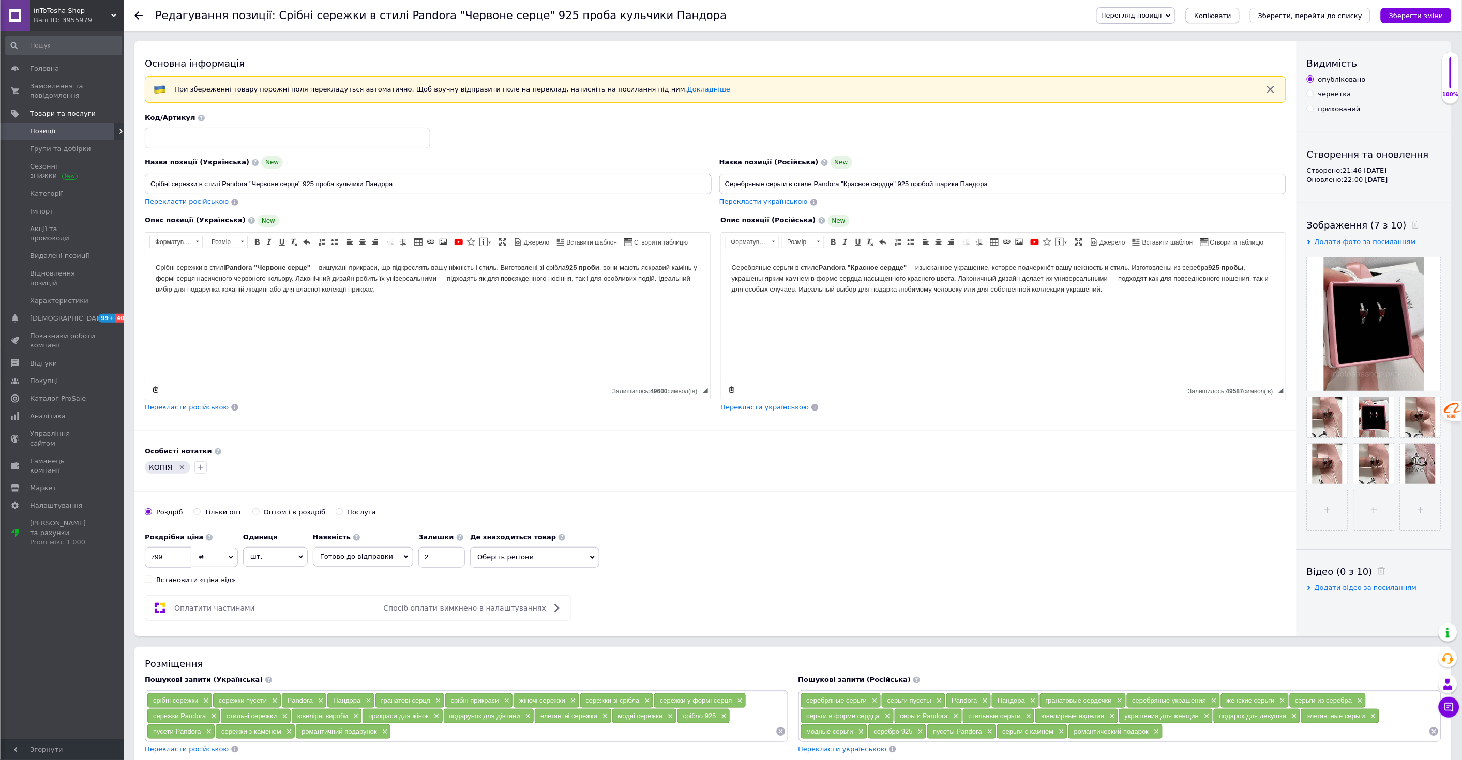
click at [1232, 17] on span "Копіювати" at bounding box center [1212, 16] width 37 height 8
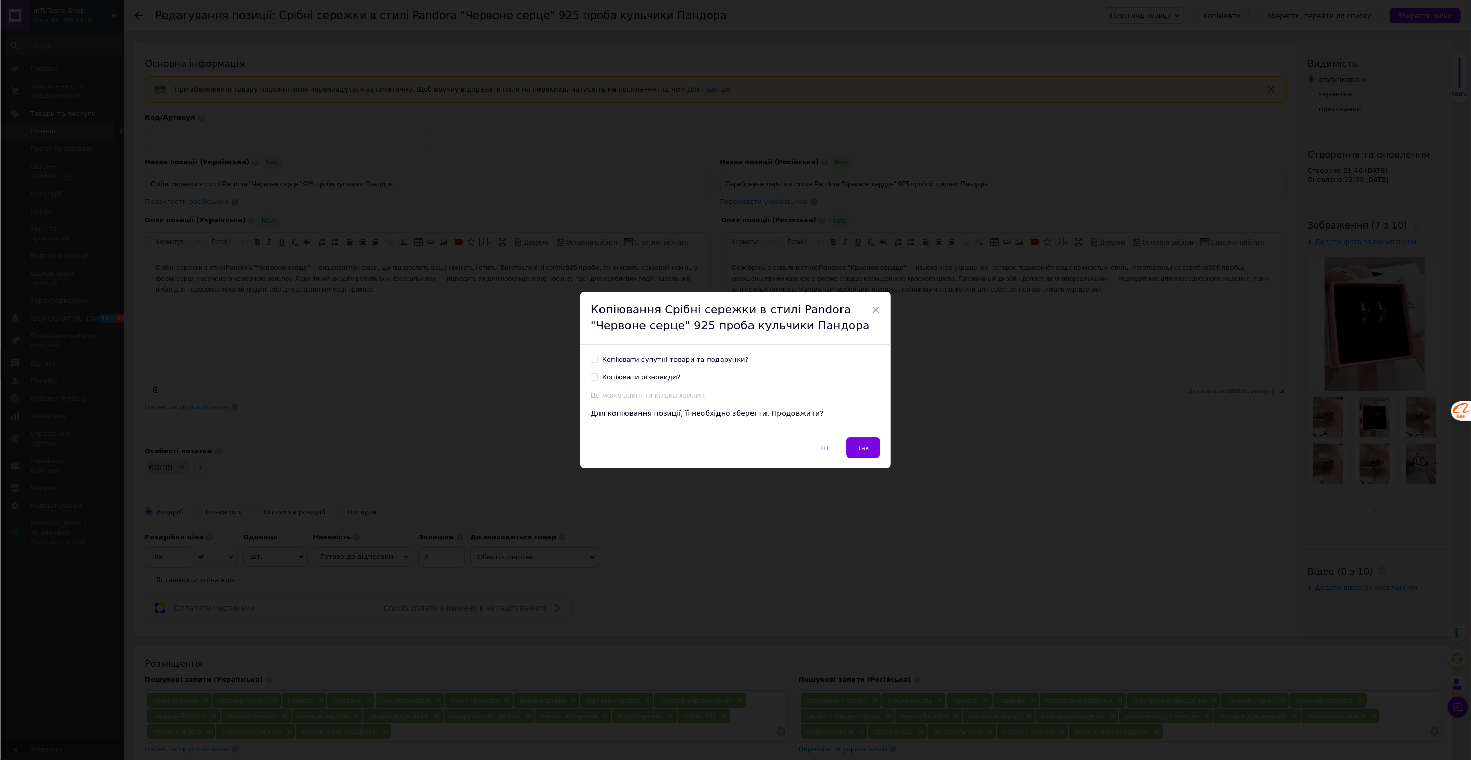
click at [596, 358] on input "Копіювати супутні товари та подарунки?" at bounding box center [594, 359] width 7 height 7
checkbox input "true"
click at [593, 381] on label "Копіювати різновиди?" at bounding box center [636, 377] width 90 height 9
click at [593, 380] on input "Копіювати різновиди?" at bounding box center [594, 376] width 7 height 7
checkbox input "true"
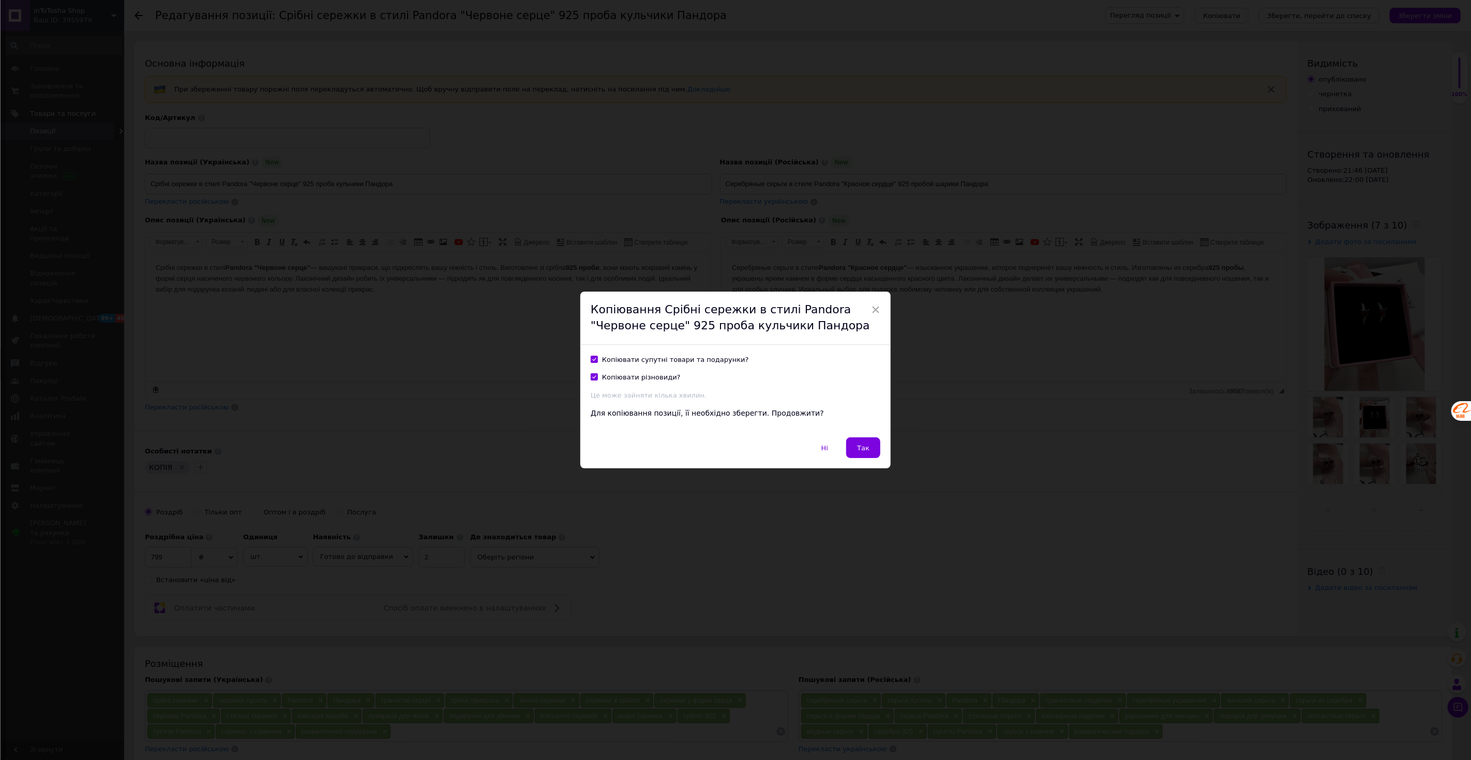
click at [863, 447] on span "Так" at bounding box center [863, 448] width 12 height 8
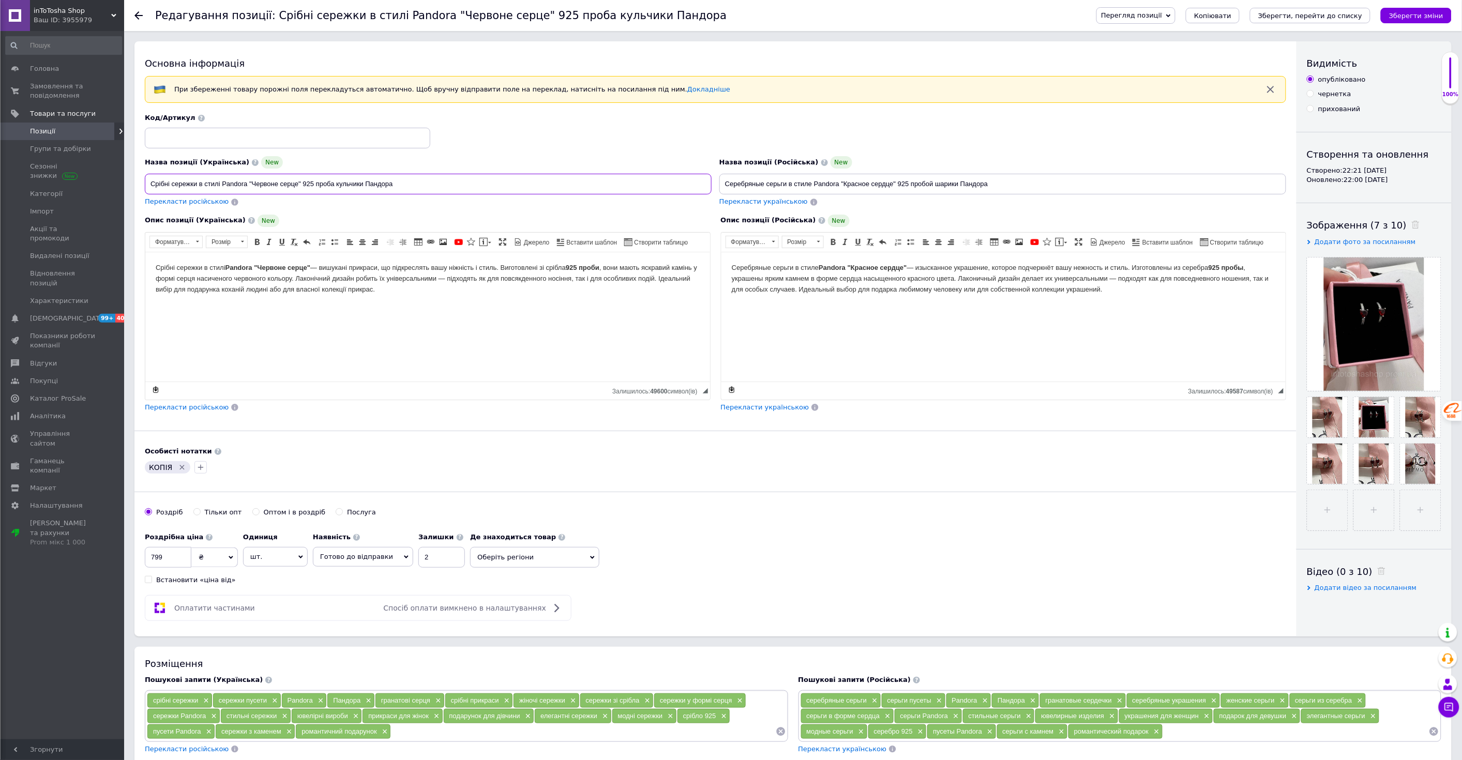
click at [197, 184] on input "Срібні сережки в стилі Pandora "Червоне серце" 925 проба кульчики Пандора" at bounding box center [428, 184] width 567 height 21
click at [364, 183] on input "Срібні сережки в стилі Pandora "Червоне серце" 925 проба кульчики Пандора" at bounding box center [428, 184] width 567 height 21
click at [253, 178] on input "Срібні сережки в стилі Pandora "Червоне серце" 925 проба кульчики Пандора" at bounding box center [428, 184] width 567 height 21
click at [295, 187] on input "Срібні сережки в стилі Pandora "Червоне серце" 925 проба кульчики Пандора" at bounding box center [428, 184] width 567 height 21
click at [298, 183] on input "Срібні сережки в стилі Pandora "Червоне серце" 925 проба кульчики Пандора" at bounding box center [428, 184] width 567 height 21
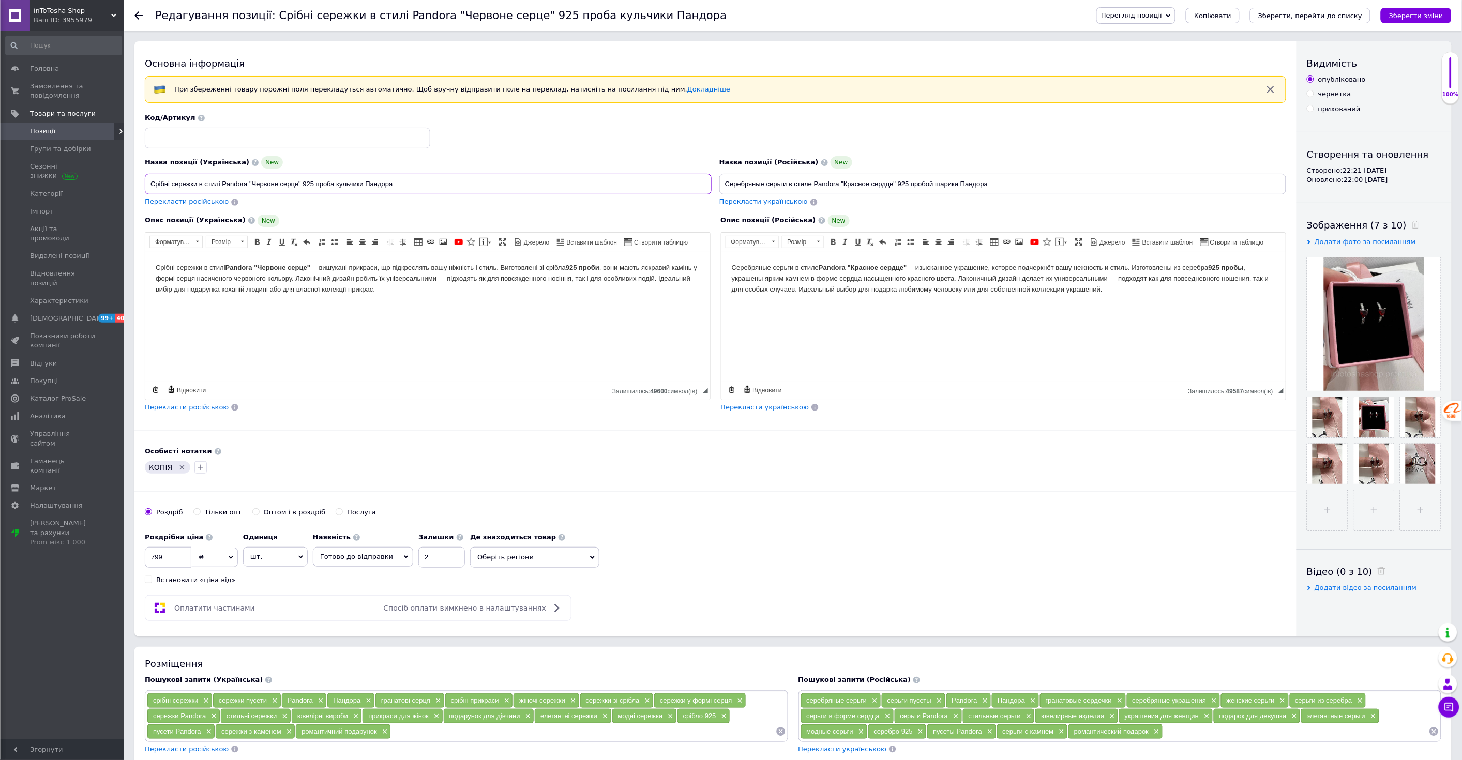
click at [195, 184] on input "Срібні сережки в стилі Pandora "Червоне серце" 925 проба кульчики Пандора" at bounding box center [428, 184] width 567 height 21
drag, startPoint x: 199, startPoint y: 183, endPoint x: 224, endPoint y: 185, distance: 25.0
click at [224, 185] on input "Срібні сережки в стилі Pandora "Червоне серце" 925 проба кульчики Пандора" at bounding box center [428, 184] width 567 height 21
type input "Срібні сережки Pandora "Червоне серце" 925 проба кульчики Пандора"
drag, startPoint x: 814, startPoint y: 183, endPoint x: 789, endPoint y: 182, distance: 24.9
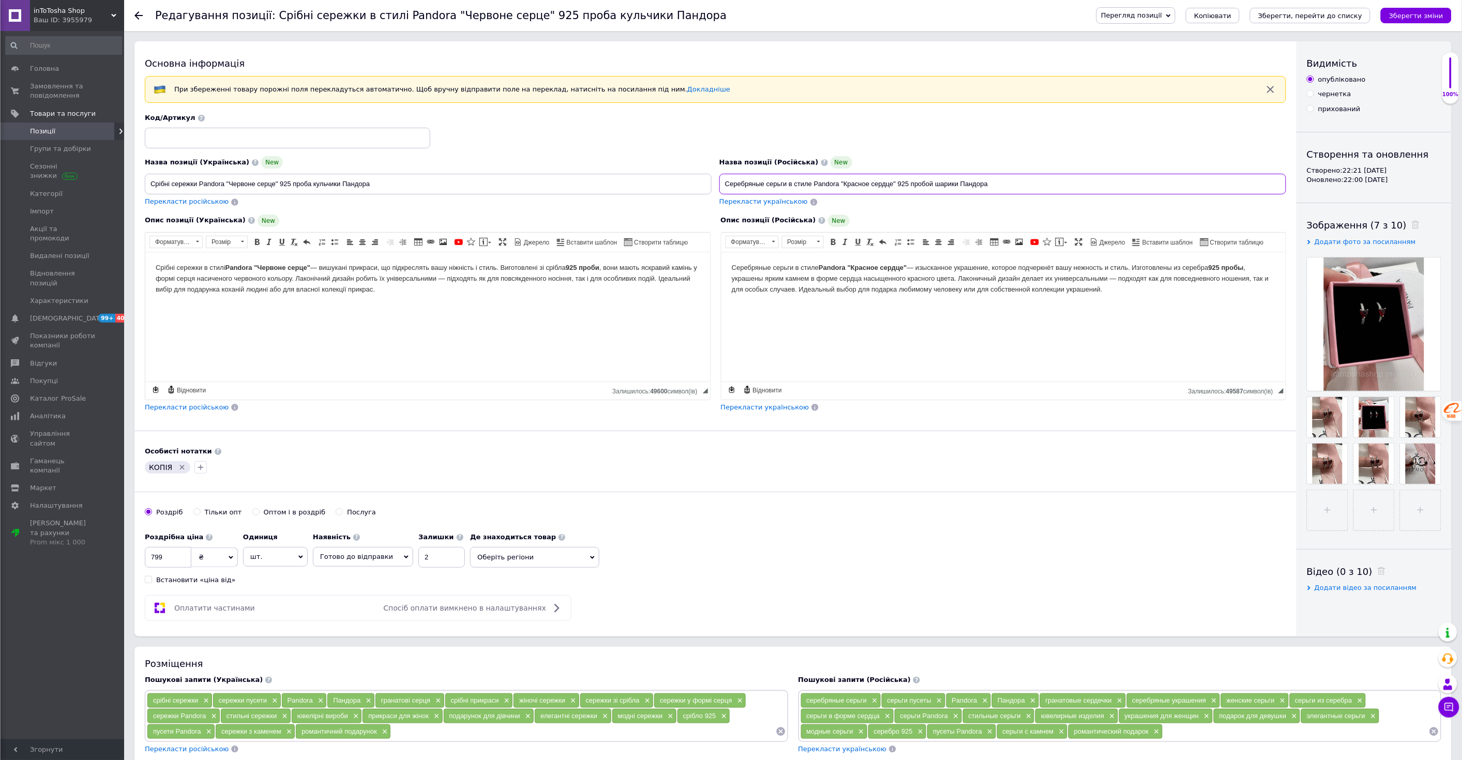
click at [789, 182] on input "Серебряные серьги в стиле Pandora "Красное сердце" 925 пробой шарики Пандора" at bounding box center [1003, 184] width 567 height 21
type input "Серебряные серьги Pandora "Красное сердце" 925 пробой шарики Пандора"
drag, startPoint x: 931, startPoint y: 293, endPoint x: 954, endPoint y: 307, distance: 27.4
click at [932, 293] on p "Серебряные серьги в стиле Pandora "Красное сердце" — изысканное украшение, кото…" at bounding box center [1003, 278] width 544 height 32
drag, startPoint x: 181, startPoint y: 557, endPoint x: 147, endPoint y: 555, distance: 33.7
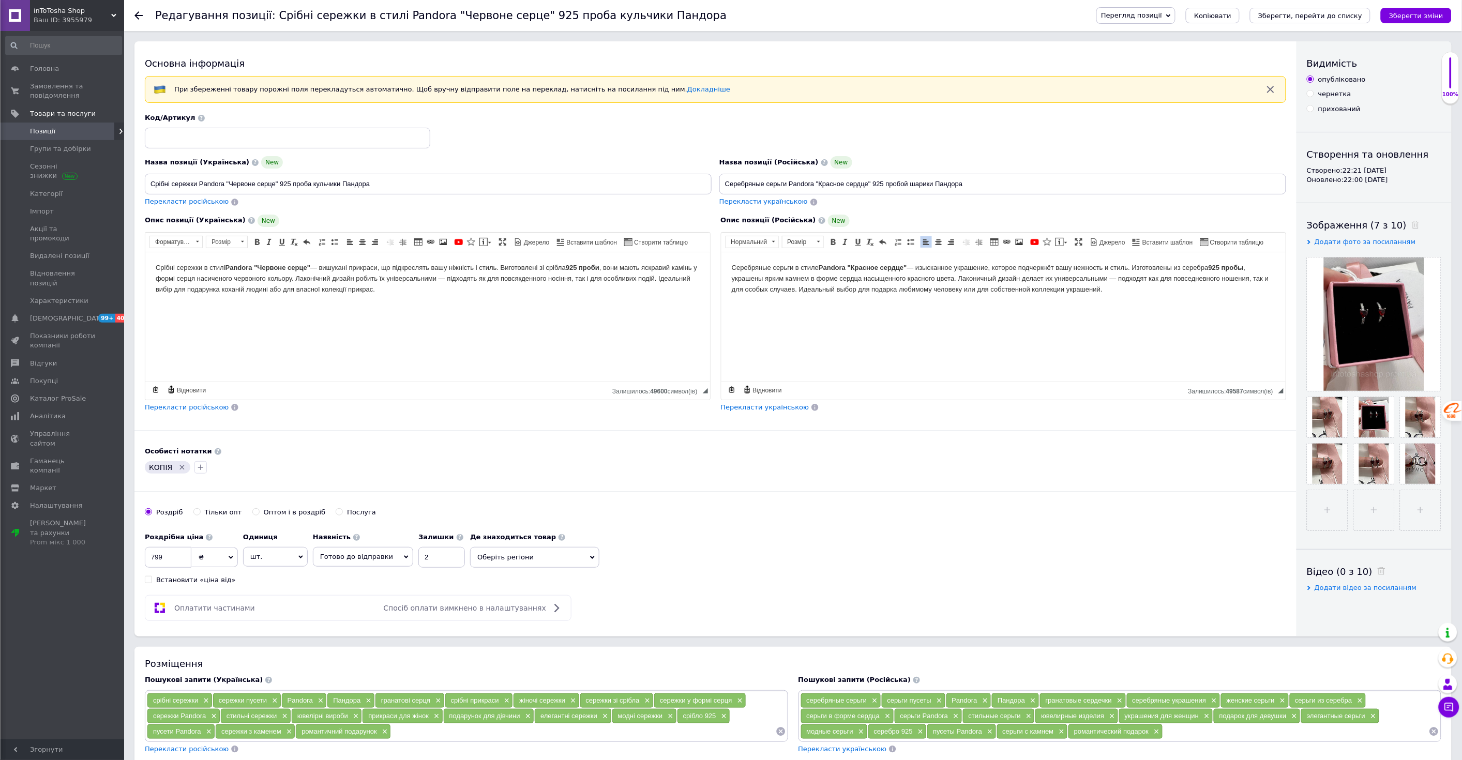
click at [147, 555] on input "799" at bounding box center [168, 557] width 47 height 21
type input "850"
drag, startPoint x: 255, startPoint y: 182, endPoint x: 235, endPoint y: 182, distance: 20.2
click at [235, 182] on input "Срібні сережки Pandora "Червоне серце" 925 проба кульчики Пандора" at bounding box center [428, 184] width 567 height 21
type input "Срібні сережки Pandora "Чорне серце" 925 проба кульчики Пандора"
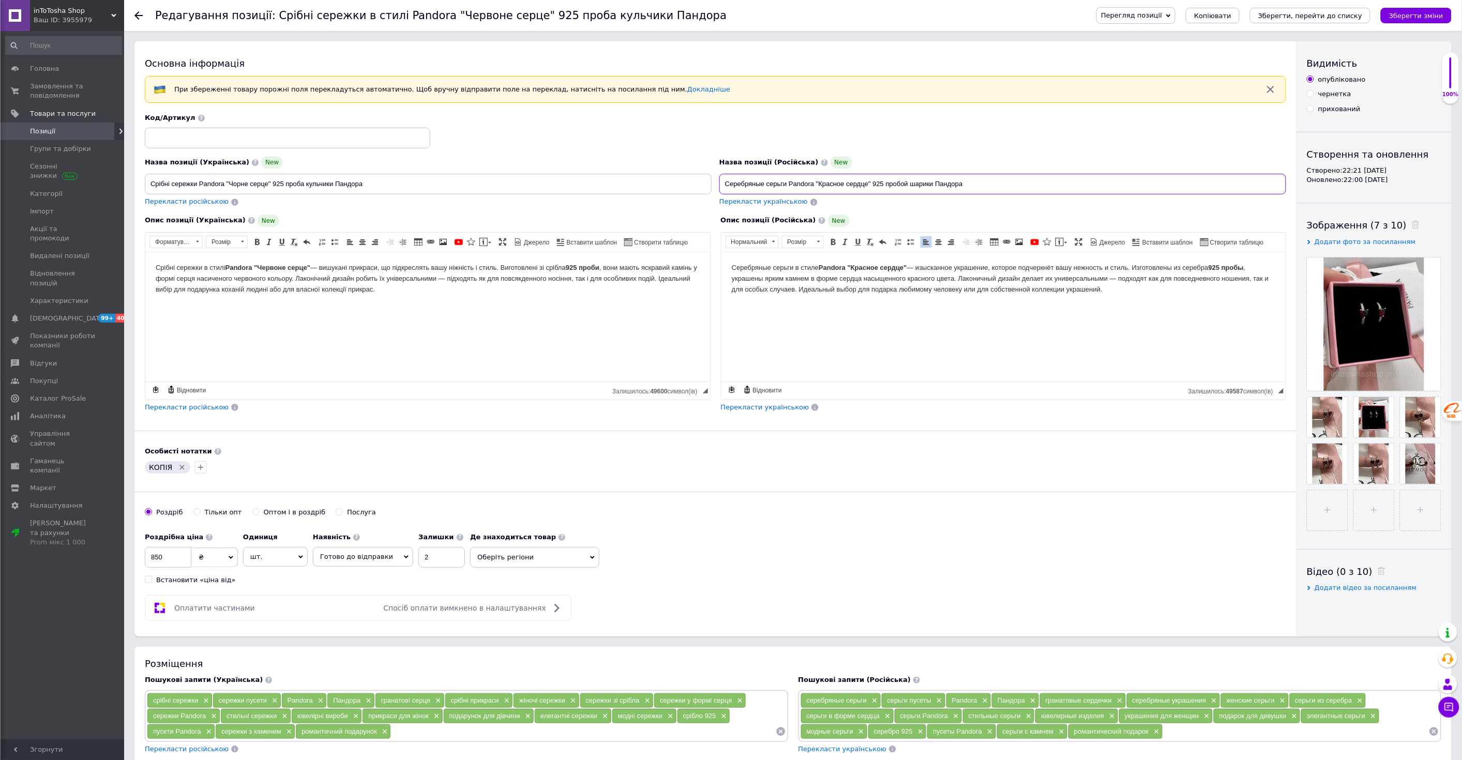
drag, startPoint x: 834, startPoint y: 182, endPoint x: 820, endPoint y: 180, distance: 13.7
click at [820, 180] on input "Серебряные серьги Pandora "Красное сердце" 925 пробой шарики Пандора" at bounding box center [1003, 184] width 567 height 21
click at [970, 189] on input "Серебряные серьги Pandora "Черное сердце" 925 пробой [PERSON_NAME]" at bounding box center [1003, 184] width 567 height 21
type input "Серебряные серьги Pandora "Черное сердце" 925 пробой [PERSON_NAME]"
drag, startPoint x: 287, startPoint y: 267, endPoint x: 264, endPoint y: 265, distance: 23.3
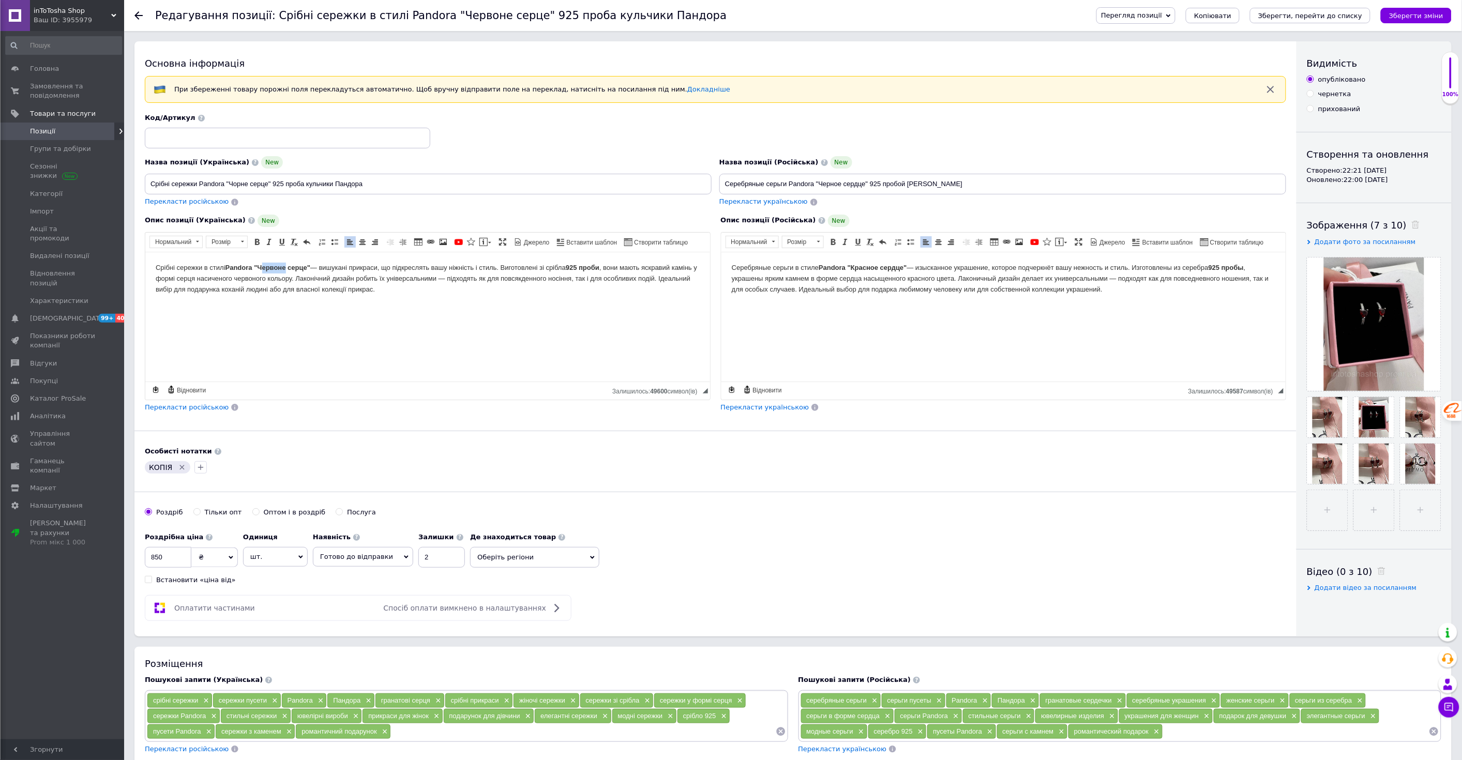
click at [264, 265] on strong "Pandora "Червоне серце"" at bounding box center [267, 267] width 85 height 8
drag, startPoint x: 874, startPoint y: 265, endPoint x: 854, endPoint y: 263, distance: 20.3
click at [854, 263] on strong "Pandora "Красное сердце"" at bounding box center [862, 267] width 88 height 8
click at [868, 274] on p "Серебряные серьги в стиле Pandora "Черное сердце" — изысканное украшение, котор…" at bounding box center [1003, 278] width 544 height 32
click at [1426, 482] on span at bounding box center [1432, 477] width 13 height 10
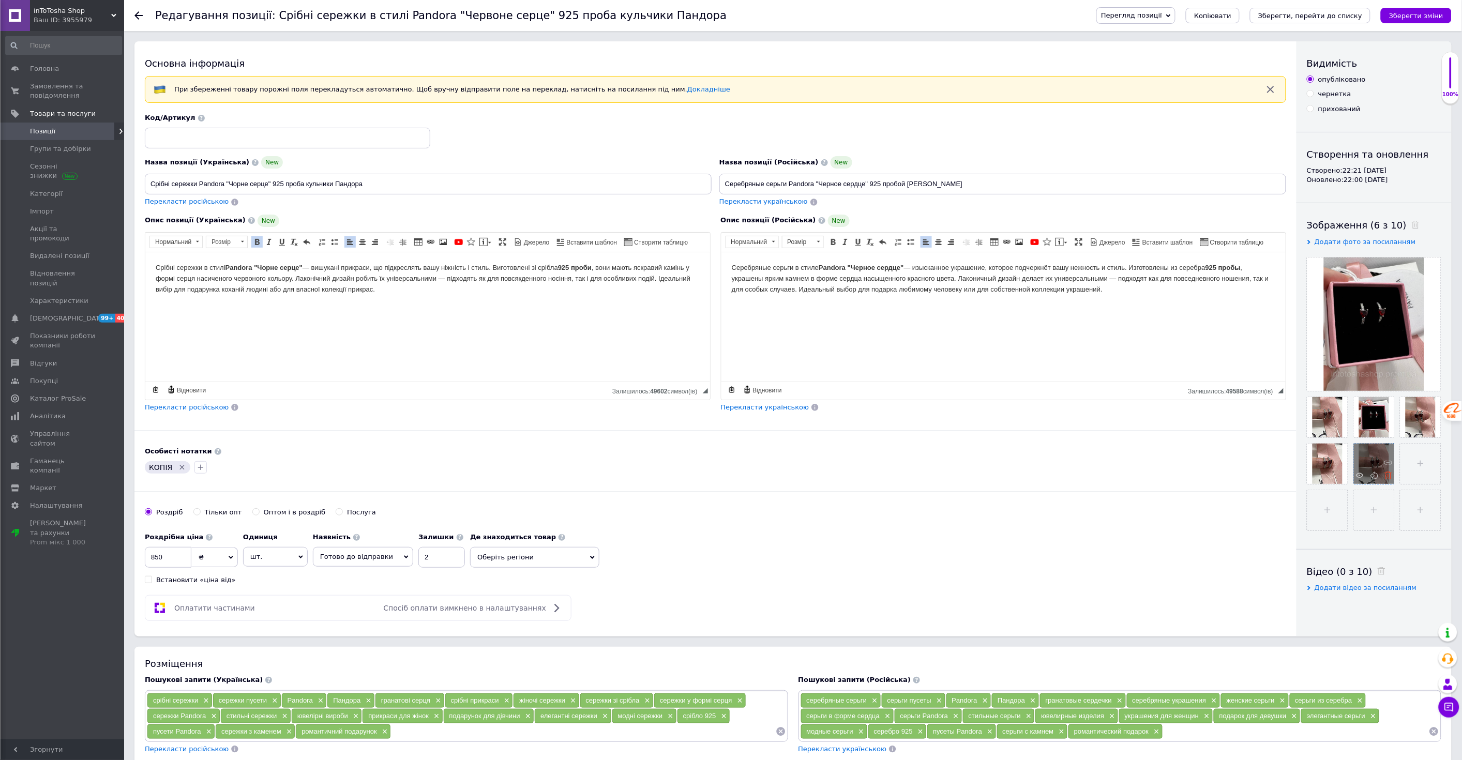
click at [1385, 480] on icon at bounding box center [1389, 476] width 8 height 8
click at [1426, 436] on span at bounding box center [1432, 430] width 13 height 10
click at [1431, 433] on icon at bounding box center [1435, 429] width 8 height 8
click at [1338, 436] on span at bounding box center [1339, 430] width 13 height 10
click at [1341, 429] on use at bounding box center [1342, 429] width 8 height 8
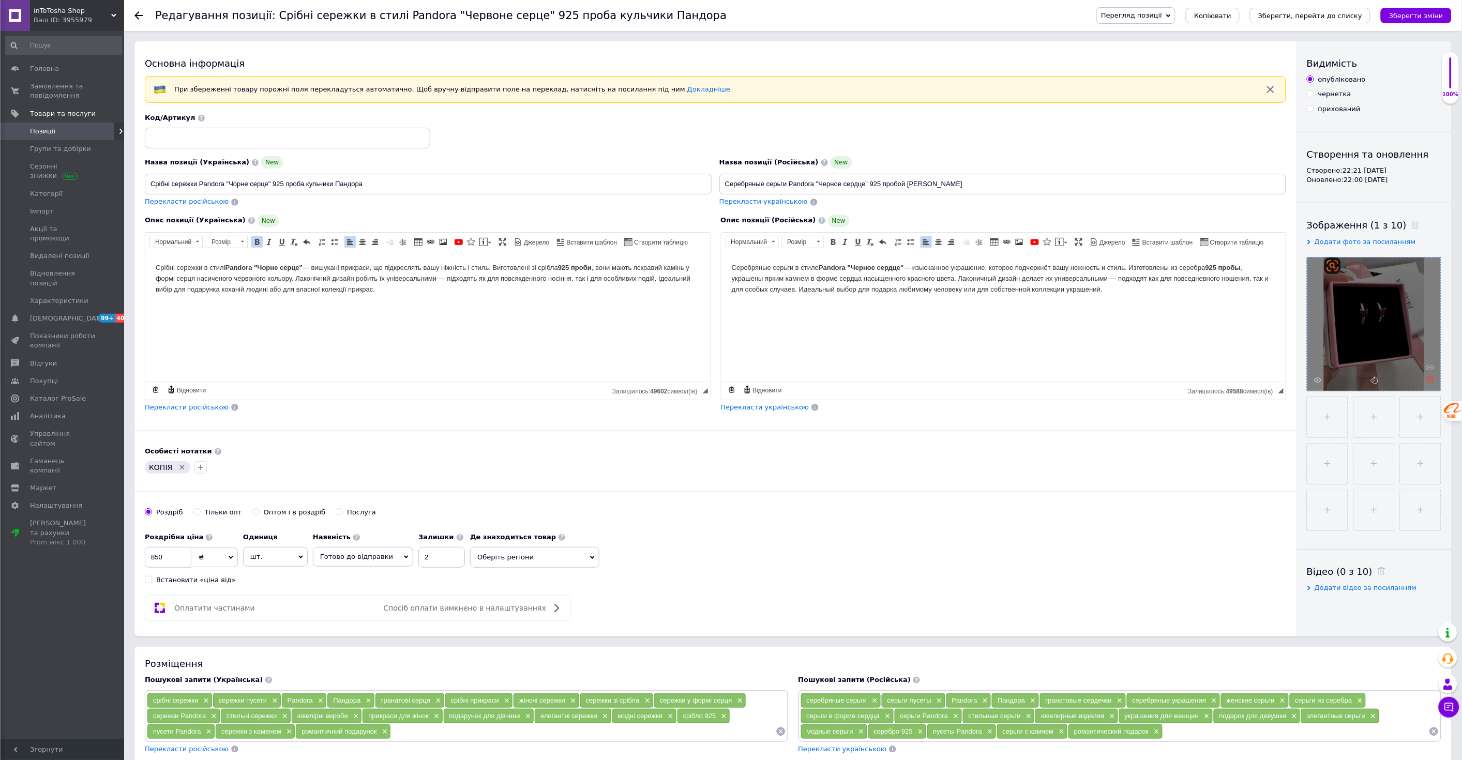
click at [1428, 379] on icon at bounding box center [1431, 381] width 8 height 8
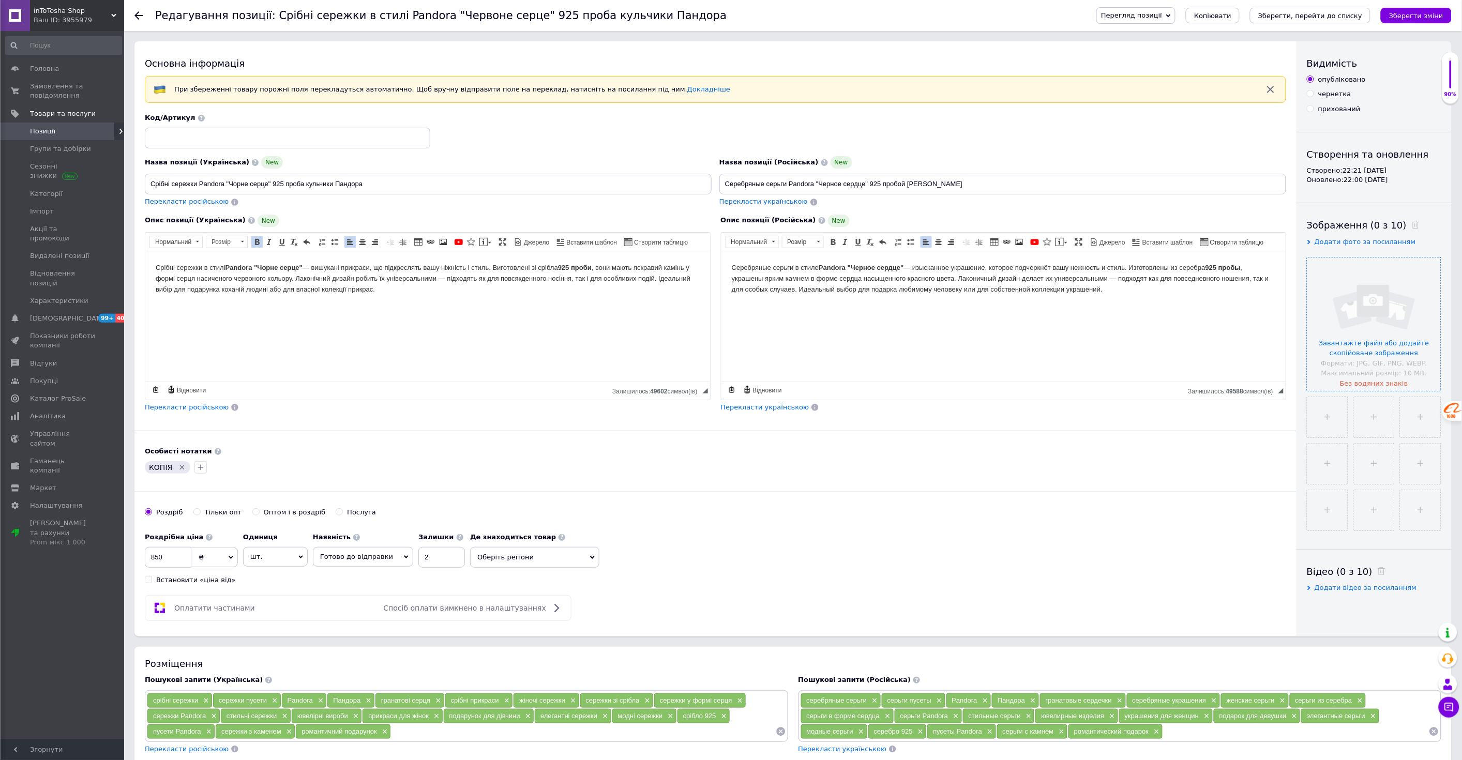
click at [1372, 311] on input "file" at bounding box center [1374, 324] width 133 height 133
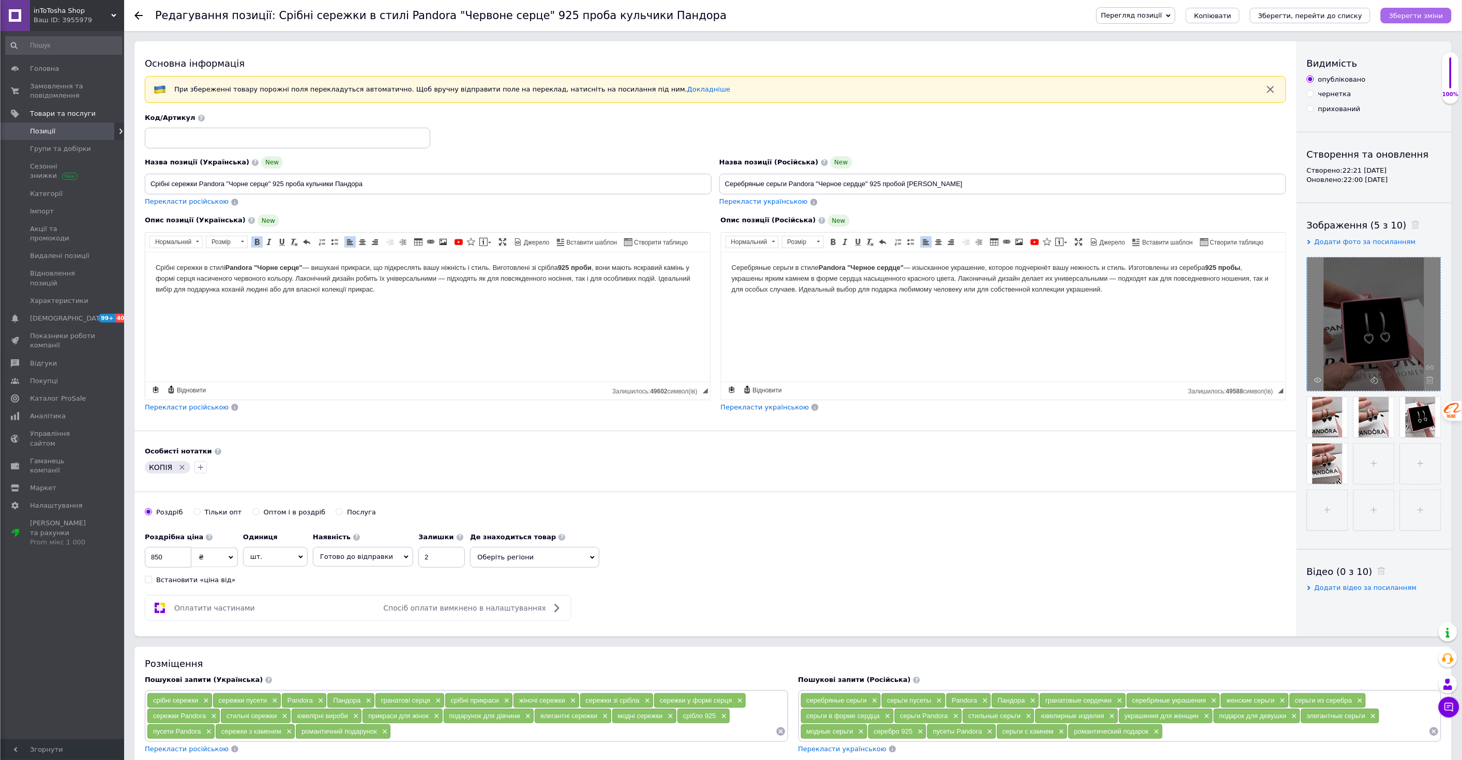
click at [1426, 10] on button "Зберегти зміни" at bounding box center [1416, 16] width 71 height 16
click at [61, 136] on link "Позиції" at bounding box center [63, 132] width 127 height 18
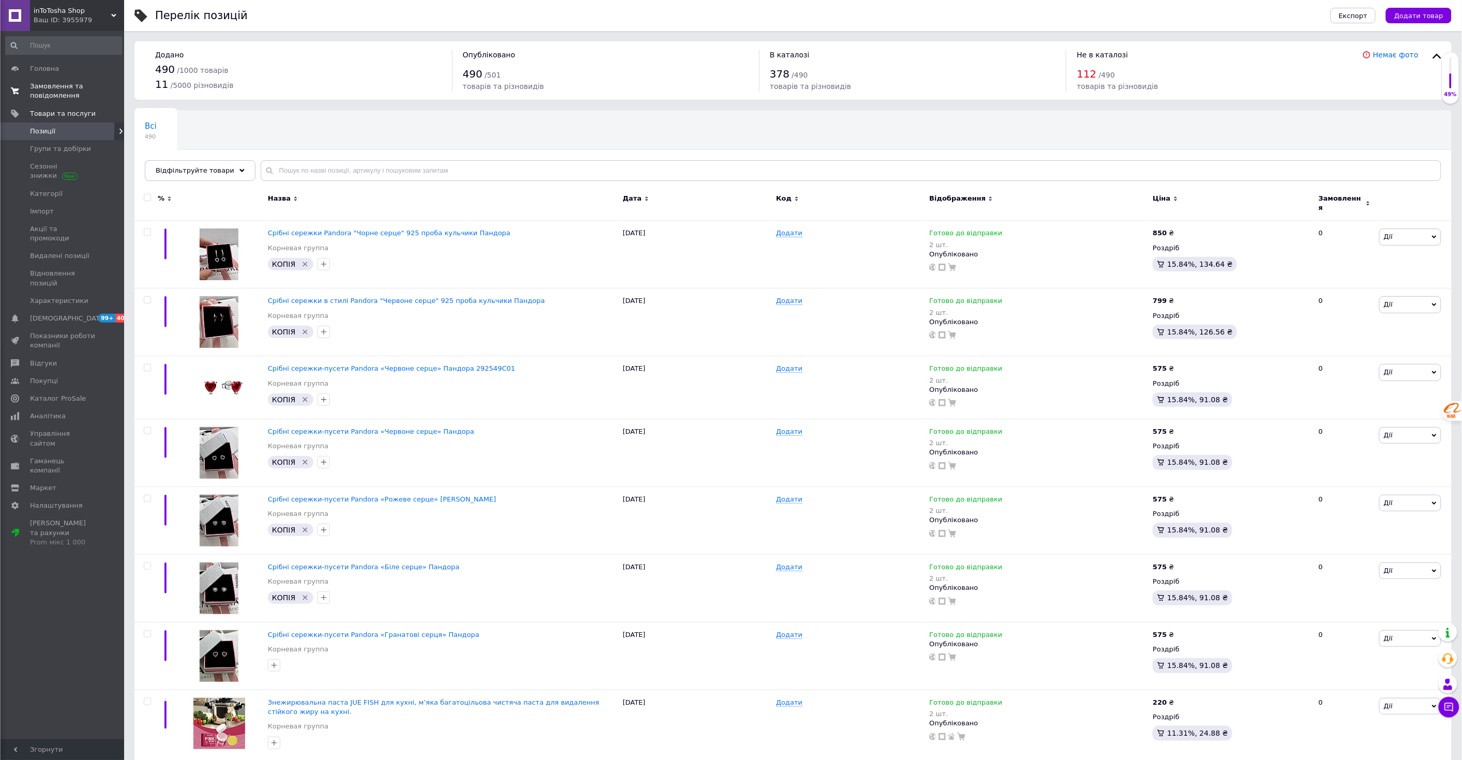
click at [40, 91] on span "Замовлення та повідомлення" at bounding box center [63, 91] width 66 height 19
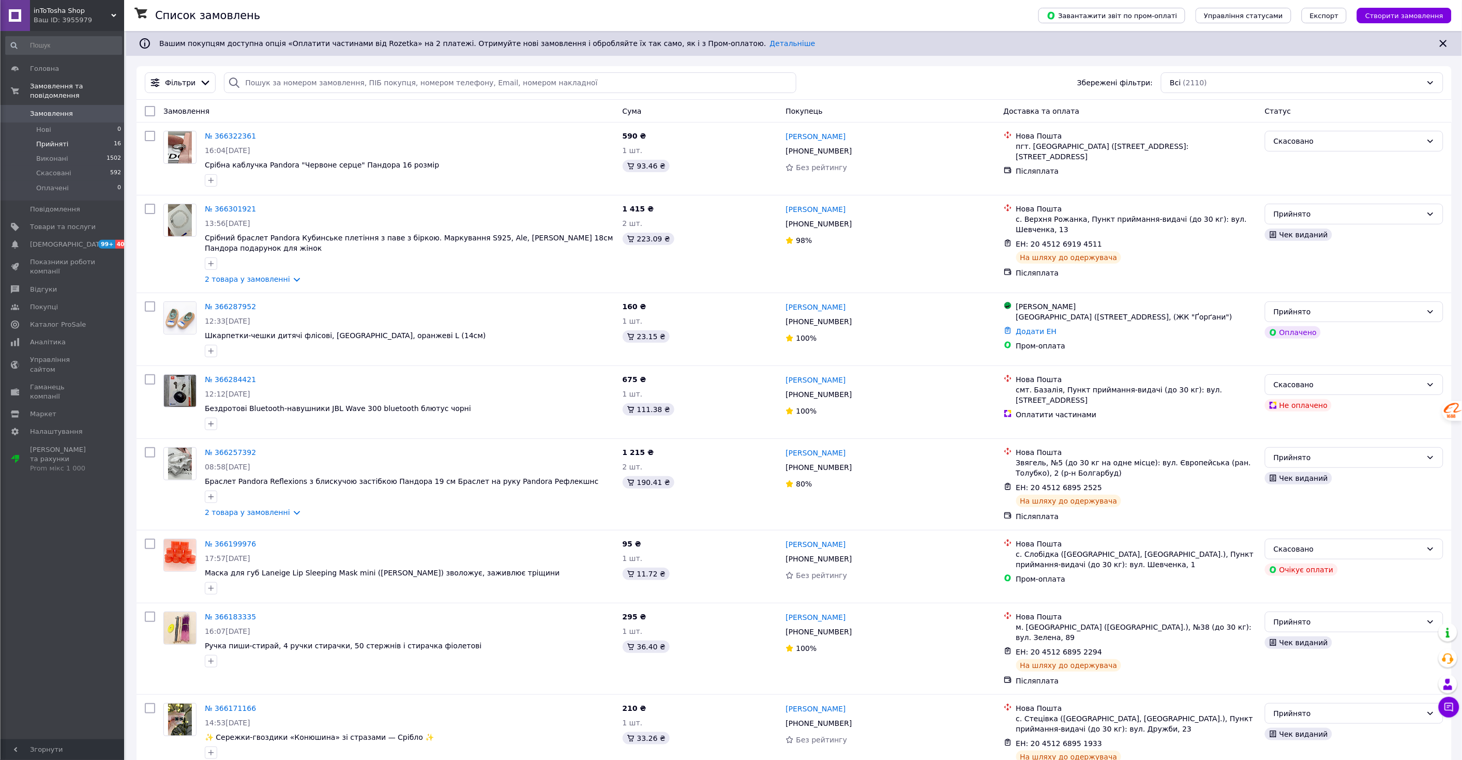
click at [56, 140] on span "Прийняті" at bounding box center [52, 144] width 32 height 9
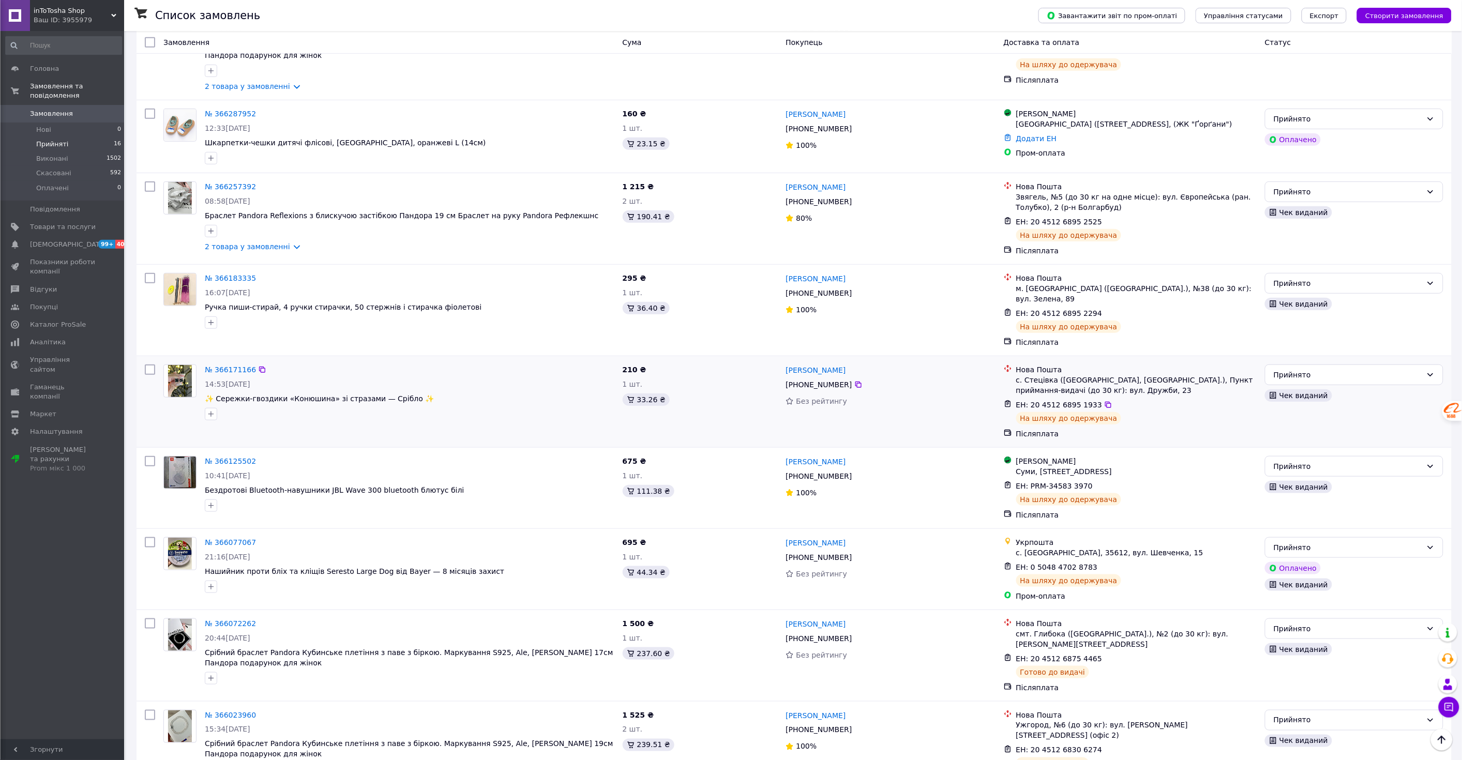
scroll to position [258, 0]
